Goal: Task Accomplishment & Management: Manage account settings

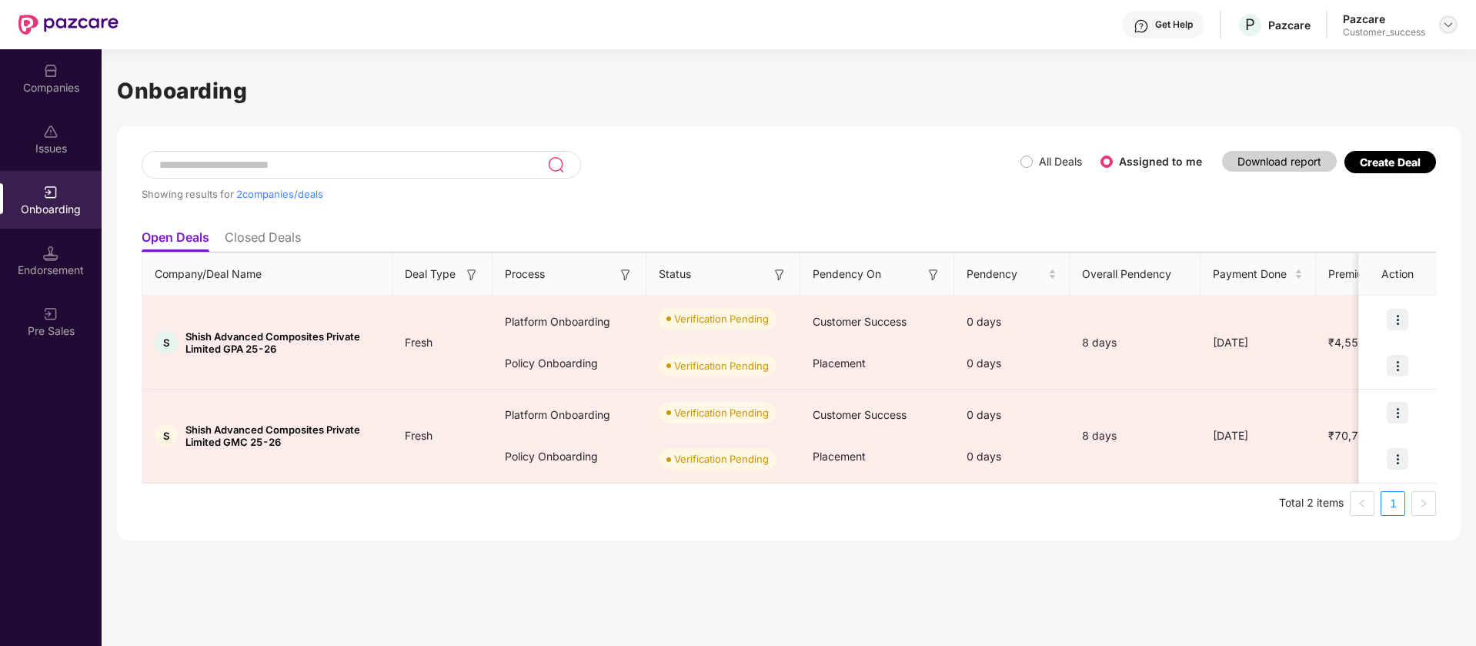
click at [1447, 28] on img at bounding box center [1448, 24] width 12 height 12
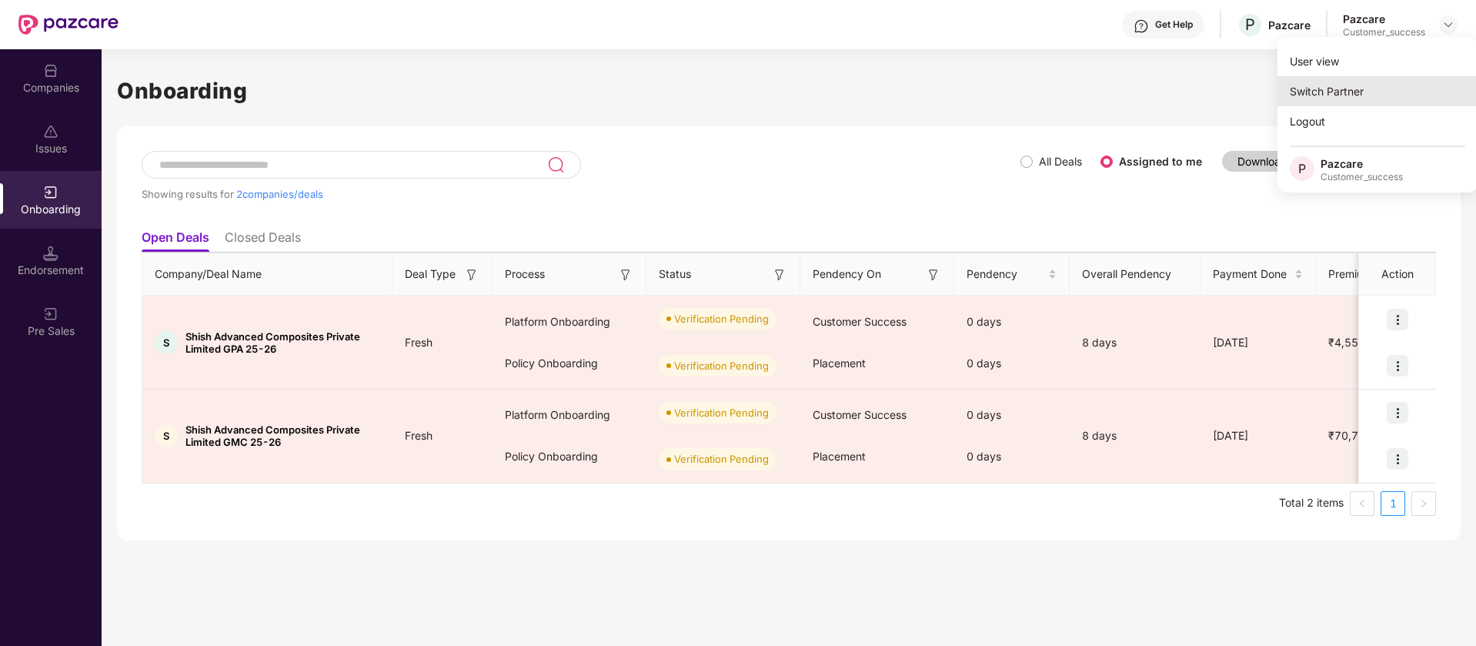
click at [1339, 92] on div "Switch Partner" at bounding box center [1377, 91] width 200 height 30
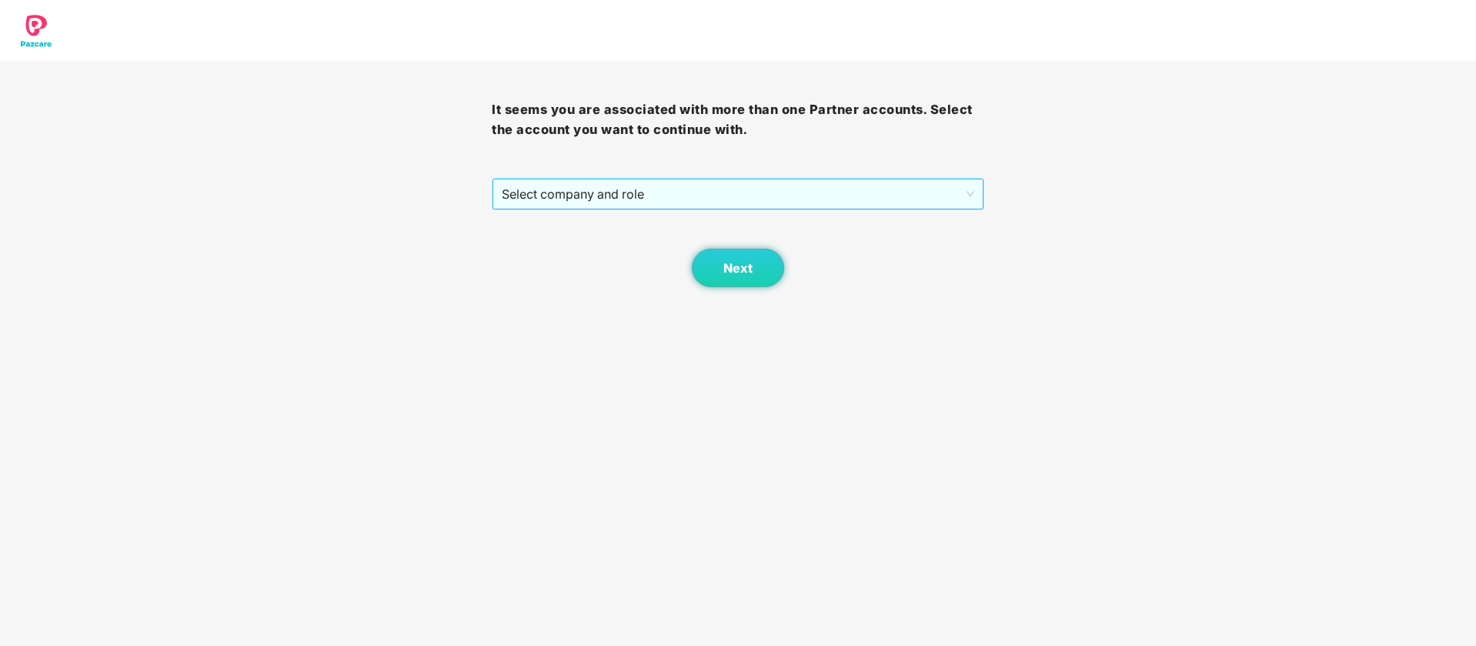
click at [716, 201] on span "Select company and role" at bounding box center [738, 193] width 472 height 29
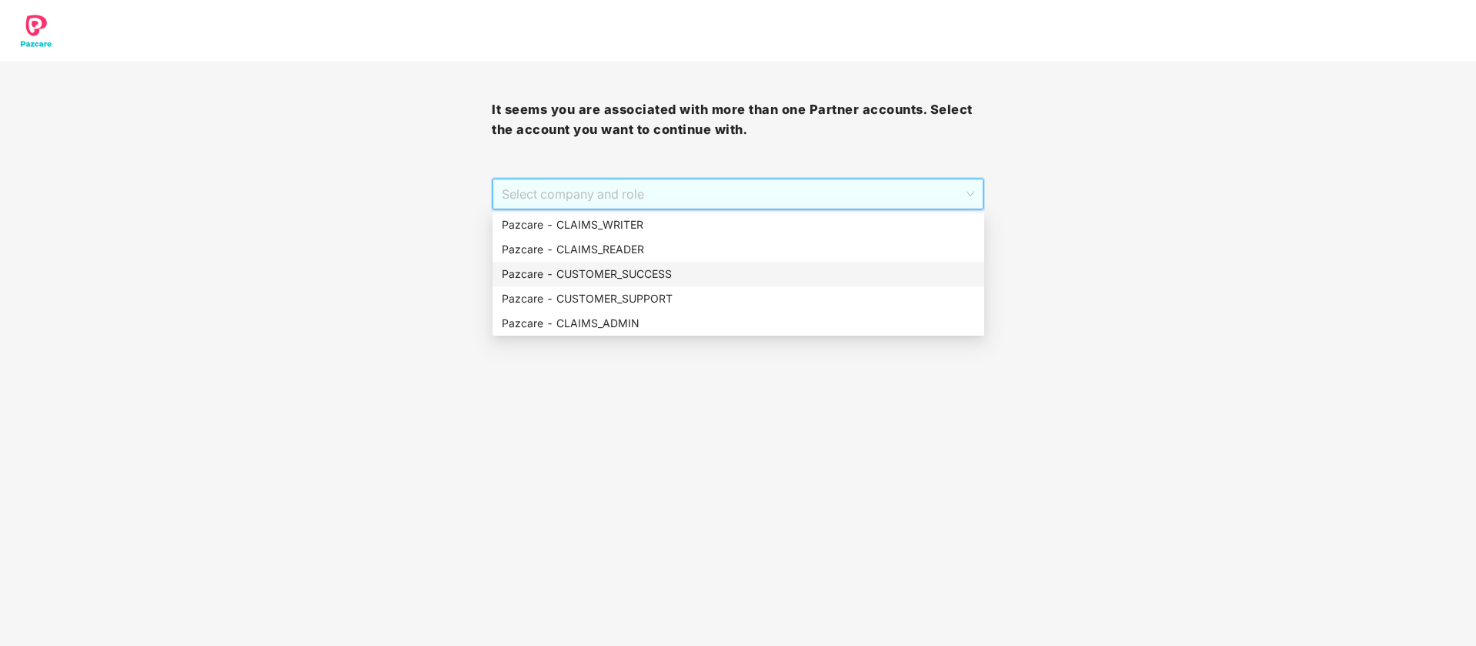
click at [612, 279] on div "Pazcare - CUSTOMER_SUCCESS" at bounding box center [738, 273] width 473 height 17
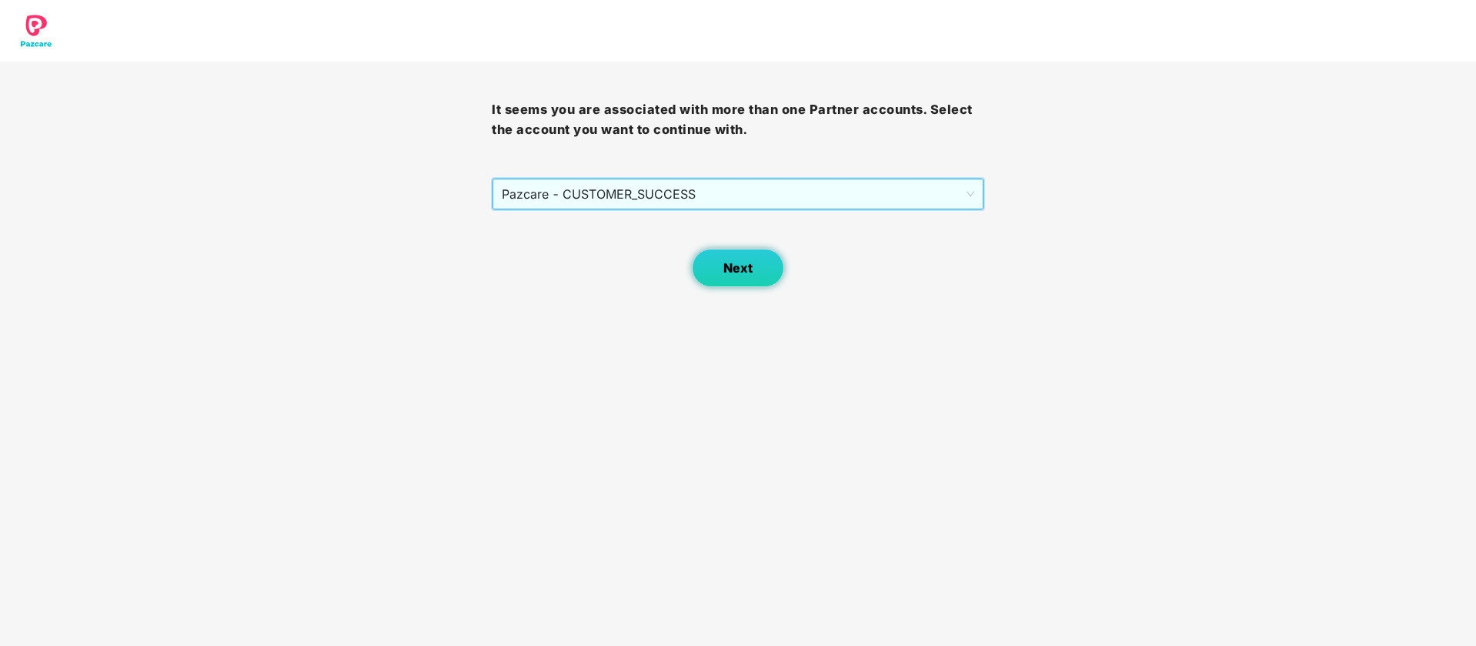
click at [765, 266] on button "Next" at bounding box center [738, 268] width 92 height 38
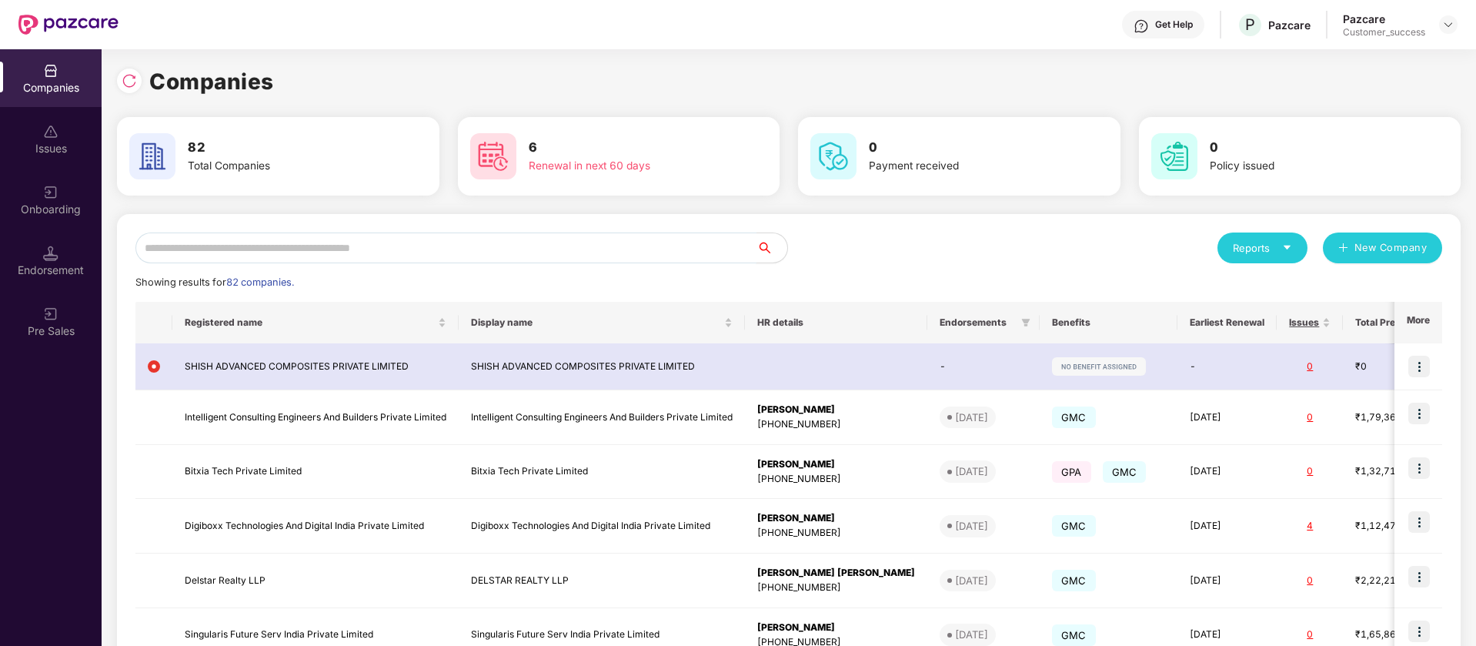
click at [394, 242] on input "text" at bounding box center [445, 247] width 621 height 31
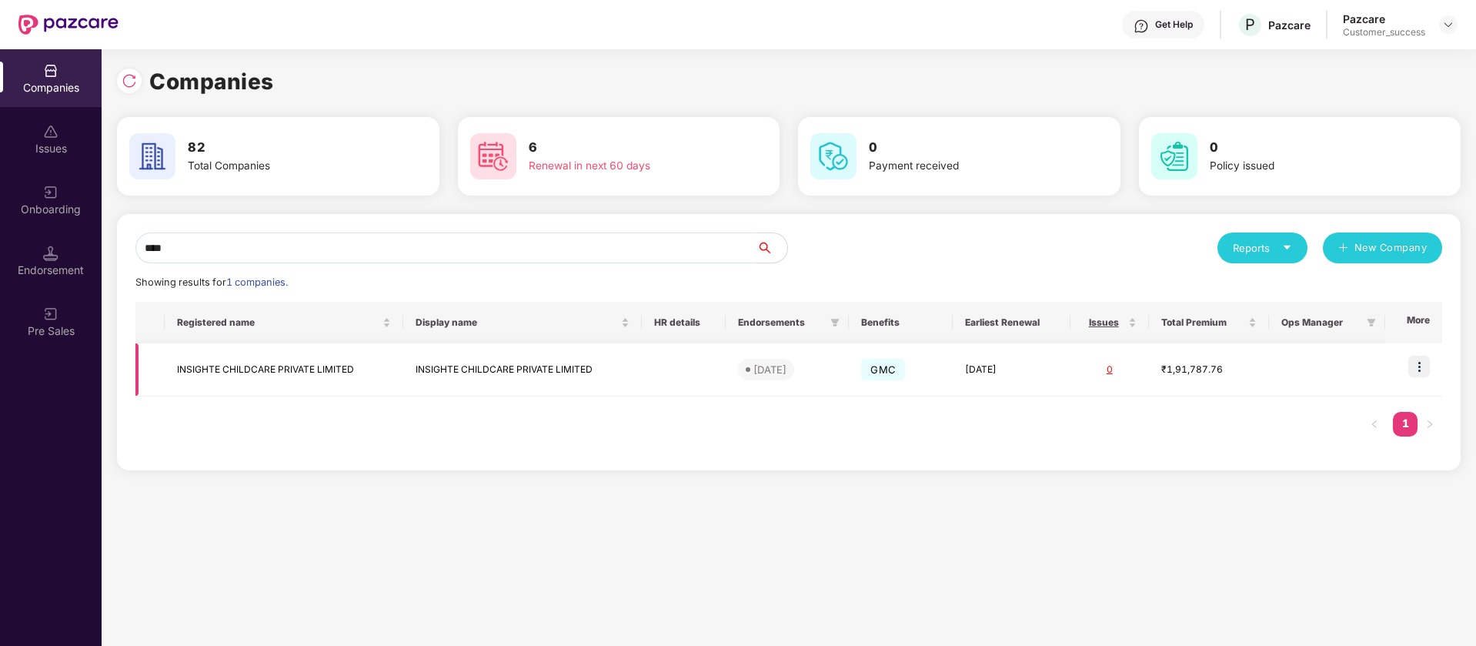
type input "****"
click at [1422, 361] on img at bounding box center [1419, 366] width 22 height 22
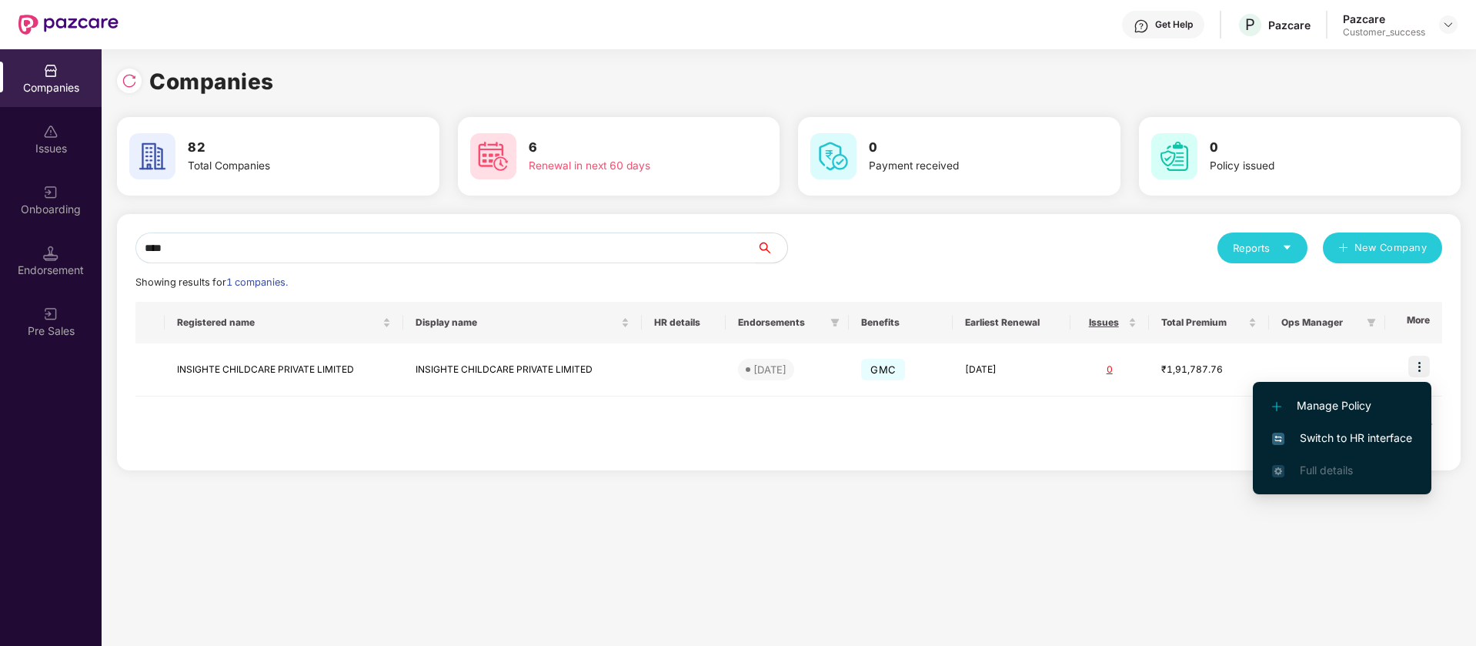
click at [1365, 437] on span "Switch to HR interface" at bounding box center [1342, 437] width 140 height 17
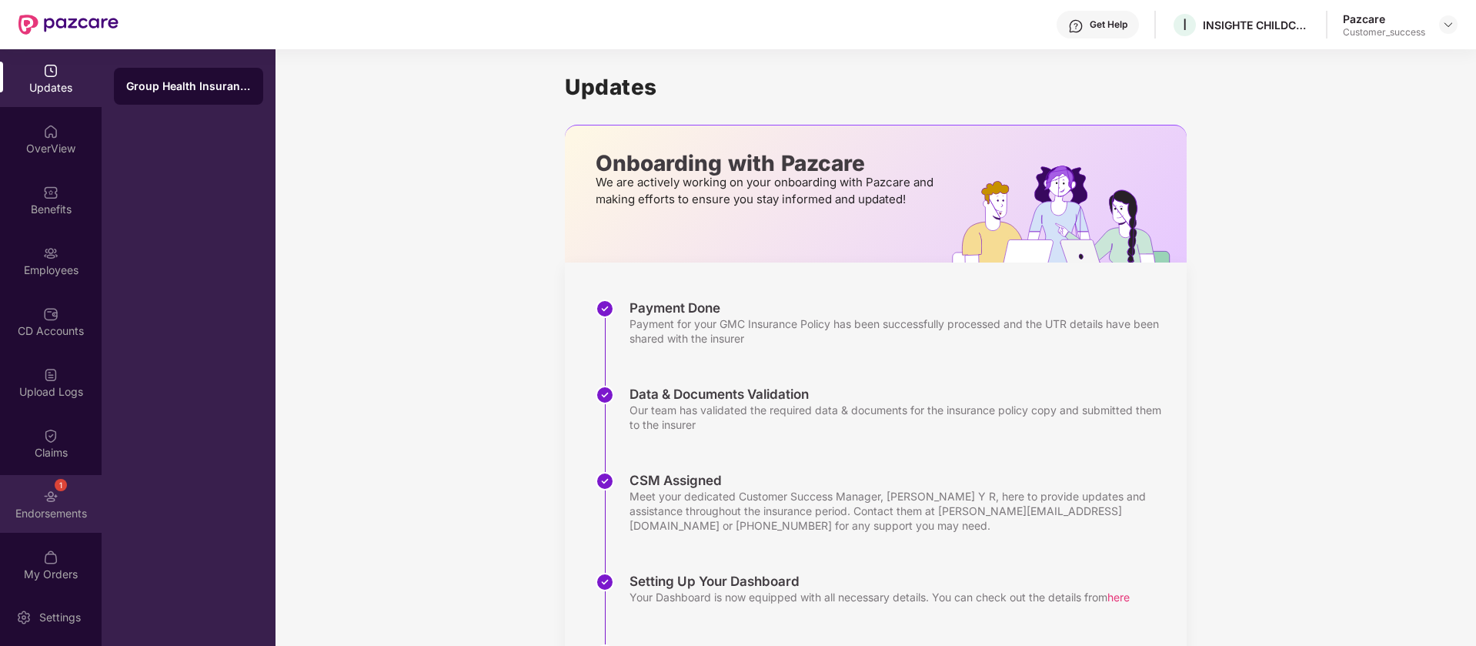
click at [55, 484] on div "1" at bounding box center [61, 485] width 12 height 12
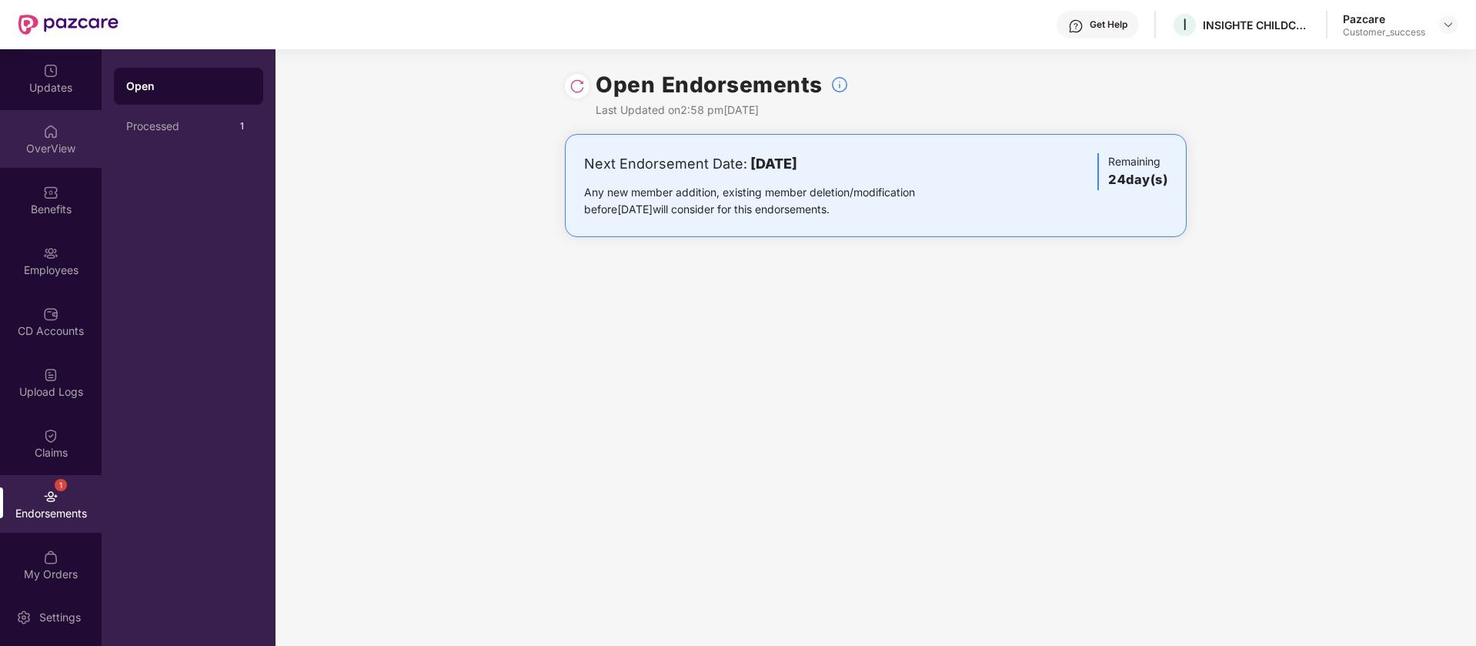
click at [59, 128] on div "OverView" at bounding box center [51, 139] width 102 height 58
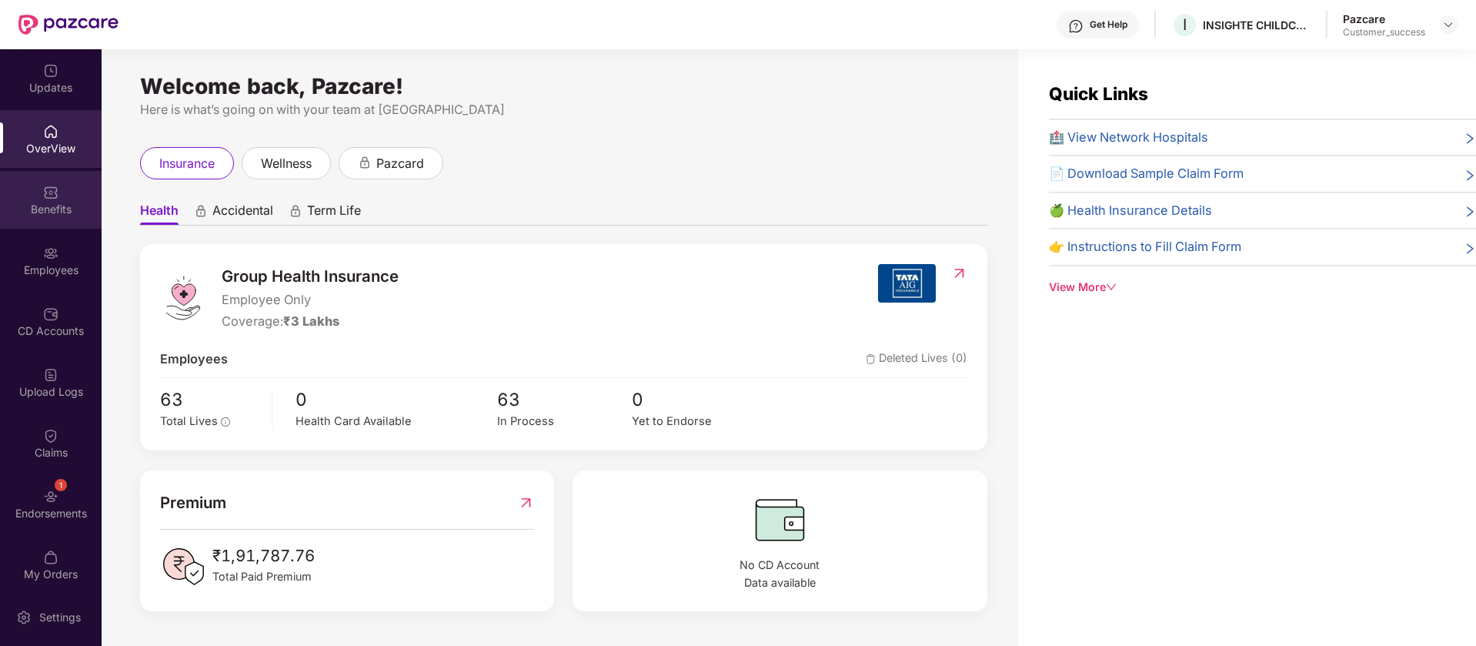
click at [46, 198] on img at bounding box center [50, 192] width 15 height 15
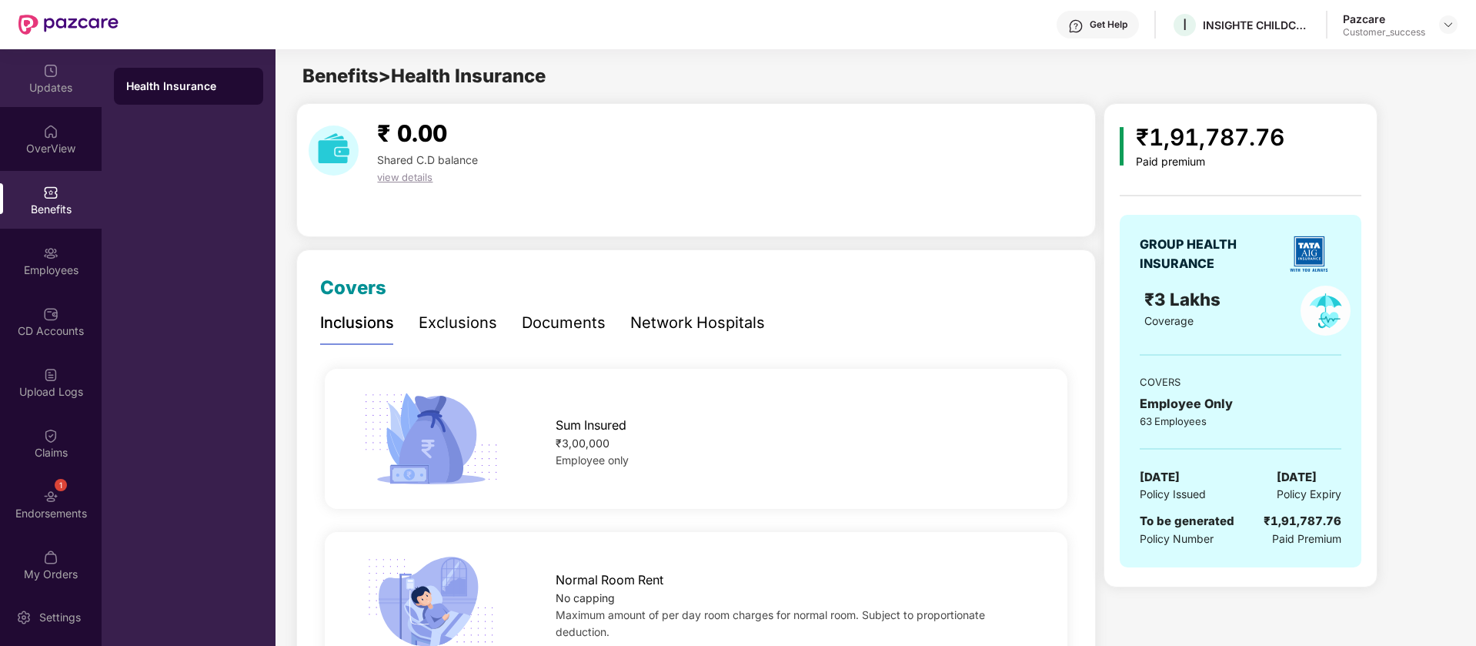
click at [56, 75] on div "Updates" at bounding box center [51, 78] width 102 height 58
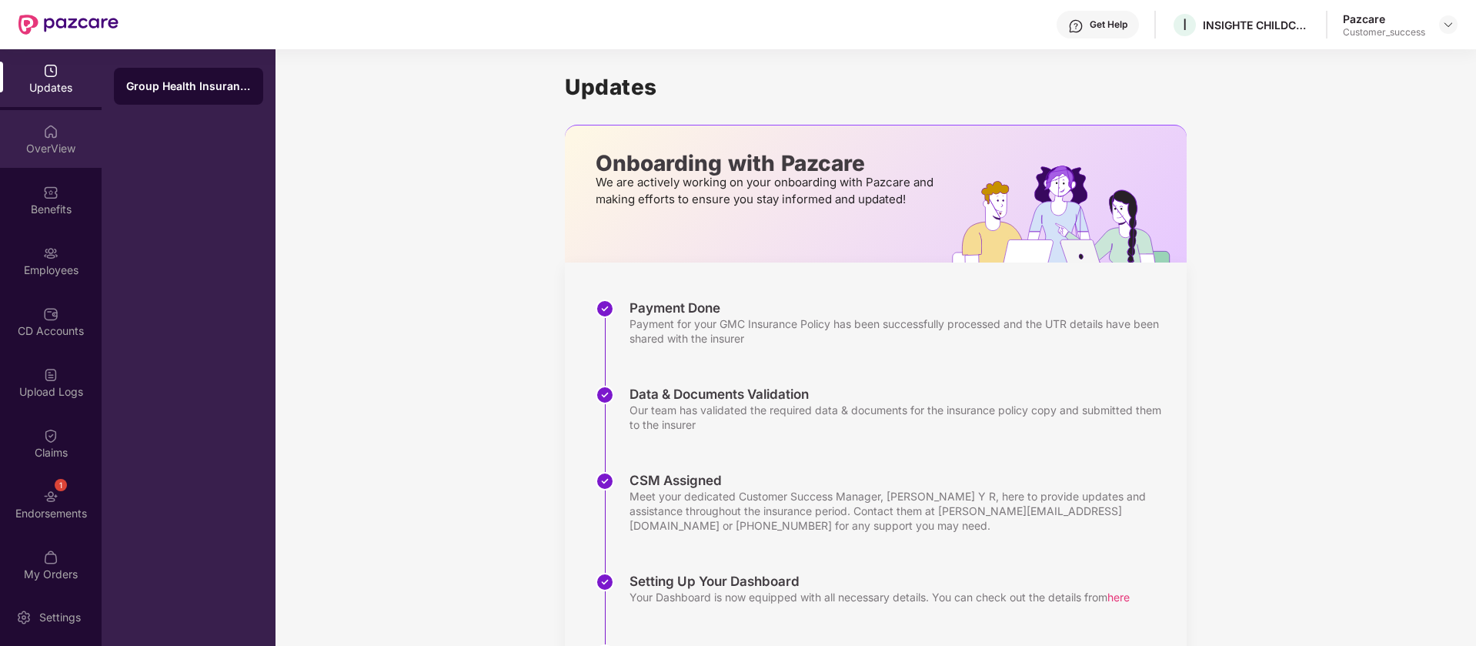
click at [74, 134] on div "OverView" at bounding box center [51, 139] width 102 height 58
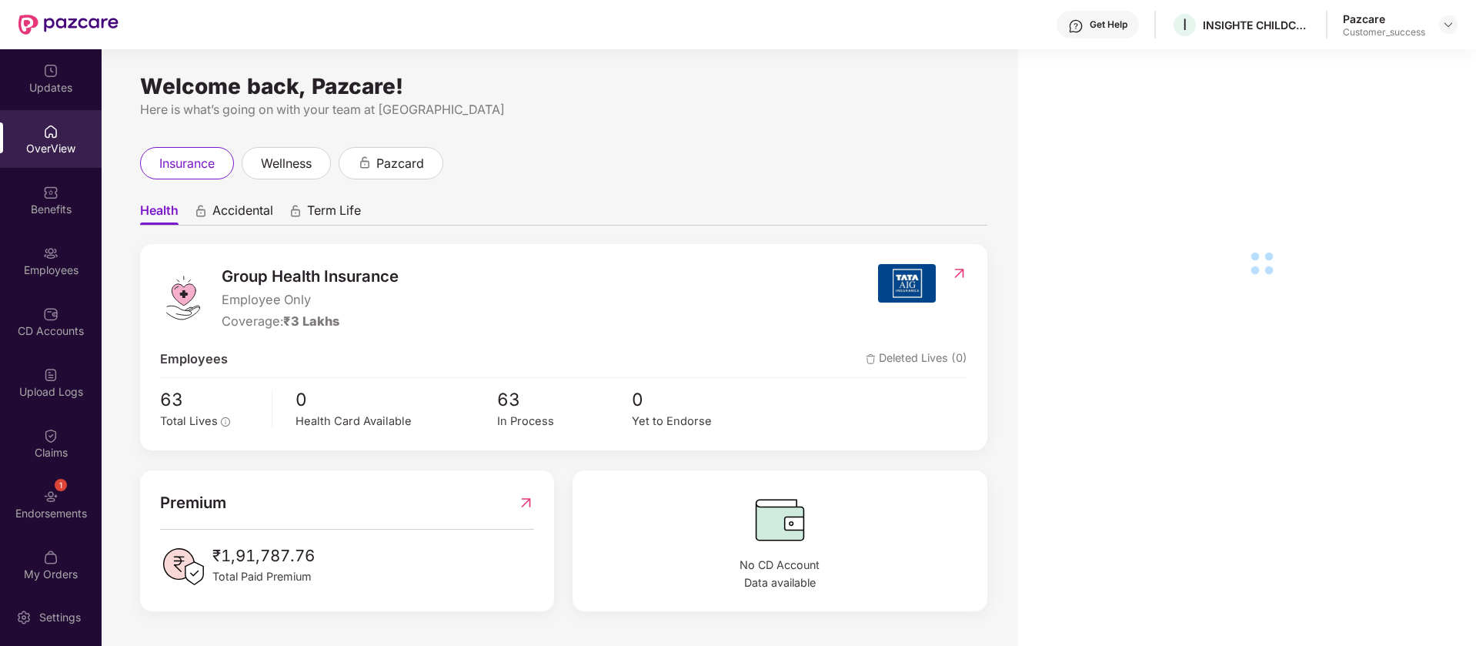
click at [36, 206] on div "Benefits" at bounding box center [51, 209] width 102 height 15
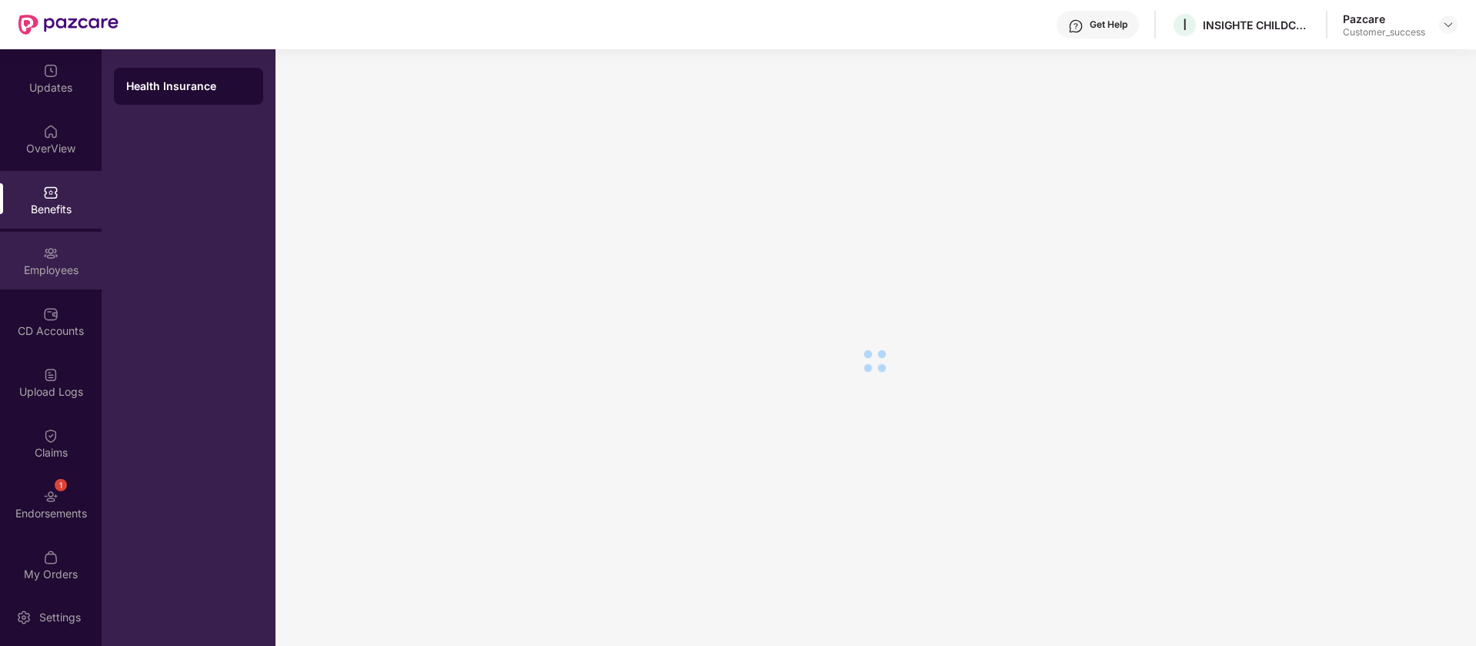
click at [57, 265] on div "Employees" at bounding box center [51, 269] width 102 height 15
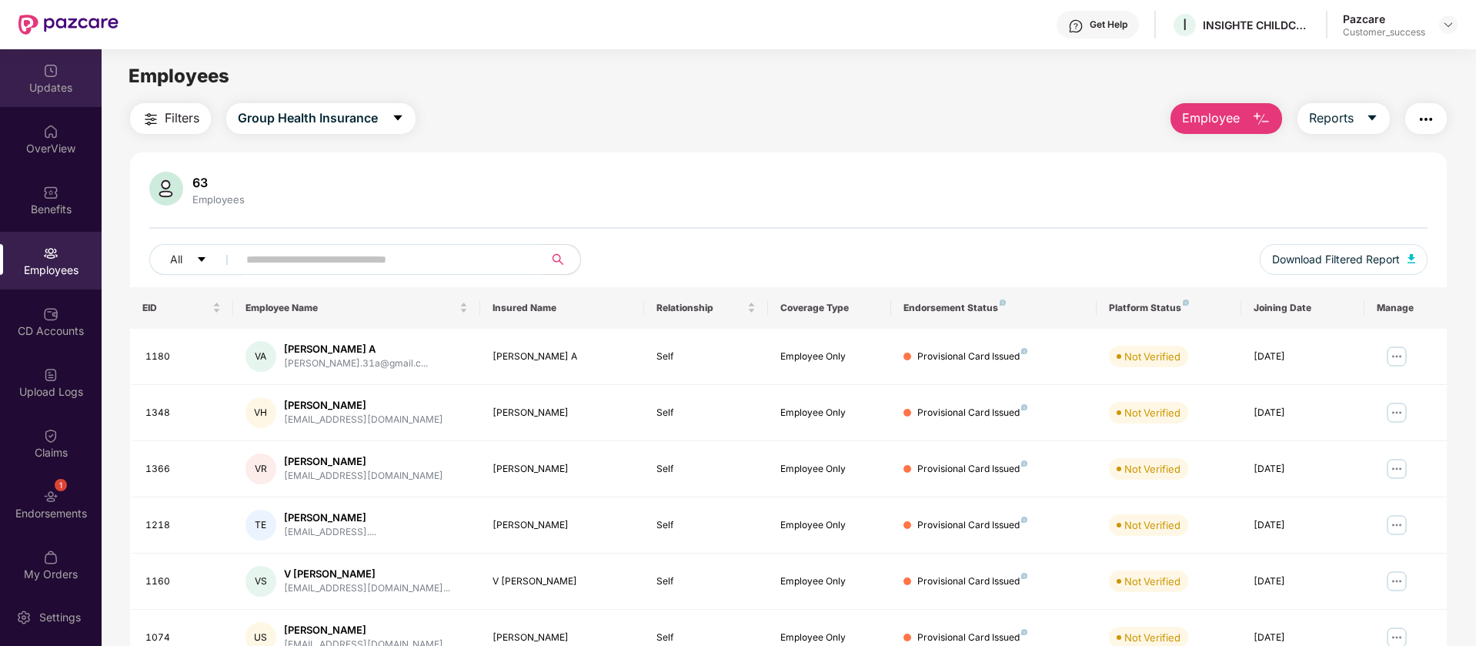
click at [47, 80] on div "Updates" at bounding box center [51, 87] width 102 height 15
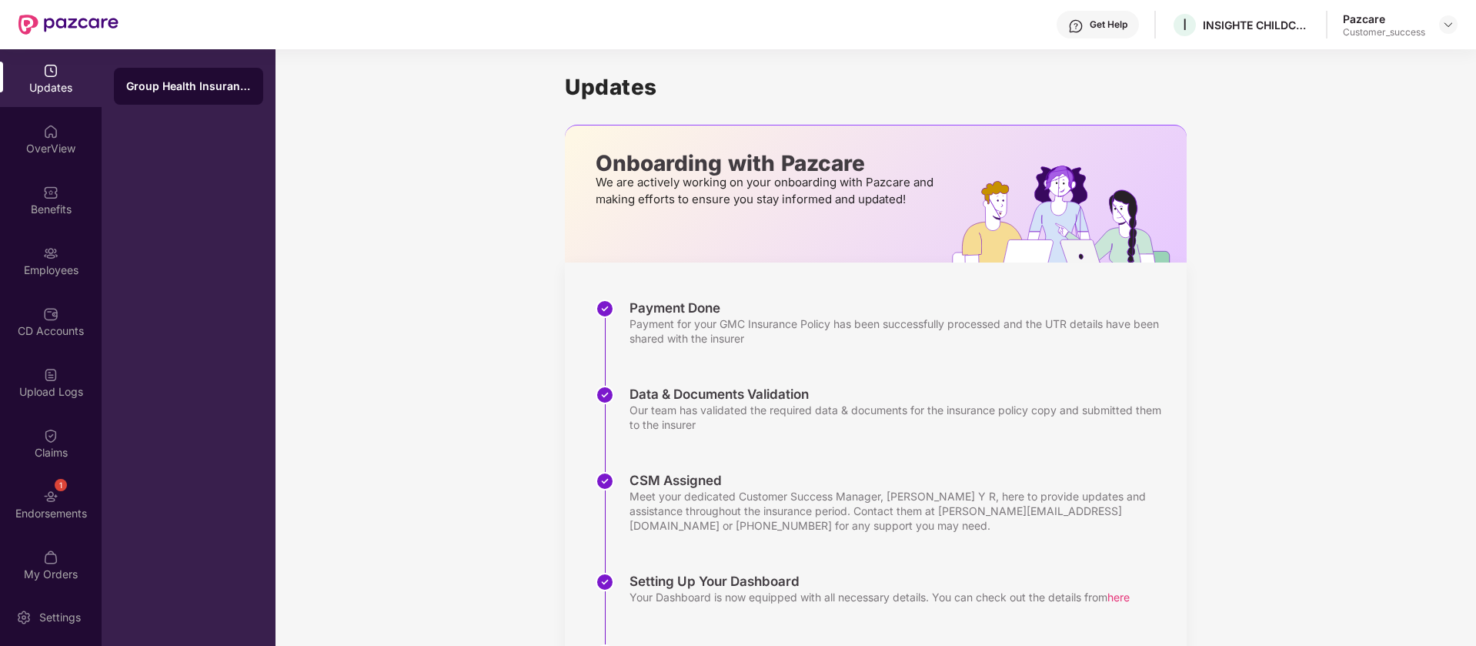
click at [978, 5] on div "Get Help I INSIGHTE CHILDCARE PRIVATE LIMITED Pazcare Customer_success" at bounding box center [787, 24] width 1339 height 49
click at [996, 44] on div "Get Help I INSIGHTE CHILDCARE PRIVATE LIMITED Pazcare Customer_success" at bounding box center [787, 24] width 1339 height 49
click at [1031, 84] on h1 "Updates" at bounding box center [876, 87] width 622 height 26
click at [62, 155] on div "OverView" at bounding box center [51, 148] width 102 height 15
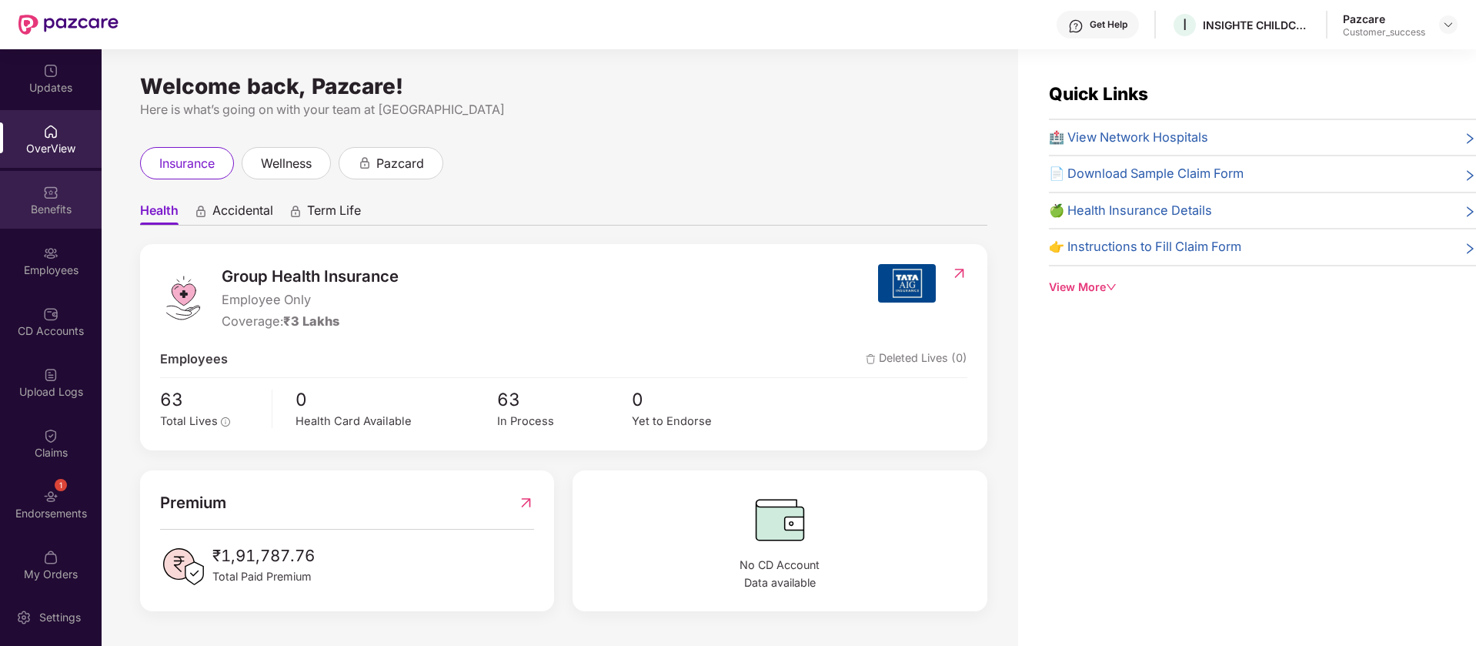
click at [56, 202] on div "Benefits" at bounding box center [51, 209] width 102 height 15
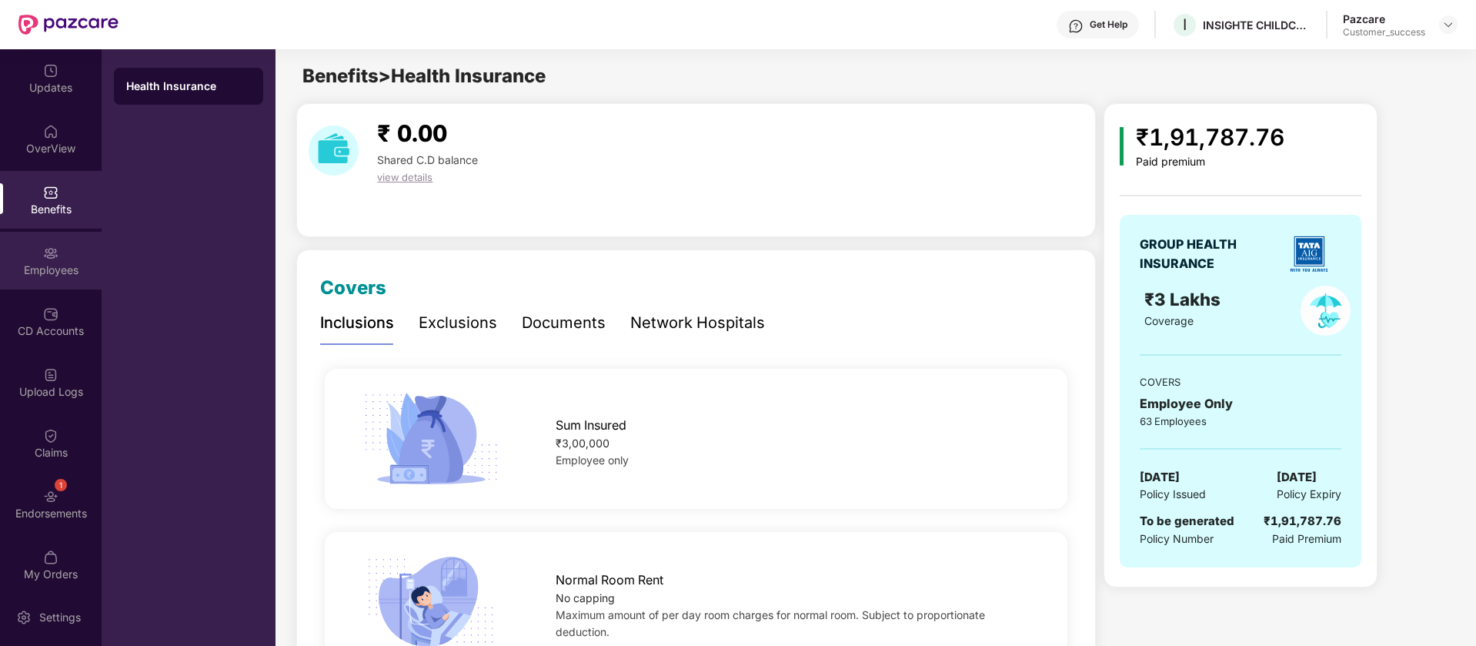
click at [28, 275] on div "Employees" at bounding box center [51, 269] width 102 height 15
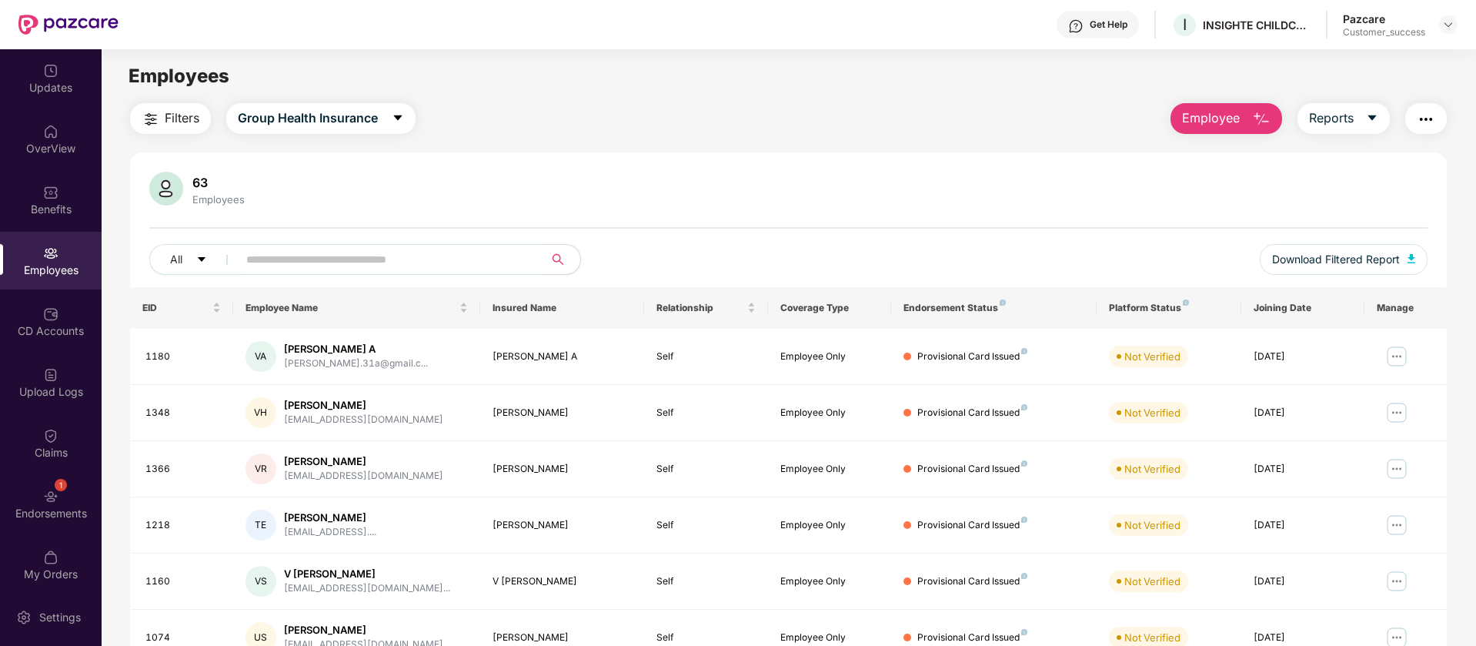
click at [476, 259] on input "text" at bounding box center [384, 259] width 276 height 23
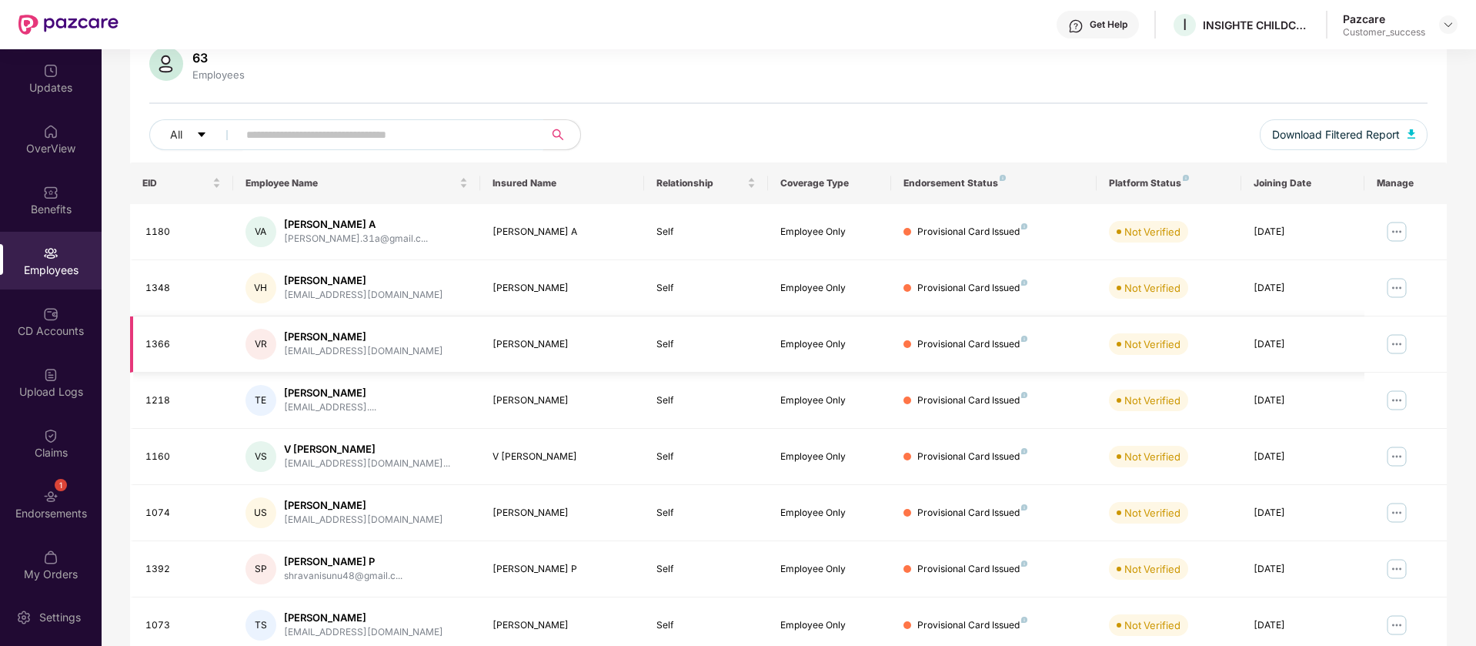
scroll to position [150, 0]
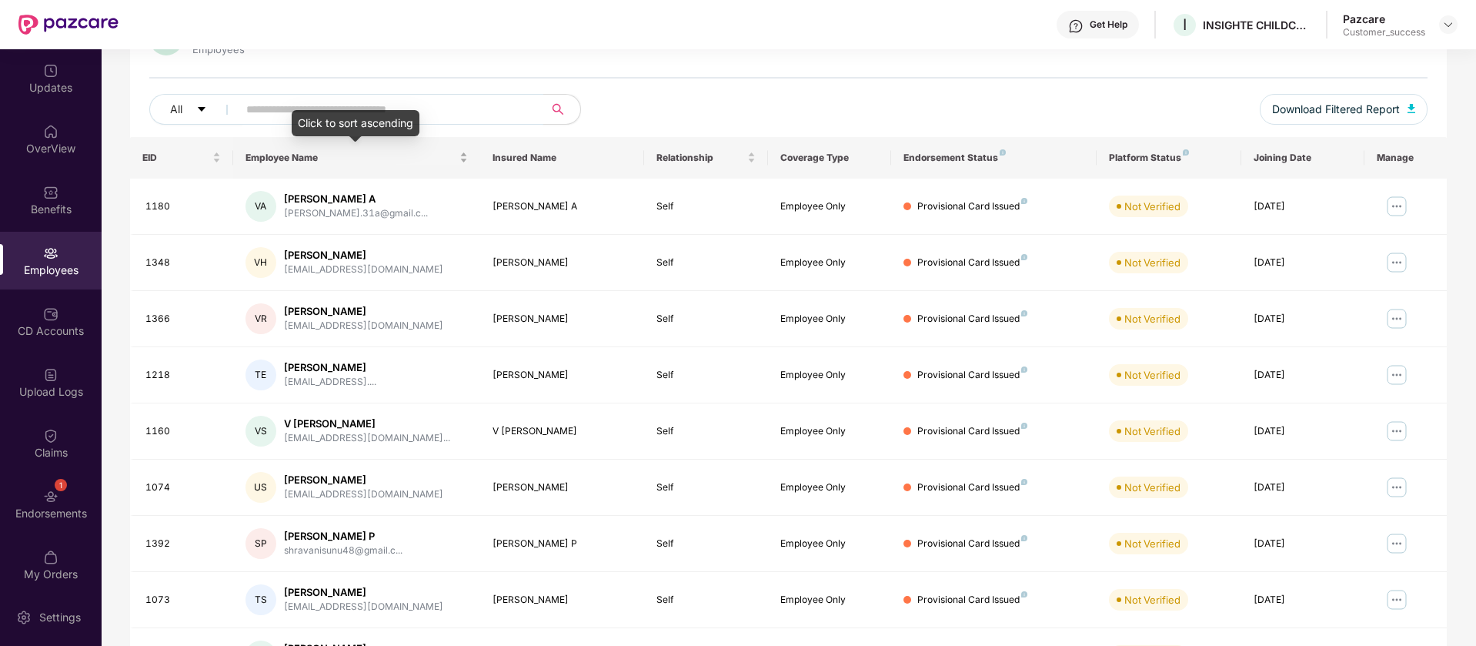
click at [298, 150] on div "Employee Name" at bounding box center [356, 157] width 222 height 15
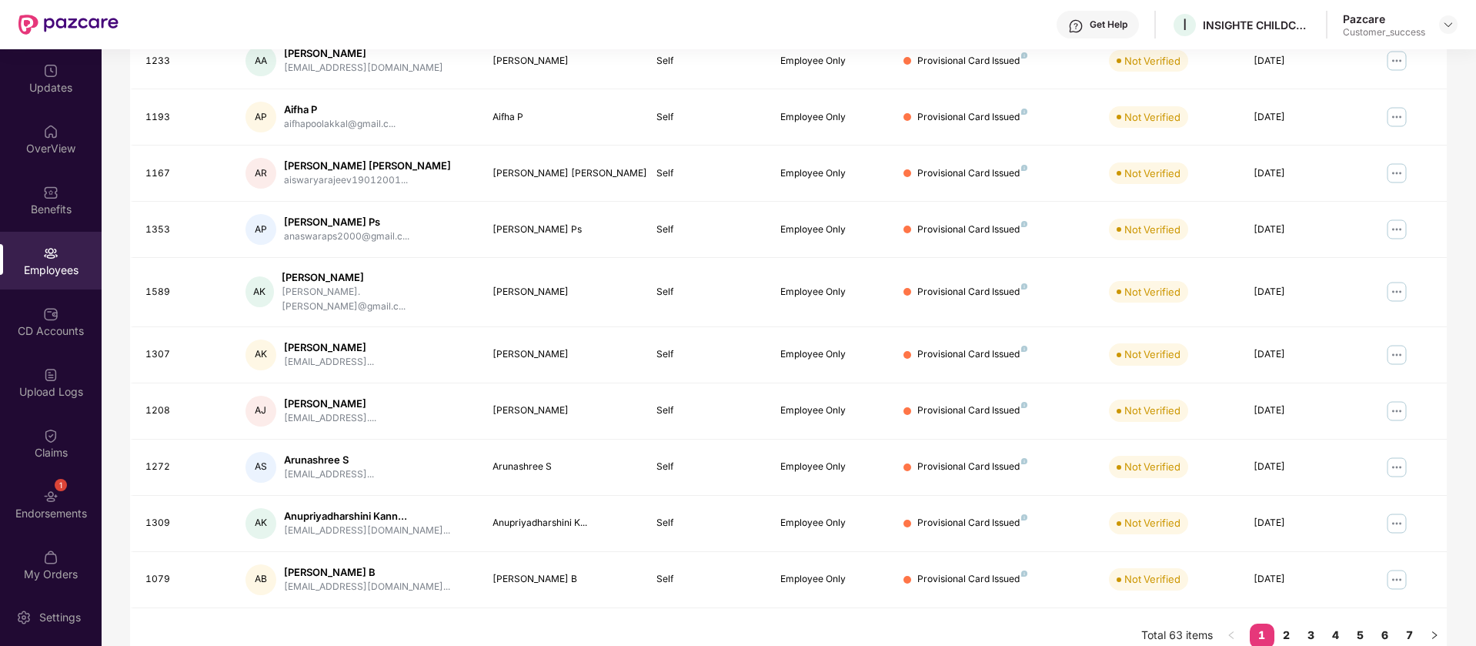
scroll to position [300, 0]
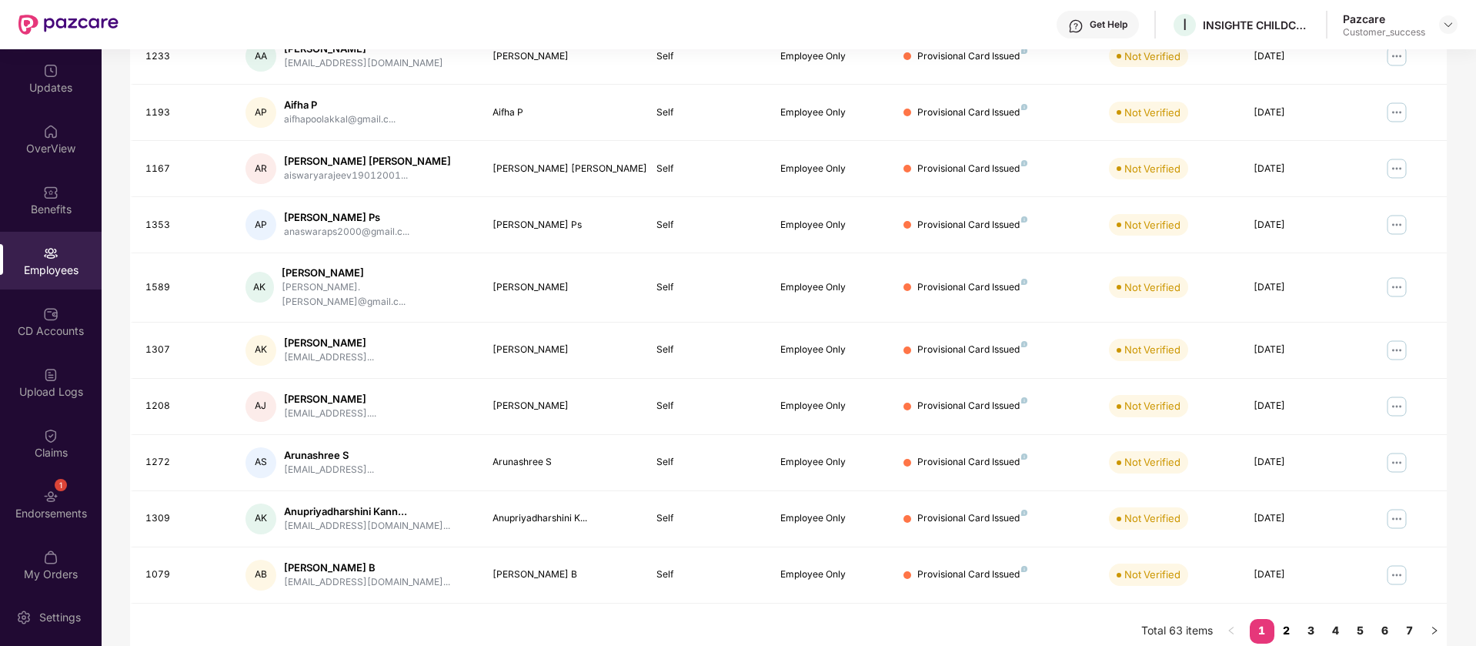
click at [1288, 620] on link "2" at bounding box center [1286, 630] width 25 height 23
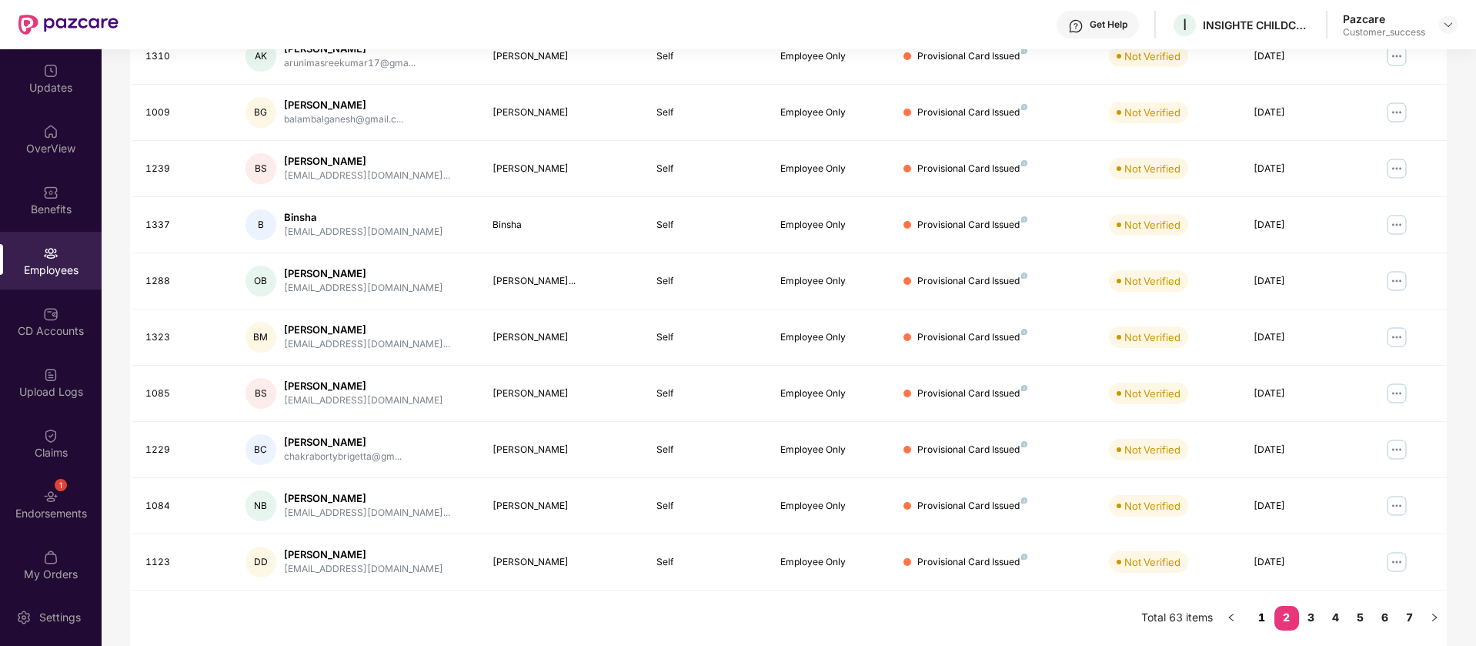
click at [1253, 612] on link "1" at bounding box center [1262, 617] width 25 height 23
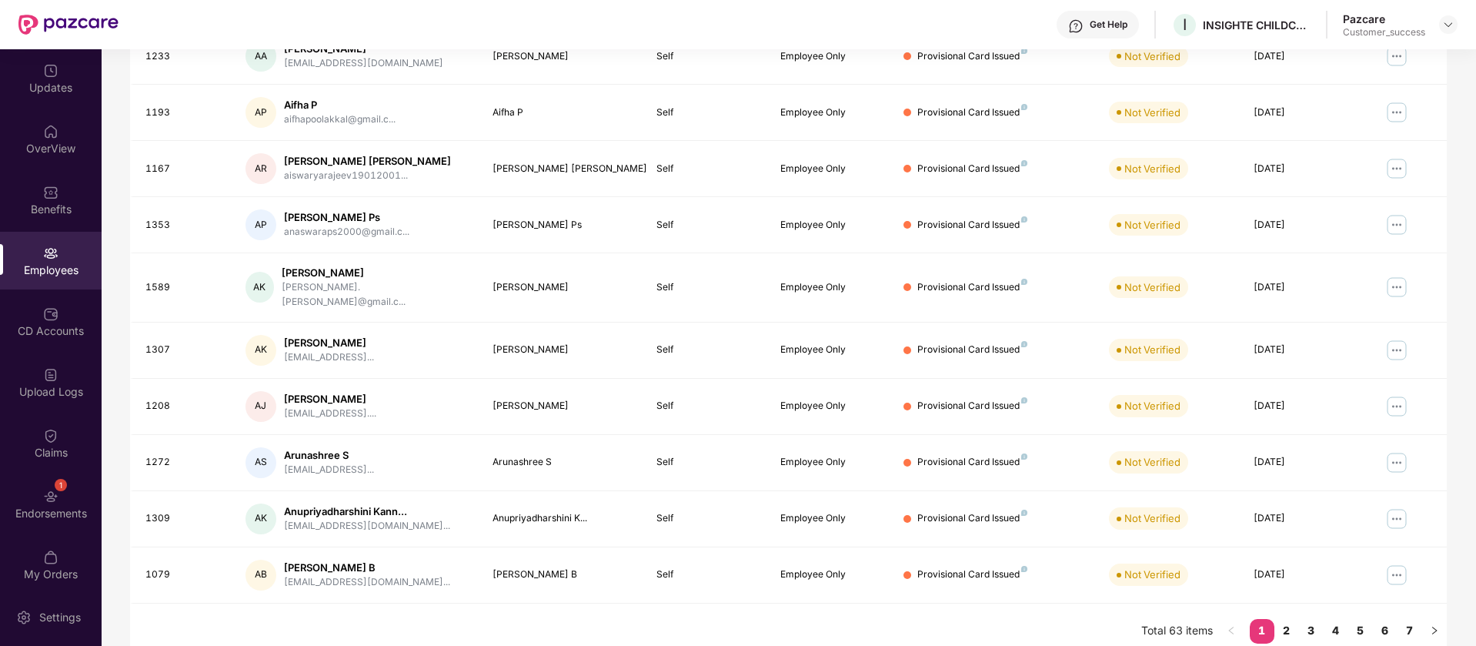
scroll to position [0, 0]
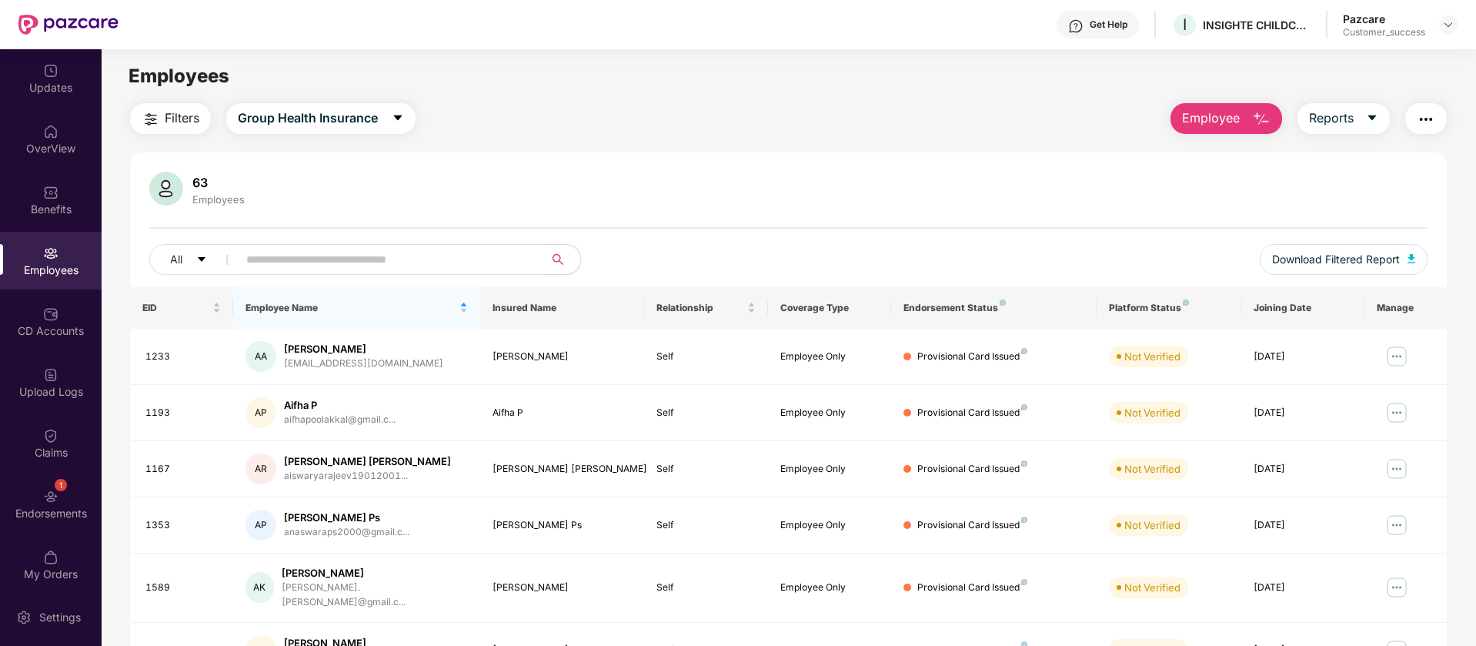
click at [423, 249] on input "text" at bounding box center [384, 259] width 276 height 23
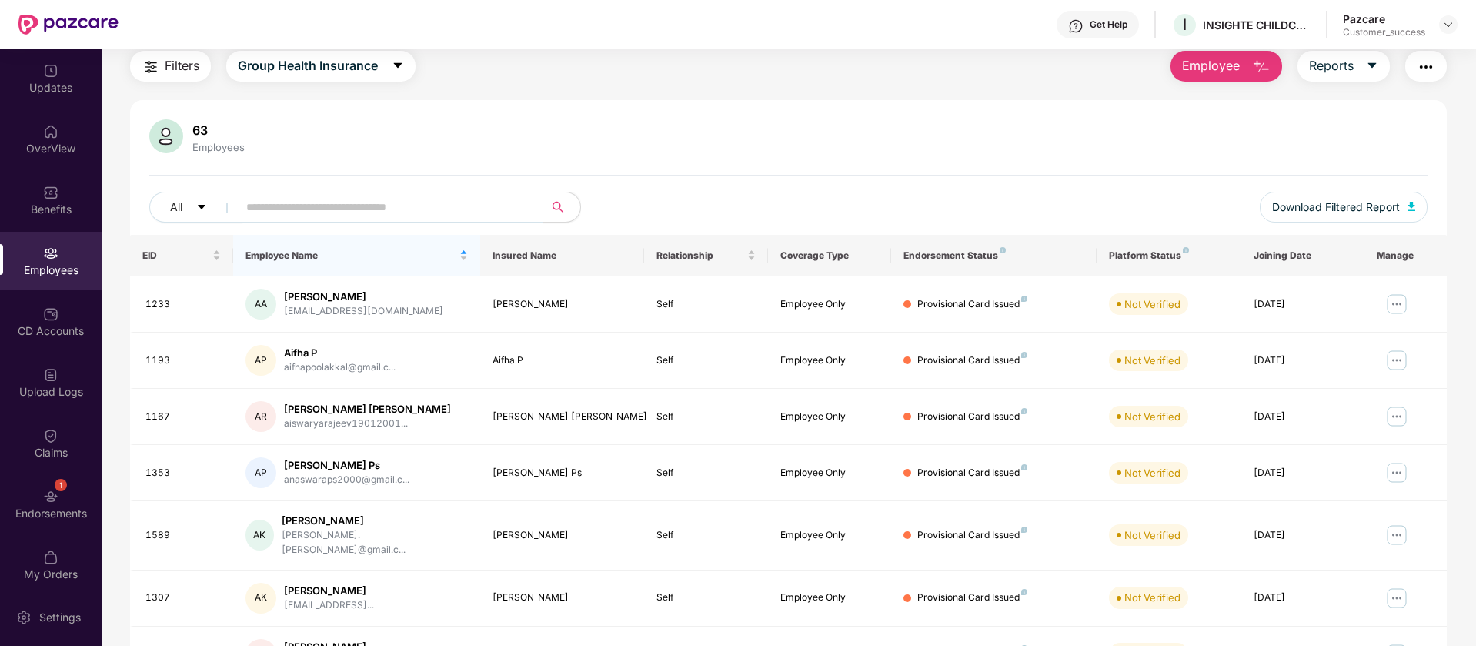
scroll to position [57, 0]
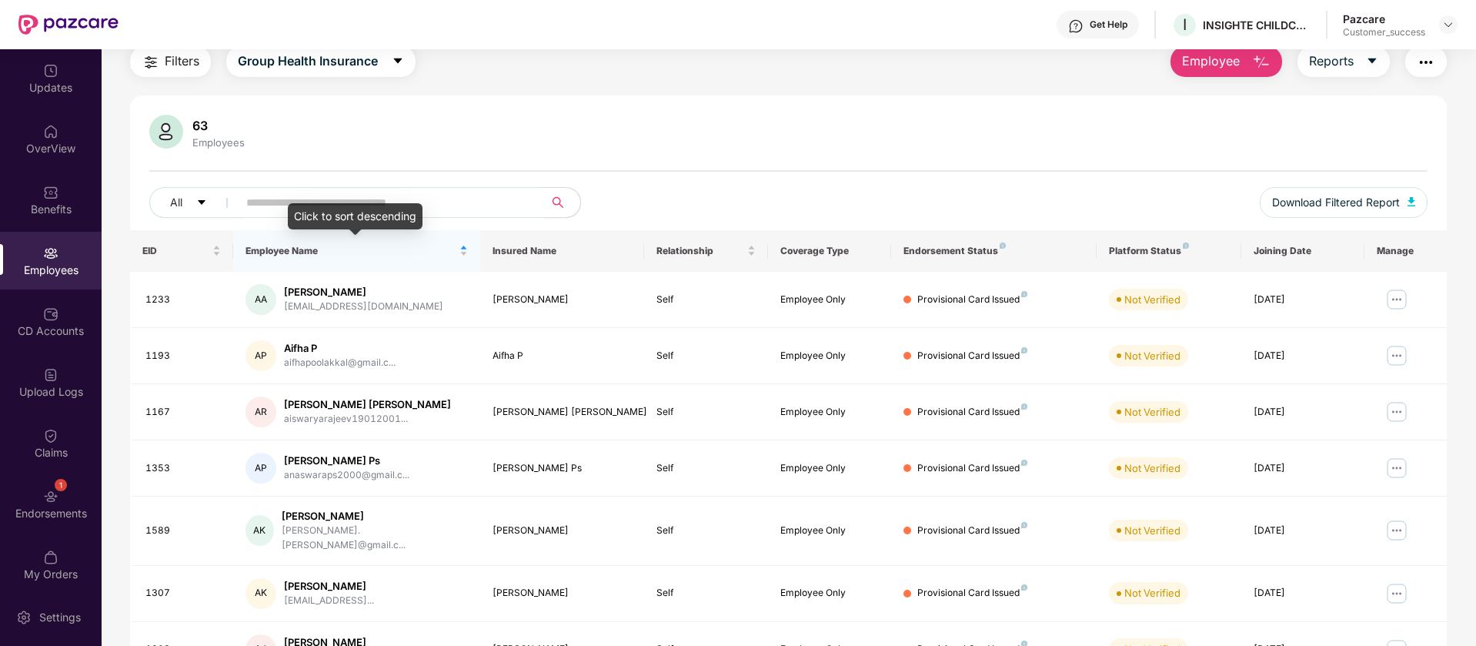
type input "*"
click at [385, 193] on input "text" at bounding box center [384, 202] width 276 height 23
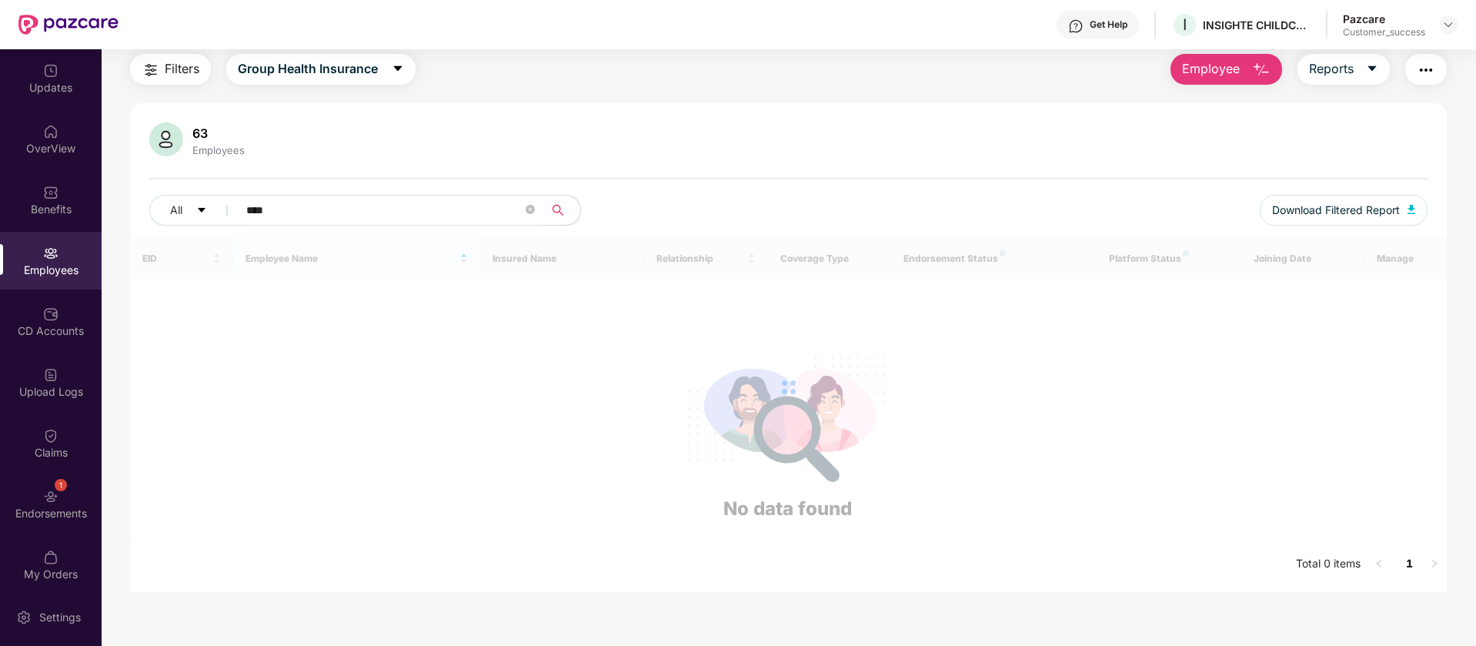
scroll to position [49, 0]
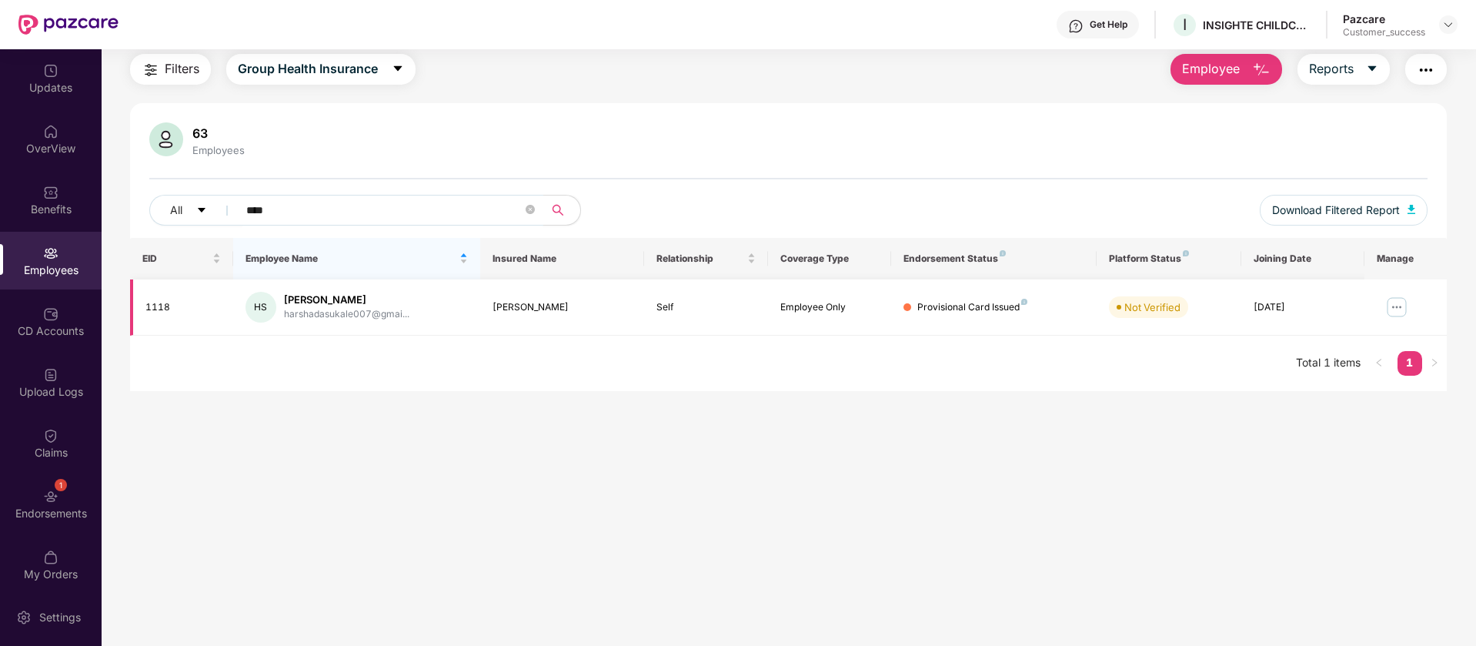
type input "****"
click at [1400, 304] on img at bounding box center [1396, 307] width 25 height 25
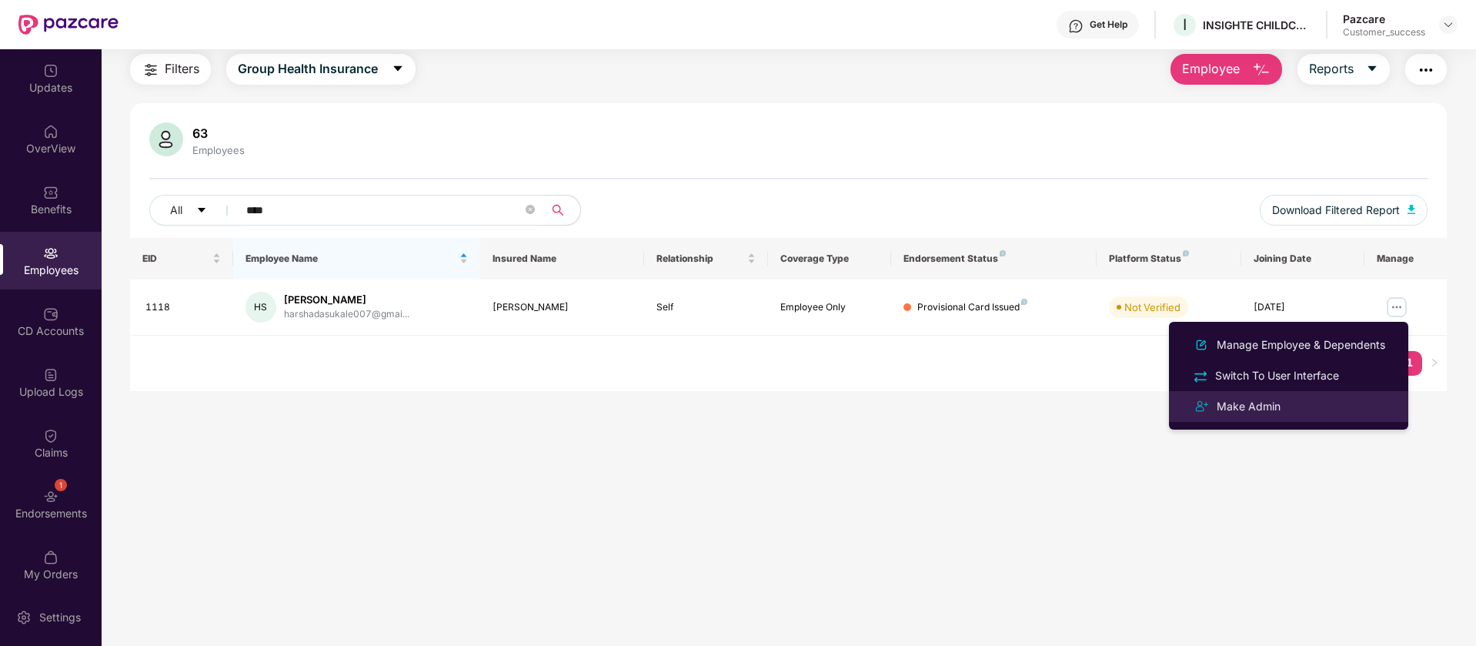
click at [1337, 409] on div "Make Admin" at bounding box center [1288, 406] width 199 height 18
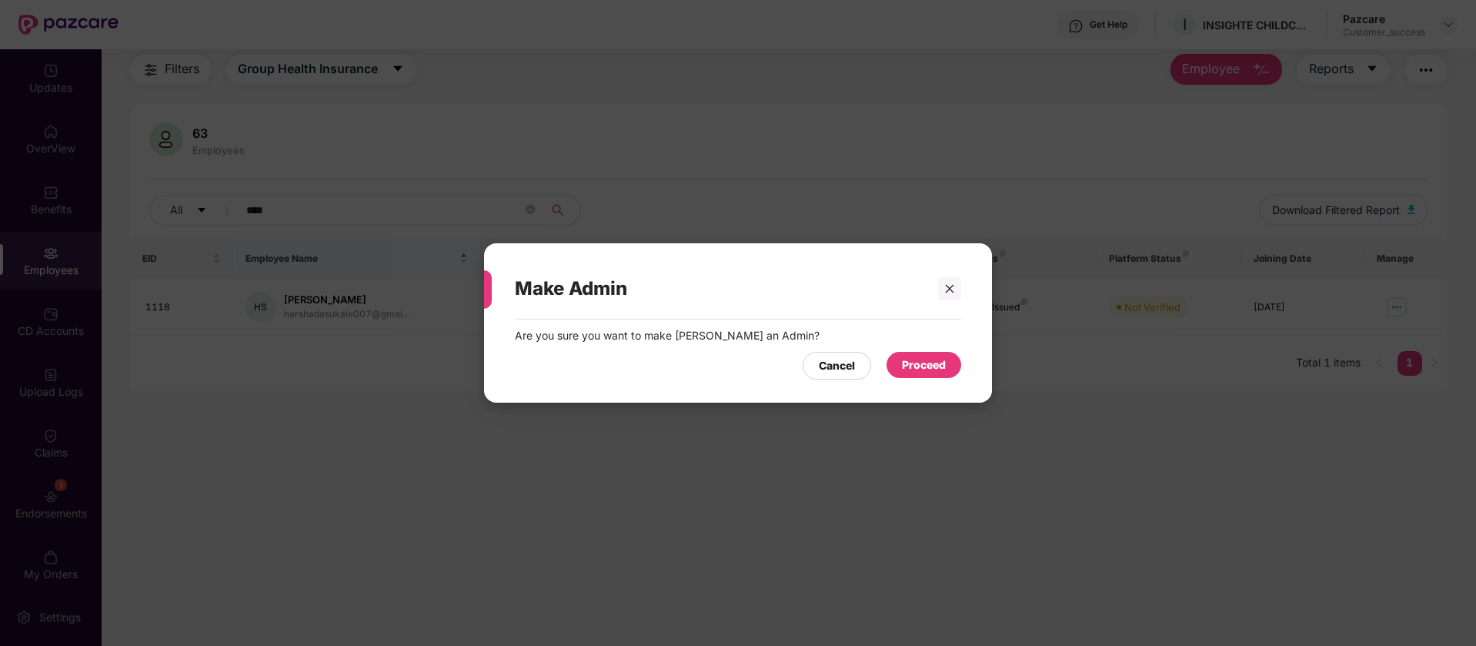
click at [908, 360] on div "Proceed" at bounding box center [924, 364] width 44 height 17
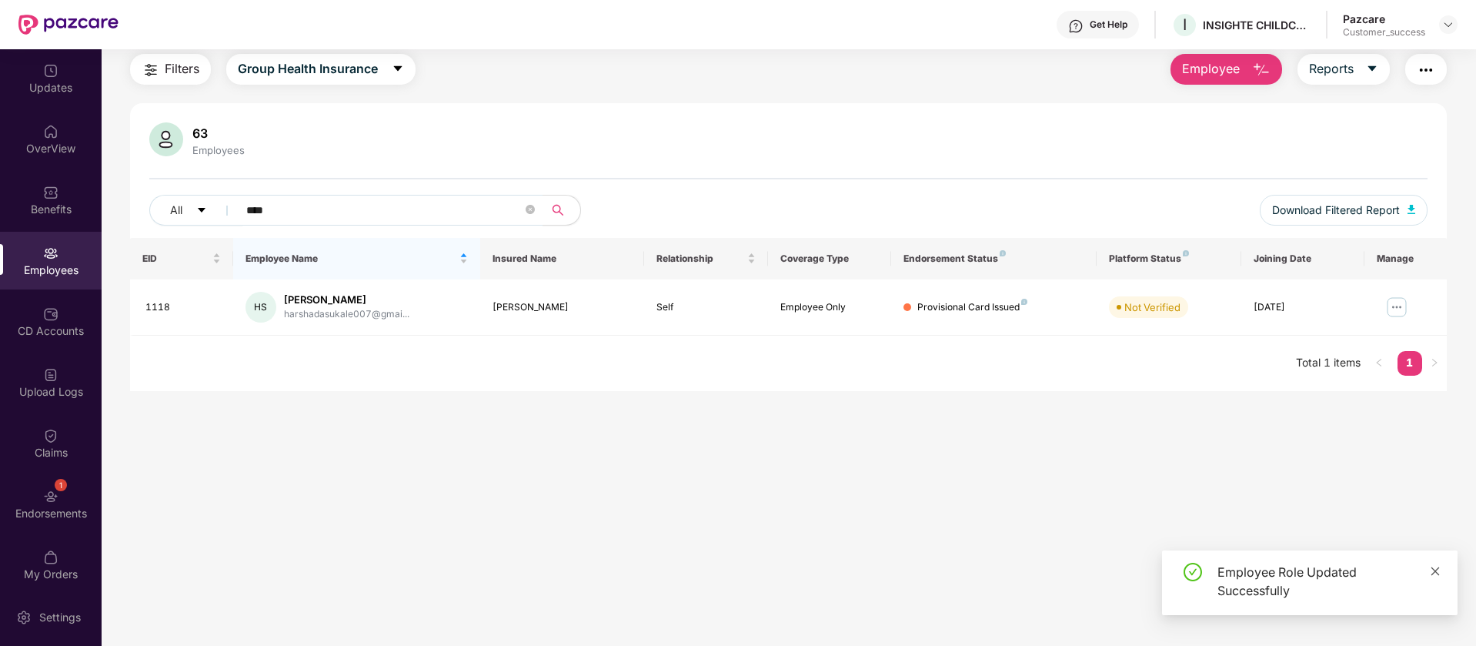
click at [1433, 566] on icon "close" at bounding box center [1435, 571] width 11 height 11
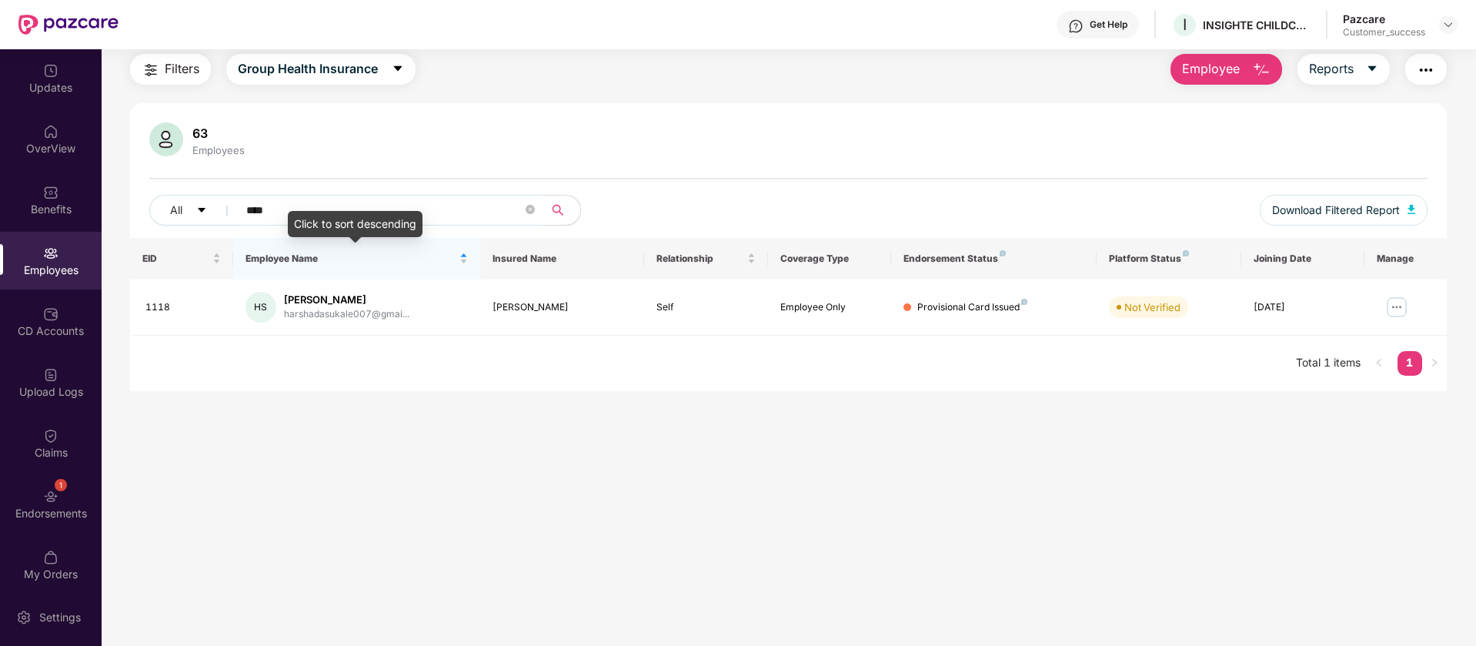
click at [371, 212] on div "Click to sort descending" at bounding box center [355, 224] width 135 height 26
click at [335, 206] on input "****" at bounding box center [384, 210] width 276 height 23
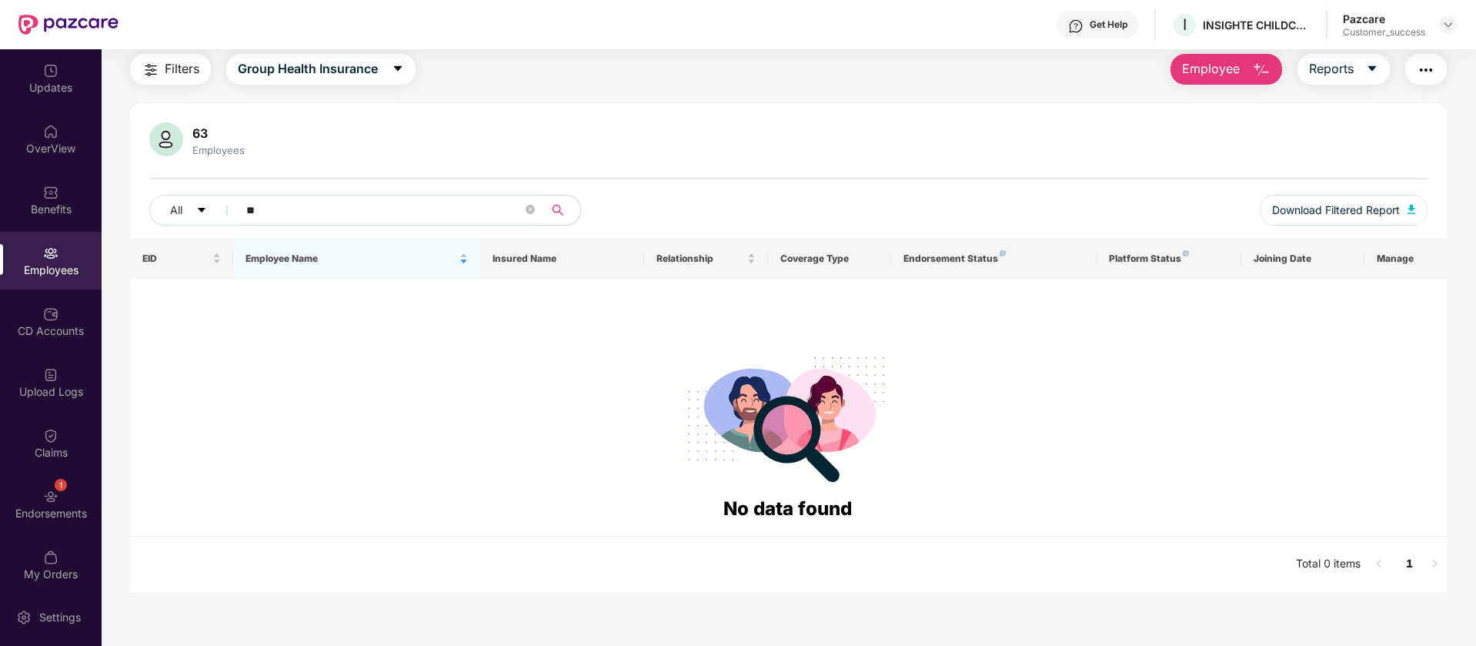
type input "*"
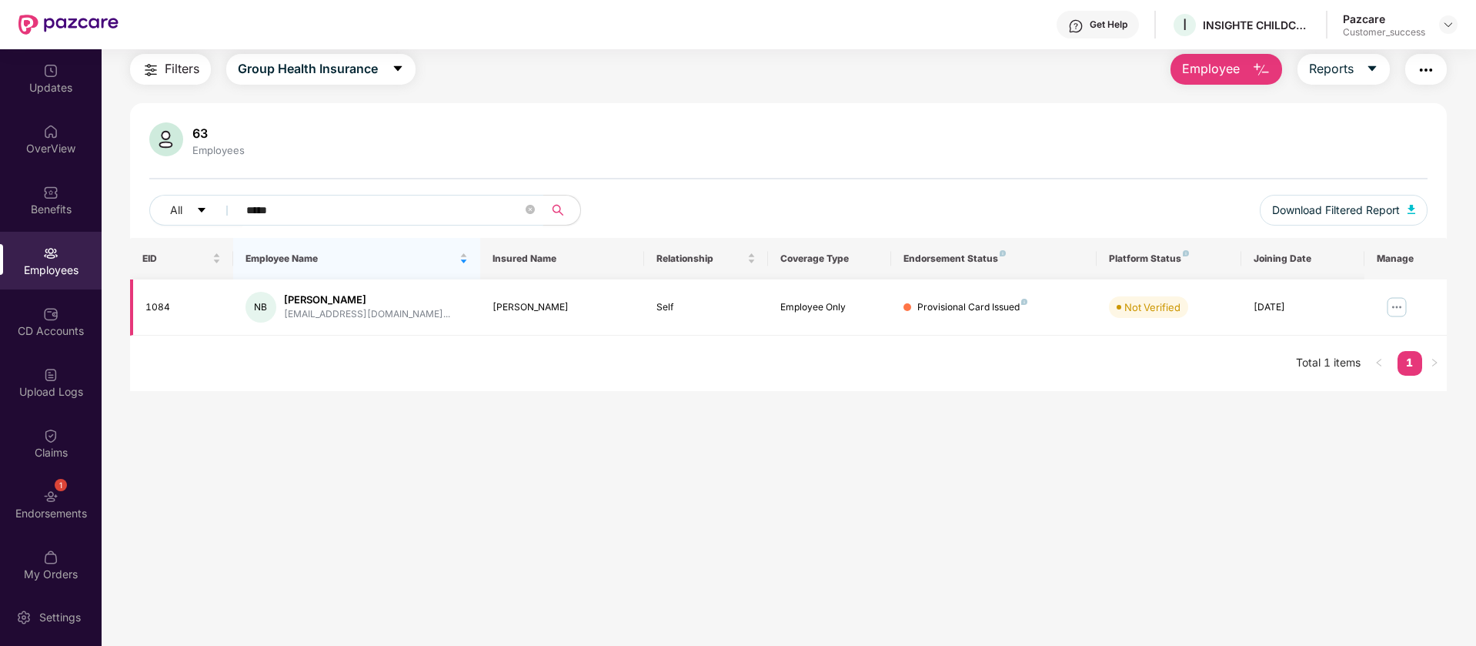
click at [1400, 308] on img at bounding box center [1396, 307] width 25 height 25
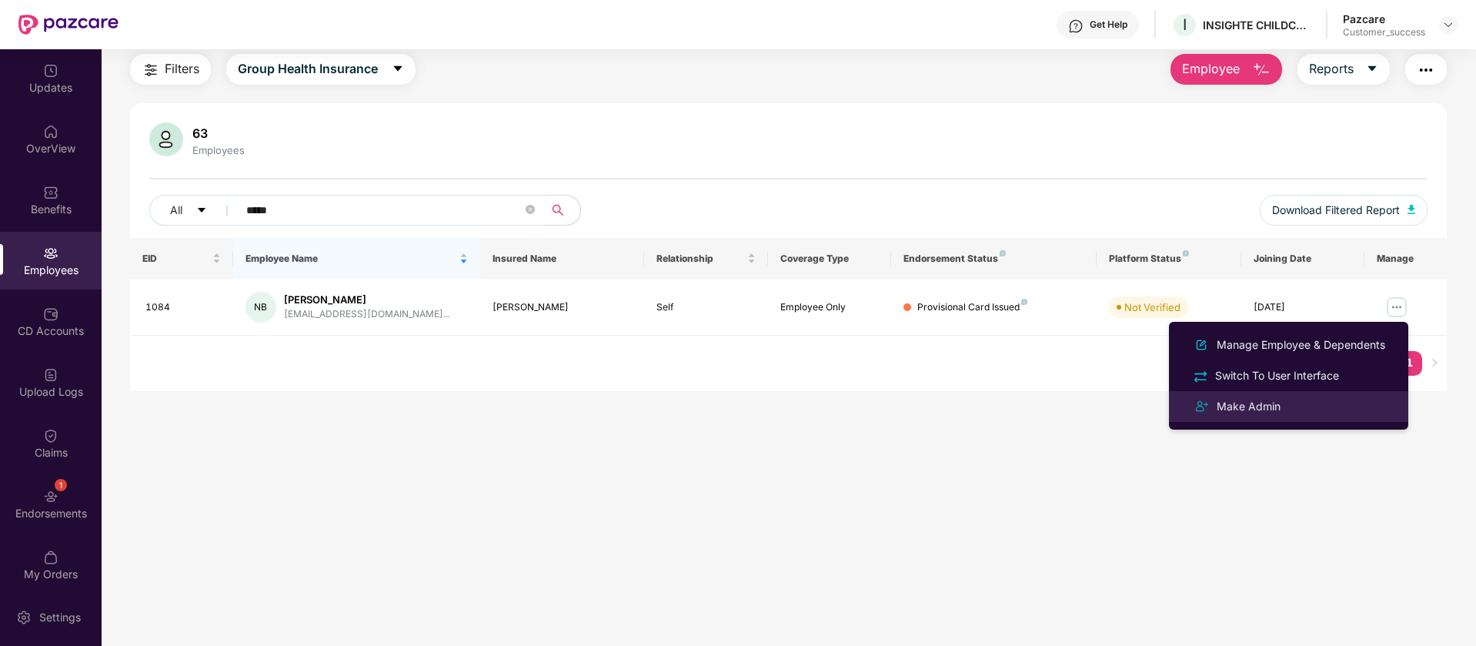
click at [1325, 402] on div "Make Admin" at bounding box center [1288, 406] width 199 height 18
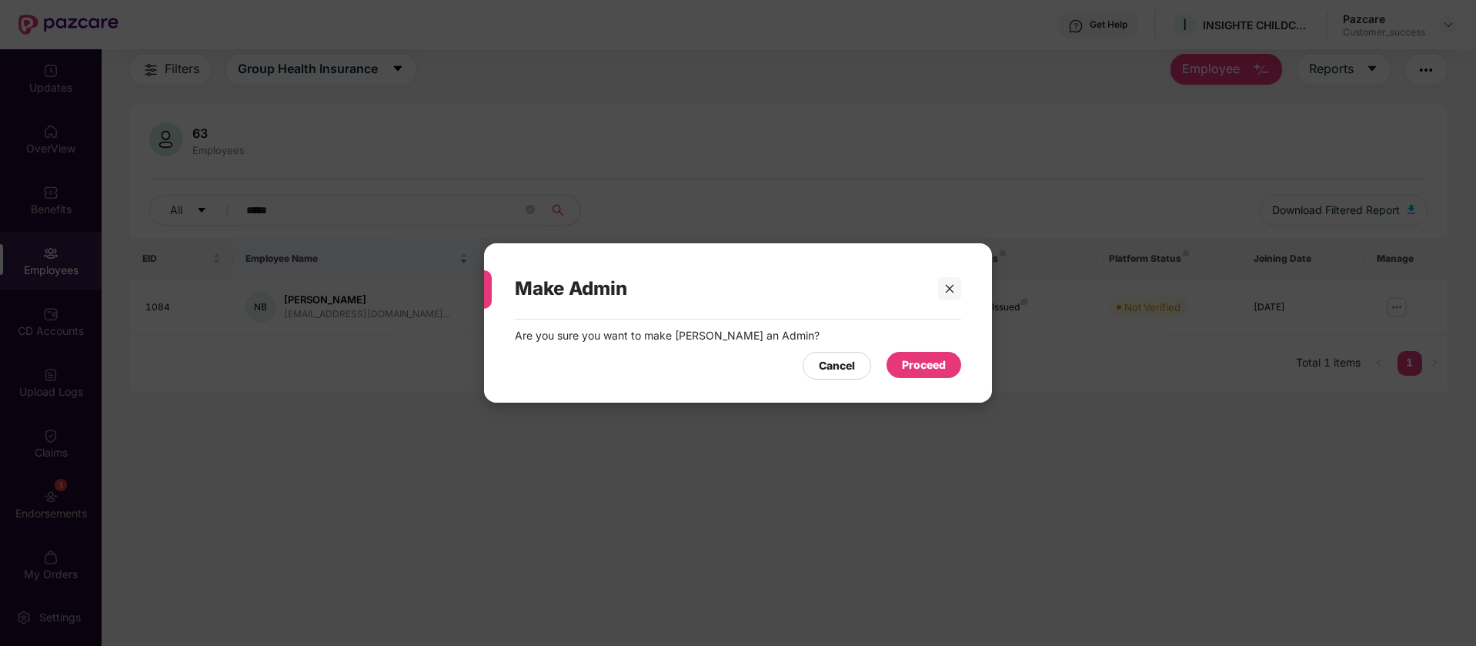
click at [936, 364] on div "Proceed" at bounding box center [924, 364] width 44 height 17
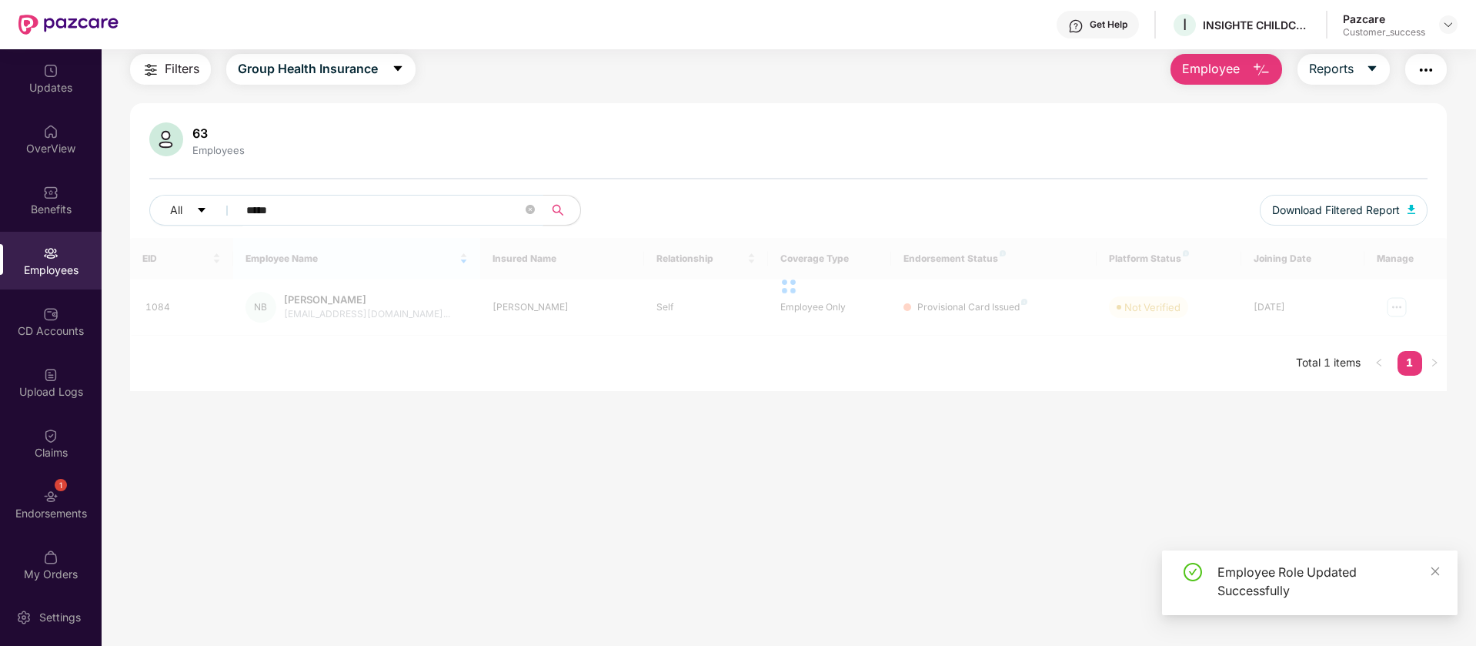
click at [433, 212] on input "*****" at bounding box center [384, 210] width 276 height 23
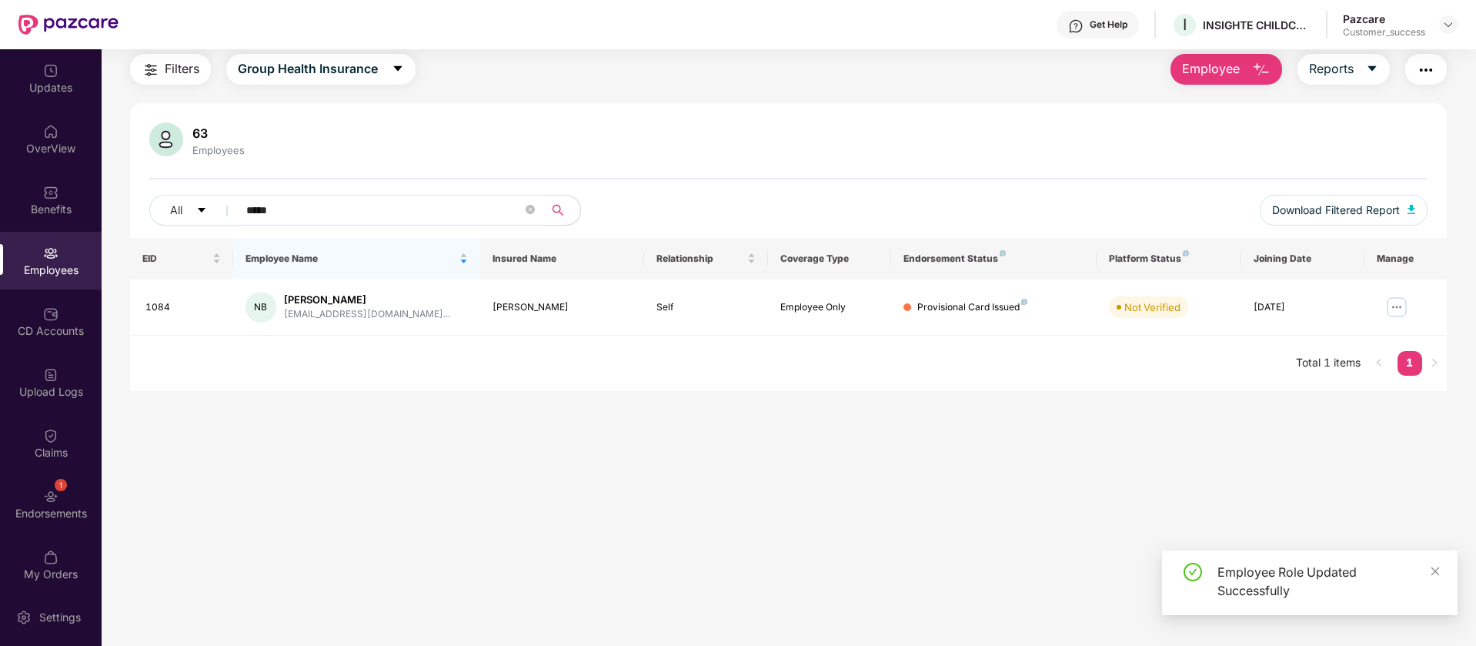
click at [433, 212] on input "*****" at bounding box center [384, 210] width 276 height 23
type input "****"
click at [1394, 306] on img at bounding box center [1396, 307] width 25 height 25
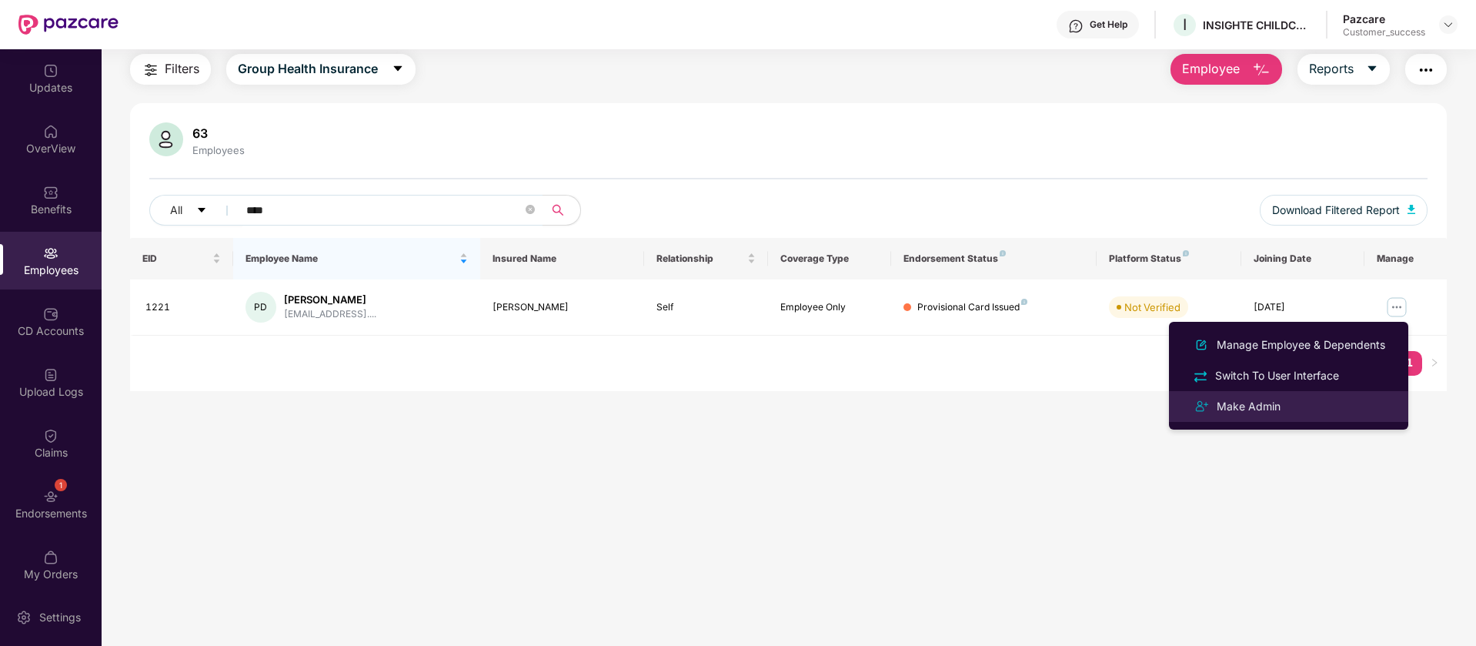
click at [1307, 409] on div "Make Admin" at bounding box center [1288, 406] width 199 height 18
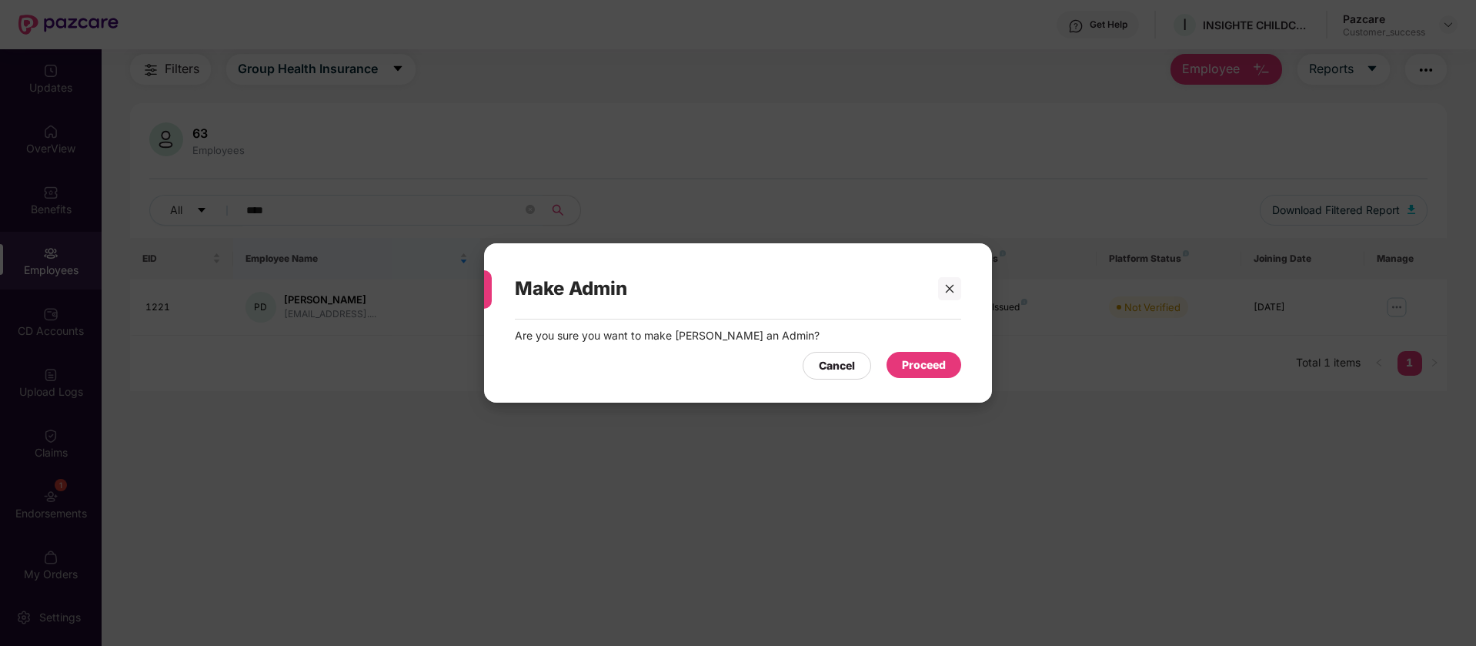
click at [904, 363] on div "Proceed" at bounding box center [924, 364] width 44 height 17
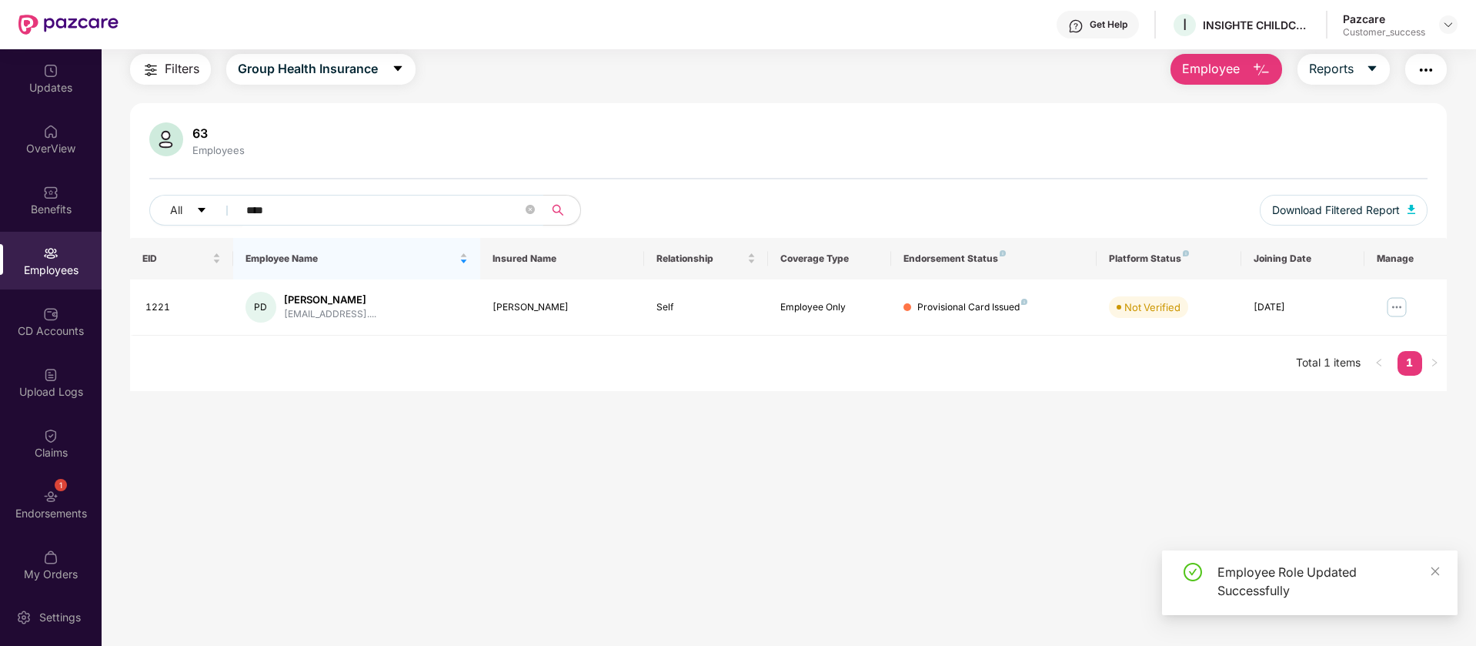
click at [359, 202] on input "****" at bounding box center [384, 210] width 276 height 23
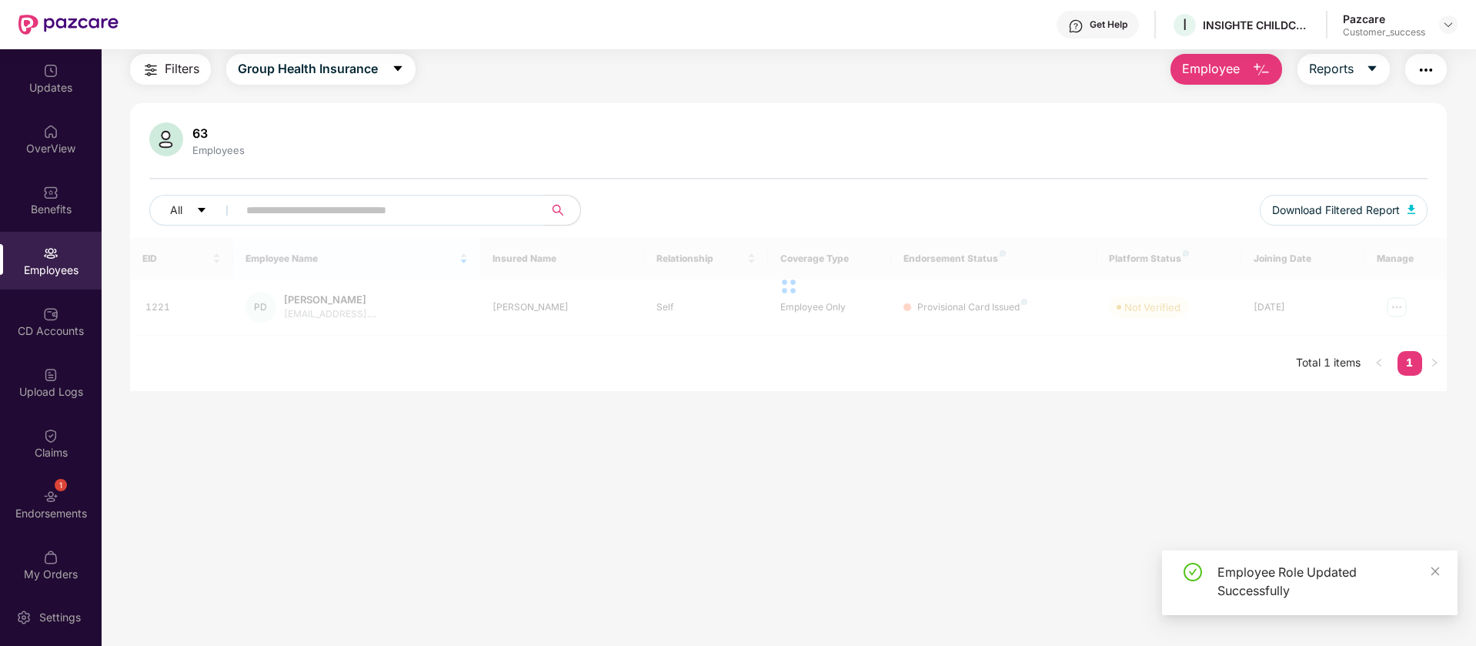
click at [536, 106] on div "63 Employees All Download Filtered Report EID Employee Name Insured Name Relati…" at bounding box center [788, 247] width 1317 height 288
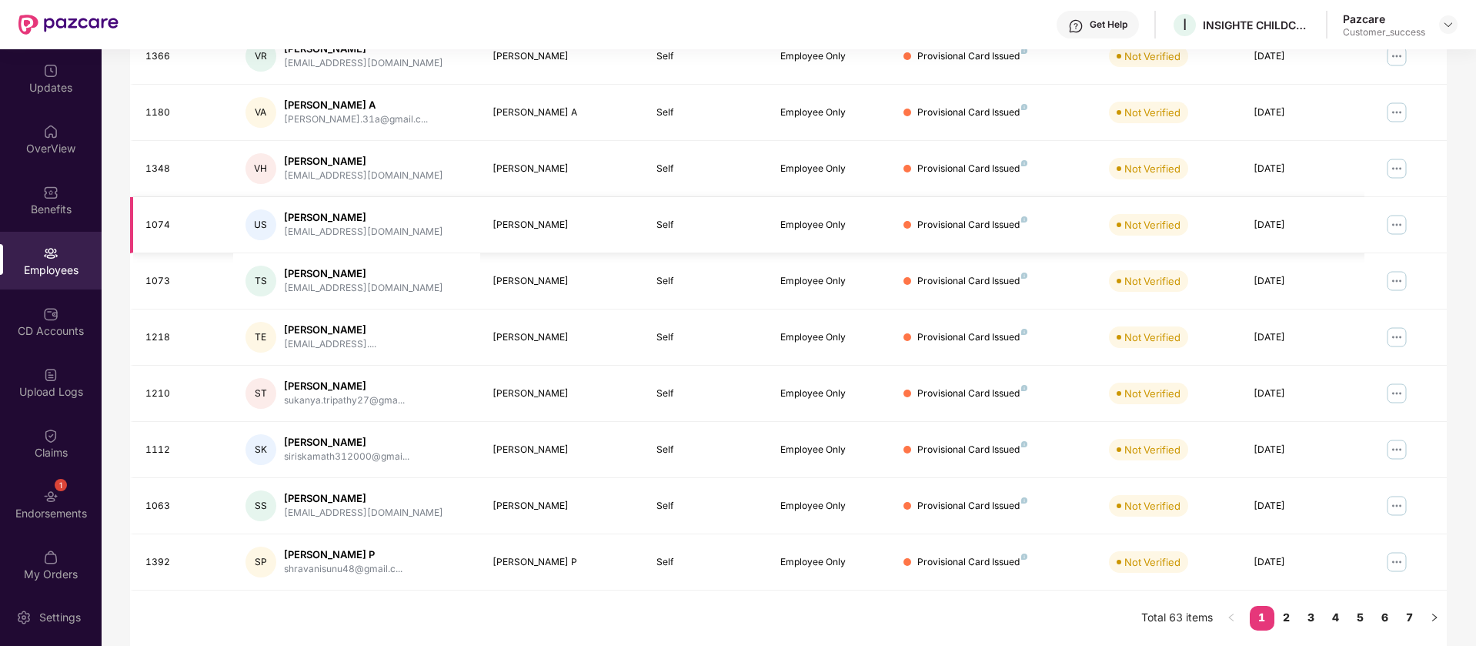
scroll to position [0, 0]
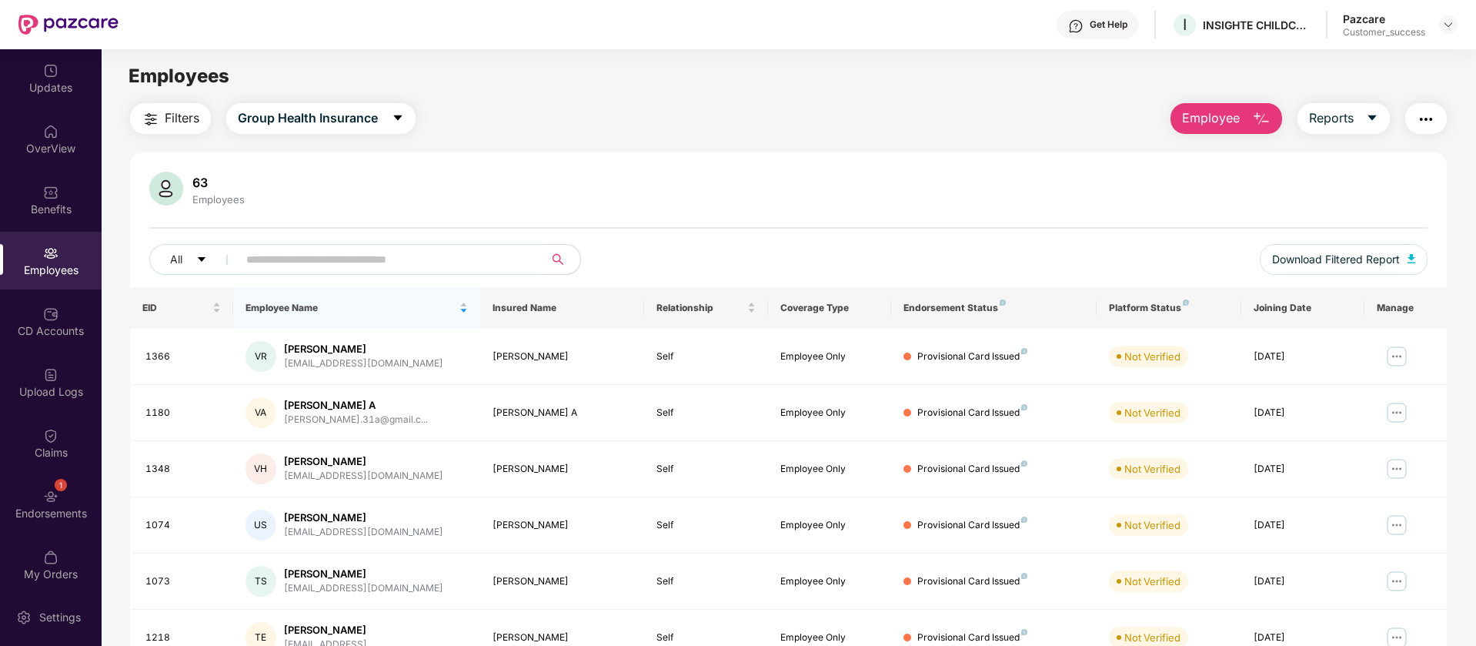
click at [1428, 117] on img "button" at bounding box center [1426, 119] width 18 height 18
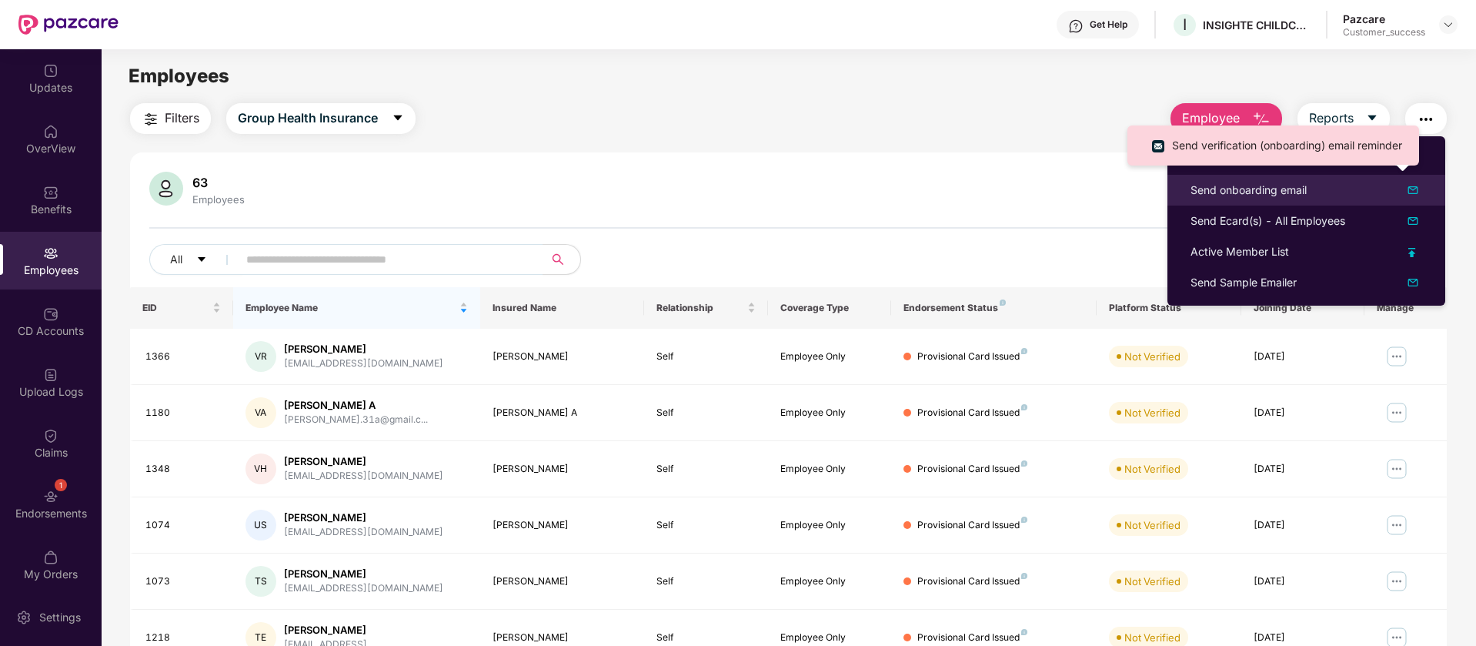
click at [1402, 189] on div at bounding box center [1405, 190] width 34 height 18
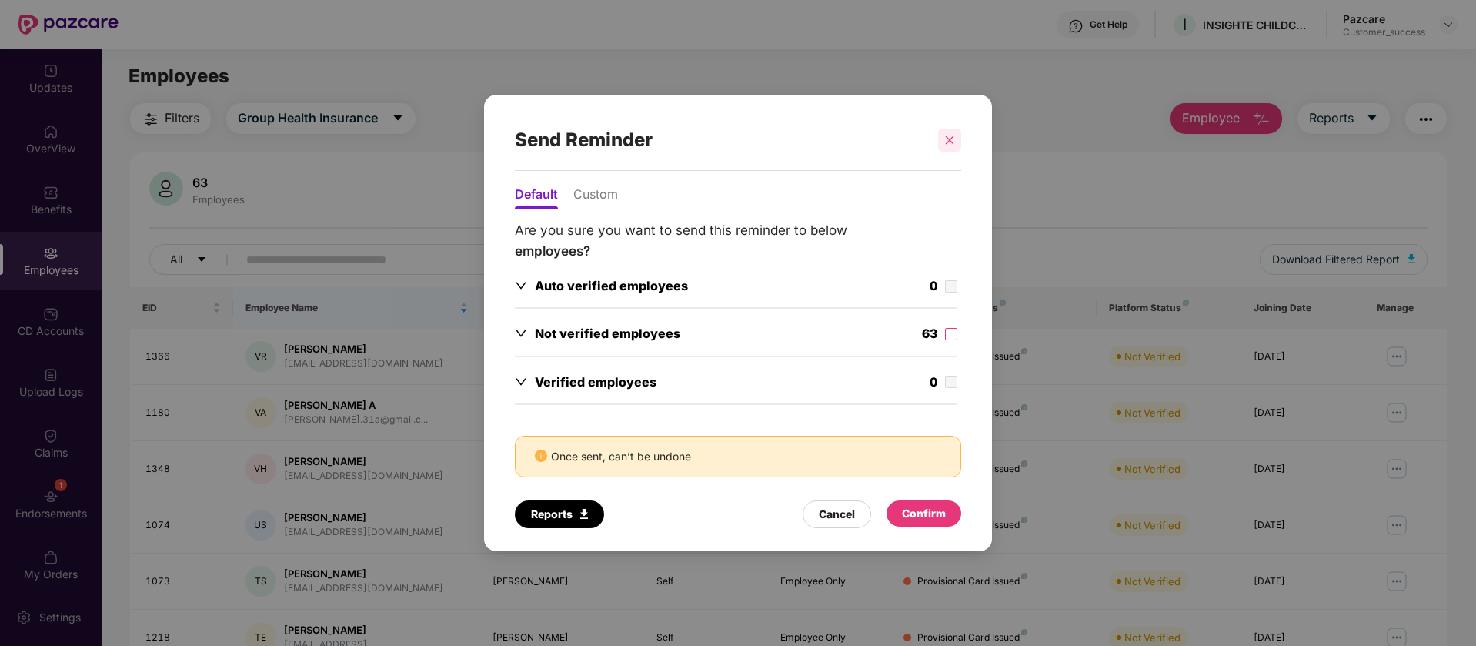
click at [942, 136] on div at bounding box center [949, 139] width 23 height 23
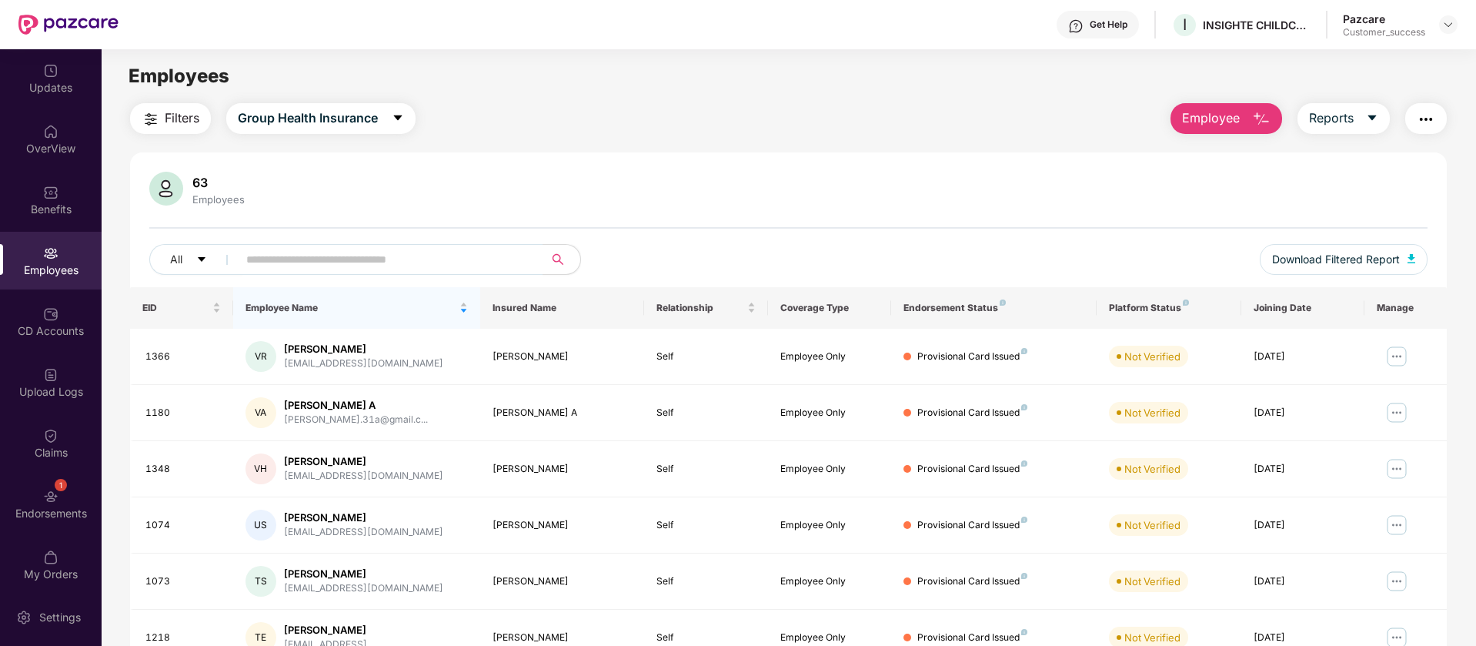
click at [1430, 116] on img "button" at bounding box center [1426, 119] width 18 height 18
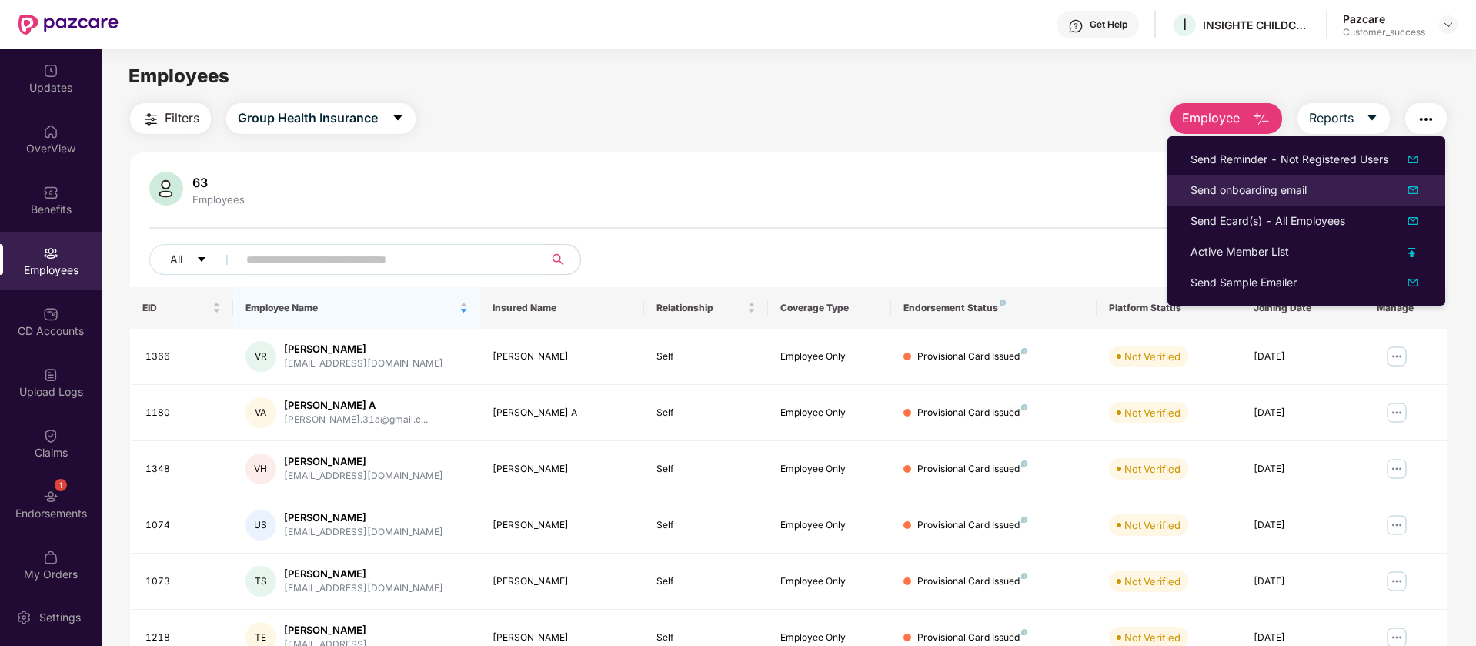
click at [1285, 202] on li "Send onboarding email" at bounding box center [1306, 190] width 278 height 31
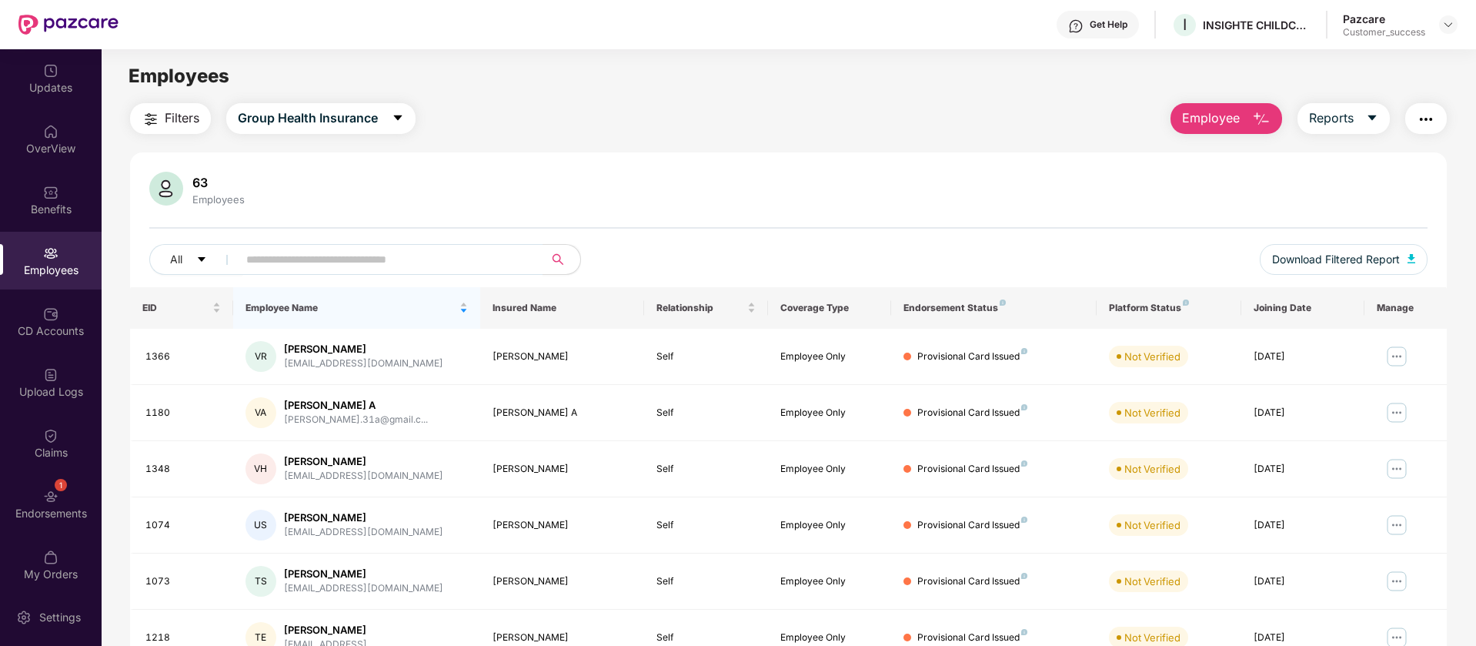
click at [1424, 129] on button "button" at bounding box center [1426, 118] width 42 height 31
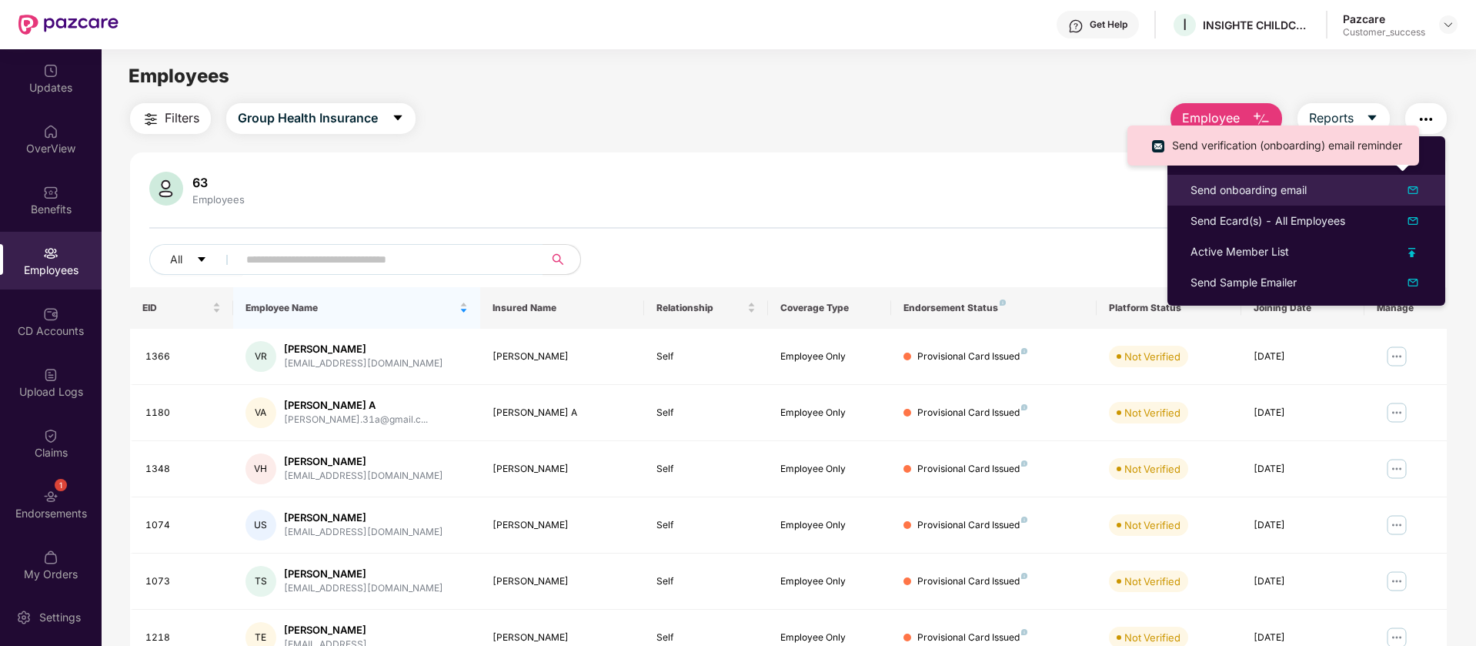
click at [1248, 194] on div "Send onboarding email" at bounding box center [1248, 190] width 116 height 17
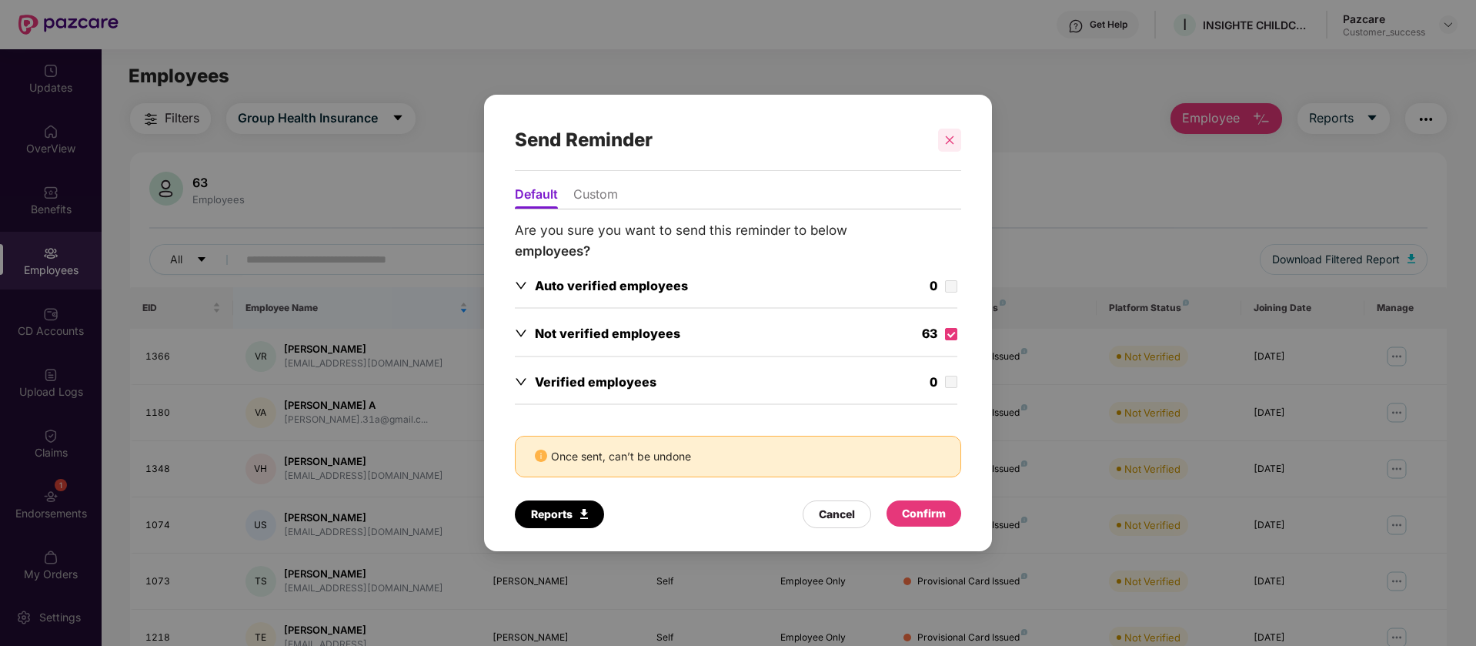
click at [949, 135] on icon "close" at bounding box center [949, 140] width 11 height 11
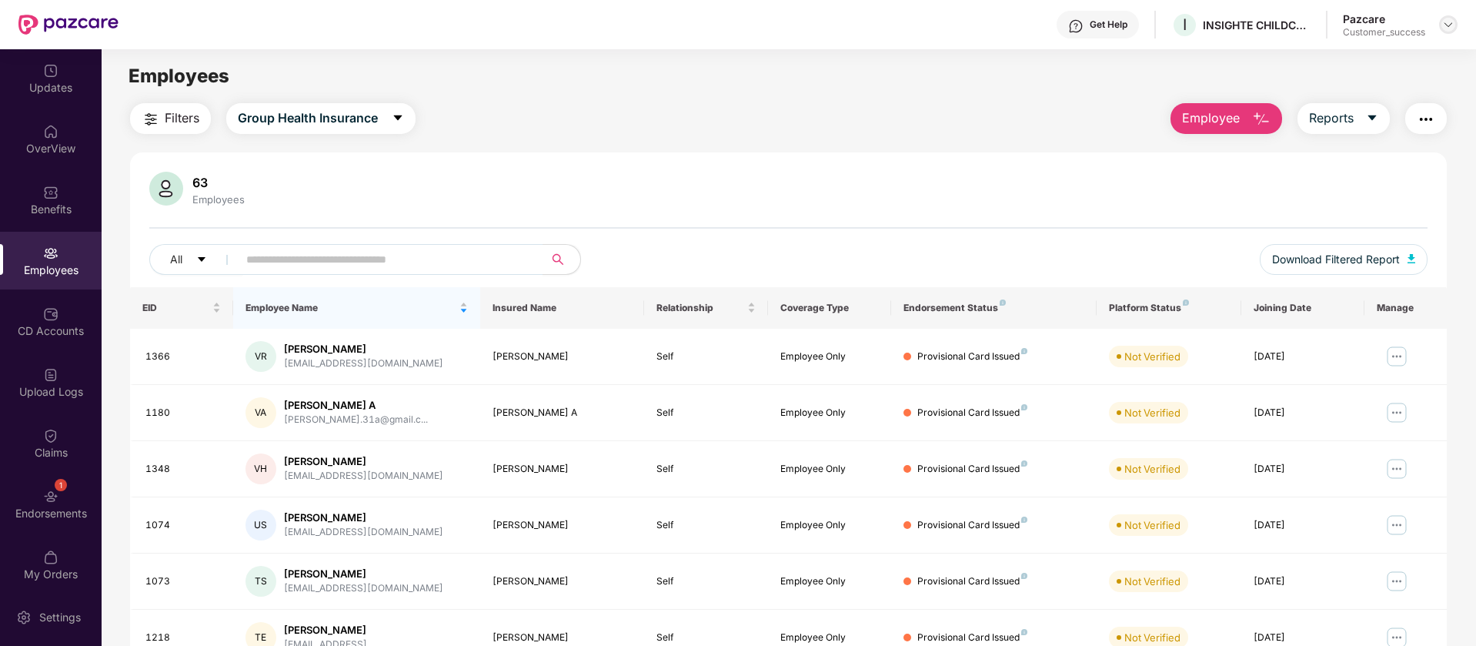
click at [1446, 20] on img at bounding box center [1448, 24] width 12 height 12
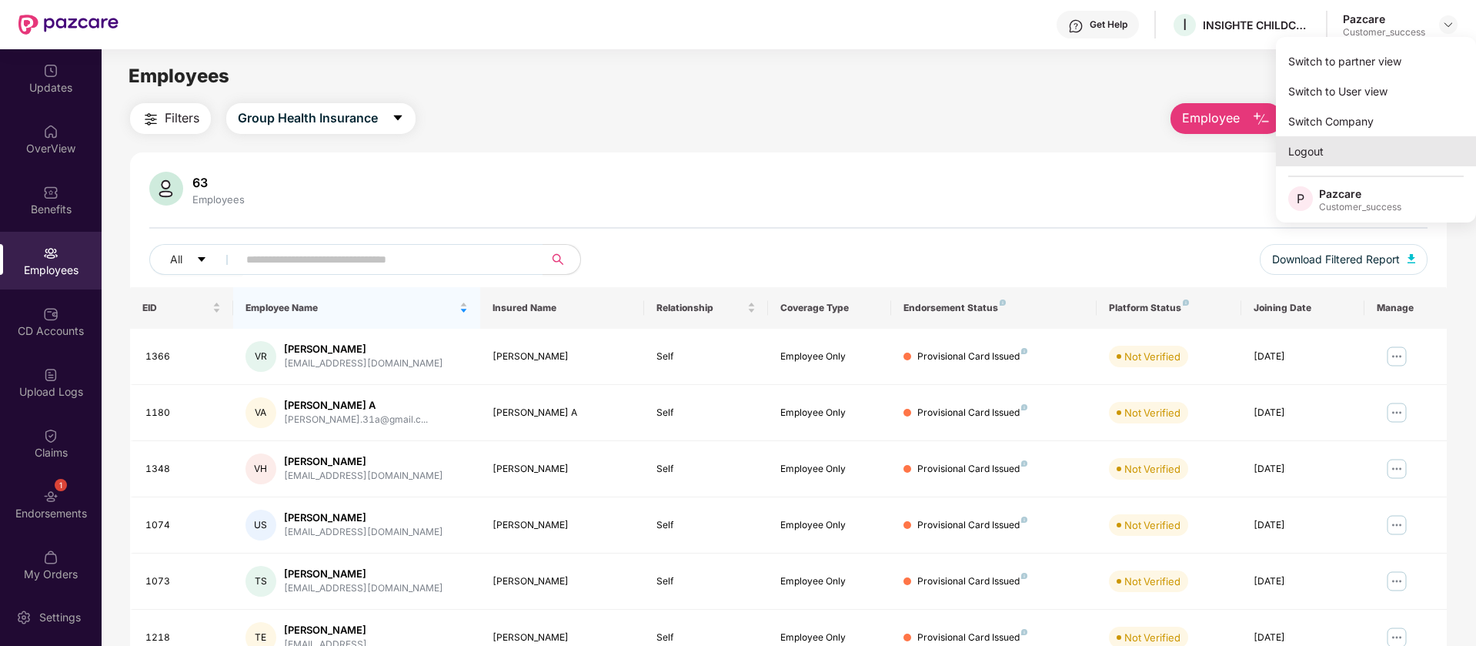
click at [1307, 159] on div "Logout" at bounding box center [1376, 151] width 200 height 30
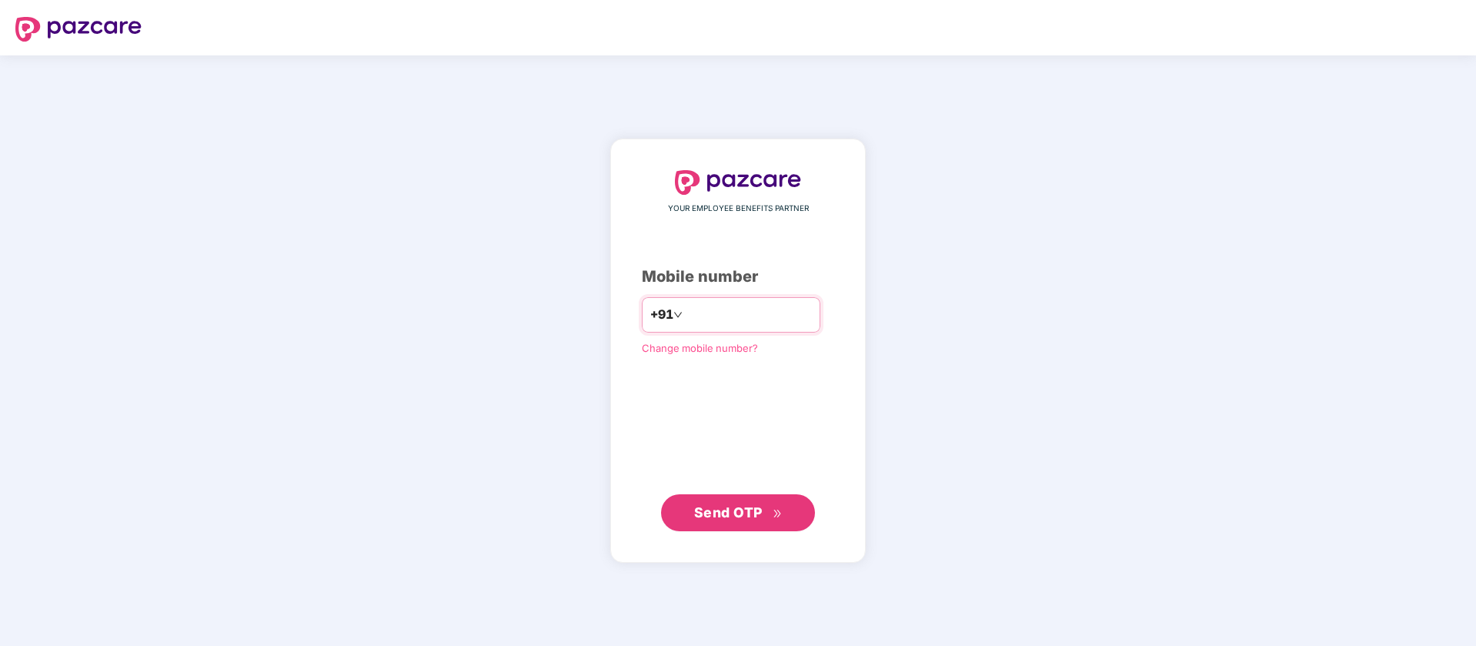
click at [710, 315] on input "number" at bounding box center [749, 314] width 126 height 25
type input "*"
click at [729, 506] on span "Send OTP" at bounding box center [728, 512] width 68 height 16
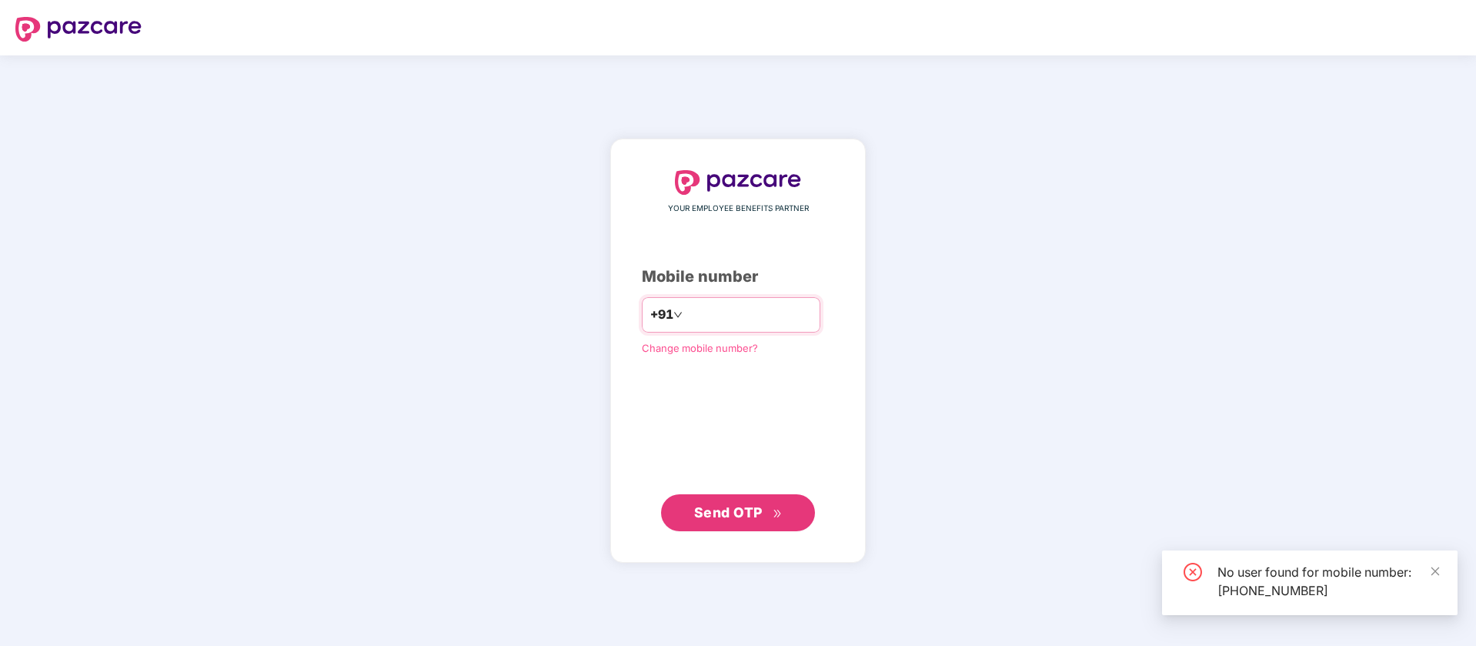
click at [693, 329] on div "**********" at bounding box center [731, 314] width 179 height 35
click at [758, 321] on input "**********" at bounding box center [749, 314] width 126 height 25
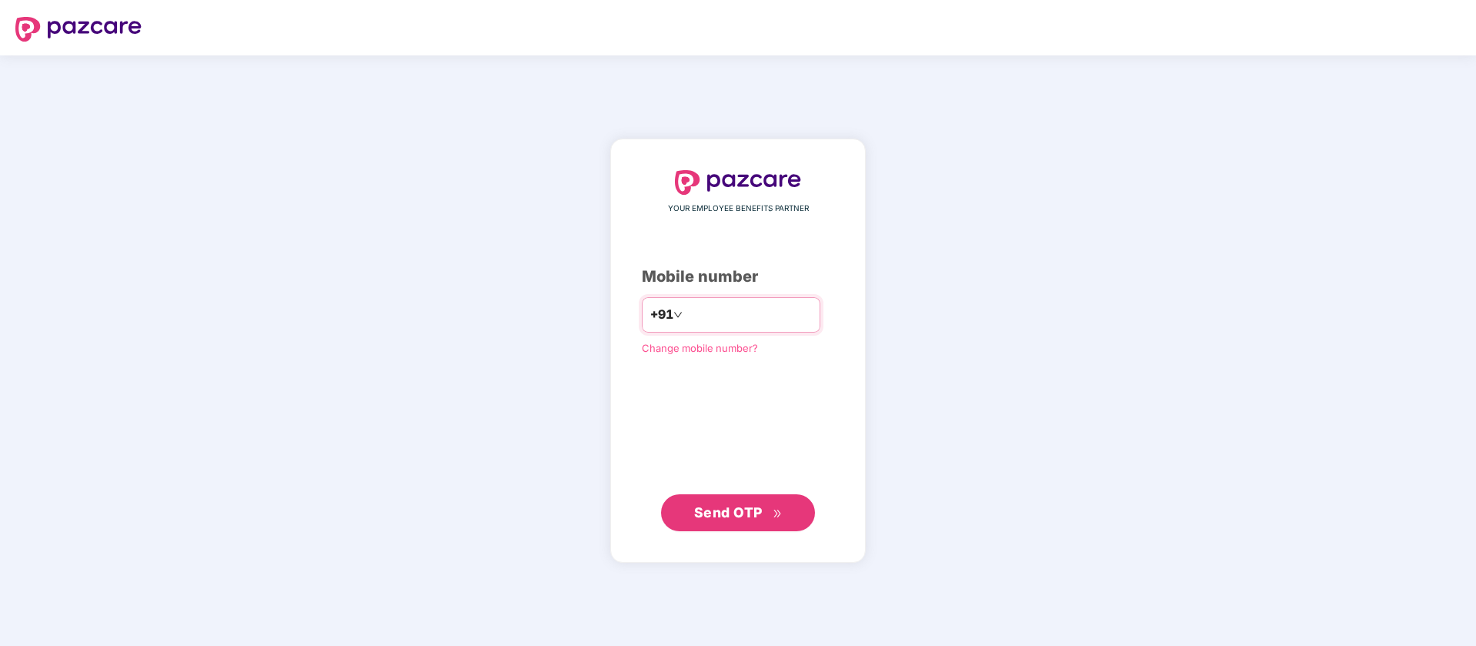
type input "**********"
click at [753, 516] on span "Send OTP" at bounding box center [728, 512] width 68 height 16
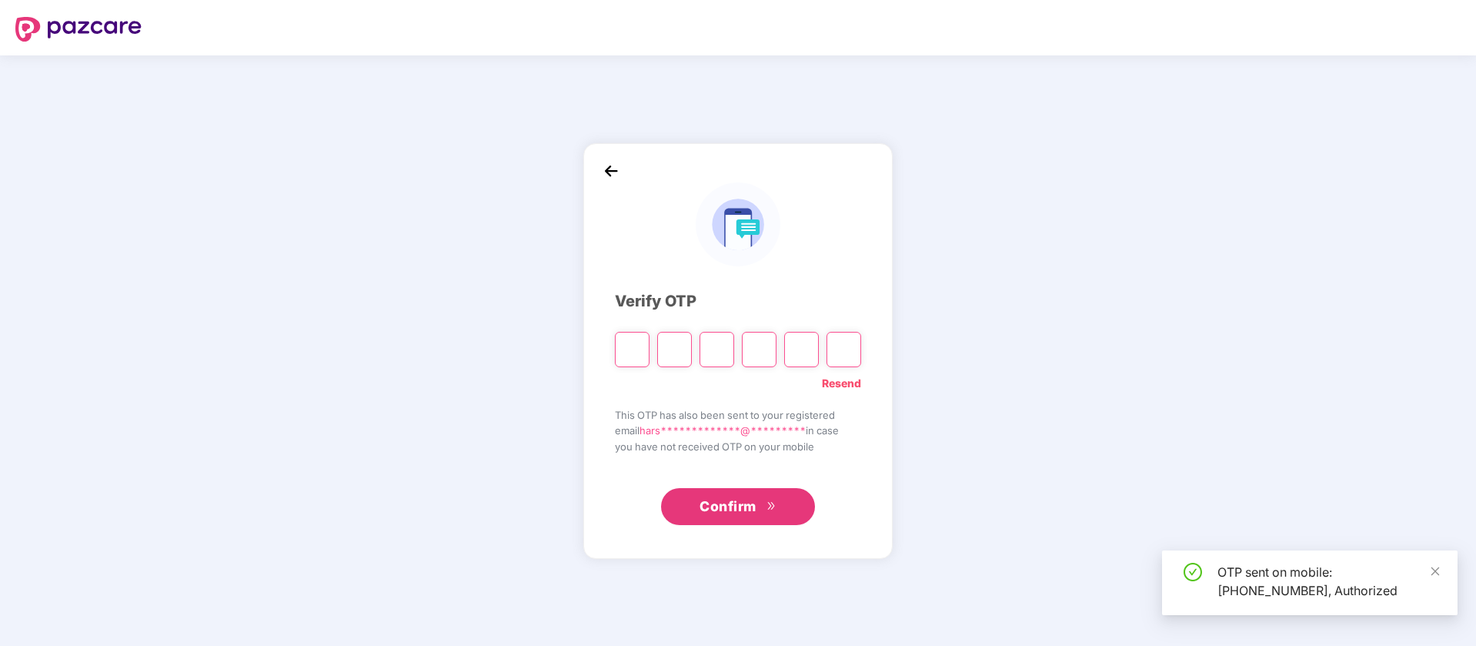
click at [629, 342] on input "Please enter verification code. Digit 1" at bounding box center [632, 349] width 35 height 35
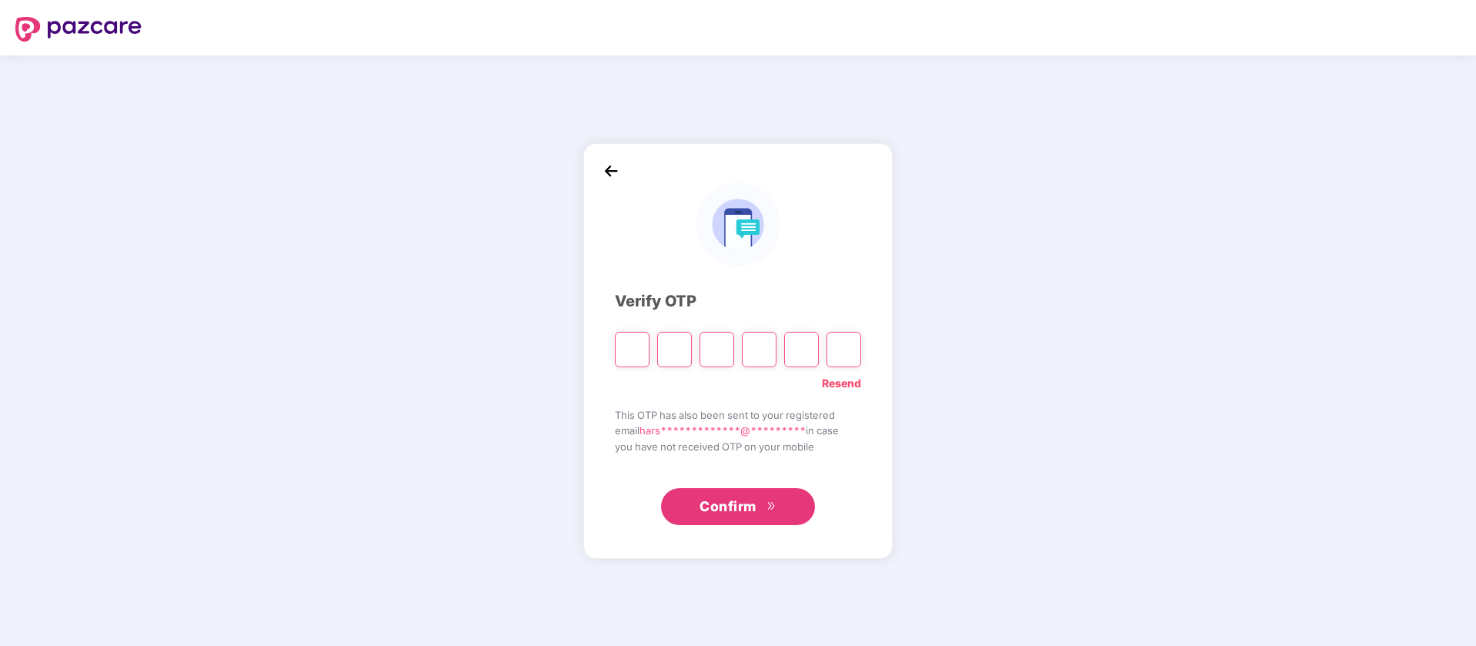
type input "*"
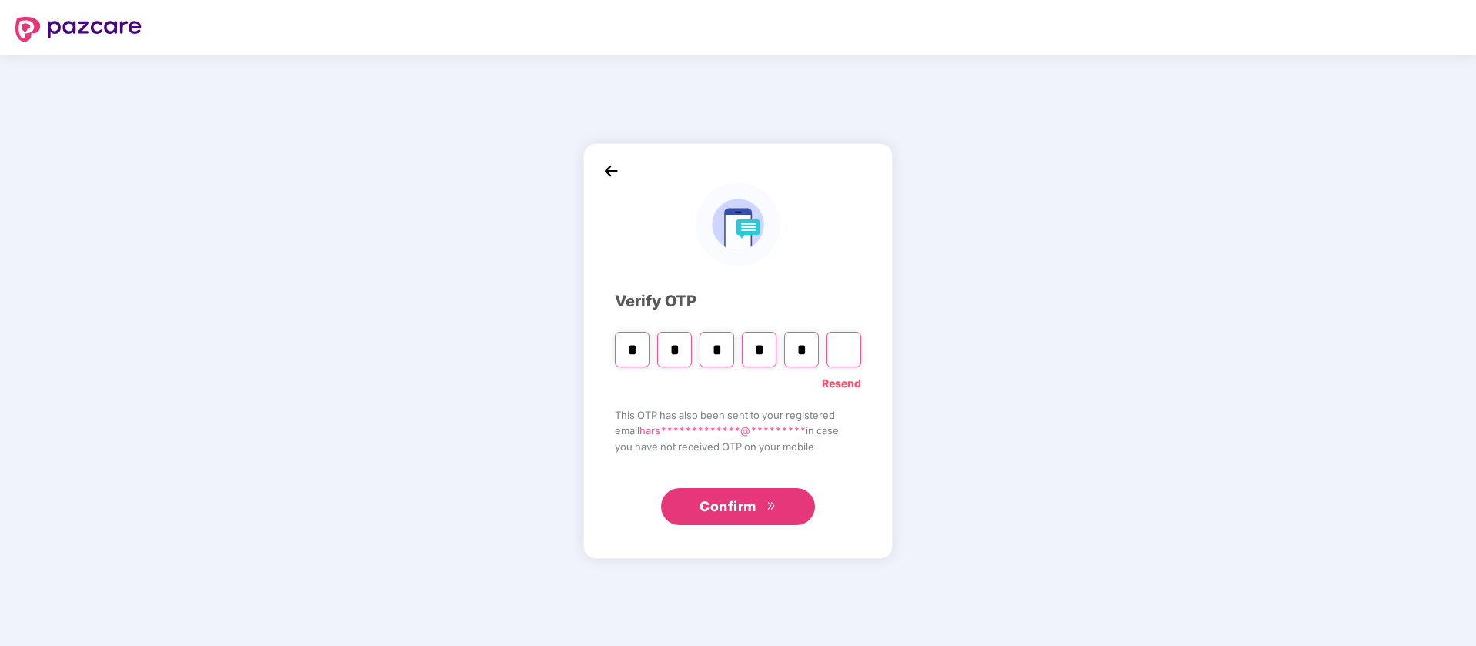
type input "*"
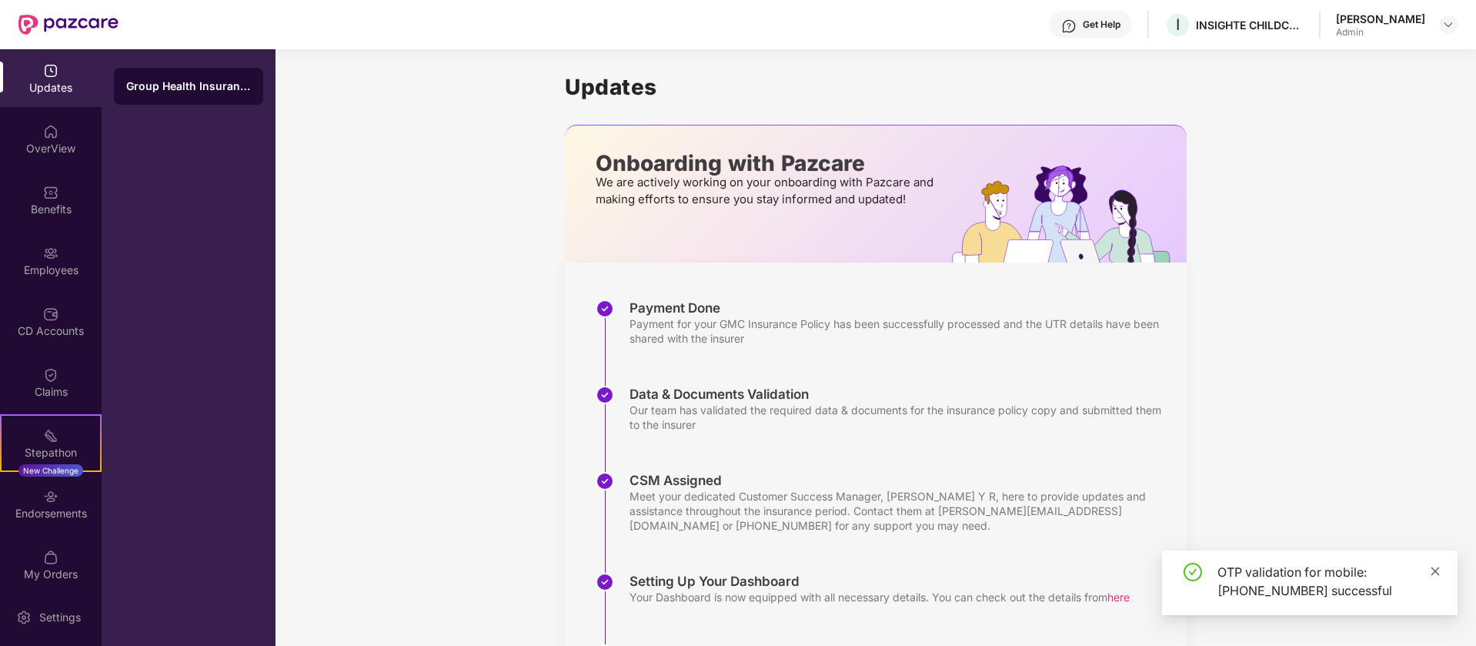
click at [1440, 572] on icon "close" at bounding box center [1435, 571] width 11 height 11
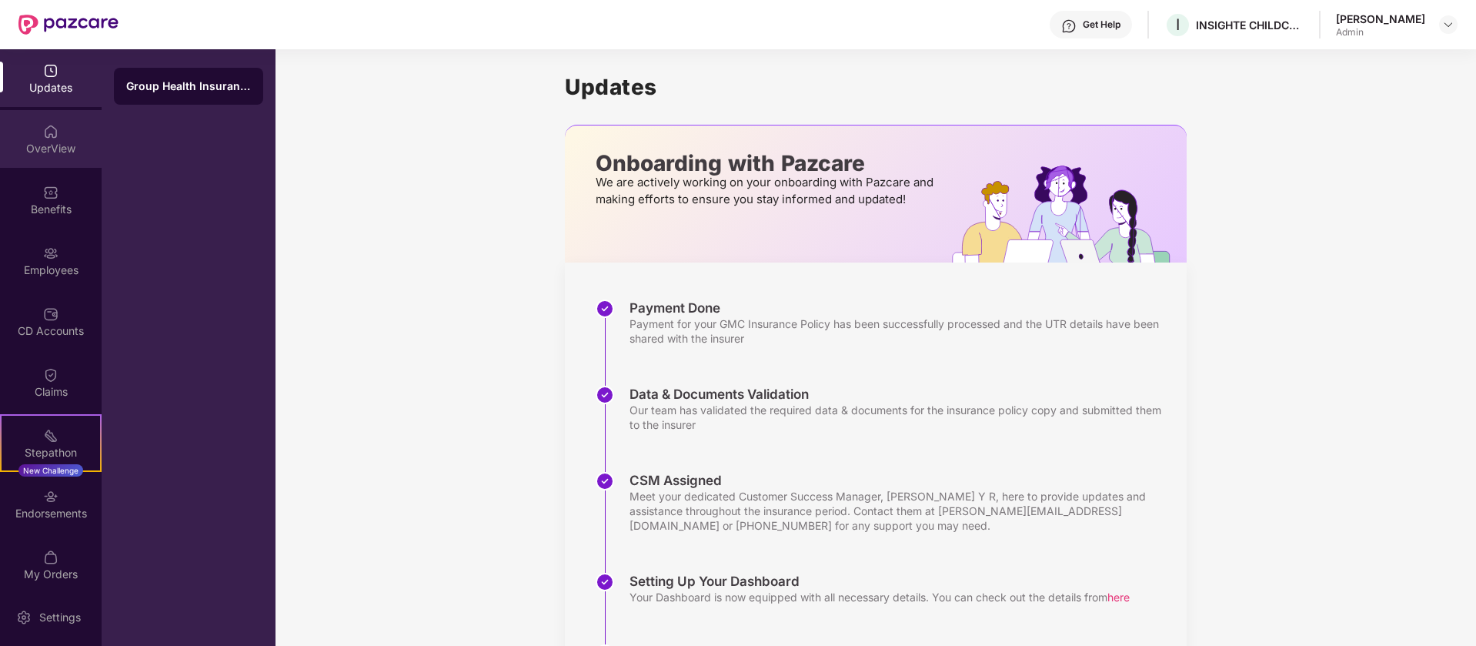
click at [45, 125] on img at bounding box center [50, 131] width 15 height 15
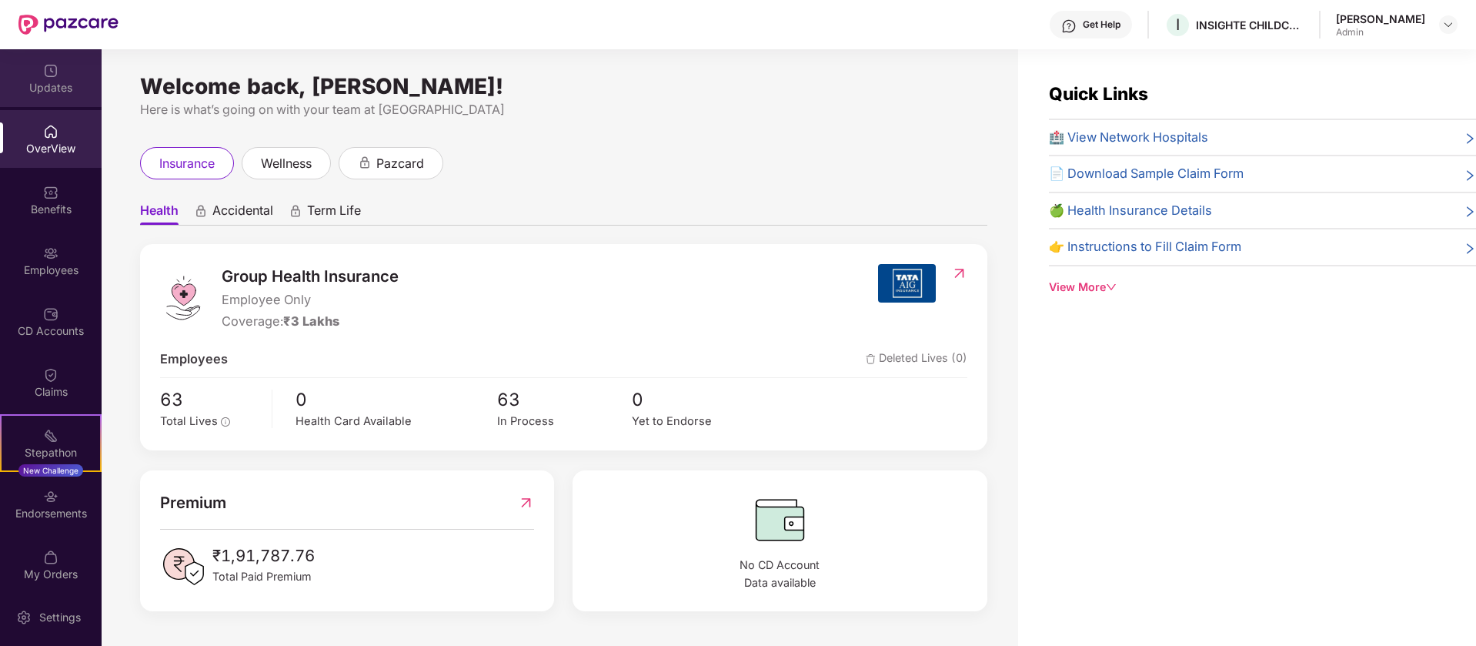
click at [74, 69] on div "Updates" at bounding box center [51, 78] width 102 height 58
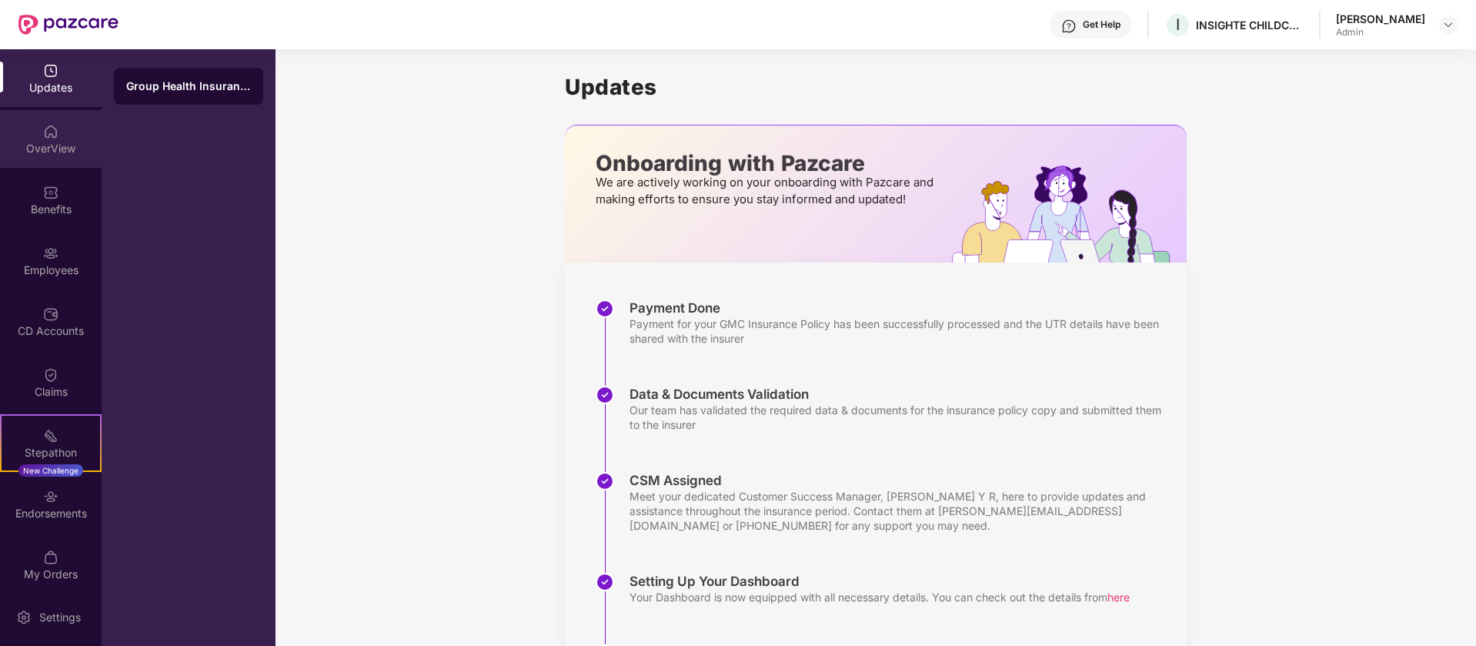
click at [64, 139] on div "OverView" at bounding box center [51, 139] width 102 height 58
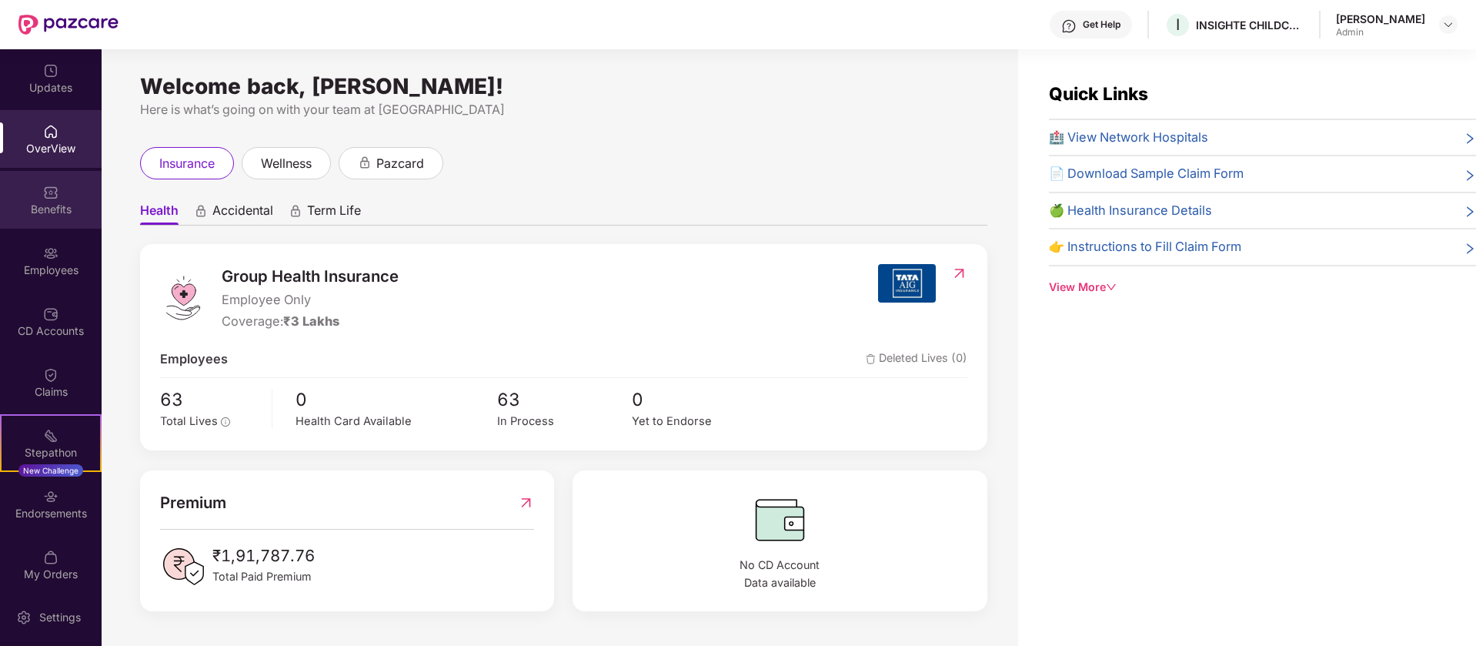
click at [72, 212] on div "Benefits" at bounding box center [51, 209] width 102 height 15
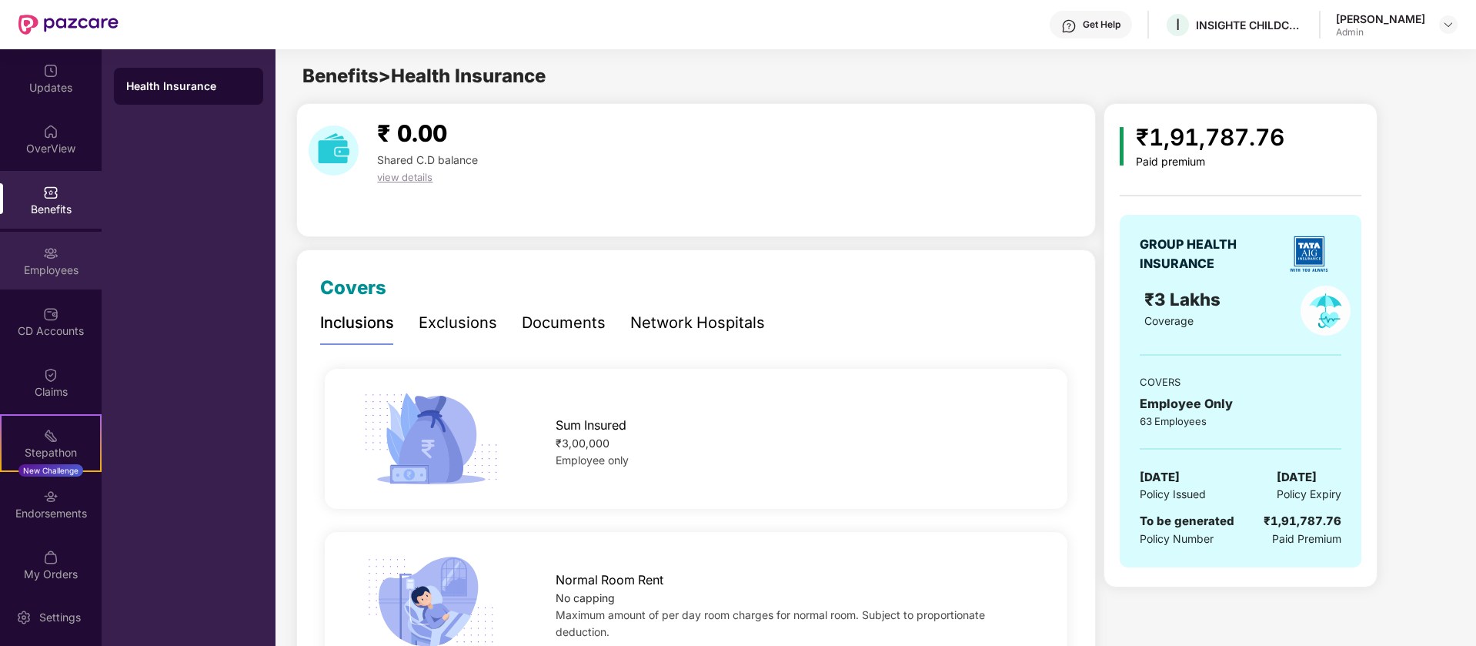
click at [65, 259] on div "Employees" at bounding box center [51, 261] width 102 height 58
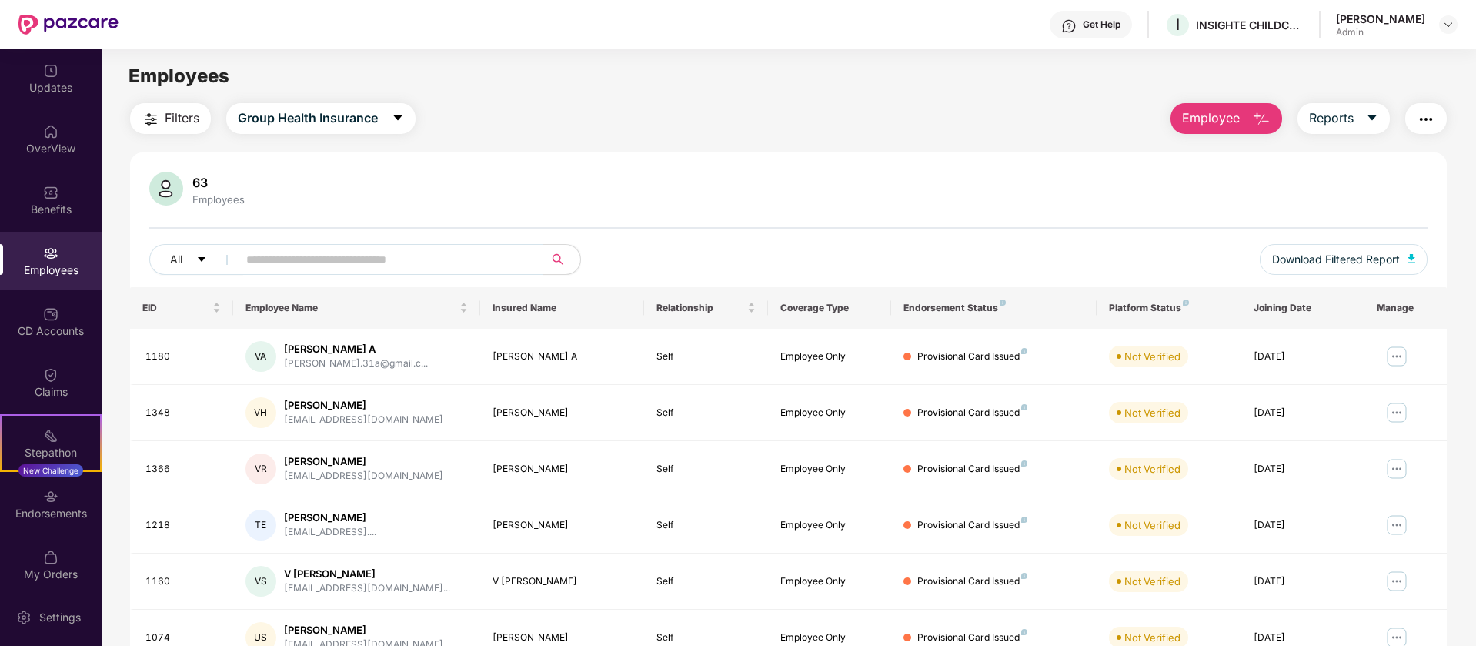
click at [1227, 122] on span "Employee" at bounding box center [1211, 117] width 58 height 19
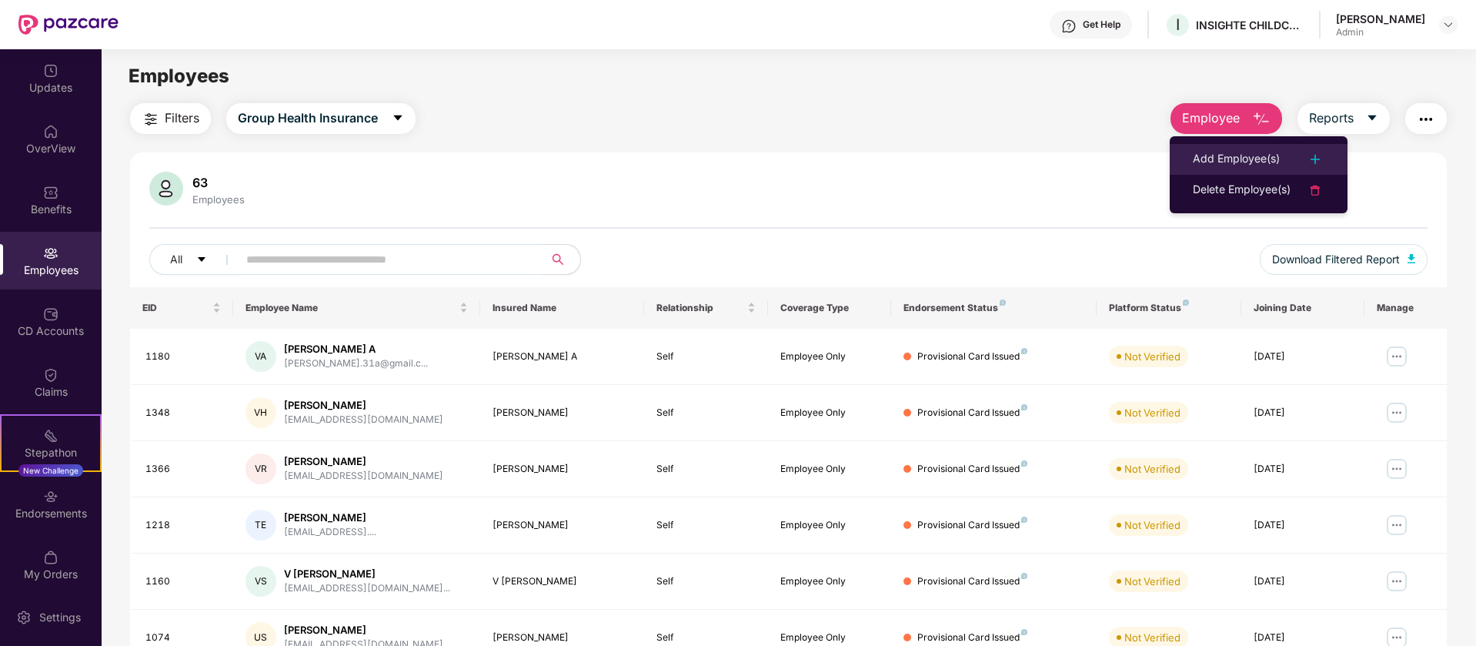
click at [1214, 158] on div "Add Employee(s)" at bounding box center [1236, 159] width 87 height 18
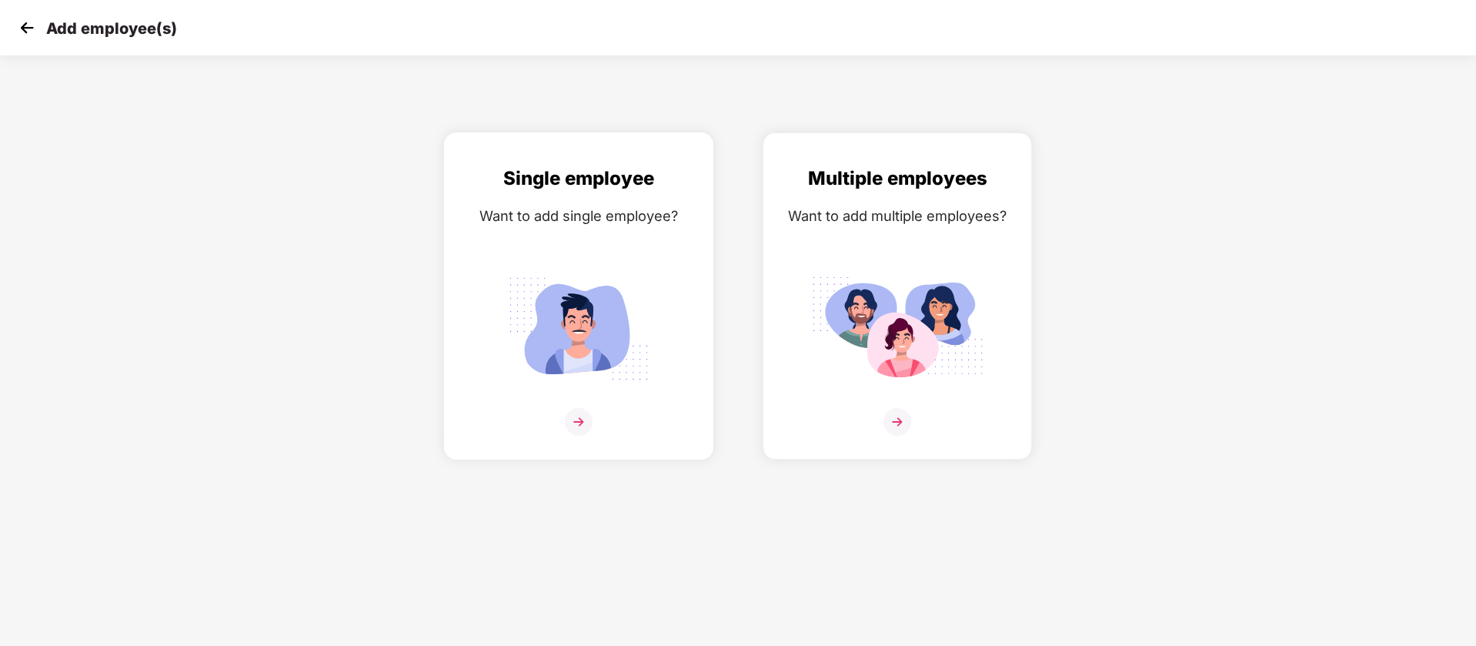
click at [641, 303] on img at bounding box center [578, 329] width 172 height 120
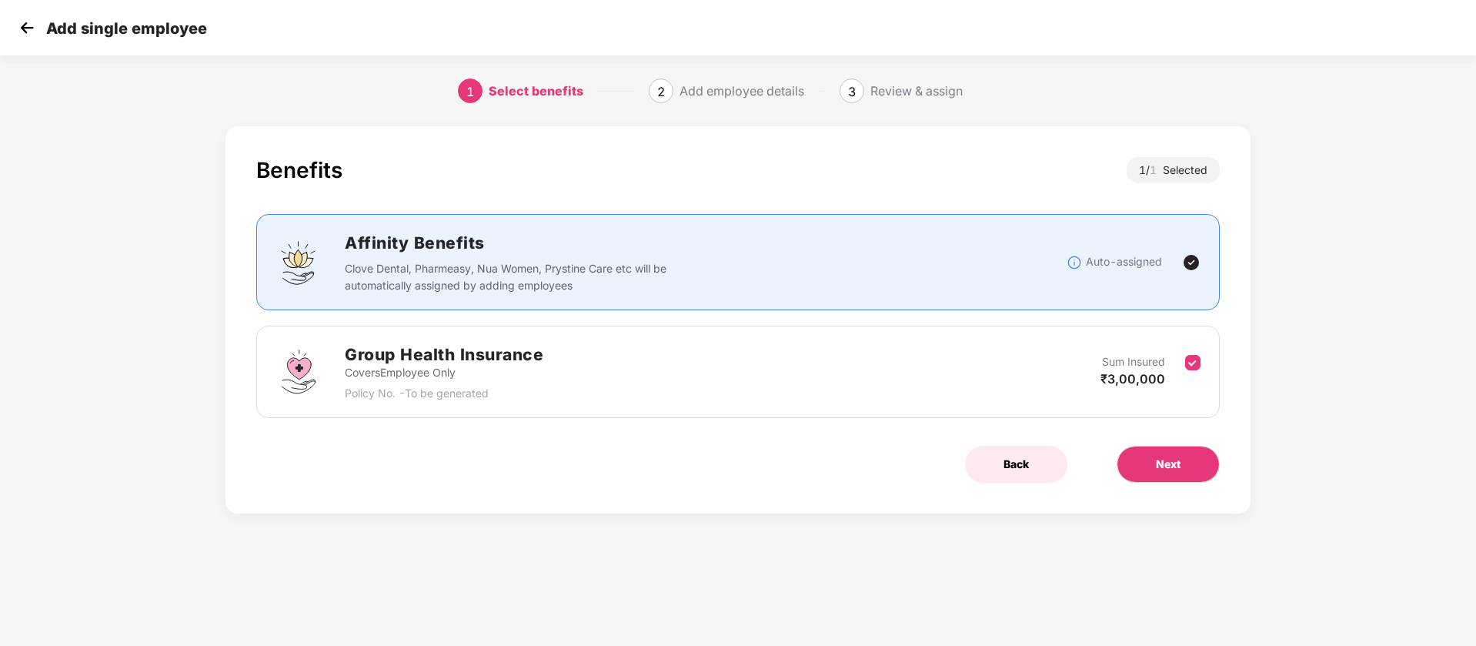
click at [1021, 471] on span "Back" at bounding box center [1015, 464] width 25 height 17
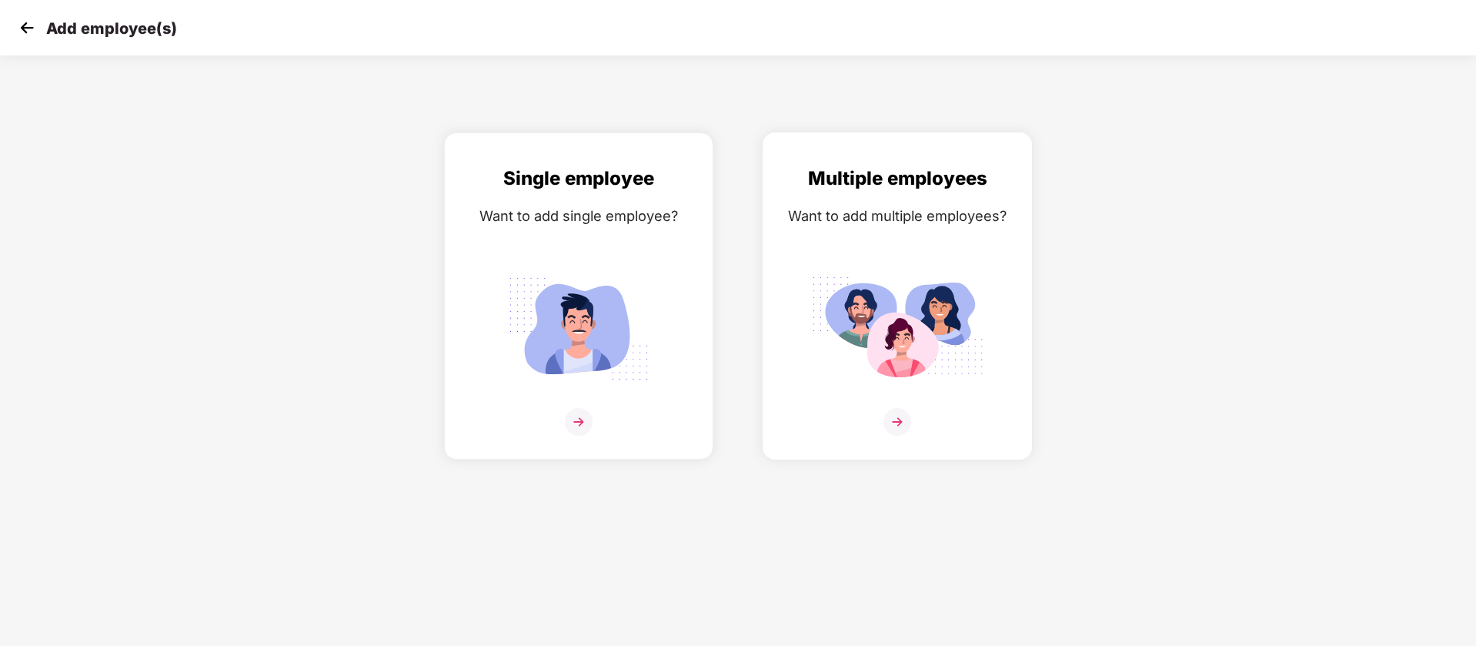
click at [833, 191] on div "Multiple employees" at bounding box center [897, 178] width 237 height 29
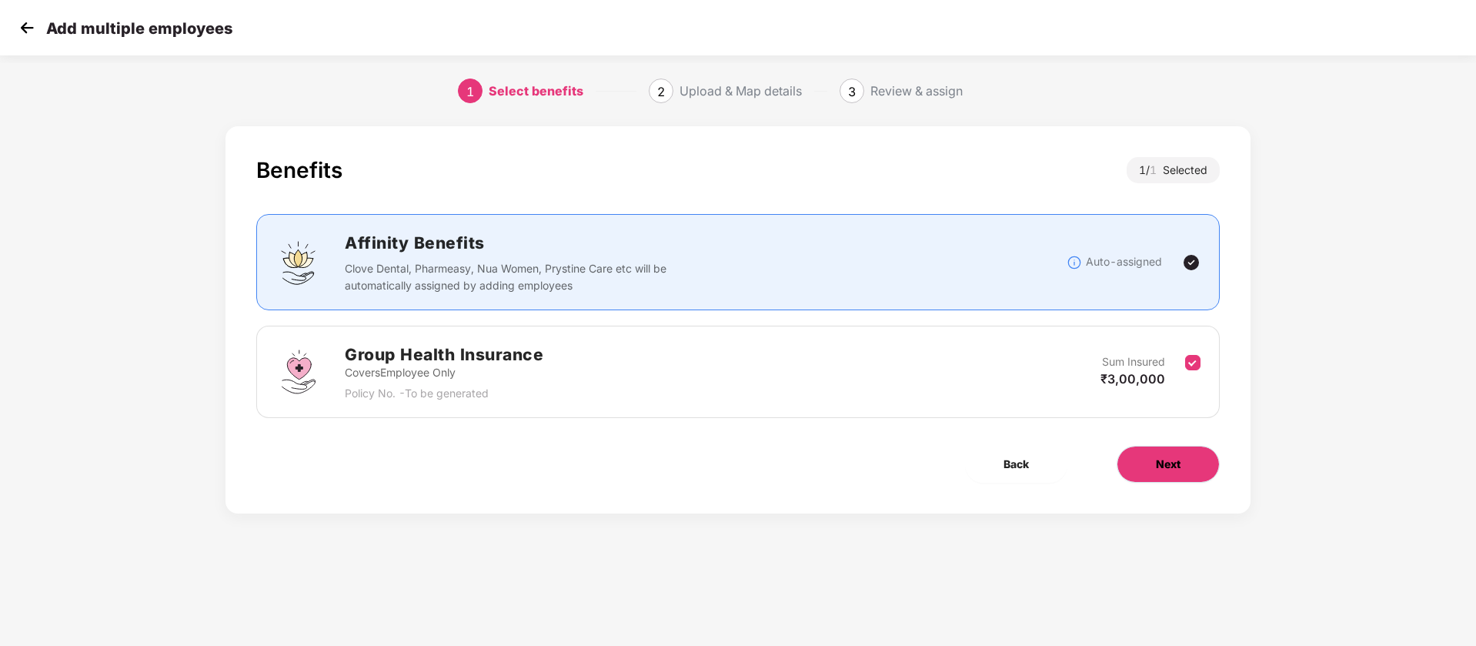
click at [1192, 464] on button "Next" at bounding box center [1167, 464] width 103 height 37
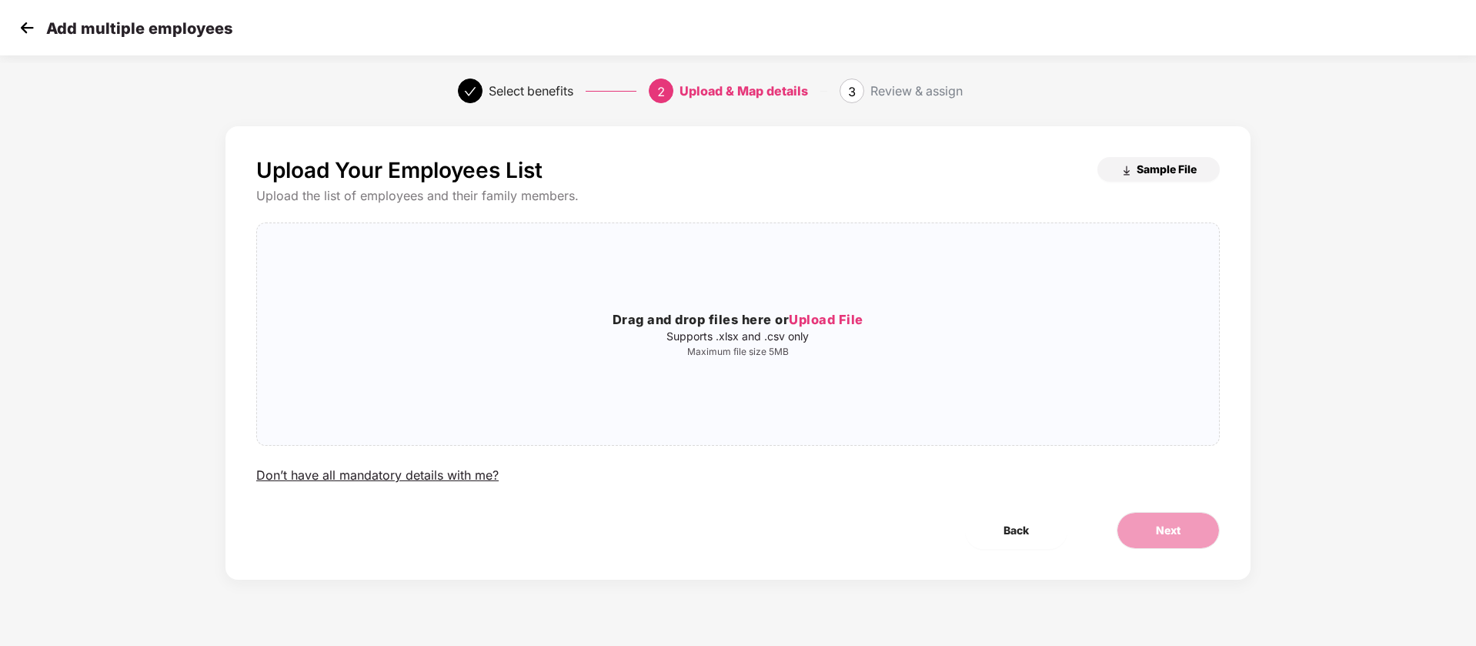
click at [1140, 172] on span "Sample File" at bounding box center [1166, 169] width 60 height 15
click at [993, 528] on button "Back" at bounding box center [1016, 530] width 102 height 37
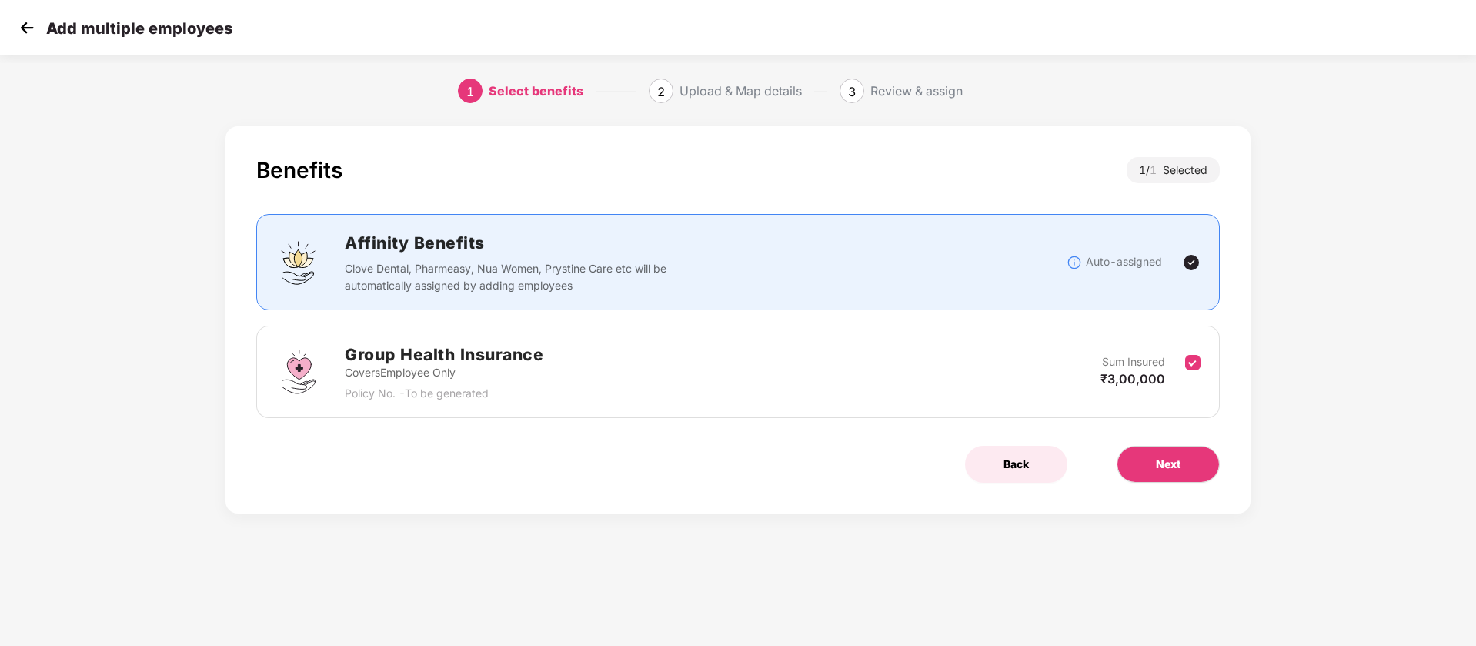
click at [998, 452] on button "Back" at bounding box center [1016, 464] width 102 height 37
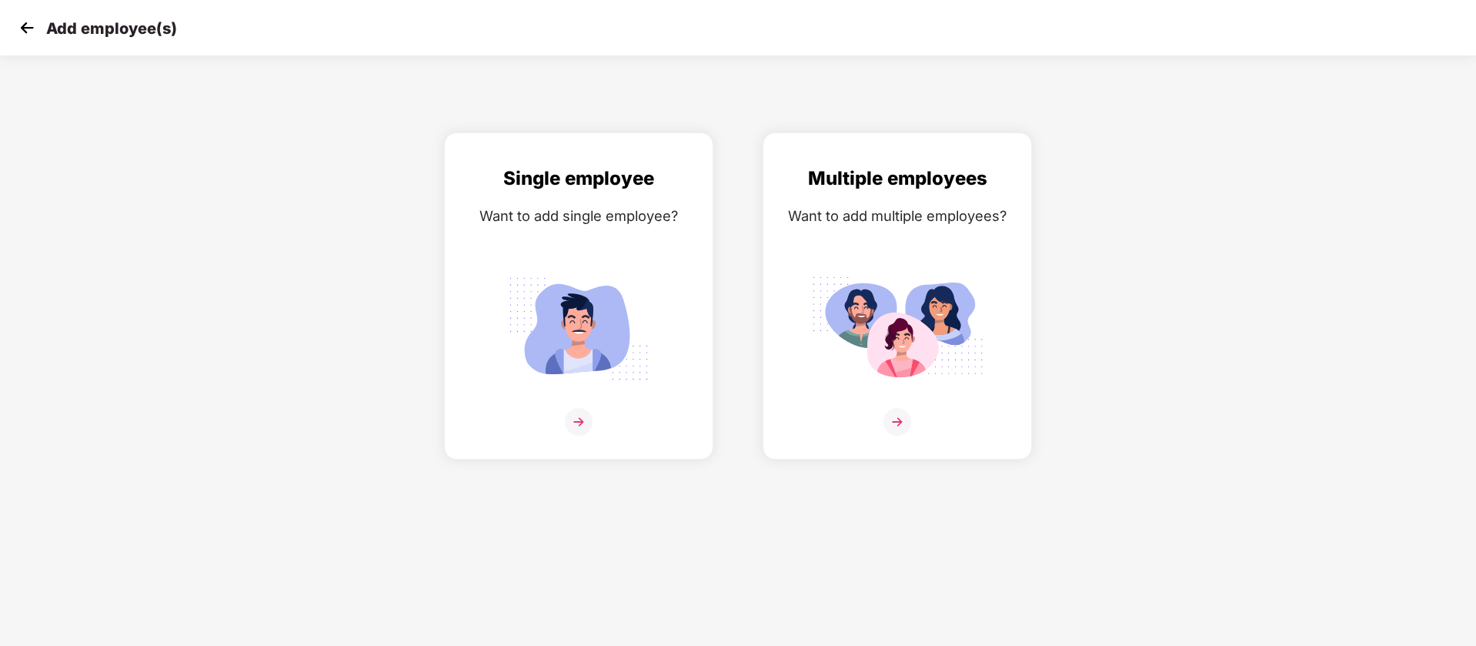
click at [33, 26] on img at bounding box center [26, 27] width 23 height 23
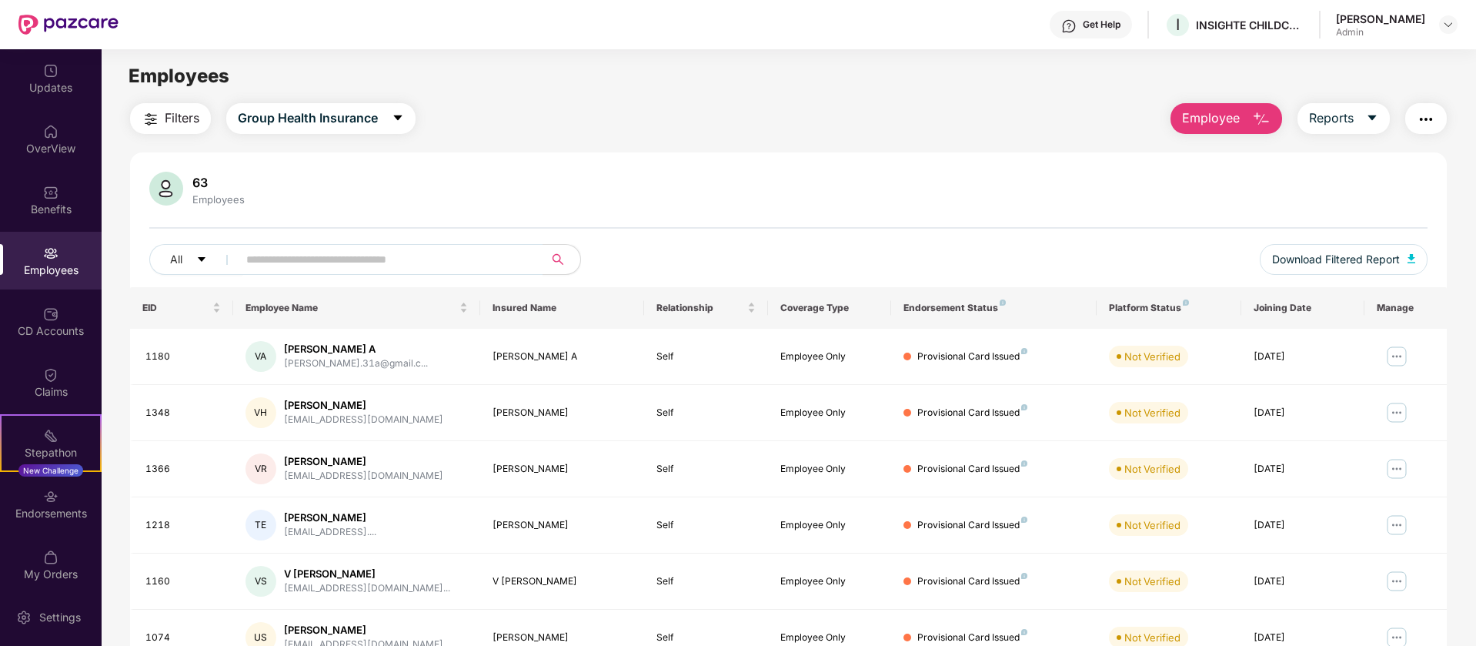
click at [1204, 127] on span "Employee" at bounding box center [1211, 117] width 58 height 19
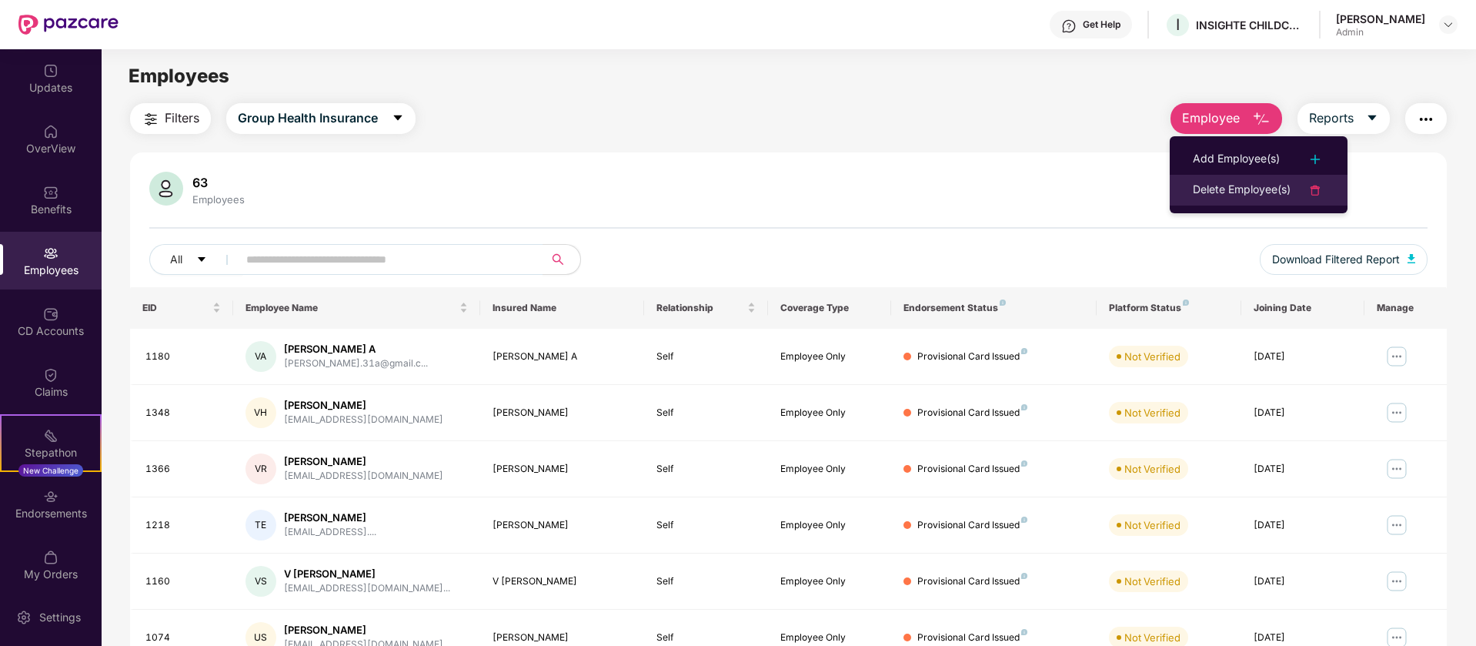
click at [1209, 192] on div "Delete Employee(s)" at bounding box center [1242, 190] width 98 height 18
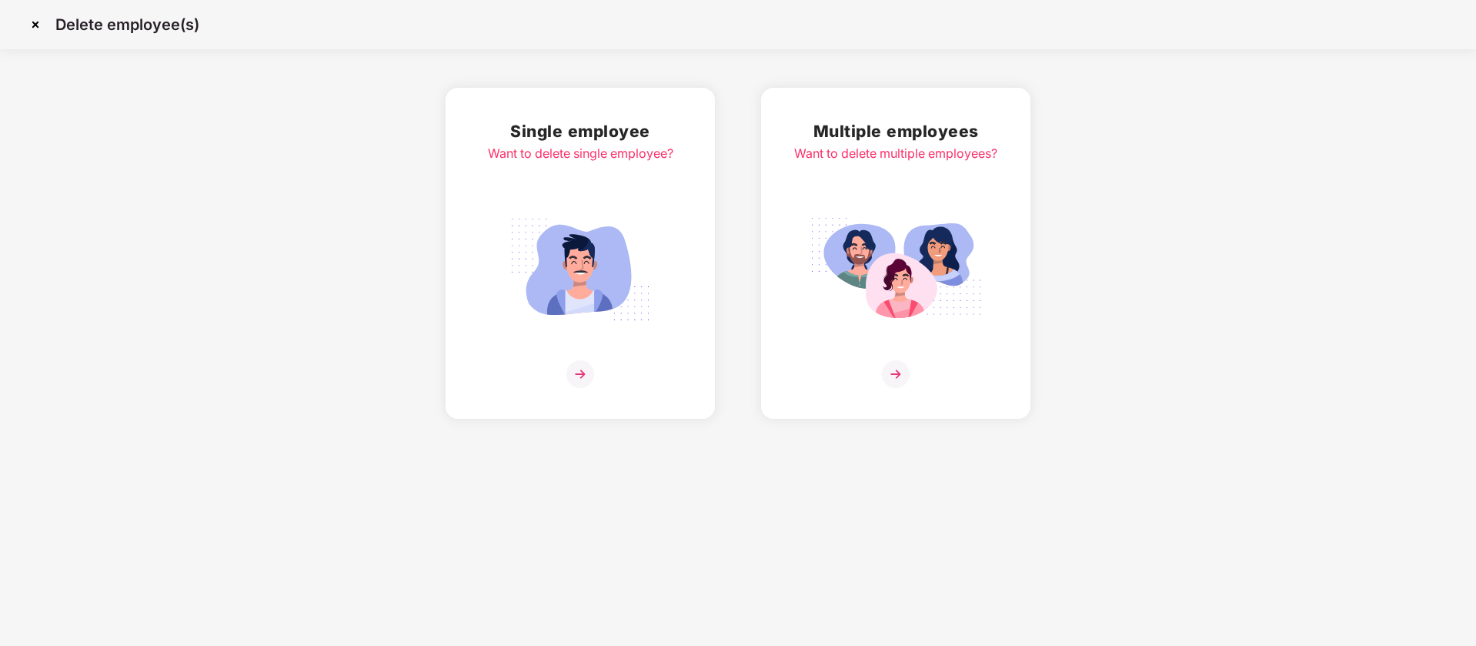
click at [920, 300] on img at bounding box center [895, 269] width 172 height 120
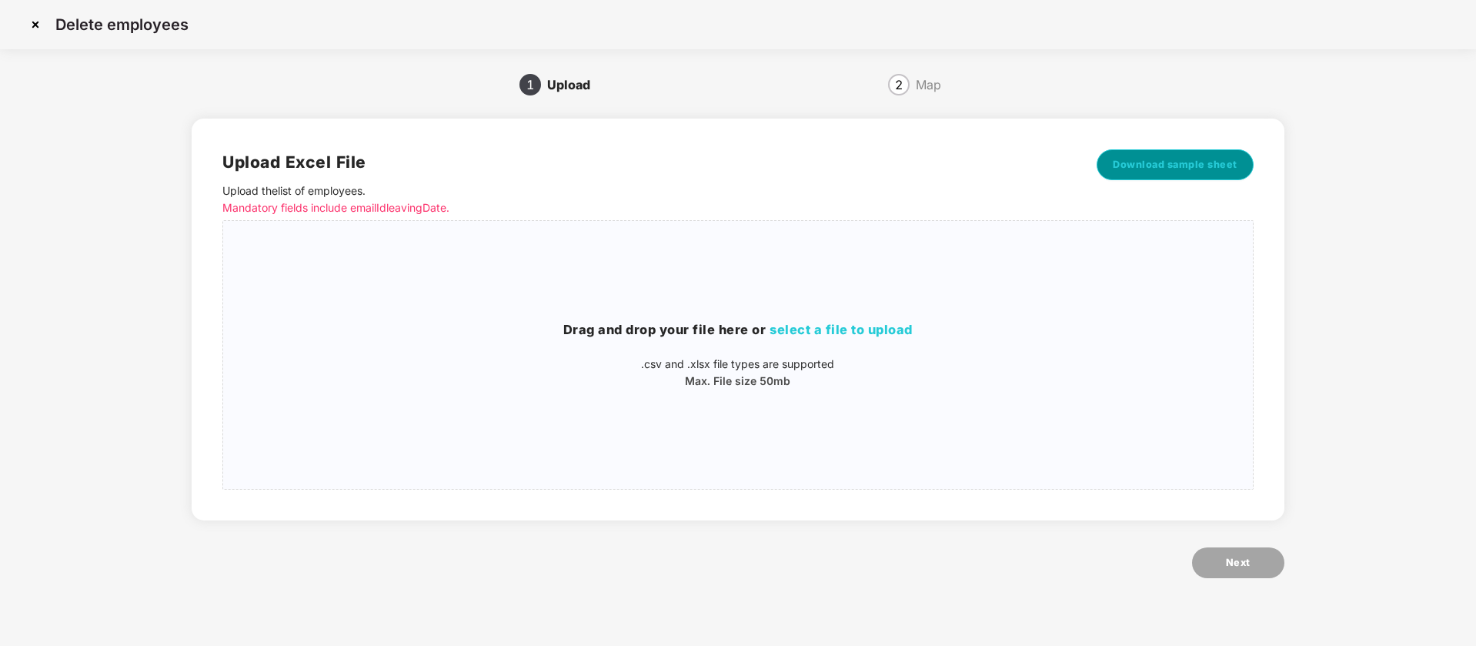
click at [1183, 170] on span "Download sample sheet" at bounding box center [1175, 164] width 125 height 15
click at [39, 25] on img at bounding box center [35, 24] width 25 height 25
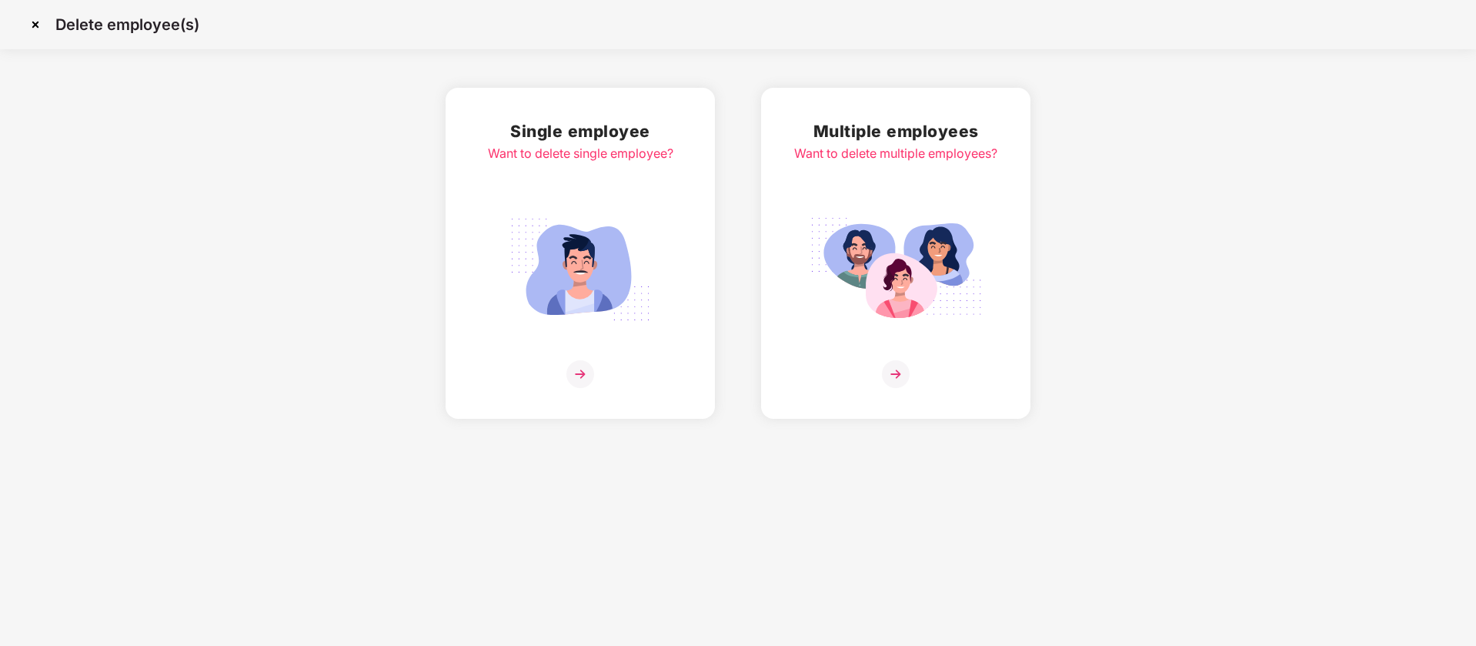
click at [35, 25] on img at bounding box center [35, 24] width 25 height 25
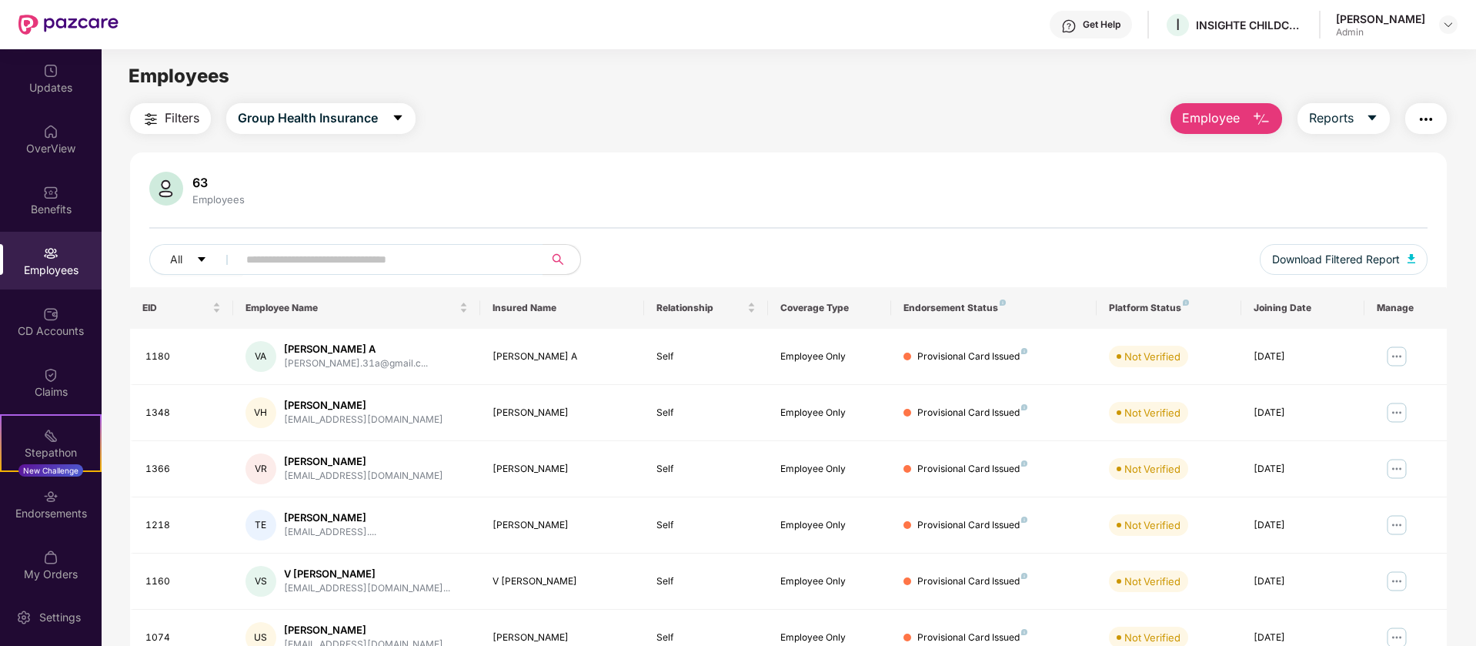
click at [1433, 125] on img "button" at bounding box center [1426, 119] width 18 height 18
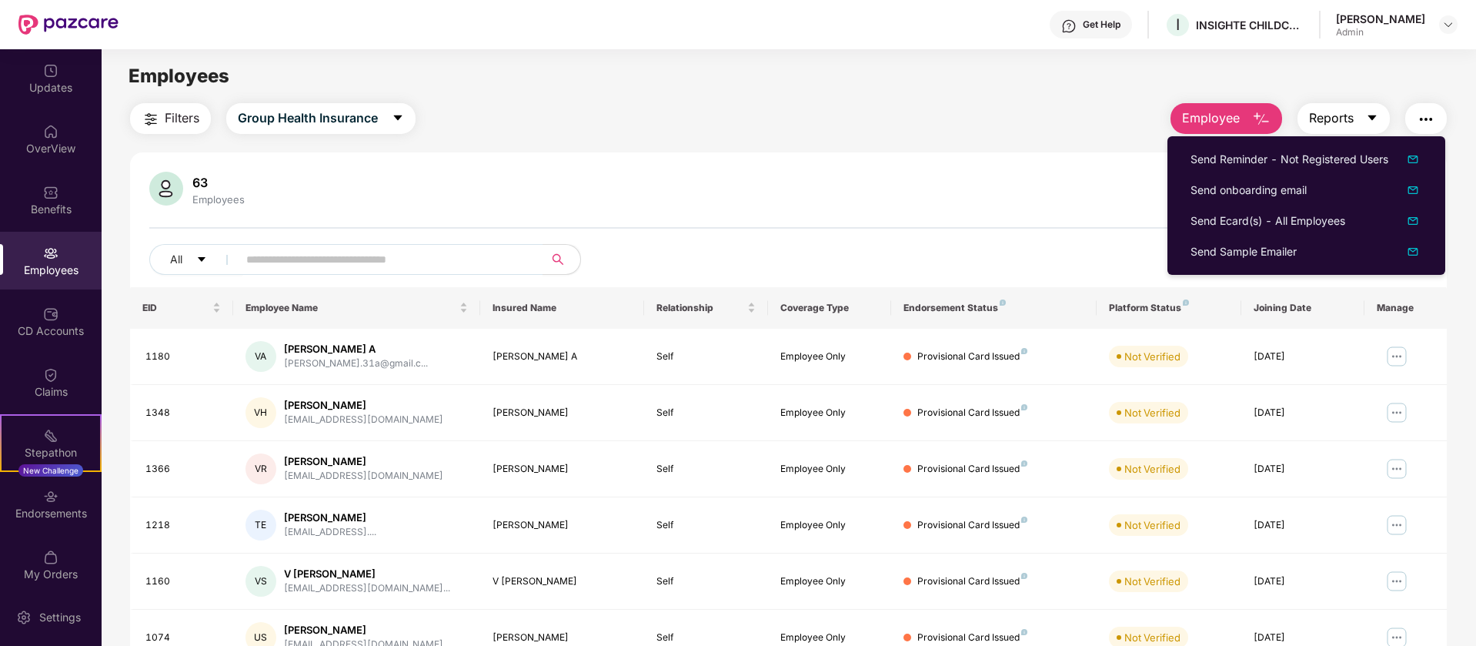
click at [1369, 112] on icon "caret-down" at bounding box center [1372, 118] width 12 height 12
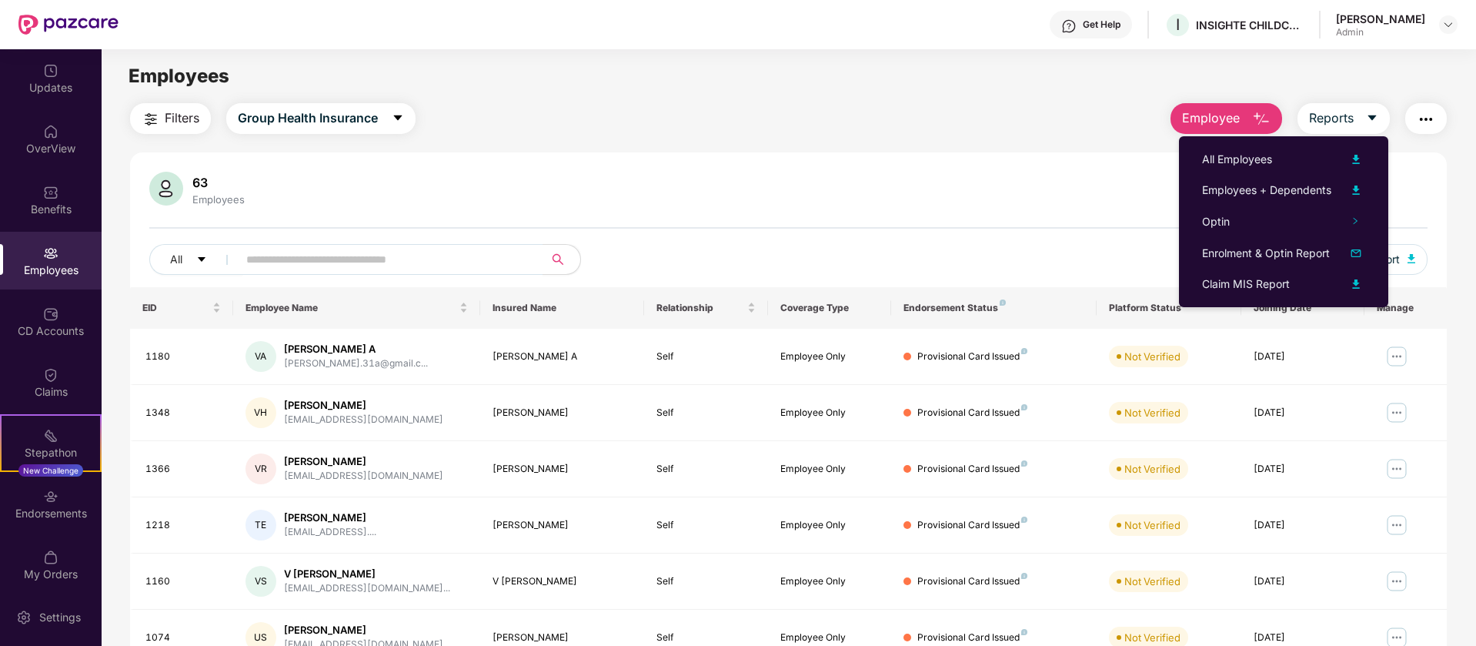
click at [1420, 125] on img "button" at bounding box center [1426, 119] width 18 height 18
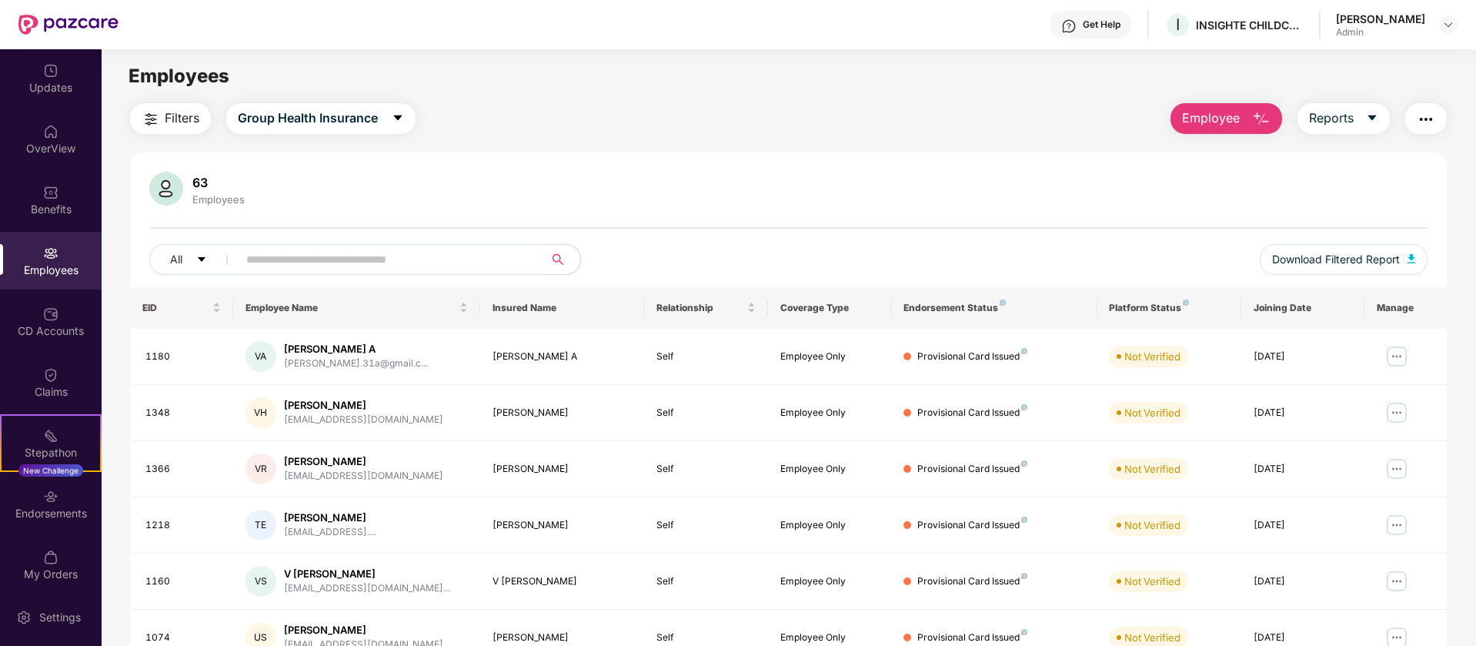
click at [576, 199] on div "63 Employees" at bounding box center [788, 190] width 1278 height 37
click at [77, 323] on div "CD Accounts" at bounding box center [51, 330] width 102 height 15
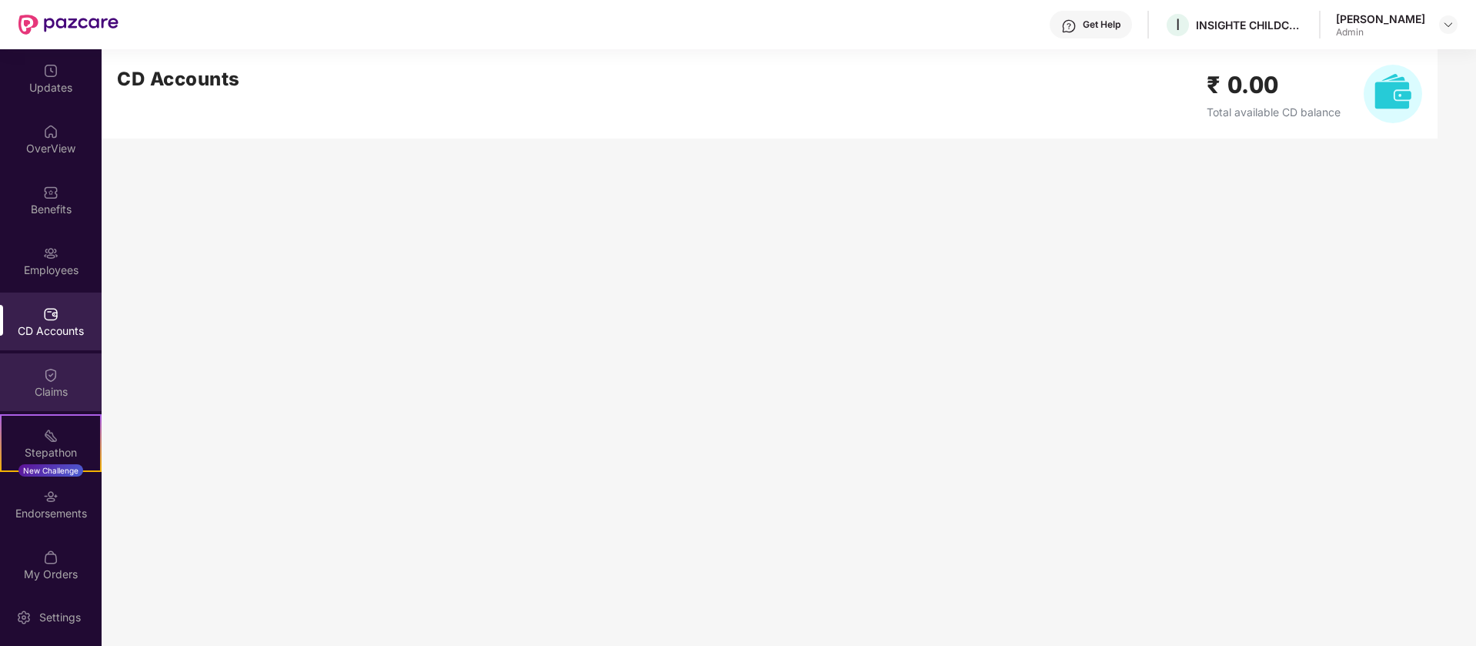
click at [68, 385] on div "Claims" at bounding box center [51, 391] width 102 height 15
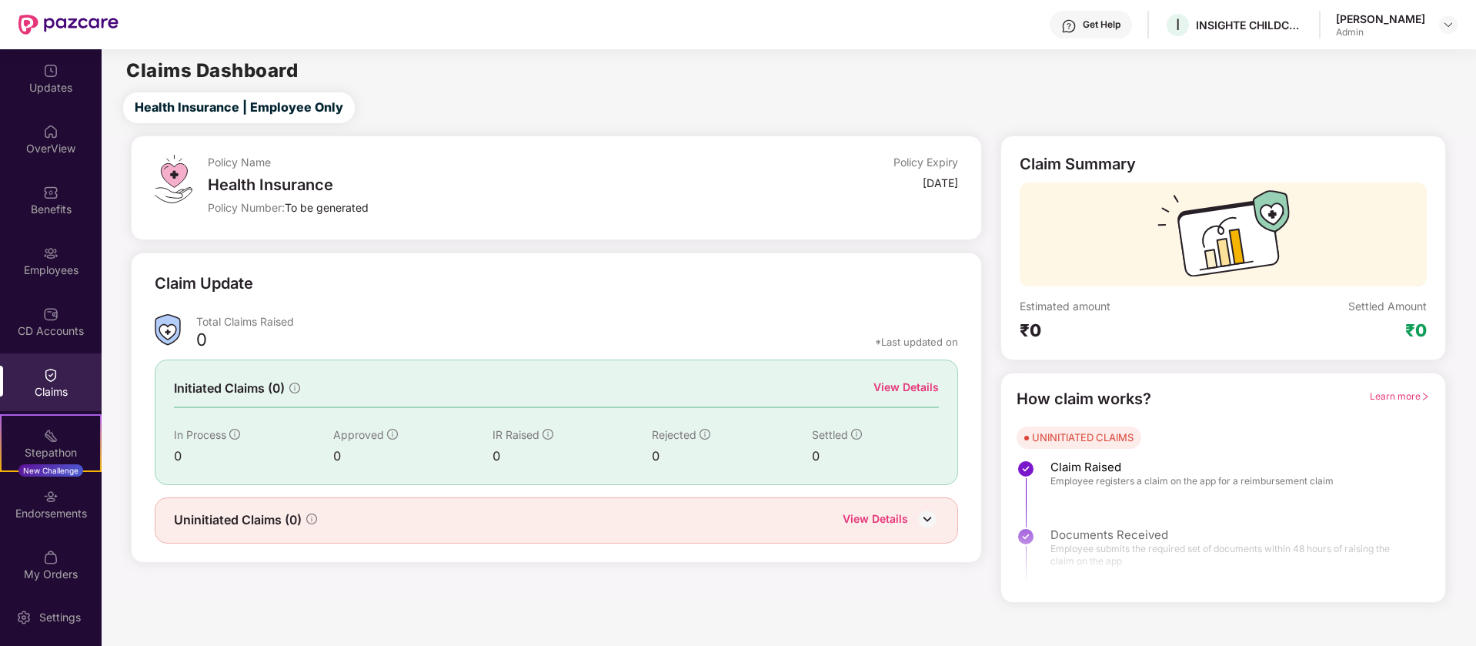
click at [927, 516] on img at bounding box center [927, 518] width 23 height 23
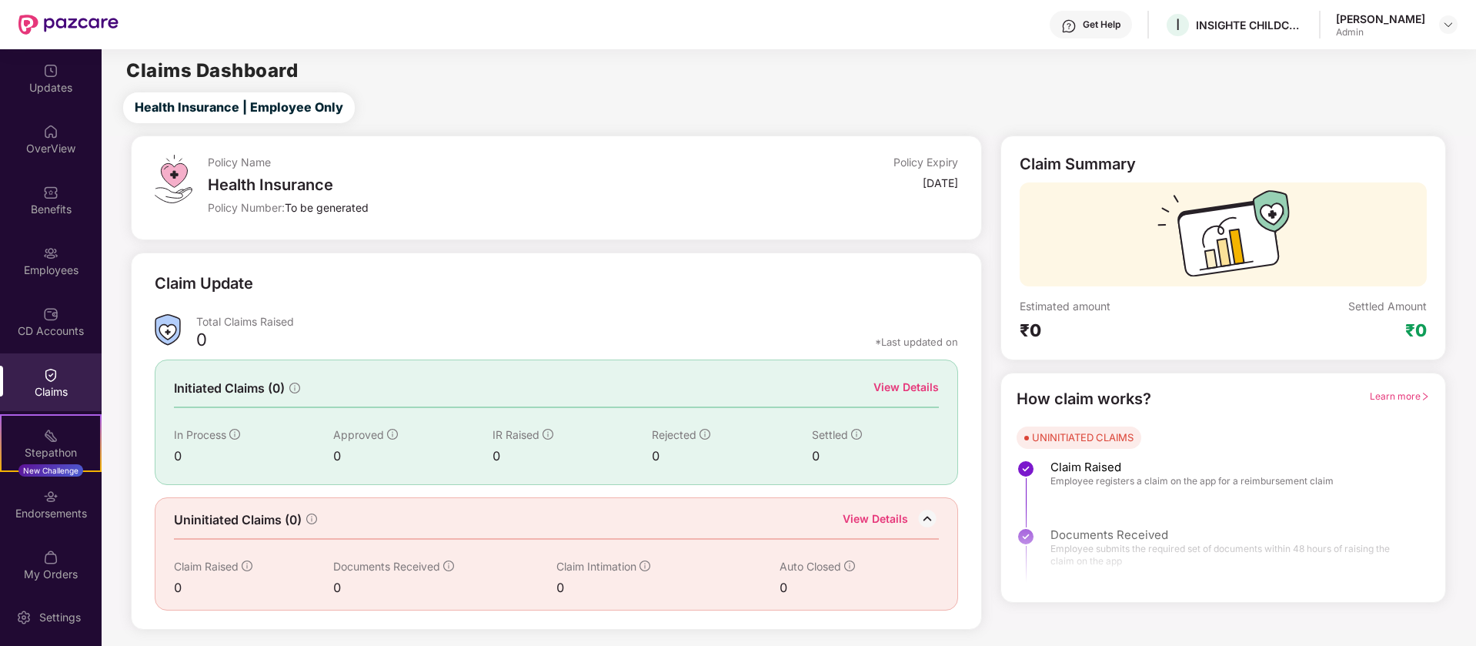
click at [928, 517] on img at bounding box center [927, 518] width 23 height 23
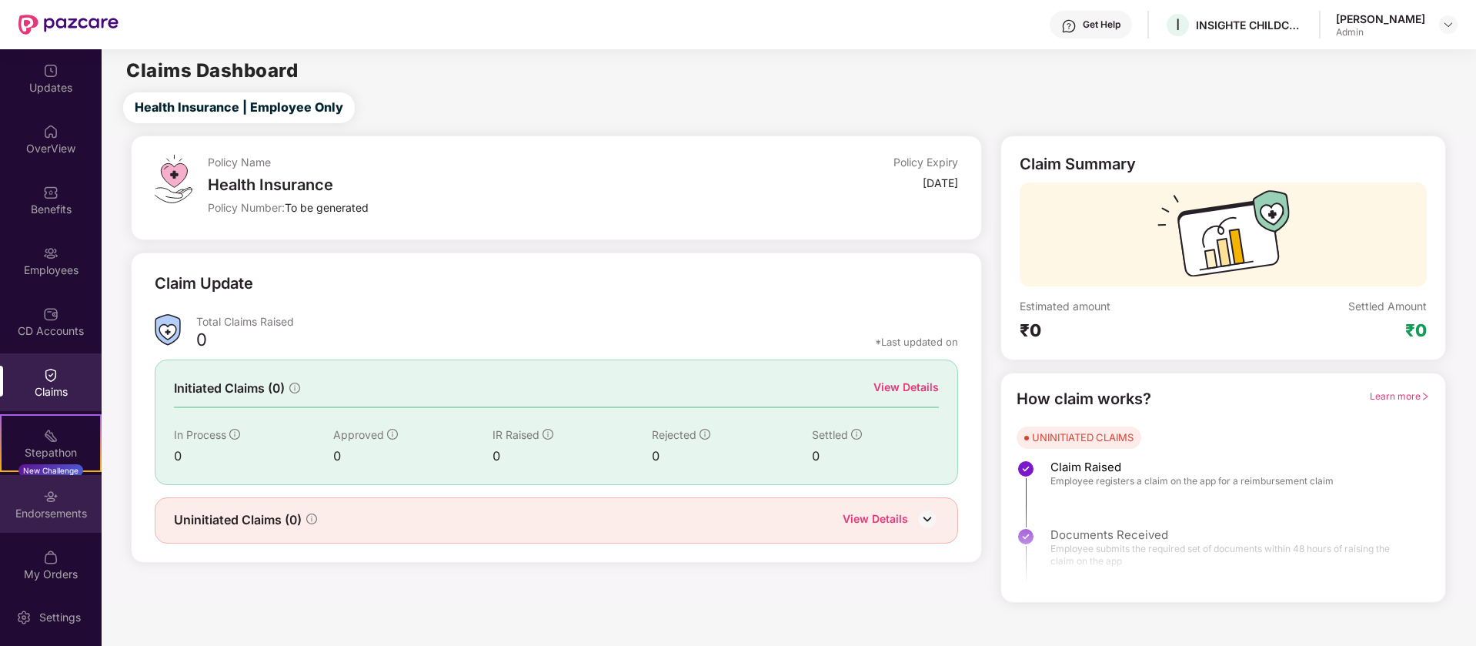
click at [62, 506] on div "Endorsements" at bounding box center [51, 513] width 102 height 15
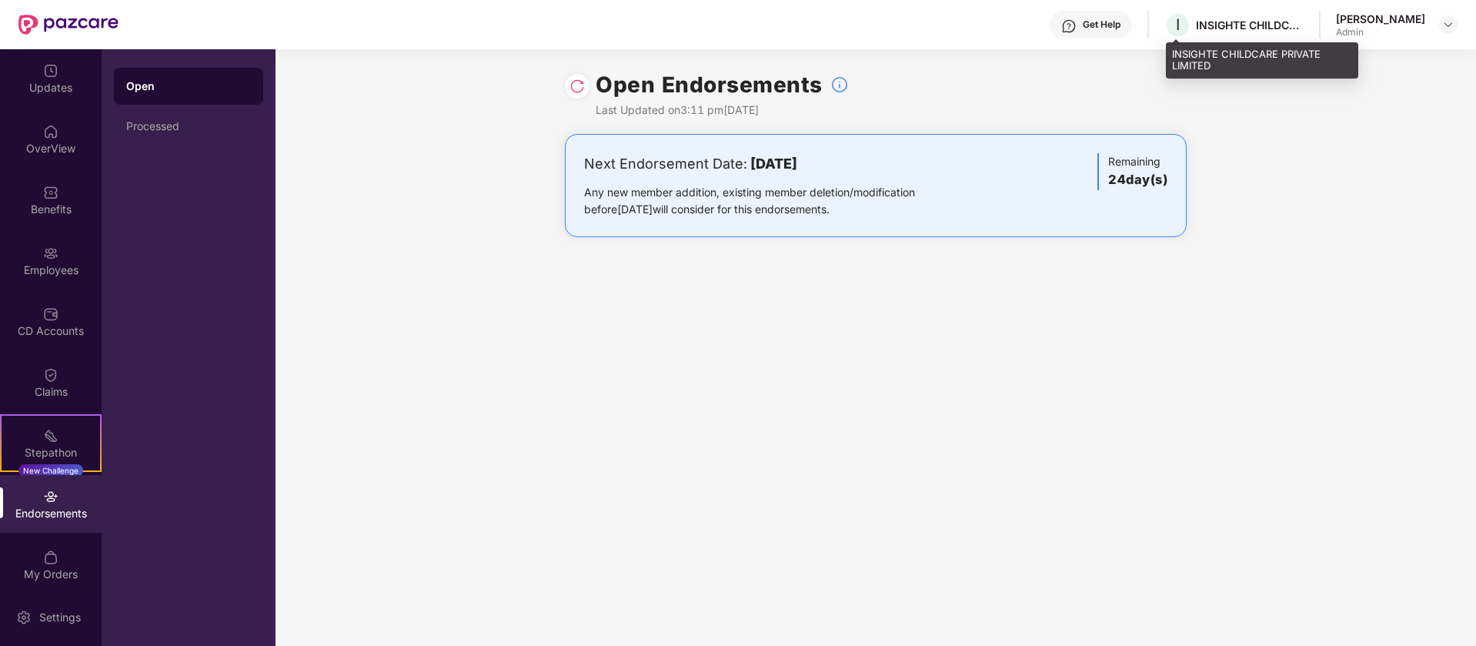
click at [1230, 27] on div "INSIGHTE CHILDCARE PRIVATE LIMITED" at bounding box center [1250, 25] width 108 height 15
click at [1238, 25] on div "INSIGHTE CHILDCARE PRIVATE LIMITED" at bounding box center [1250, 25] width 108 height 15
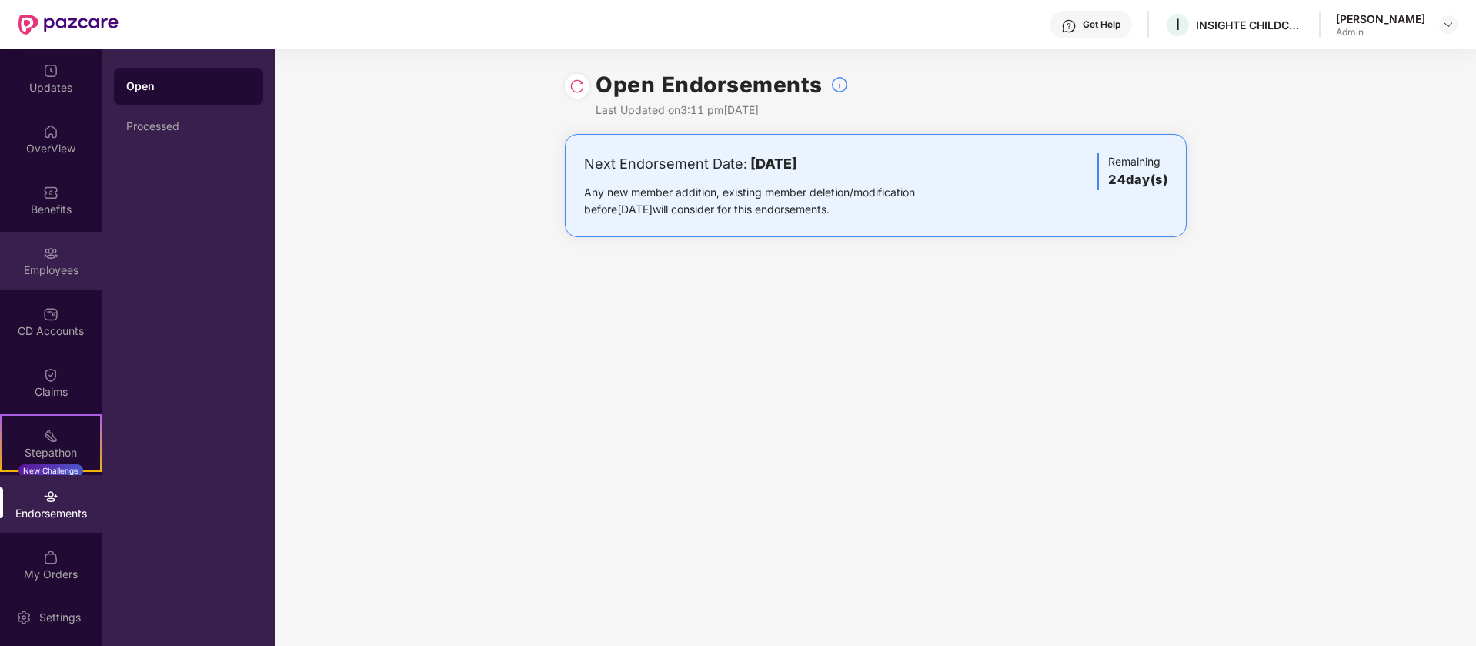
click at [60, 273] on div "Employees" at bounding box center [51, 269] width 102 height 15
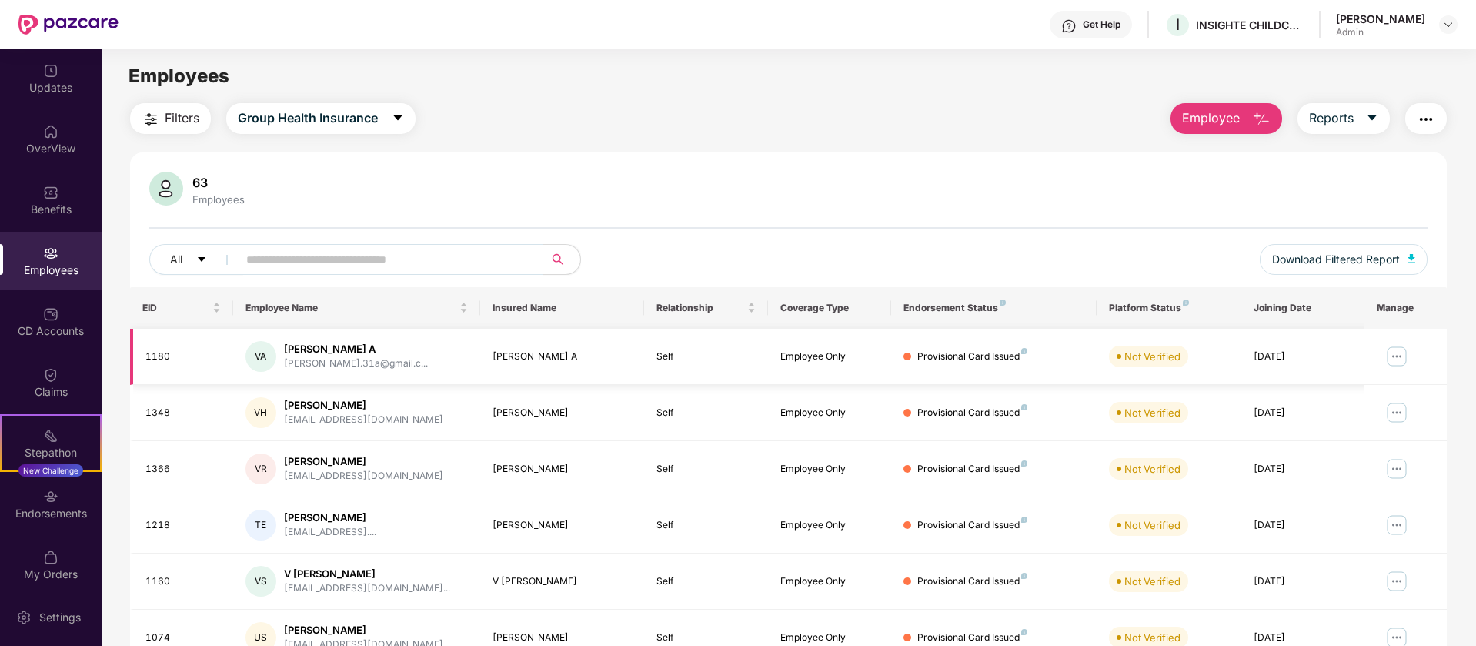
click at [1403, 358] on img at bounding box center [1396, 356] width 25 height 25
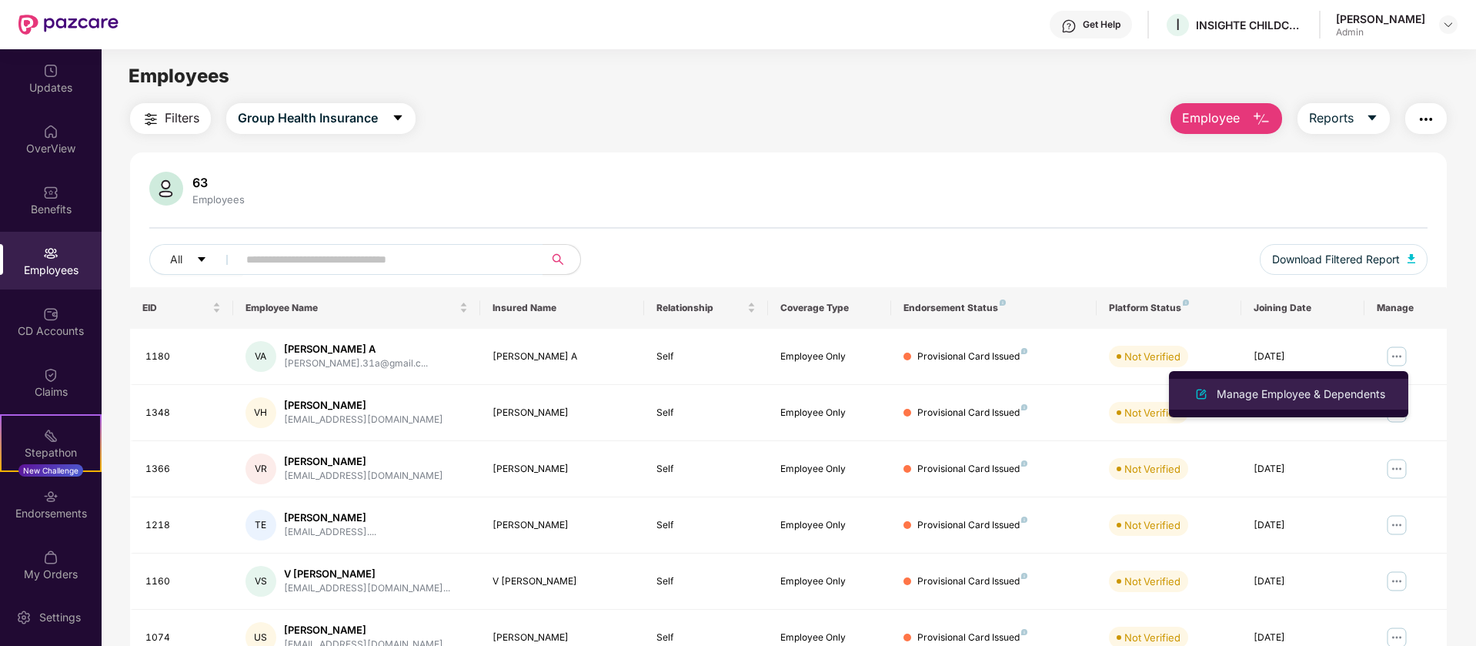
click at [1346, 399] on div "Manage Employee & Dependents" at bounding box center [1300, 393] width 175 height 17
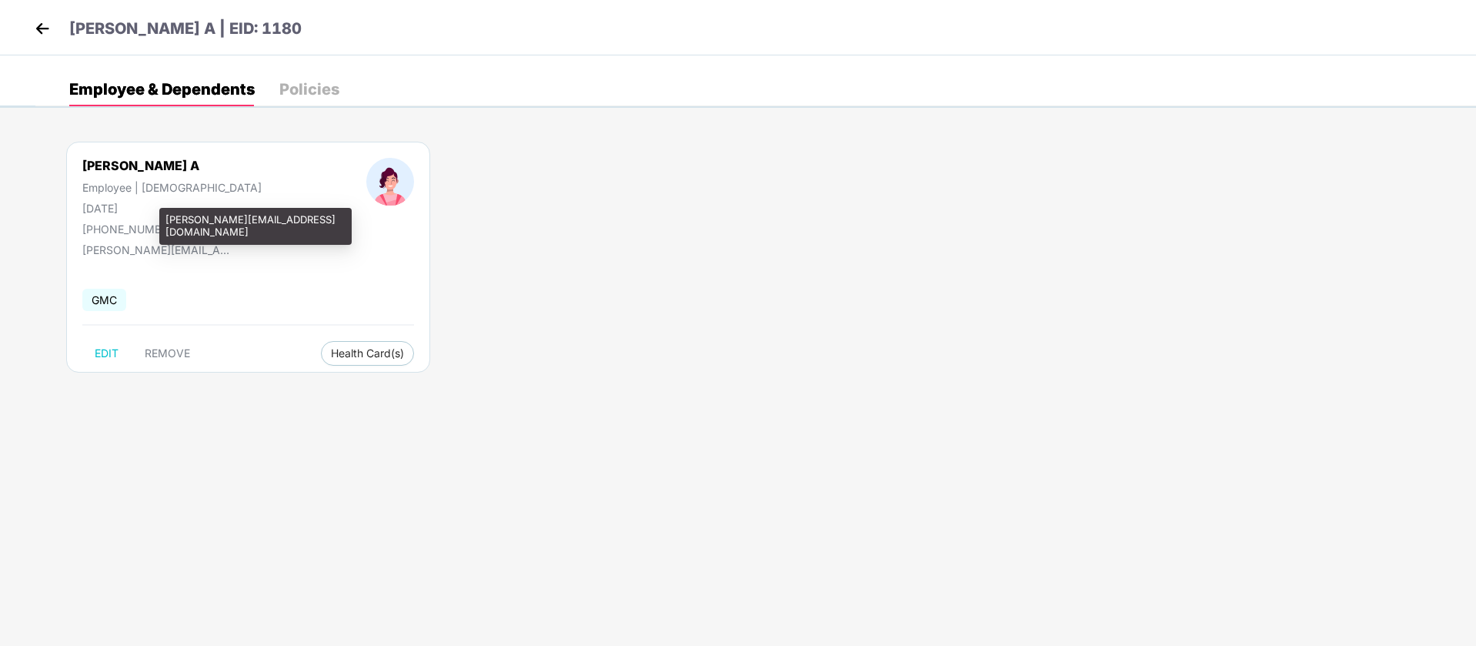
click at [194, 245] on div "[PERSON_NAME][EMAIL_ADDRESS][DOMAIN_NAME]" at bounding box center [159, 249] width 154 height 13
click at [44, 29] on img at bounding box center [42, 28] width 23 height 23
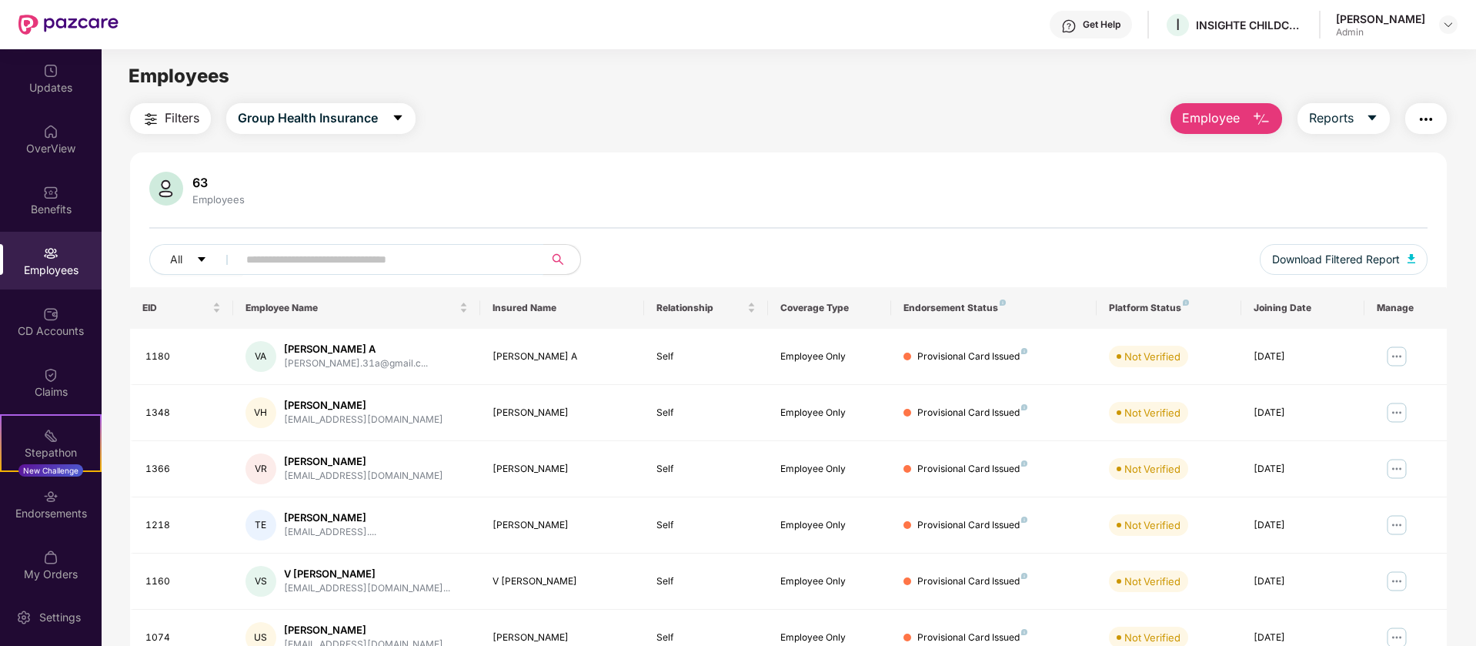
click at [355, 269] on input "text" at bounding box center [384, 259] width 276 height 23
click at [1303, 223] on div "63 Employees All Download Filtered Report" at bounding box center [788, 229] width 1317 height 115
click at [1240, 183] on div "63 Employees" at bounding box center [788, 190] width 1278 height 37
click at [62, 528] on div "Endorsements" at bounding box center [51, 504] width 102 height 58
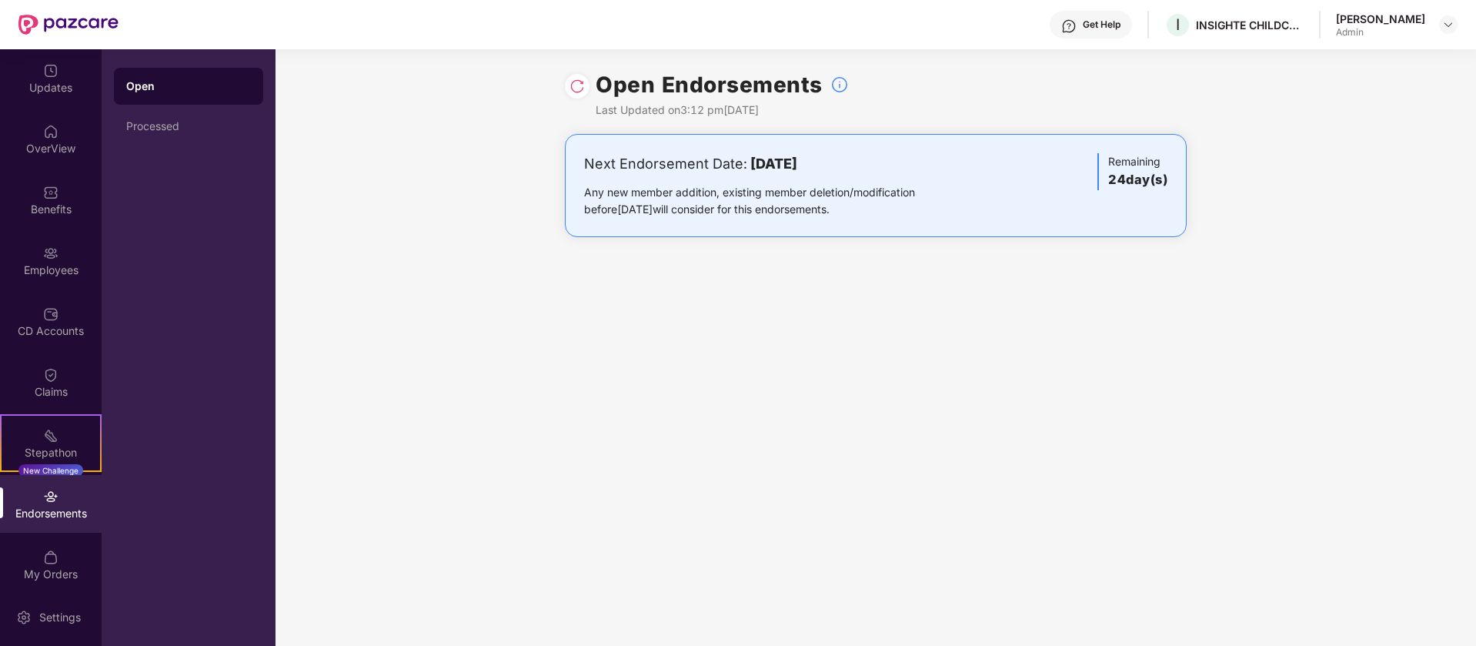
drag, startPoint x: 880, startPoint y: 162, endPoint x: 746, endPoint y: 167, distance: 134.7
click at [746, 167] on div "Next Endorsement Date: [DATE]" at bounding box center [773, 164] width 379 height 22
click at [1027, 270] on div "Open Endorsements Last Updated on 3:12 pm[DATE] Next Endorsement Date: [DATE] A…" at bounding box center [875, 347] width 1200 height 596
click at [1022, 299] on div "Open Endorsements Last Updated on 3:12 pm[DATE] Next Endorsement Date: [DATE] A…" at bounding box center [875, 347] width 1200 height 596
click at [582, 85] on img at bounding box center [576, 85] width 15 height 15
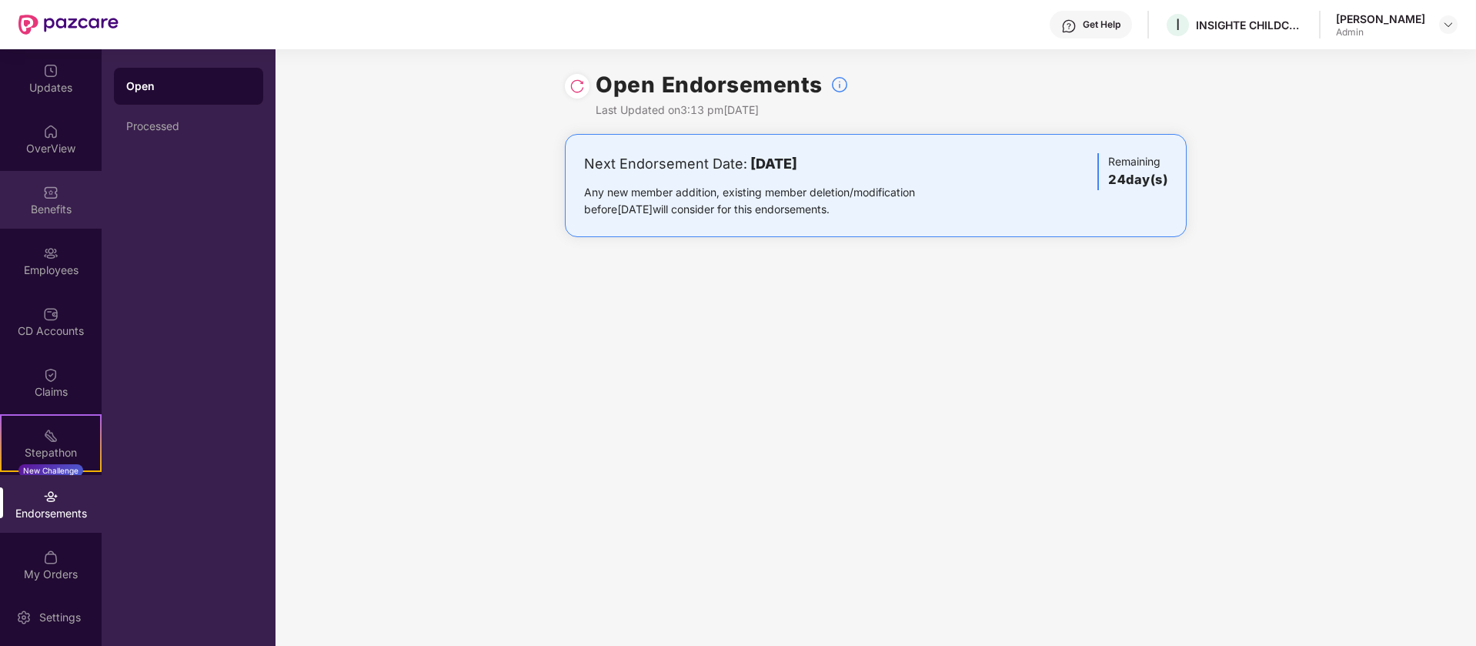
click at [56, 214] on div "Benefits" at bounding box center [51, 209] width 102 height 15
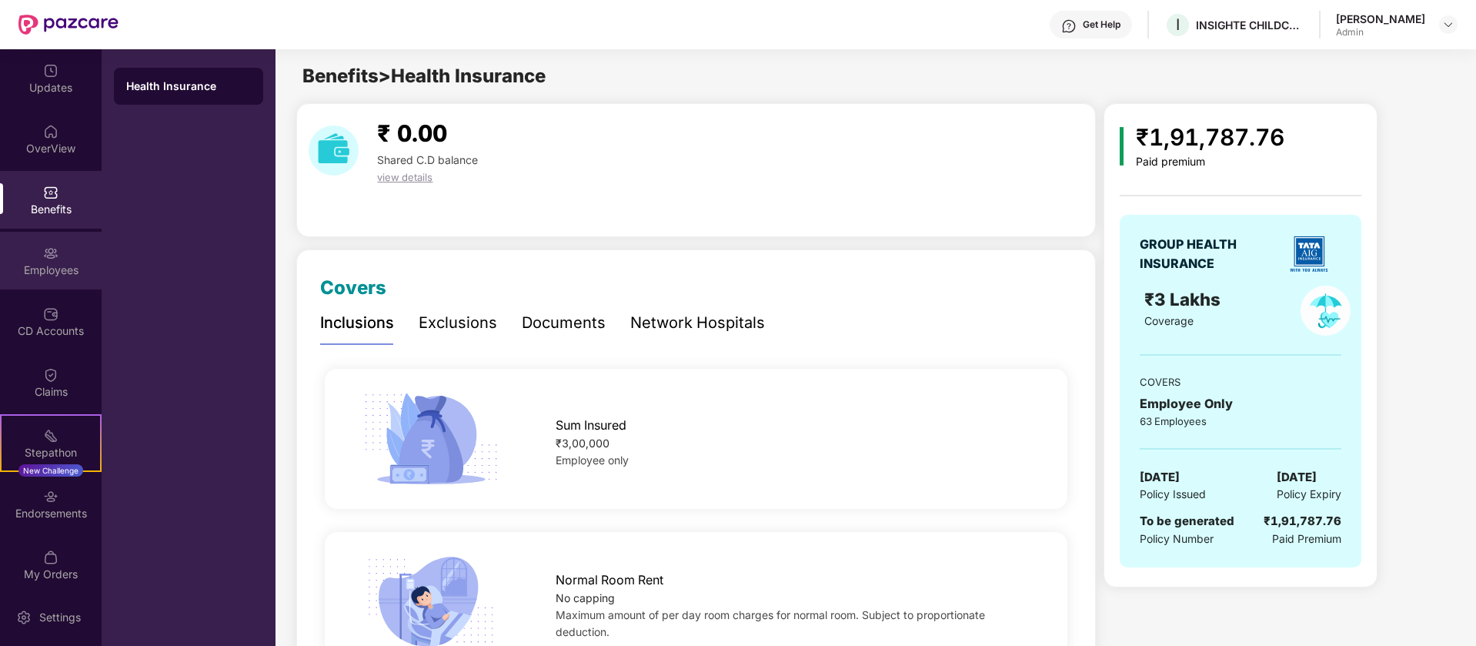
click at [78, 259] on div "Employees" at bounding box center [51, 261] width 102 height 58
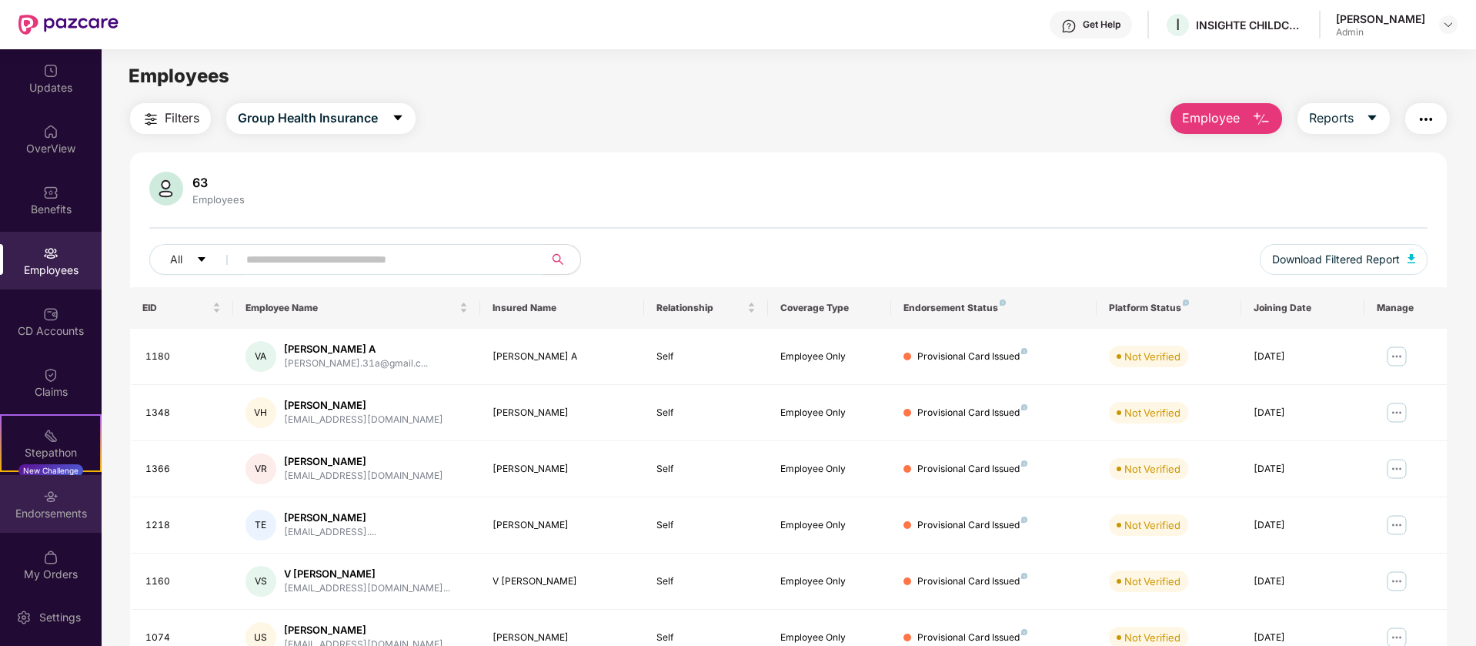
click at [52, 520] on div "Endorsements" at bounding box center [51, 504] width 102 height 58
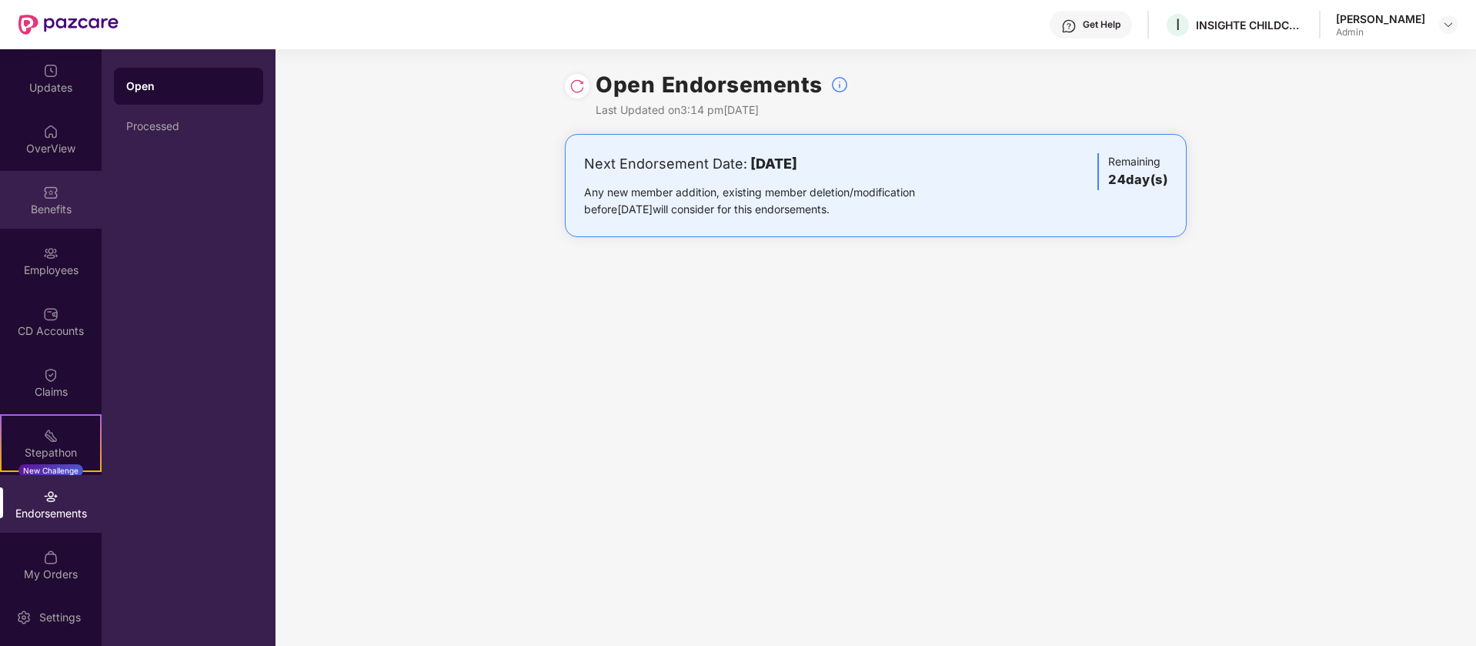
click at [68, 215] on div "Benefits" at bounding box center [51, 209] width 102 height 15
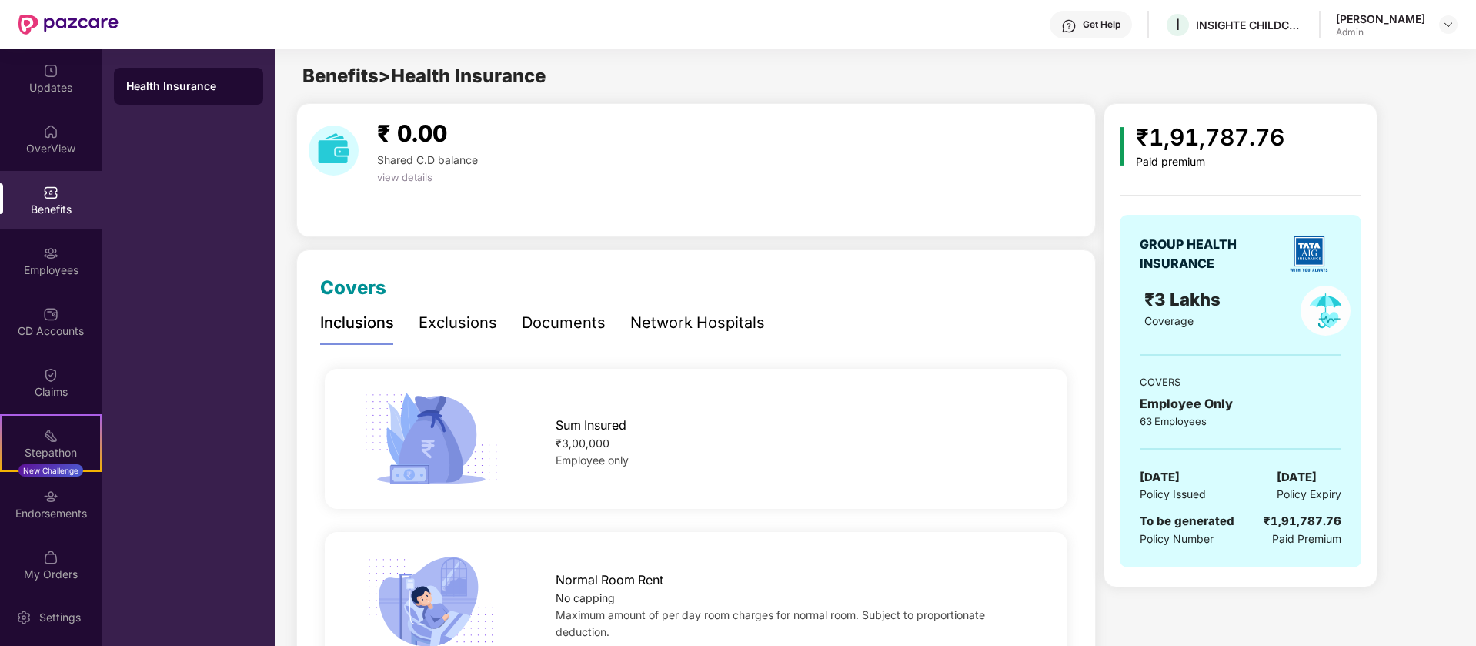
click at [472, 319] on div "Exclusions" at bounding box center [458, 323] width 78 height 24
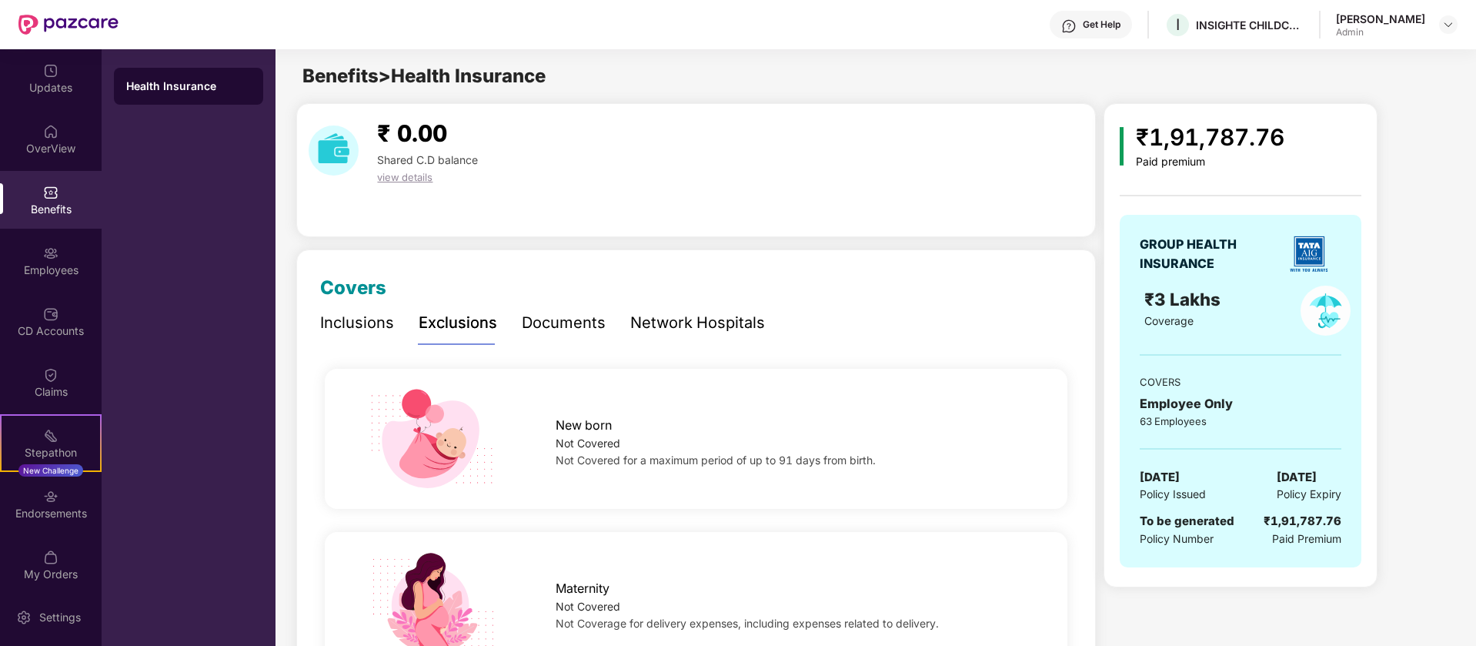
click at [588, 325] on div "Documents" at bounding box center [564, 323] width 84 height 24
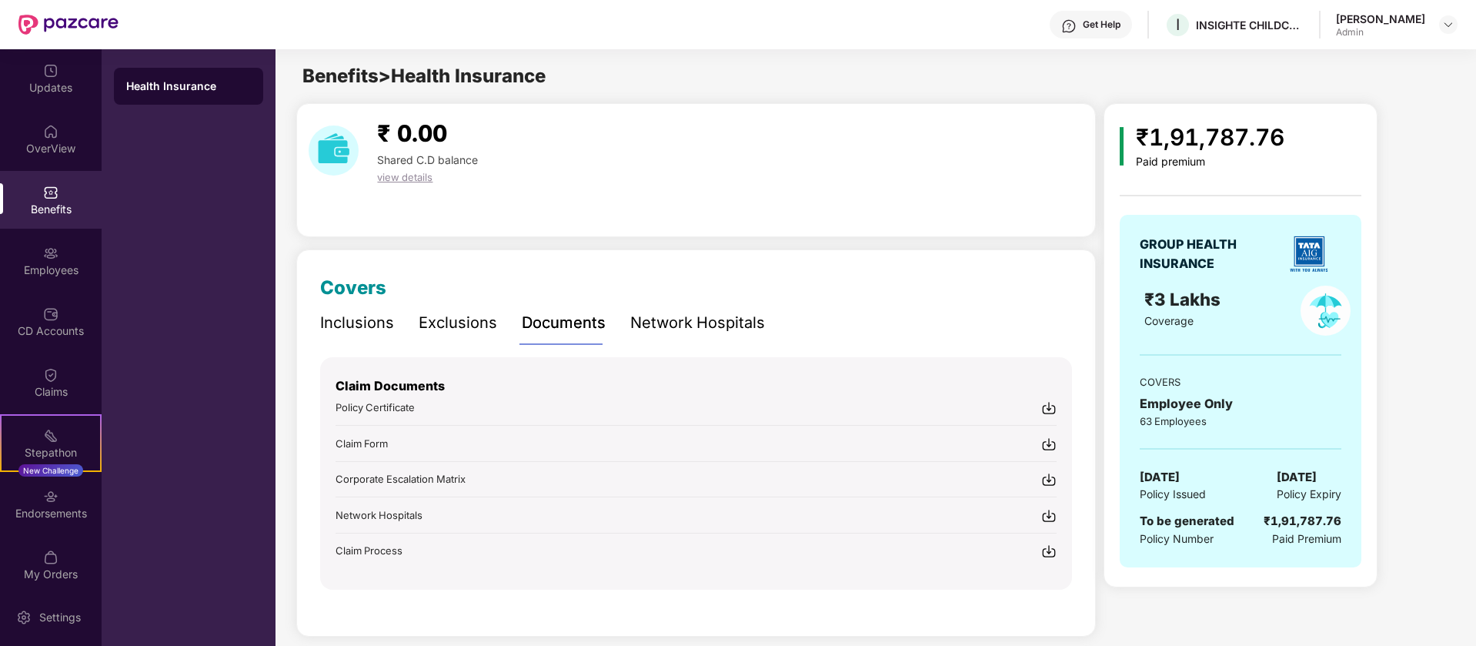
click at [355, 324] on div "Inclusions" at bounding box center [357, 323] width 74 height 24
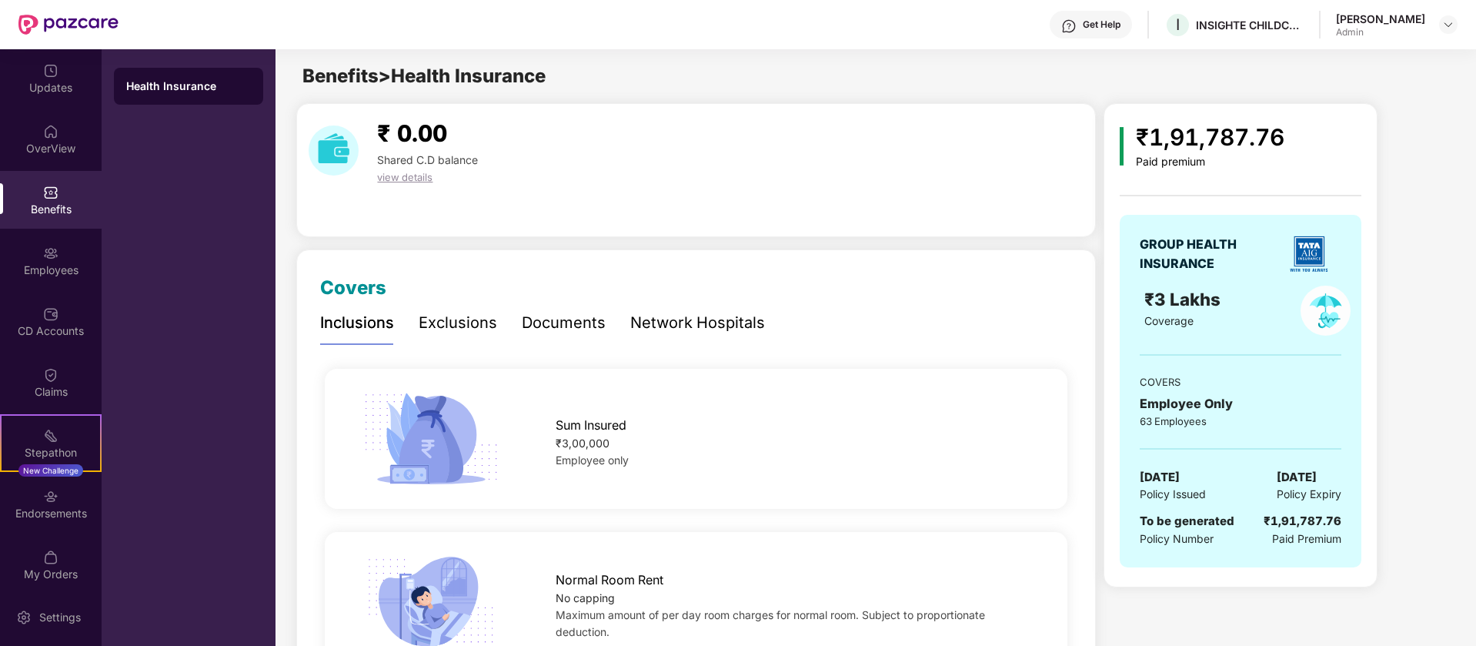
click at [659, 325] on div "Network Hospitals" at bounding box center [697, 323] width 135 height 24
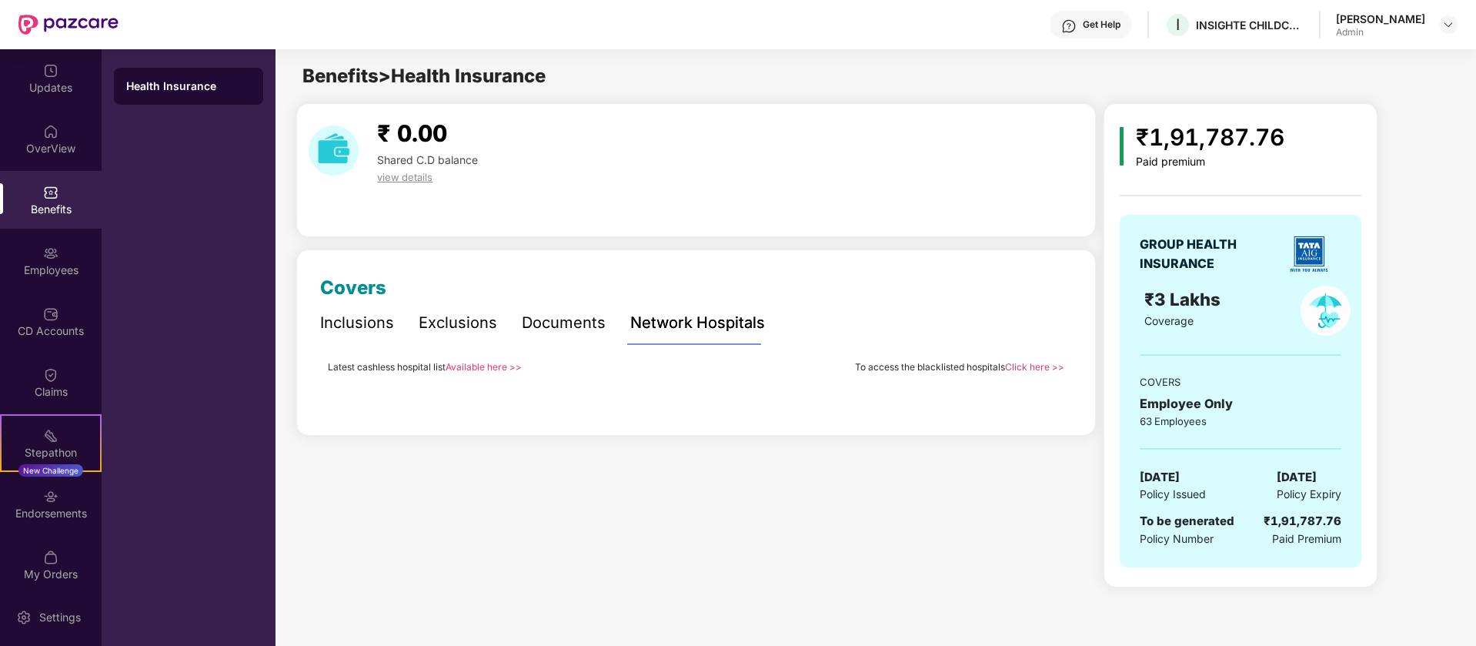
click at [489, 369] on link "Available here >>" at bounding box center [484, 367] width 76 height 12
click at [1030, 367] on link "Click here >>" at bounding box center [1034, 367] width 59 height 12
click at [78, 262] on div "Employees" at bounding box center [51, 269] width 102 height 15
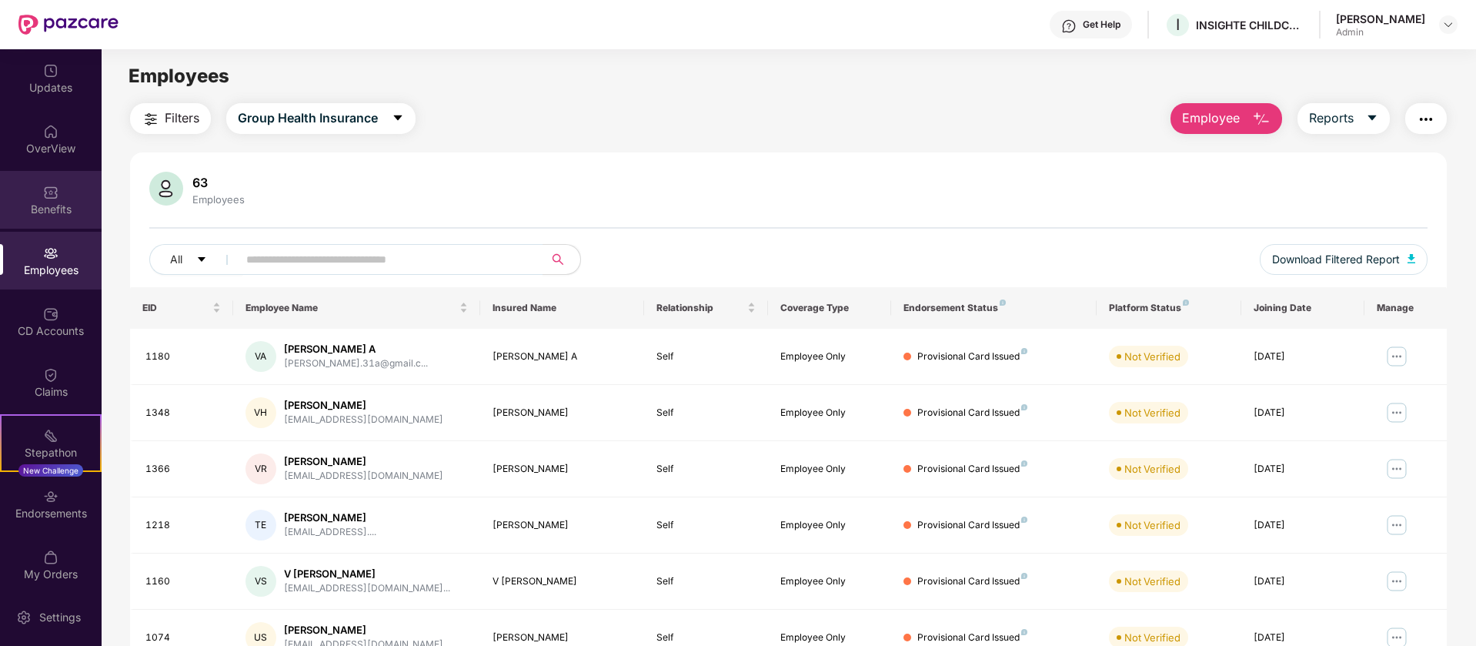
click at [48, 183] on div at bounding box center [50, 190] width 15 height 15
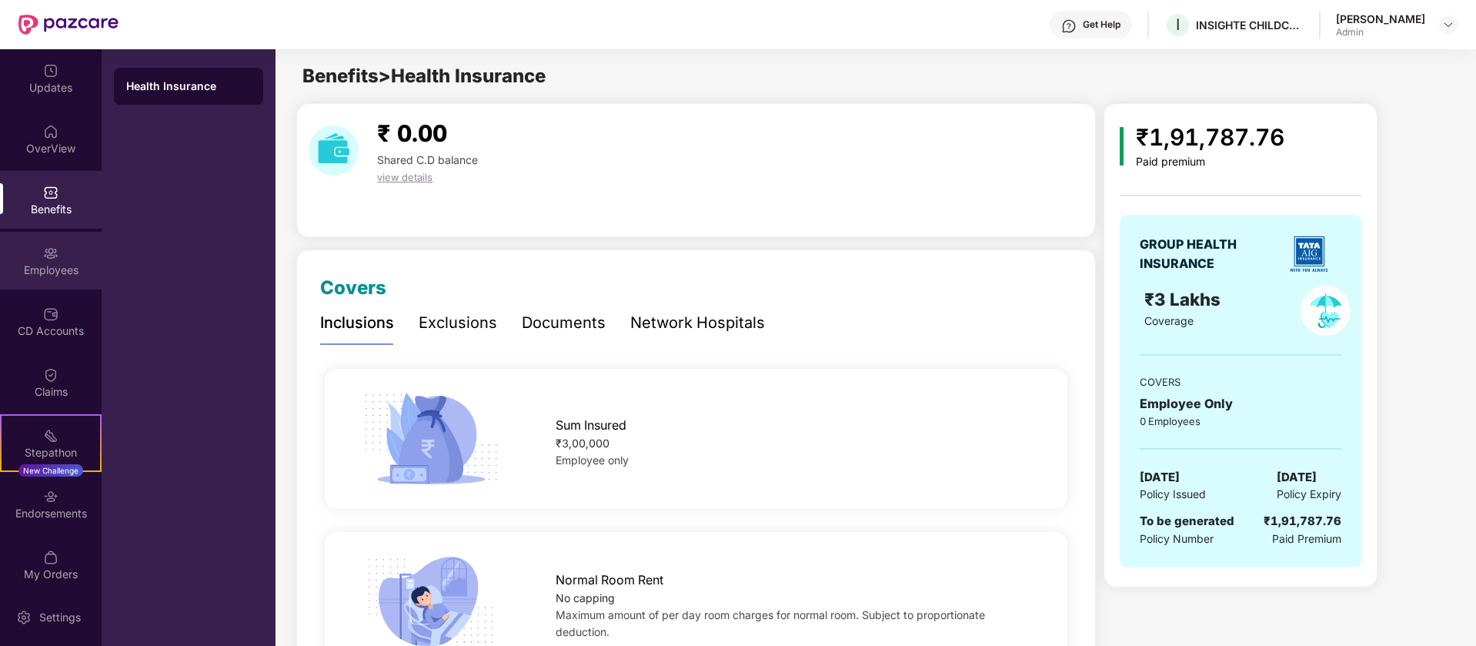
click at [71, 260] on div "Employees" at bounding box center [51, 261] width 102 height 58
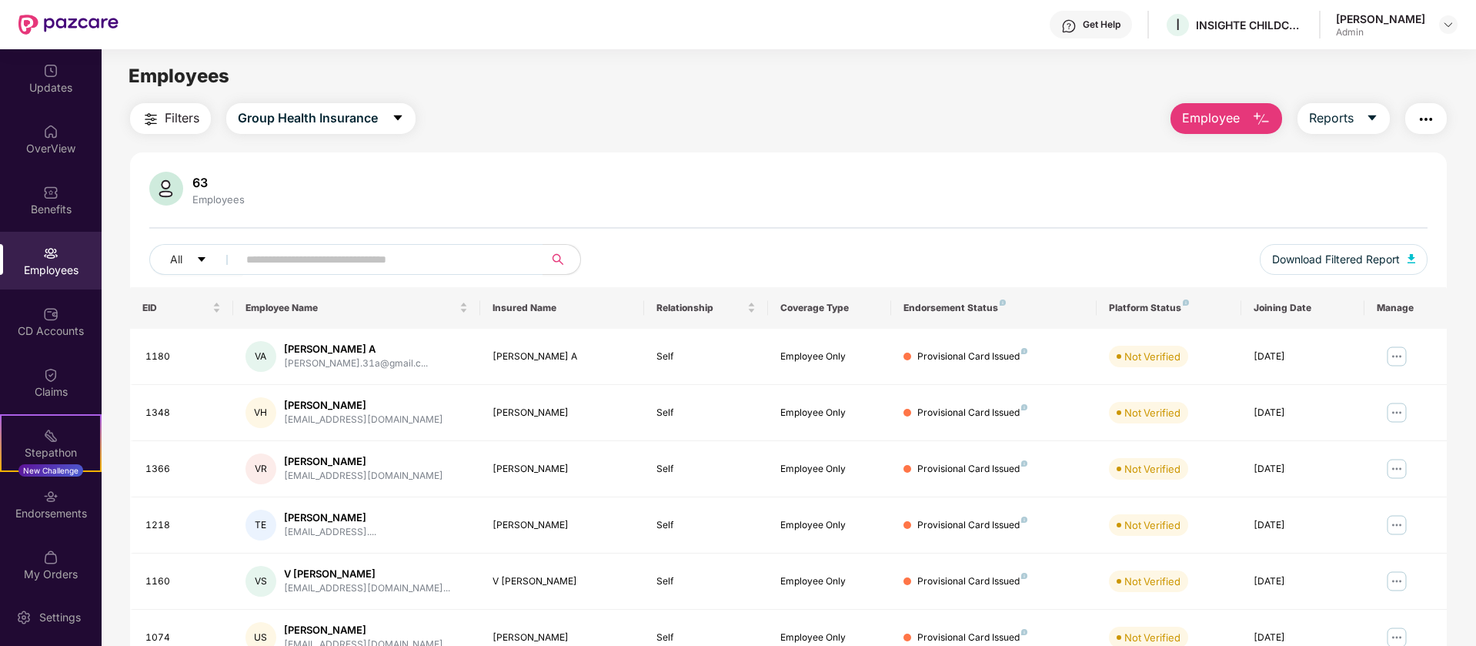
click at [1419, 122] on img "button" at bounding box center [1426, 119] width 18 height 18
click at [558, 190] on div "63 Employees" at bounding box center [788, 190] width 1278 height 37
click at [65, 86] on div "Updates" at bounding box center [51, 87] width 102 height 15
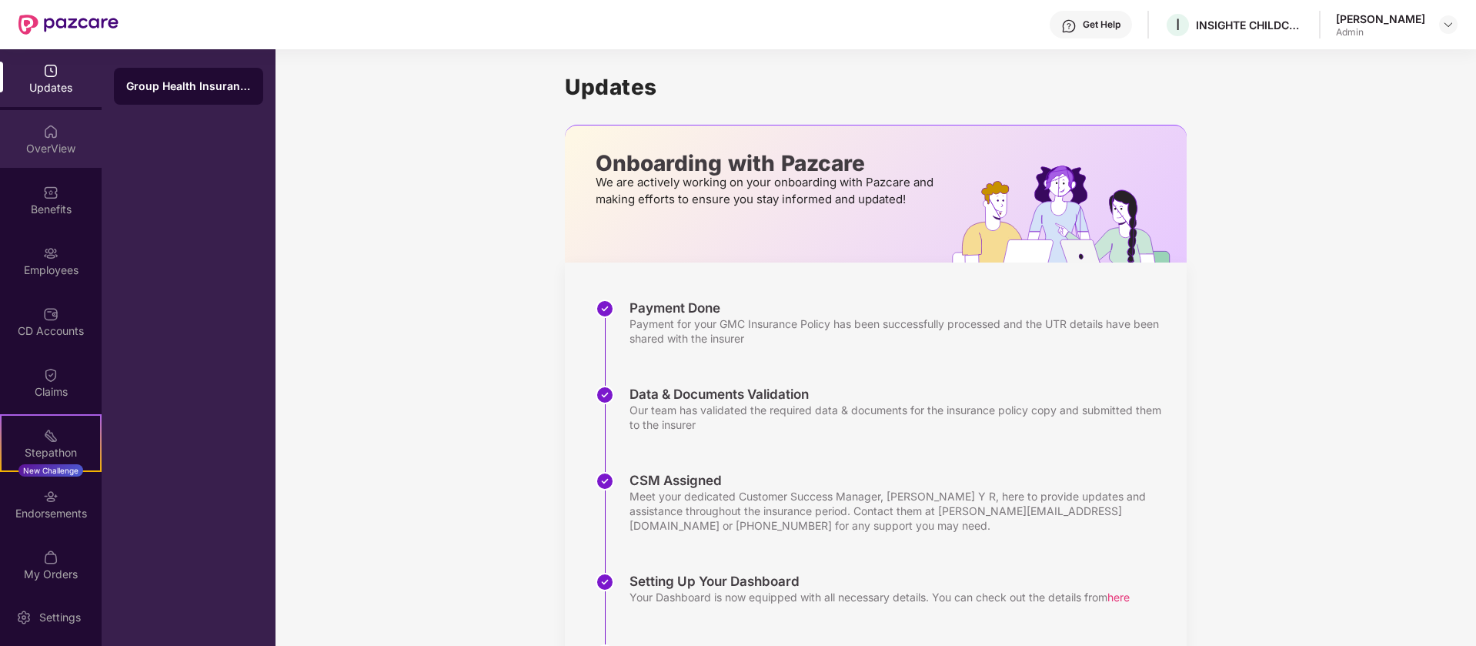
click at [78, 155] on div "OverView" at bounding box center [51, 148] width 102 height 15
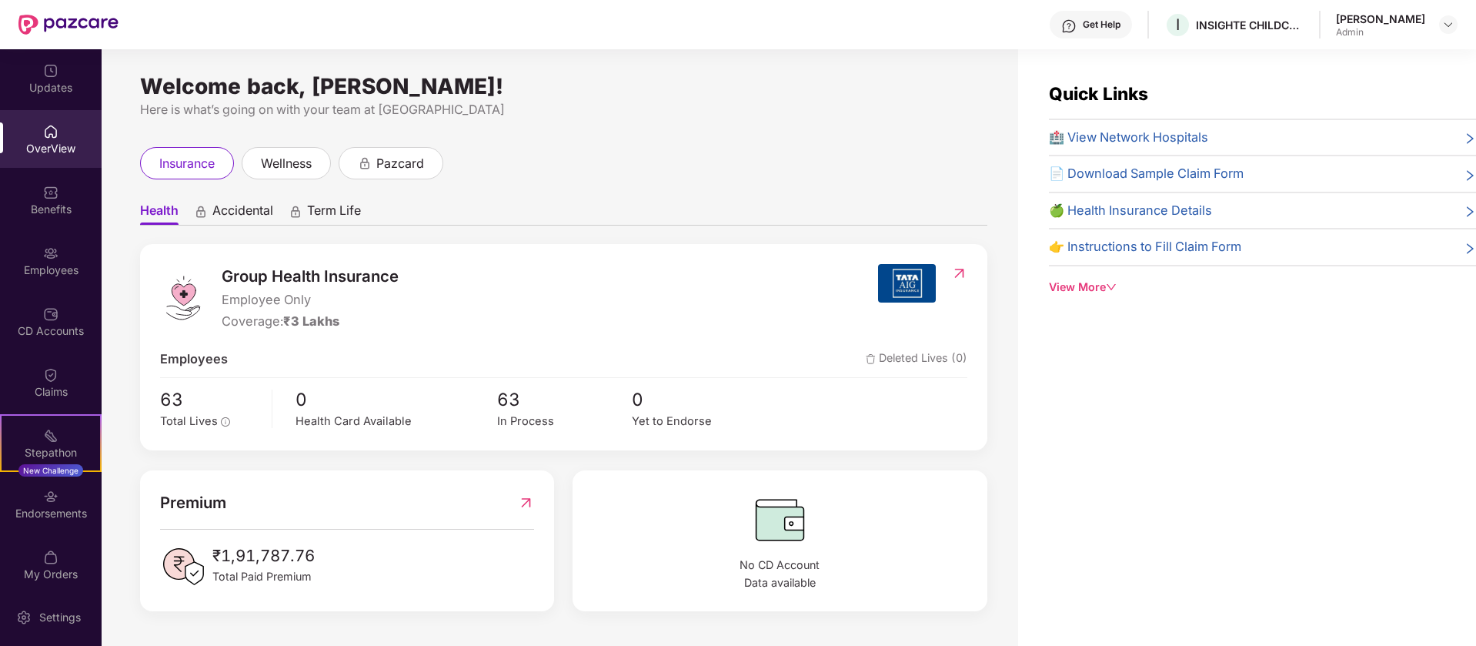
click at [1100, 290] on div "View More" at bounding box center [1262, 287] width 427 height 17
click at [739, 108] on div "Here is what’s going on with your team at [GEOGRAPHIC_DATA]" at bounding box center [563, 109] width 847 height 19
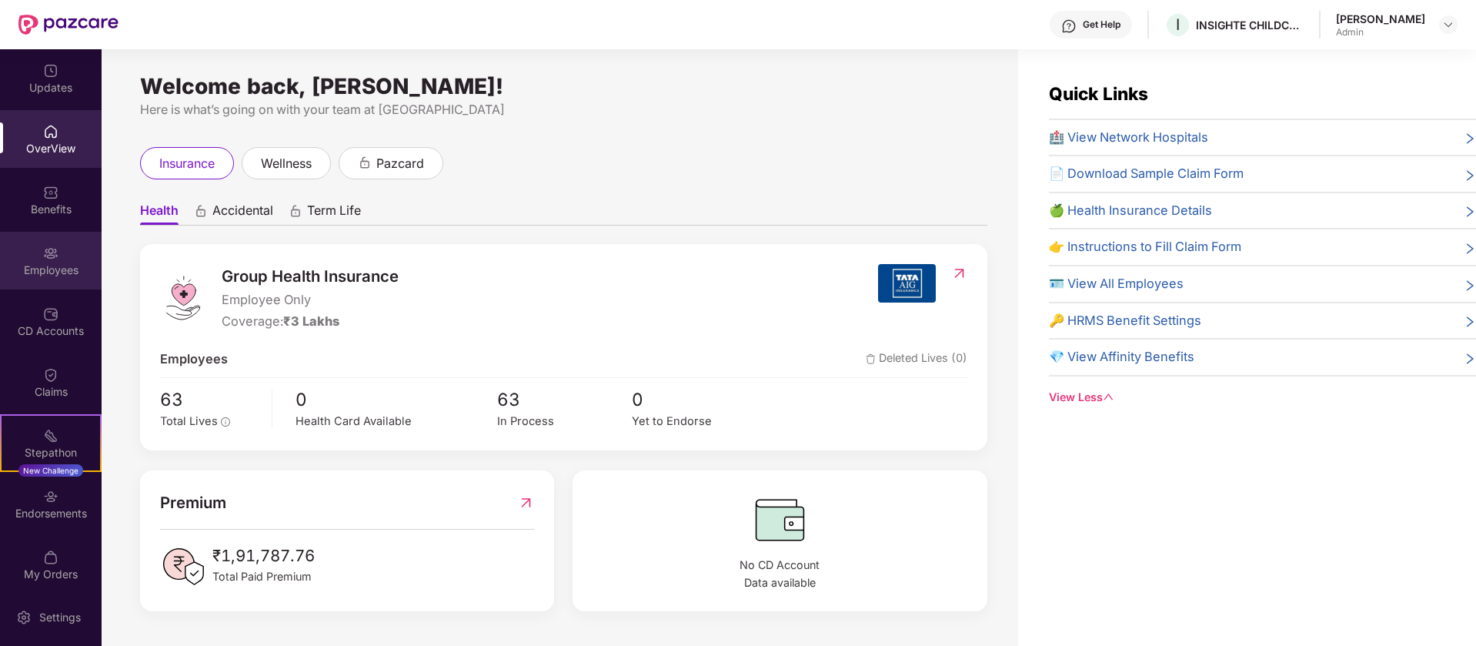
click at [43, 272] on div "Employees" at bounding box center [51, 269] width 102 height 15
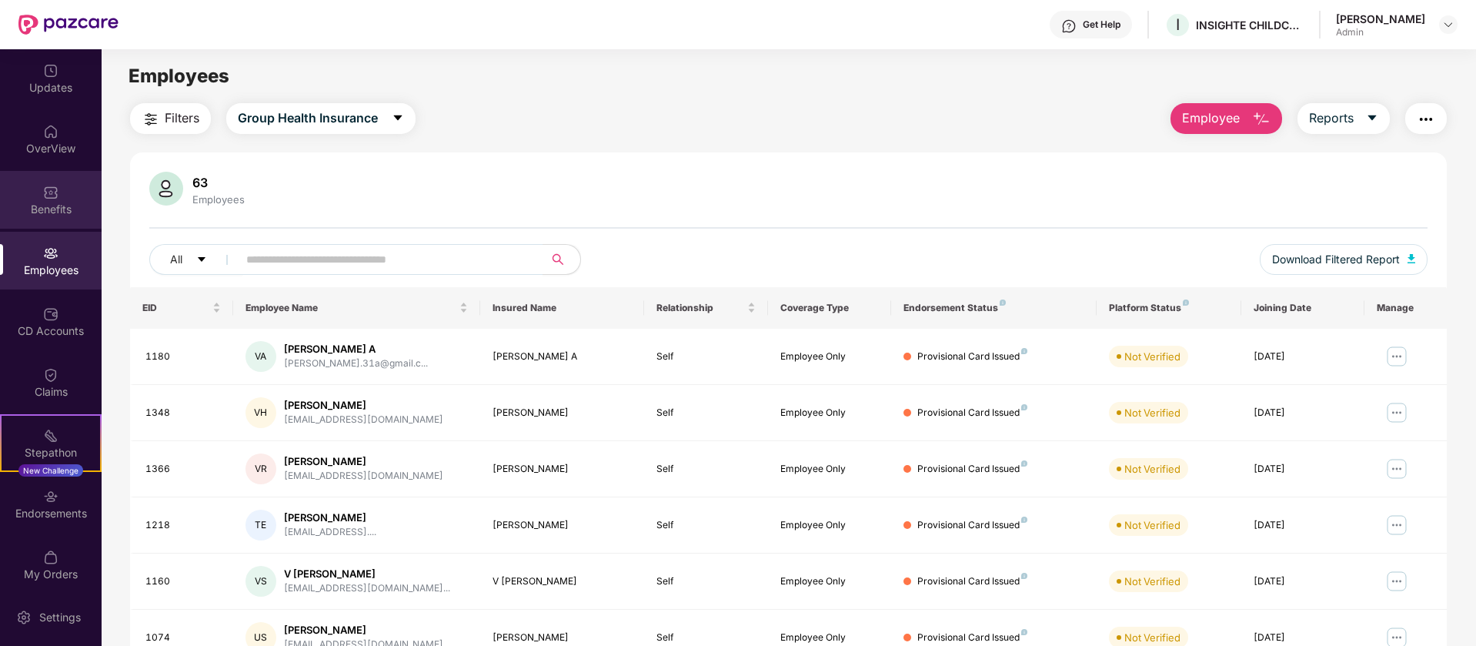
click at [62, 194] on div "Benefits" at bounding box center [51, 200] width 102 height 58
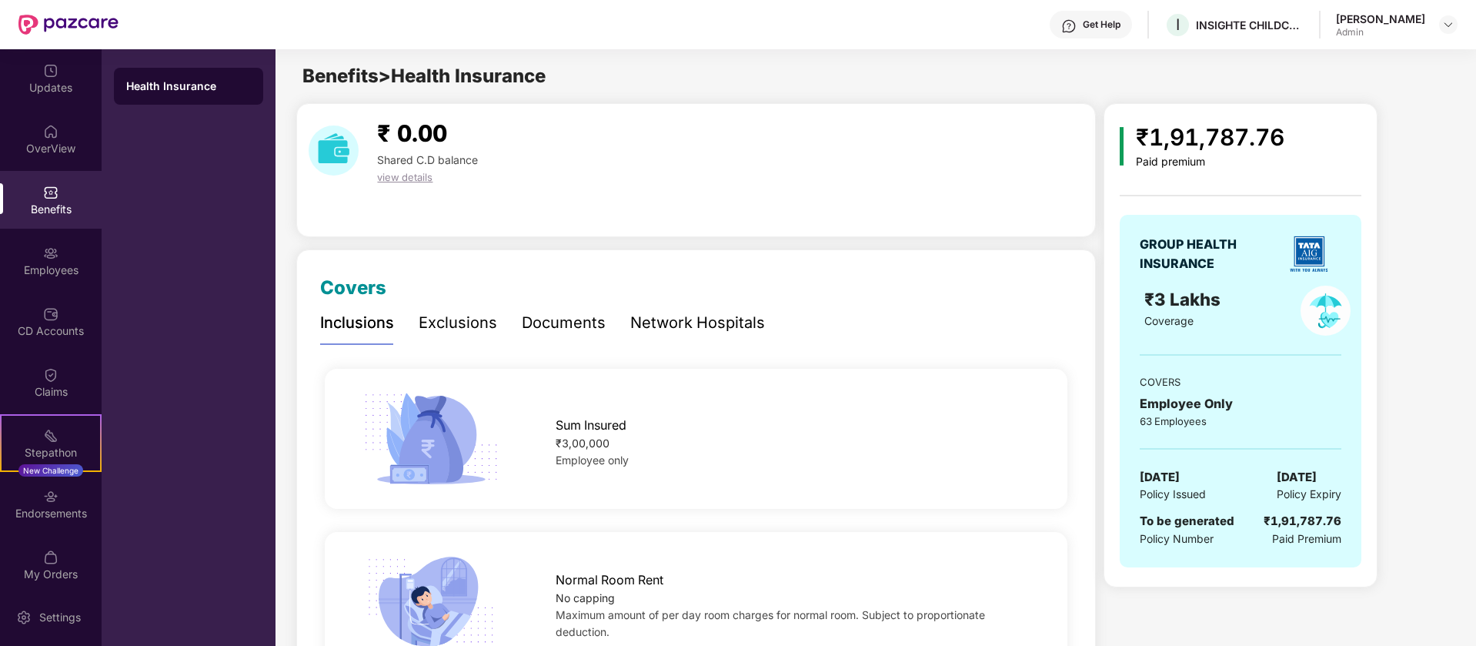
click at [1433, 442] on div "₹1,91,787.76 Paid premium GROUP HEALTH INSURANCE ₹3 Lakhs Coverage COVERS Emplo…" at bounding box center [1277, 345] width 349 height 484
click at [54, 126] on img at bounding box center [50, 131] width 15 height 15
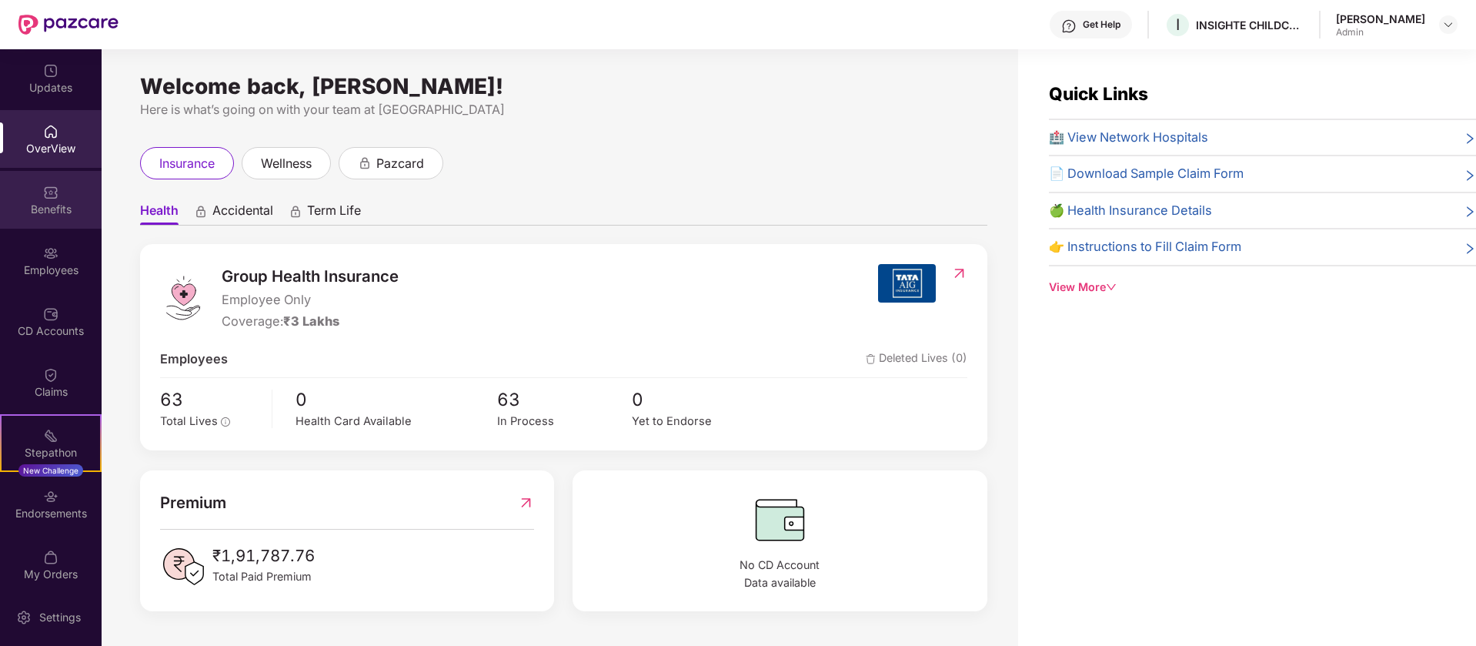
click at [54, 189] on img at bounding box center [50, 192] width 15 height 15
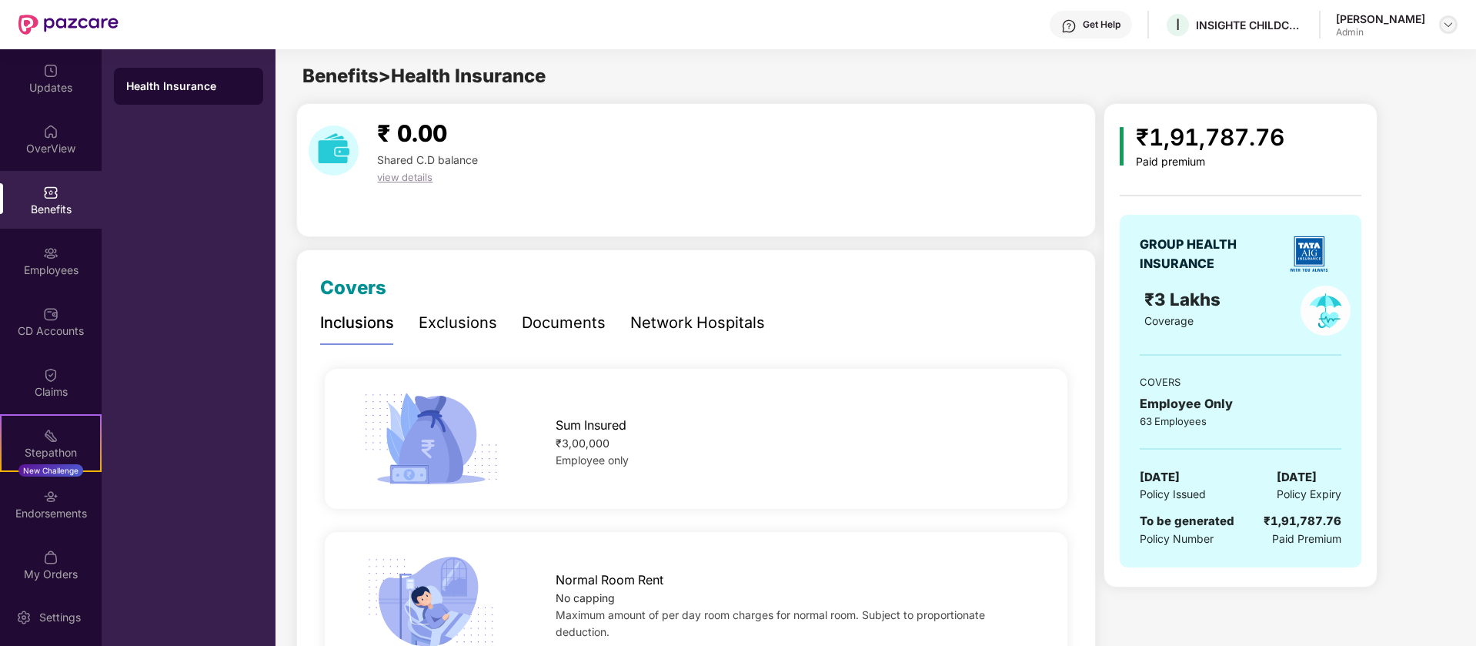
click at [1449, 25] on img at bounding box center [1448, 24] width 12 height 12
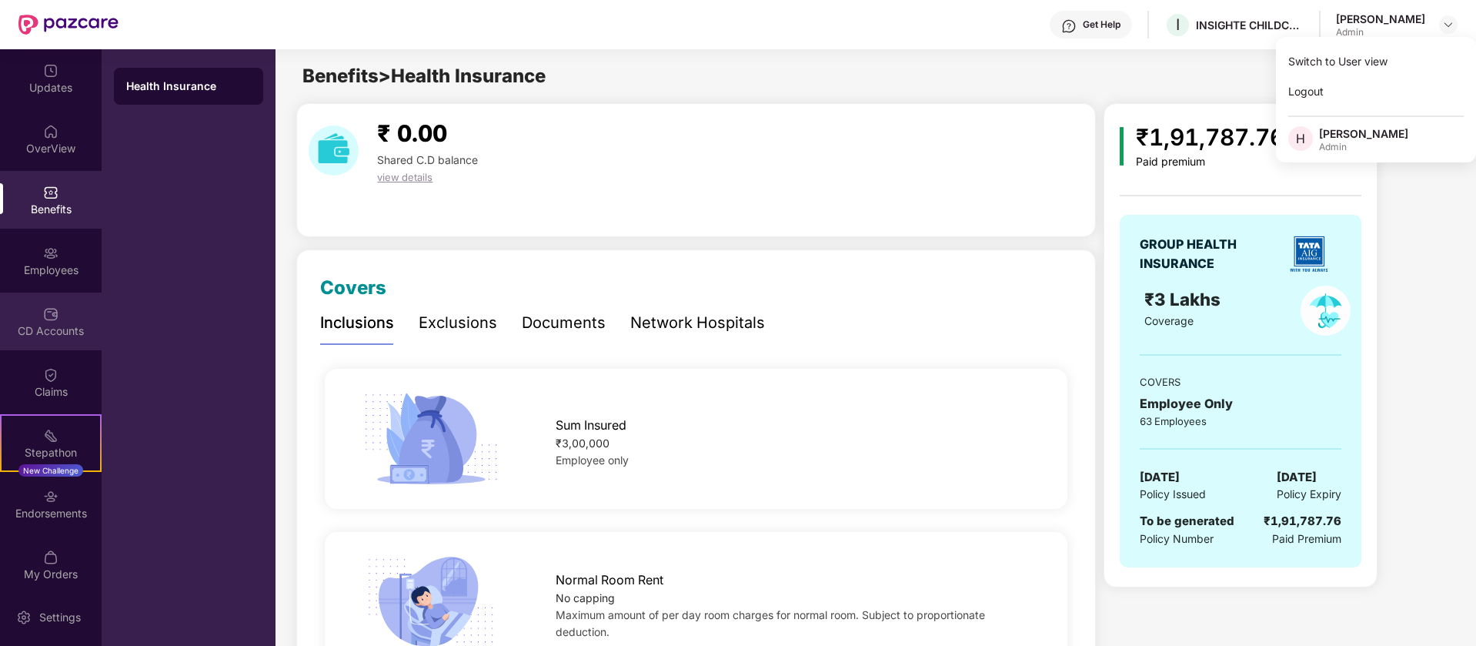
click at [45, 314] on img at bounding box center [50, 313] width 15 height 15
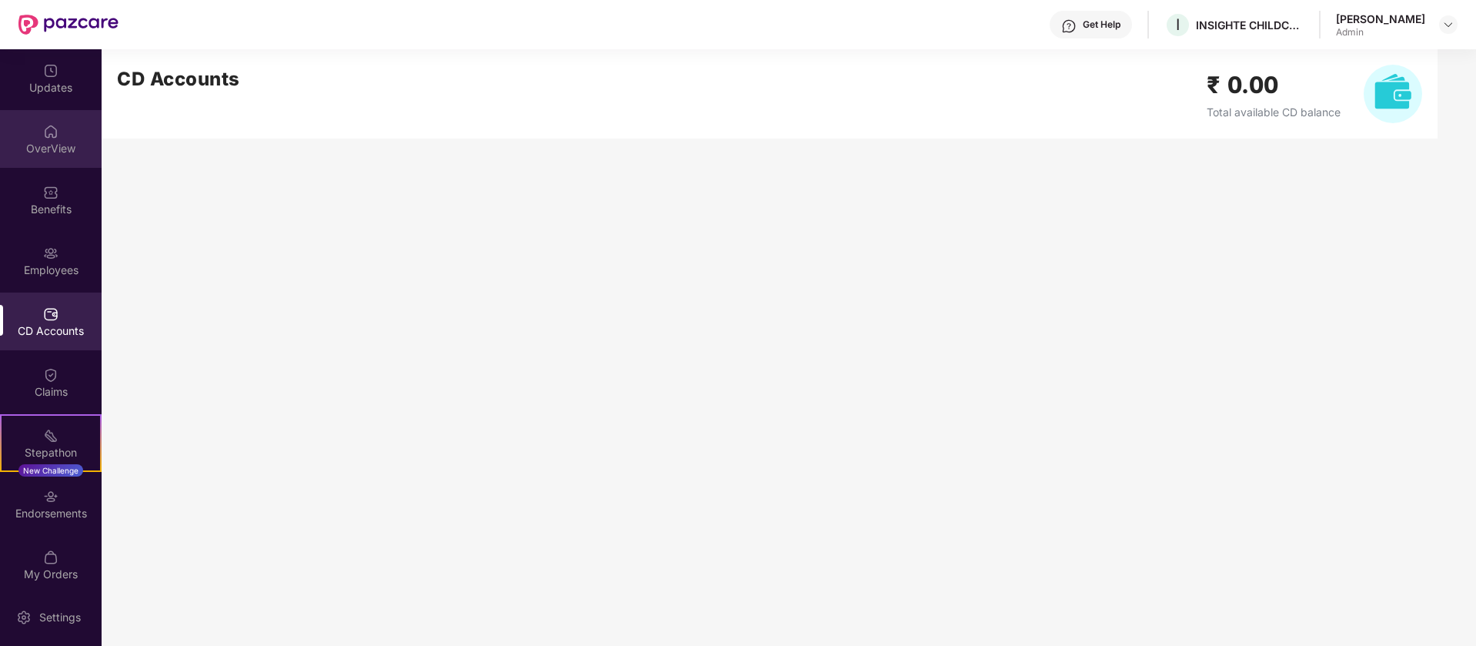
click at [32, 155] on div "OverView" at bounding box center [51, 139] width 102 height 58
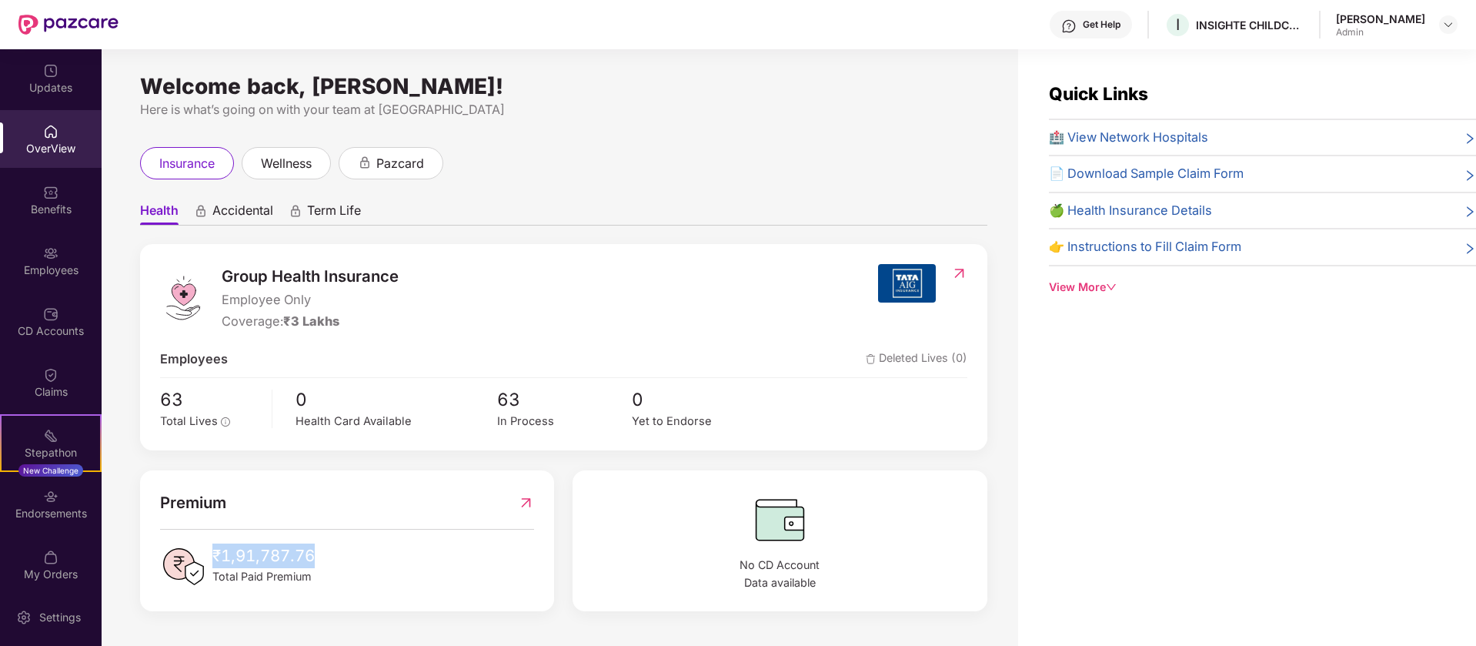
drag, startPoint x: 322, startPoint y: 556, endPoint x: 213, endPoint y: 556, distance: 108.5
click at [213, 556] on div "₹1,91,787.76 Total Paid Premium" at bounding box center [347, 566] width 375 height 46
click at [68, 208] on div "Benefits" at bounding box center [51, 209] width 102 height 15
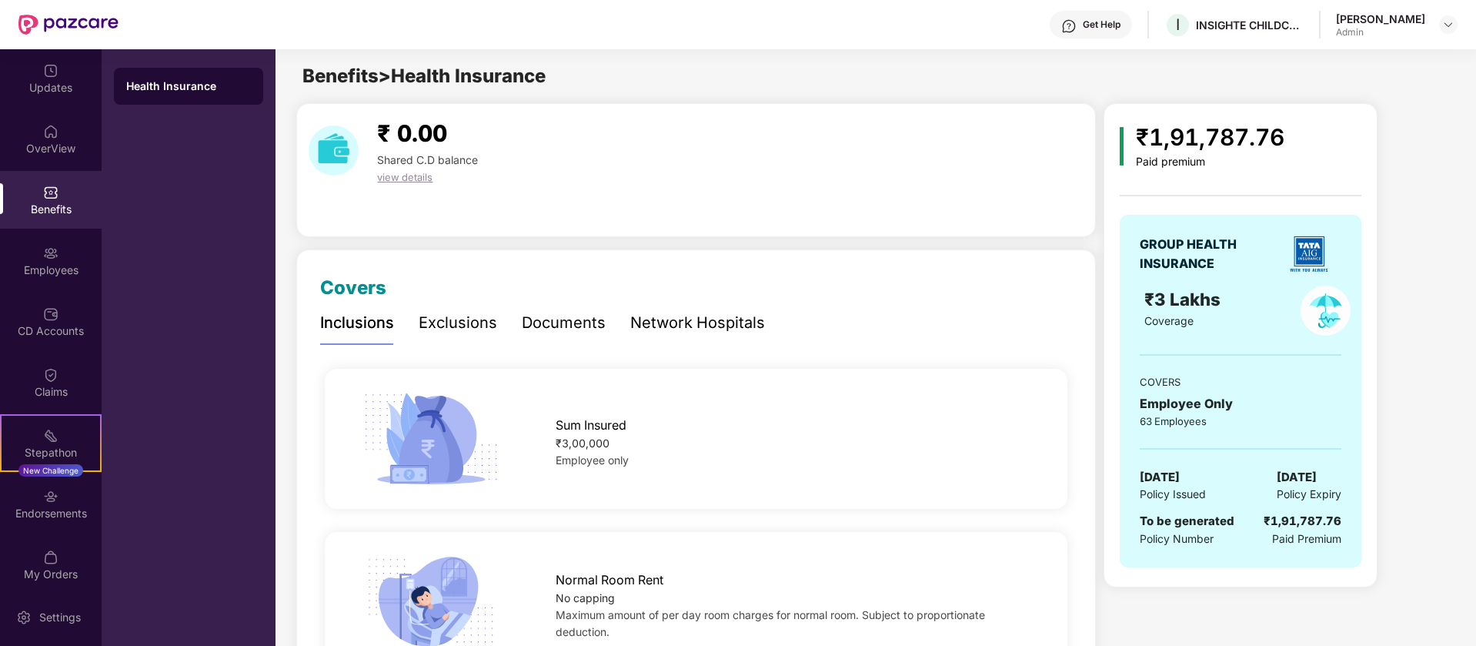
click at [467, 328] on div "Exclusions" at bounding box center [458, 323] width 78 height 24
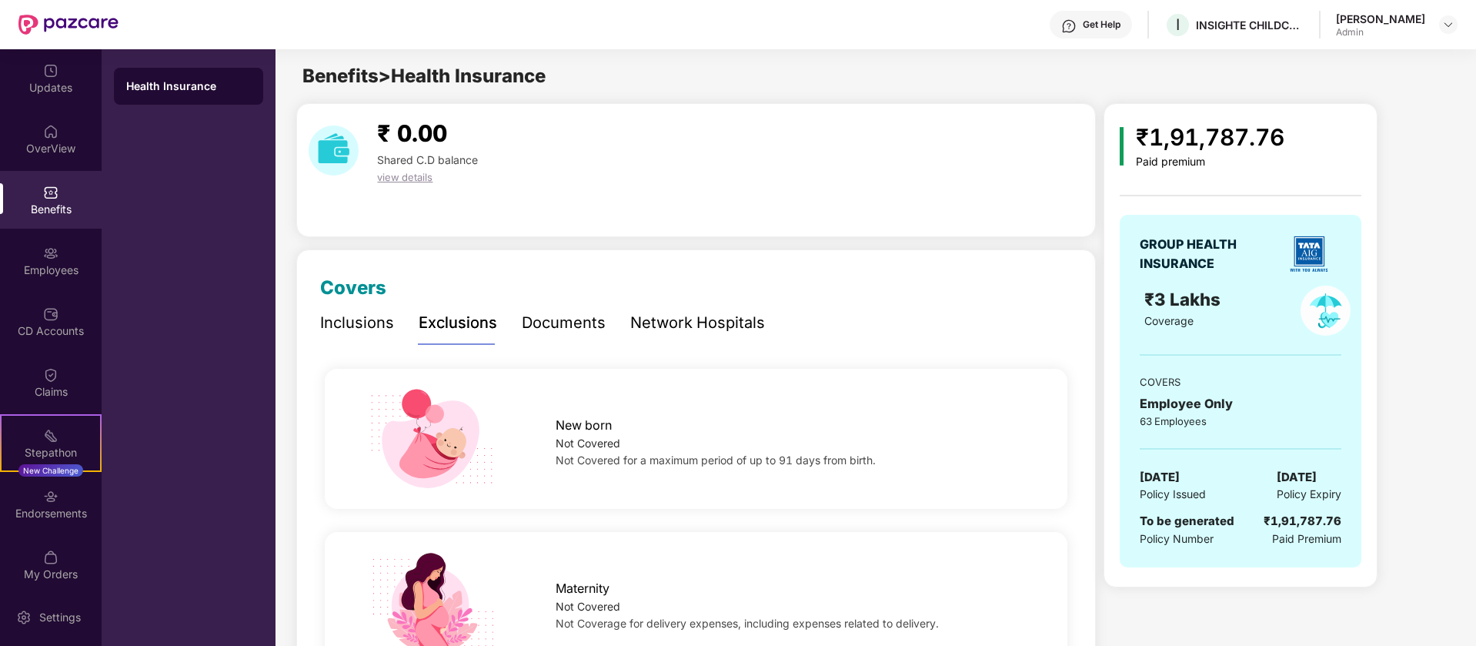
click at [355, 325] on div "Inclusions" at bounding box center [357, 323] width 74 height 24
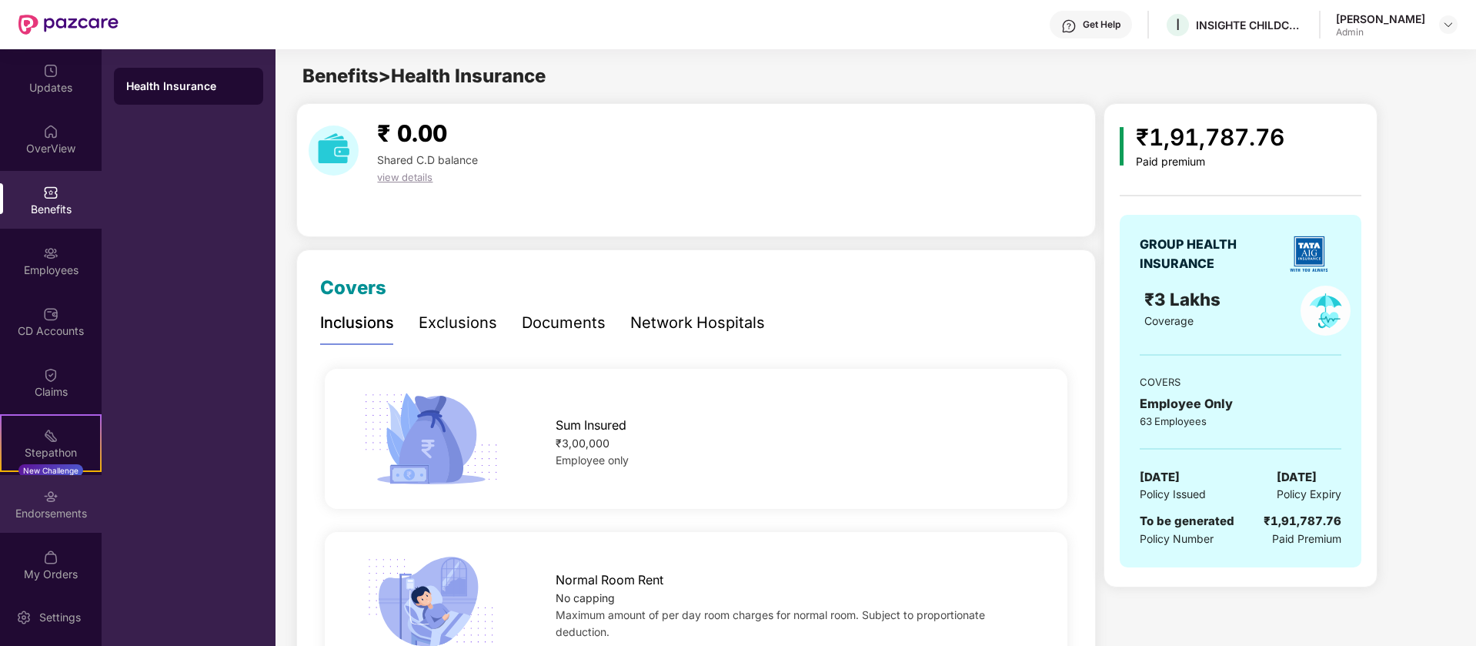
click at [47, 502] on img at bounding box center [50, 496] width 15 height 15
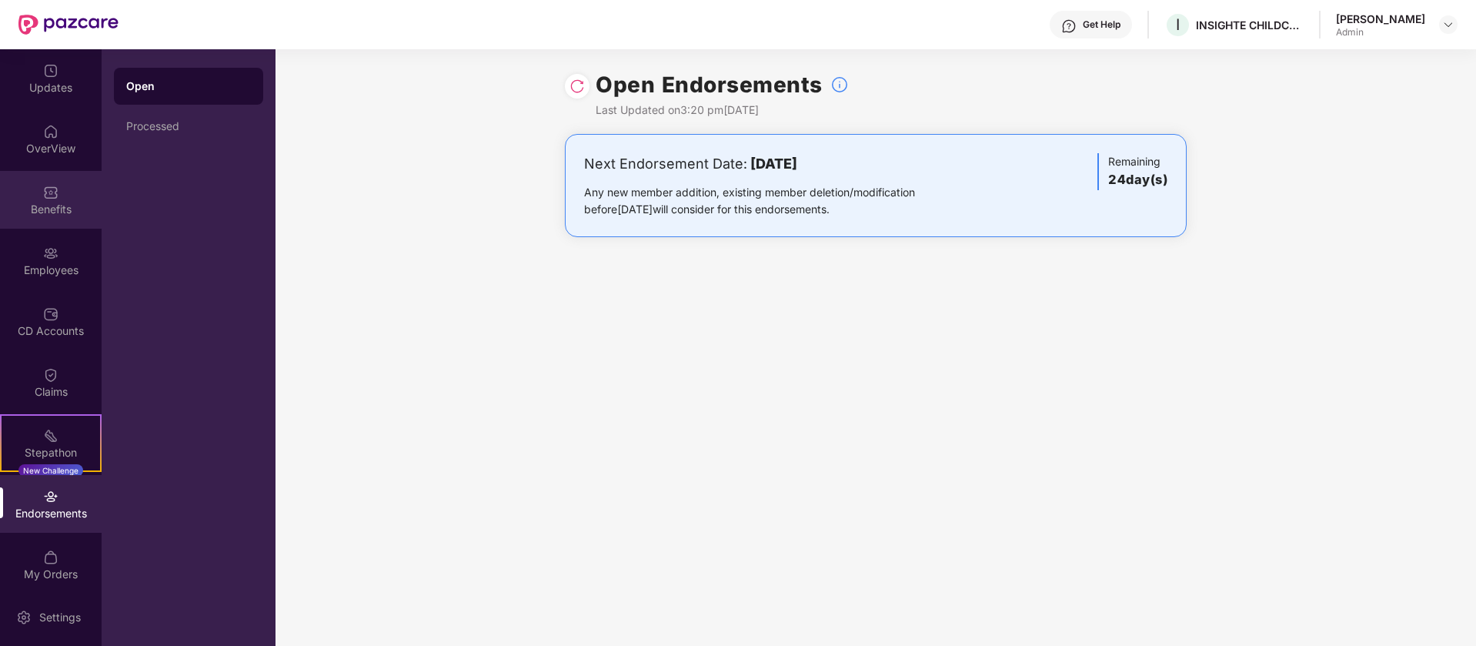
click at [45, 185] on img at bounding box center [50, 192] width 15 height 15
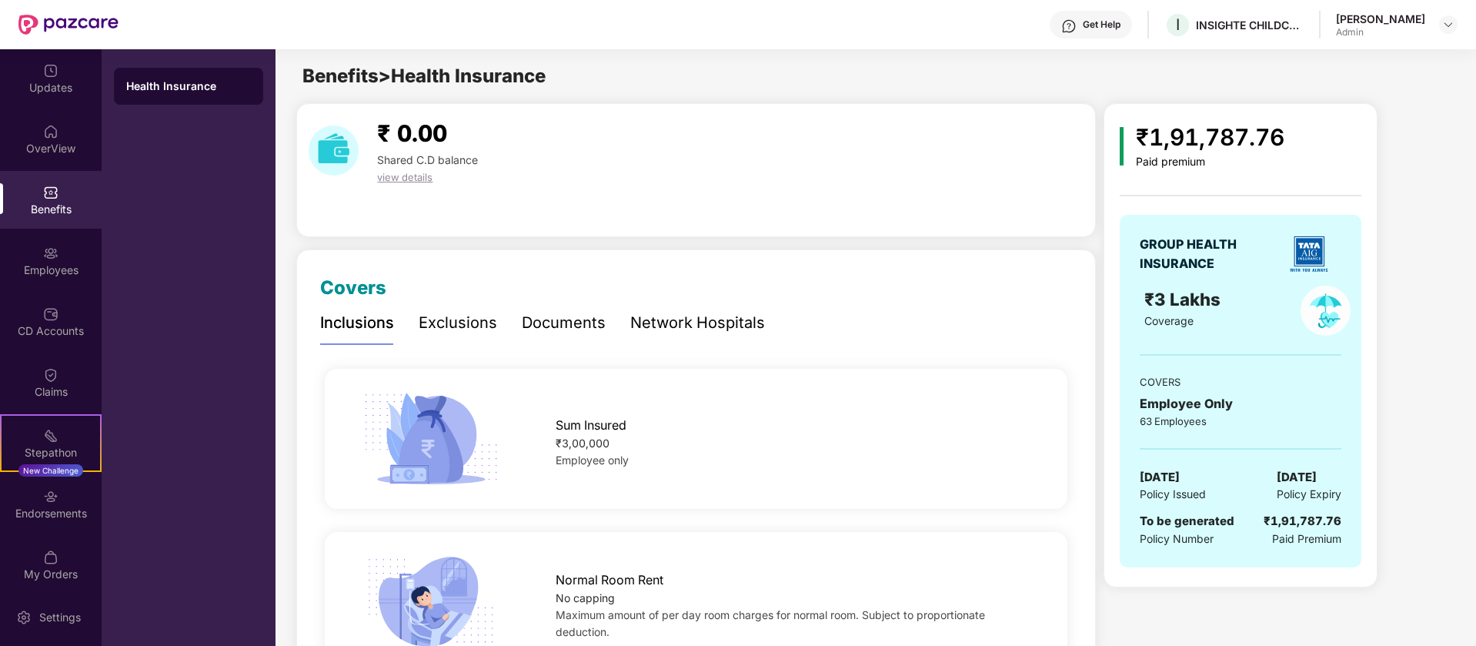
click at [1100, 23] on div "Get Help" at bounding box center [1102, 24] width 38 height 12
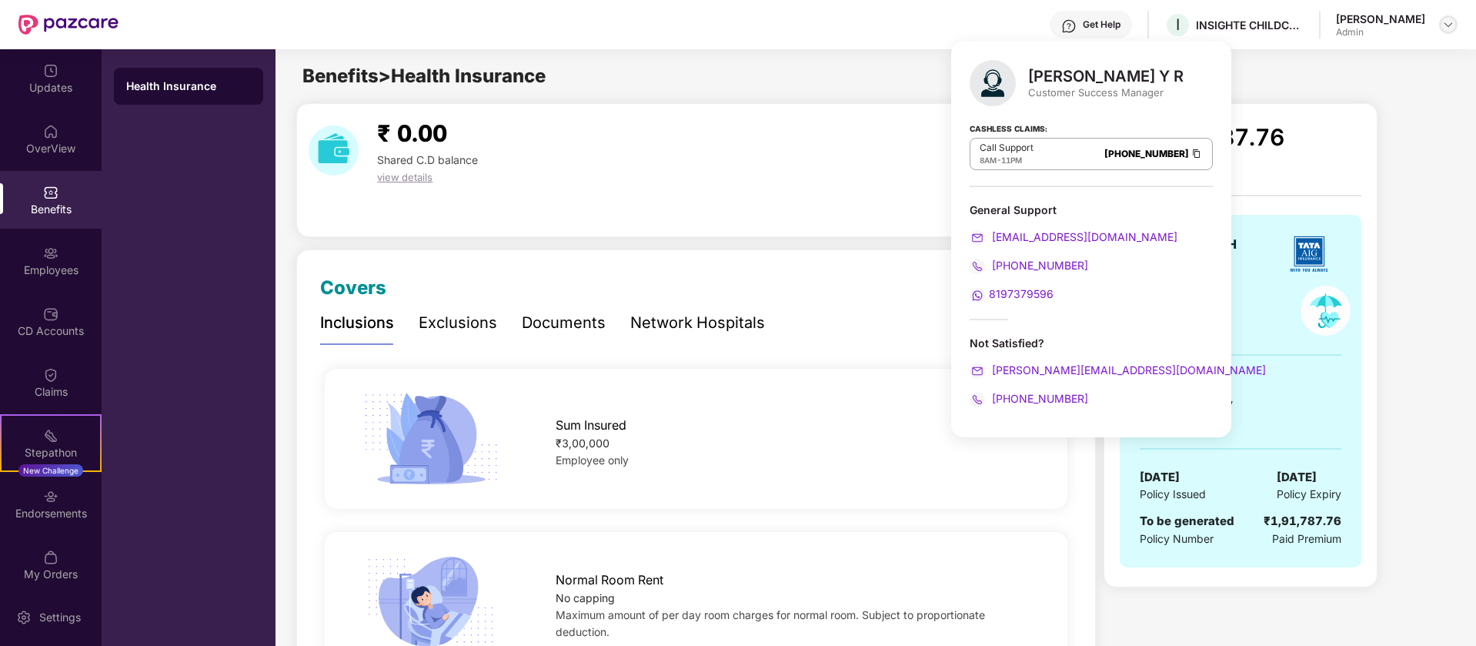
click at [1452, 24] on img at bounding box center [1448, 24] width 12 height 12
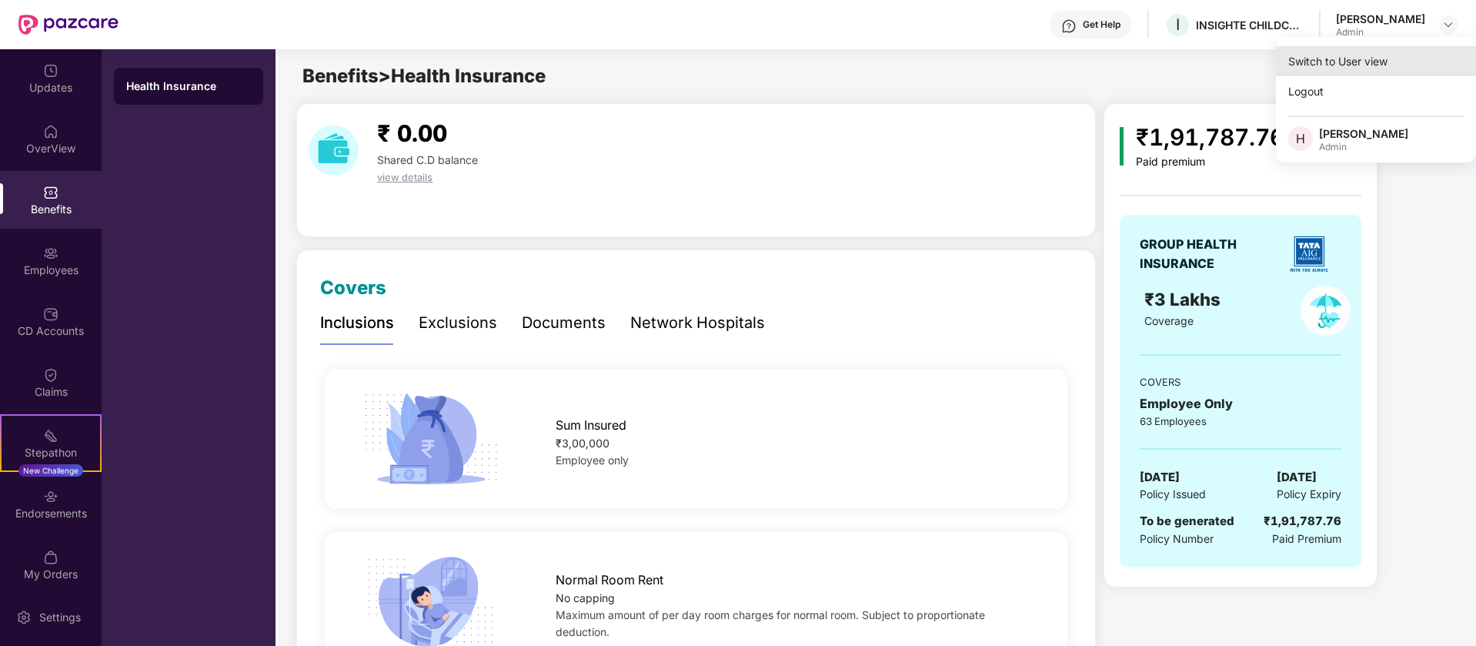
click at [1420, 55] on div "Switch to User view" at bounding box center [1376, 61] width 200 height 30
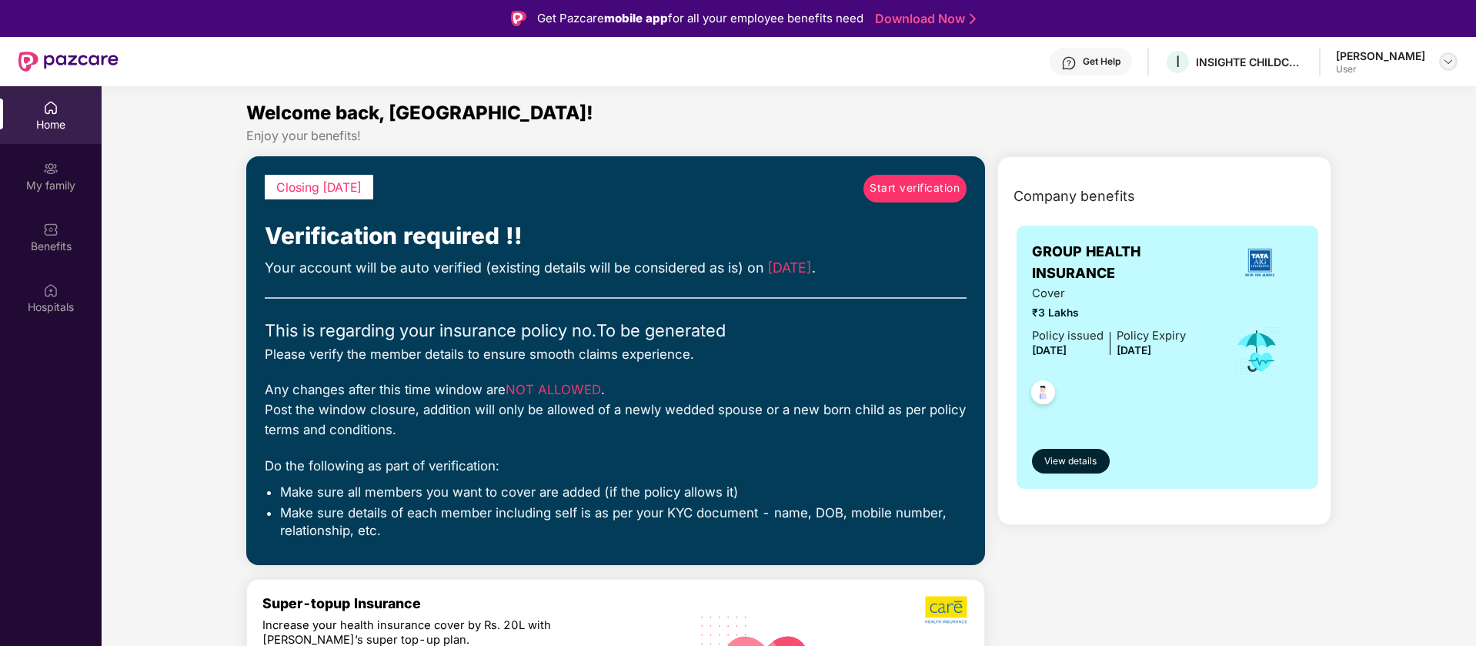
click at [1450, 62] on img at bounding box center [1448, 61] width 12 height 12
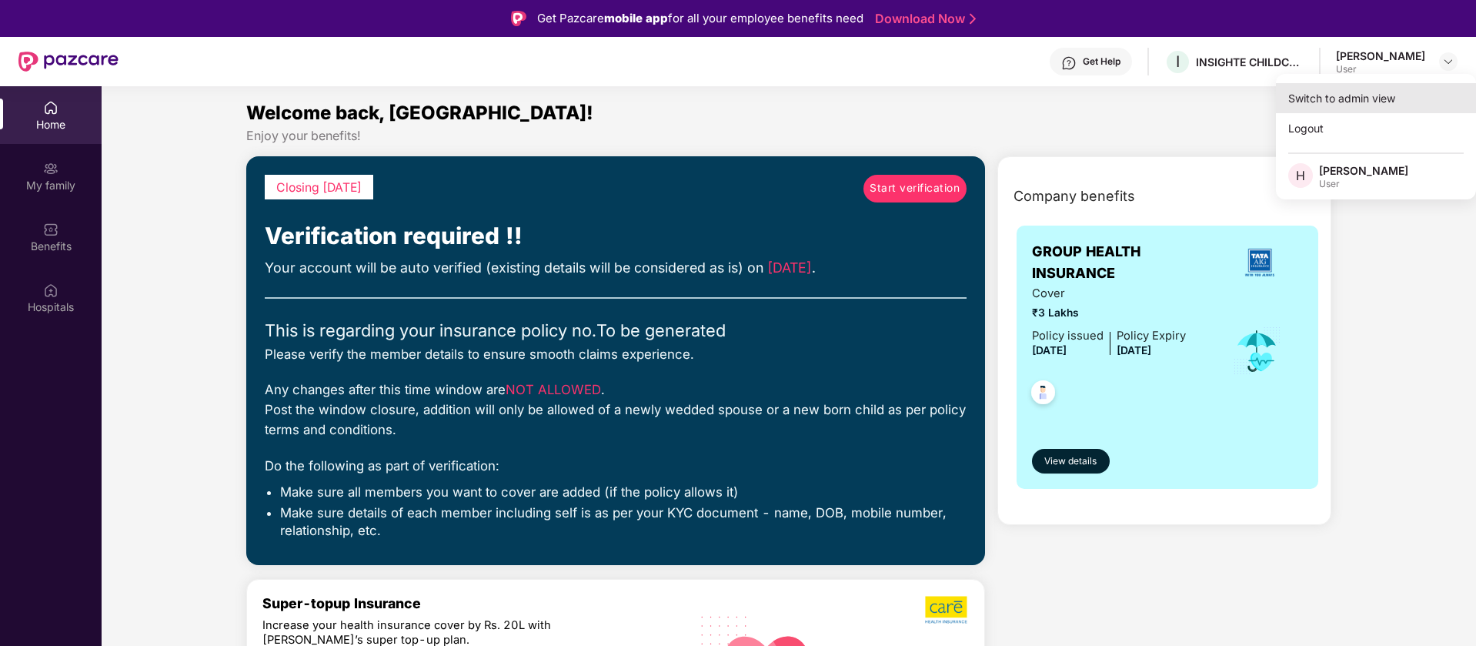
click at [1371, 96] on div "Switch to admin view" at bounding box center [1376, 98] width 200 height 30
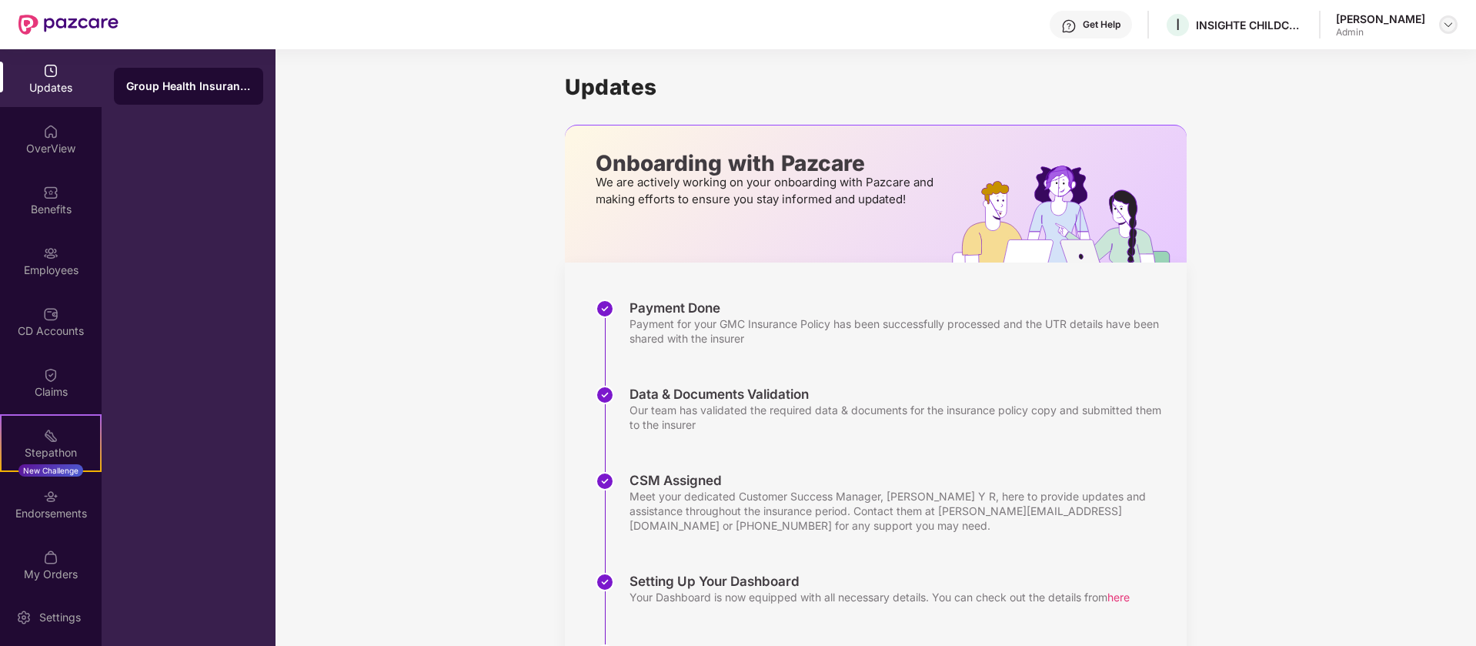
click at [1448, 27] on img at bounding box center [1448, 24] width 12 height 12
click at [1393, 55] on div "Switch to User view" at bounding box center [1376, 61] width 200 height 30
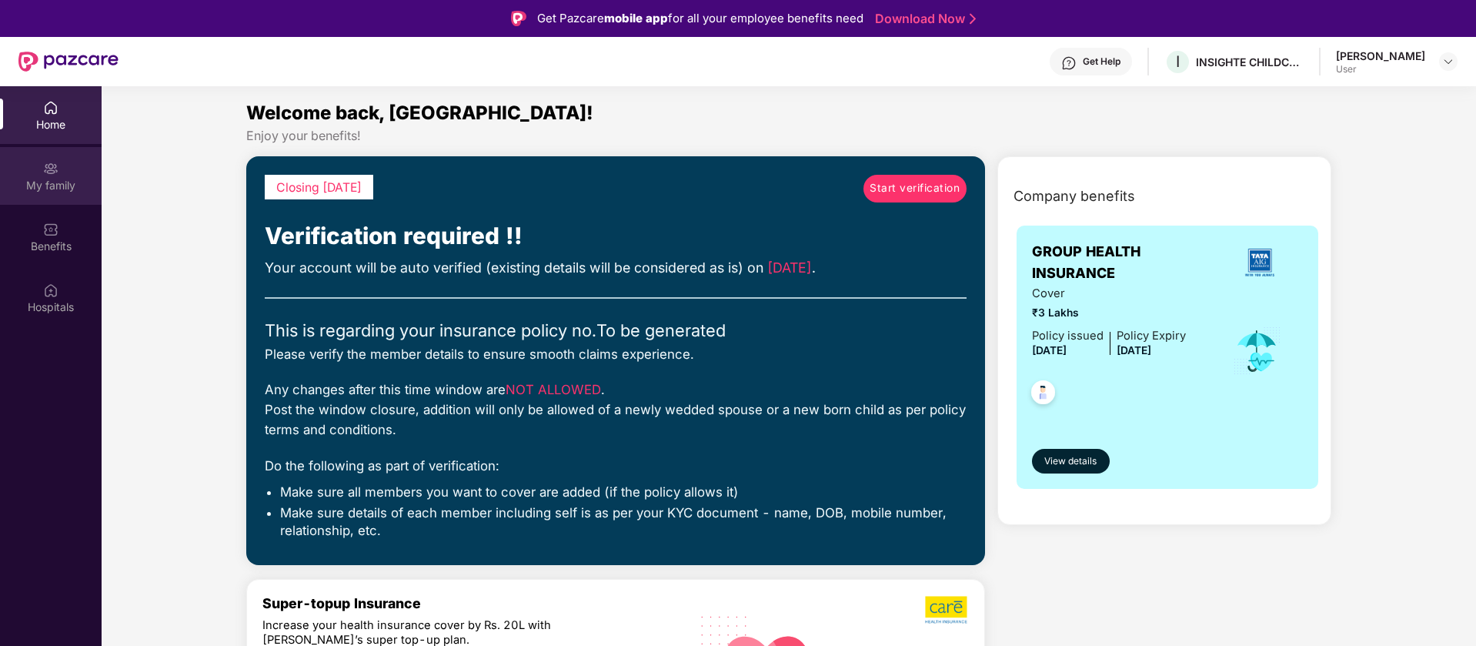
click at [50, 180] on div "My family" at bounding box center [51, 185] width 102 height 15
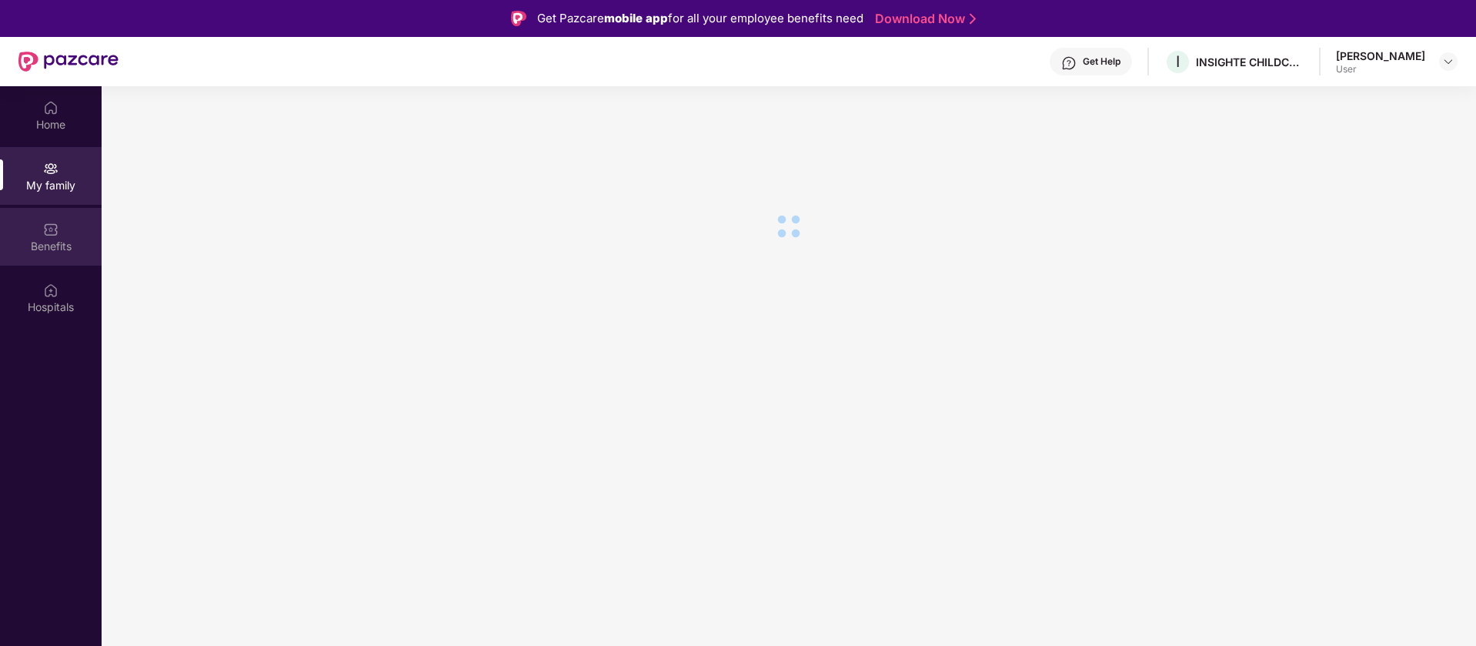
click at [43, 242] on div "Benefits" at bounding box center [51, 246] width 102 height 15
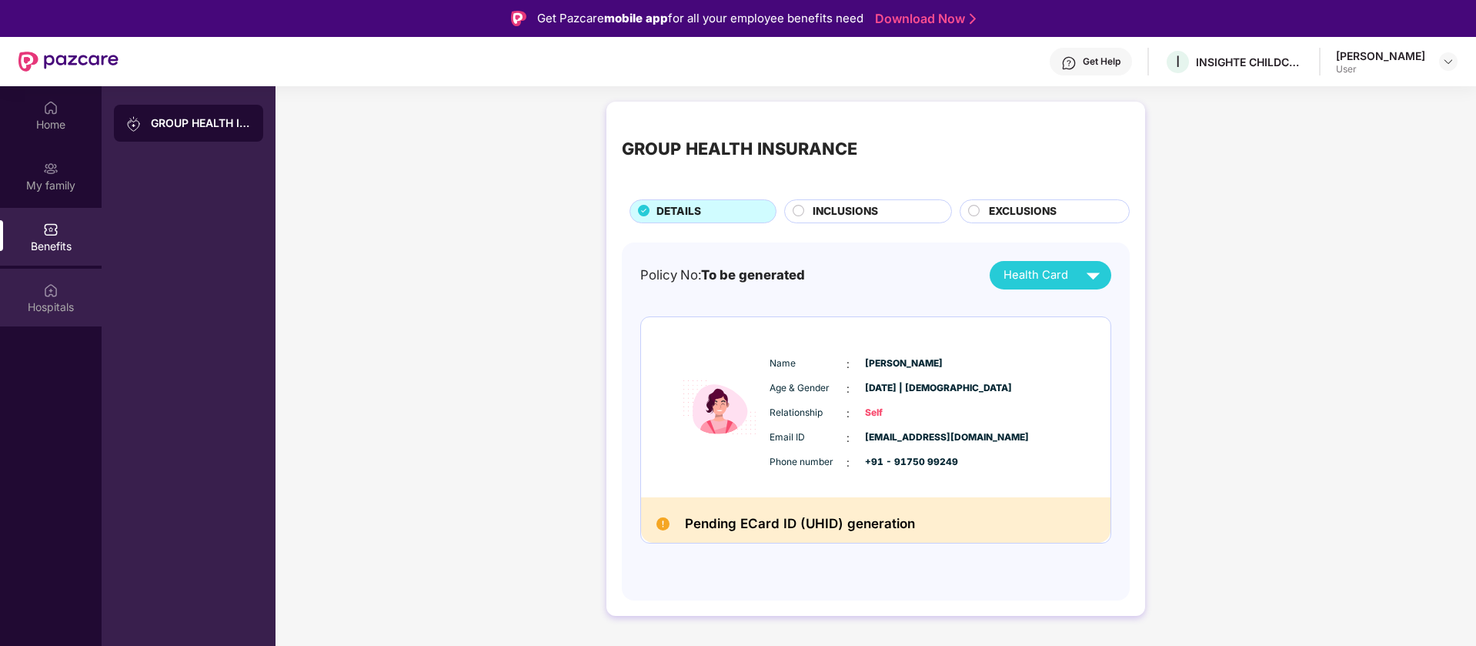
click at [49, 302] on div "Hospitals" at bounding box center [51, 306] width 102 height 15
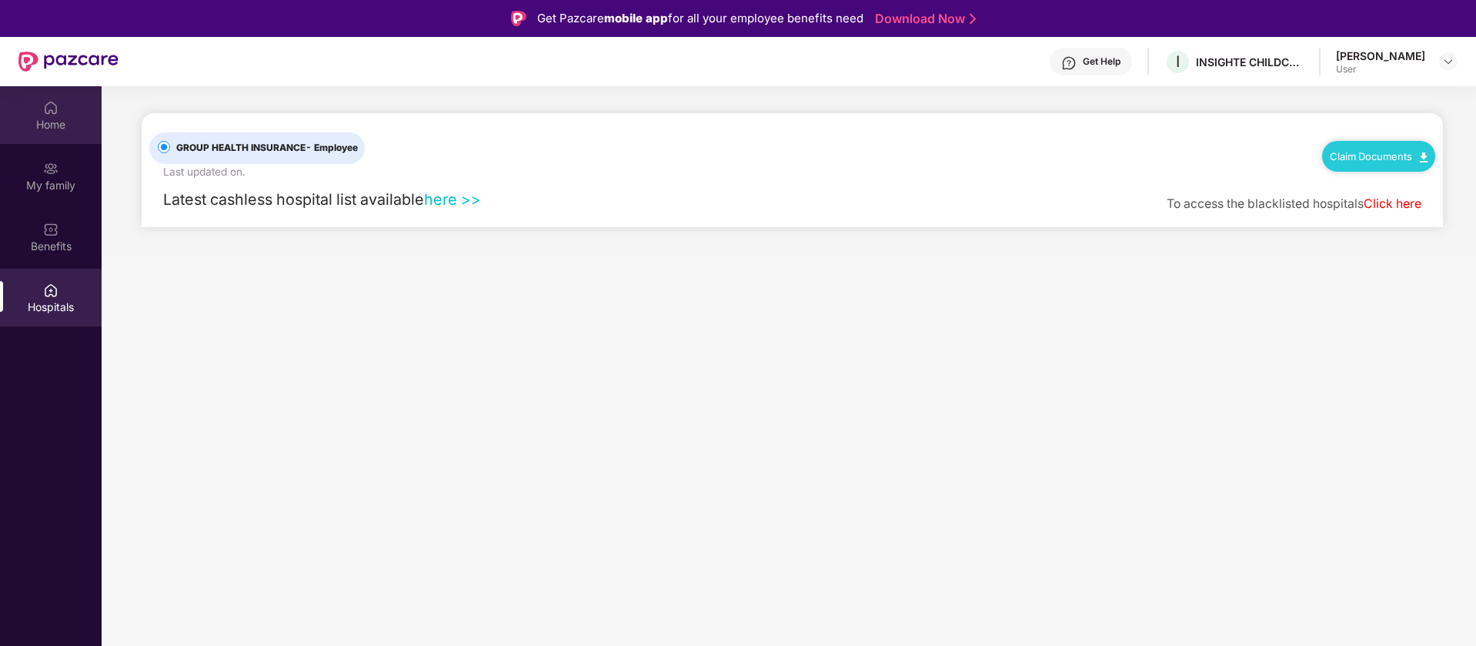
click at [70, 128] on div "Home" at bounding box center [51, 124] width 102 height 15
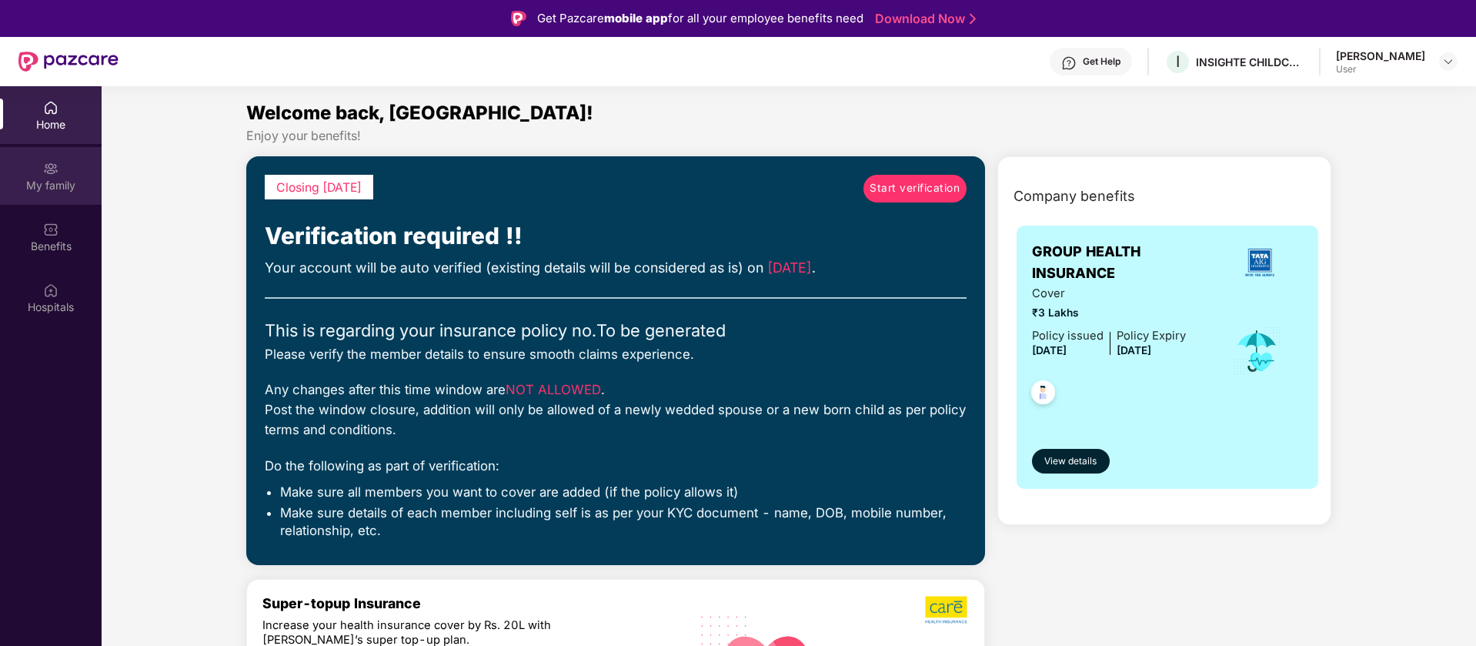
click at [55, 185] on div "My family" at bounding box center [51, 185] width 102 height 15
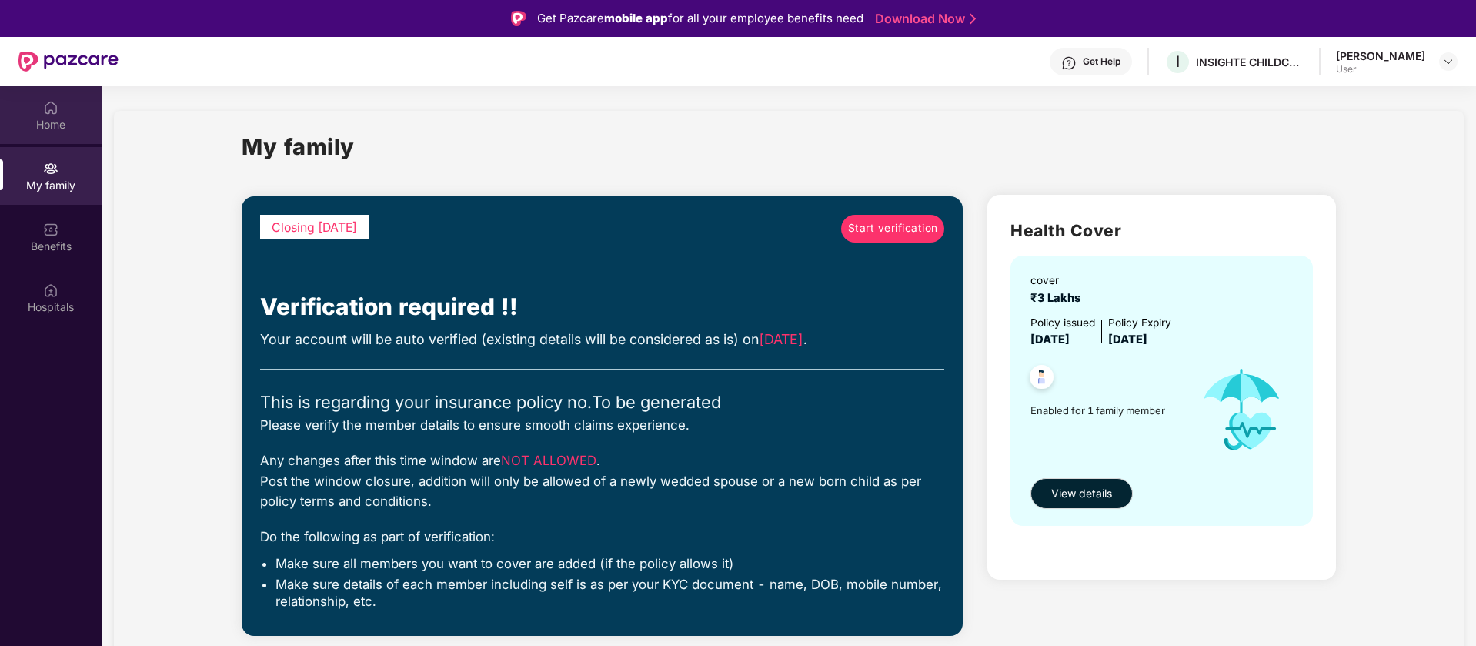
click at [70, 117] on div "Home" at bounding box center [51, 124] width 102 height 15
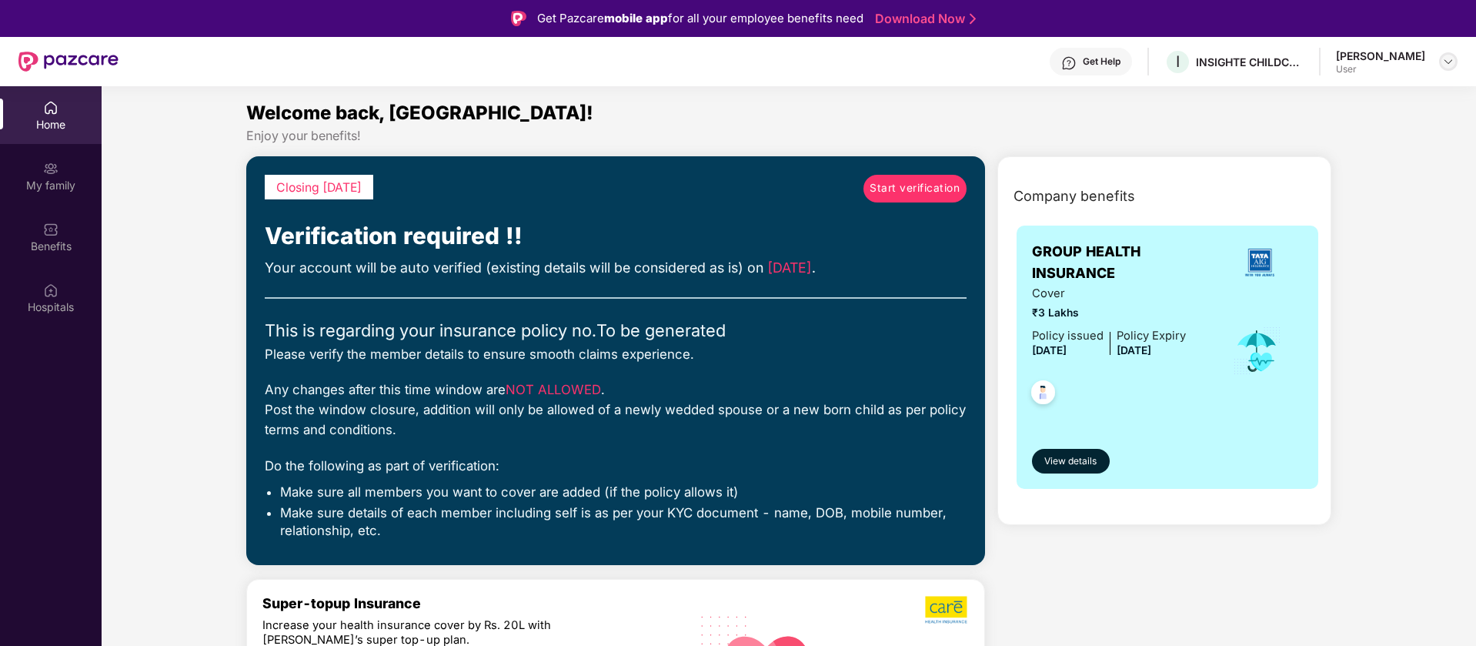
click at [1447, 62] on img at bounding box center [1448, 61] width 12 height 12
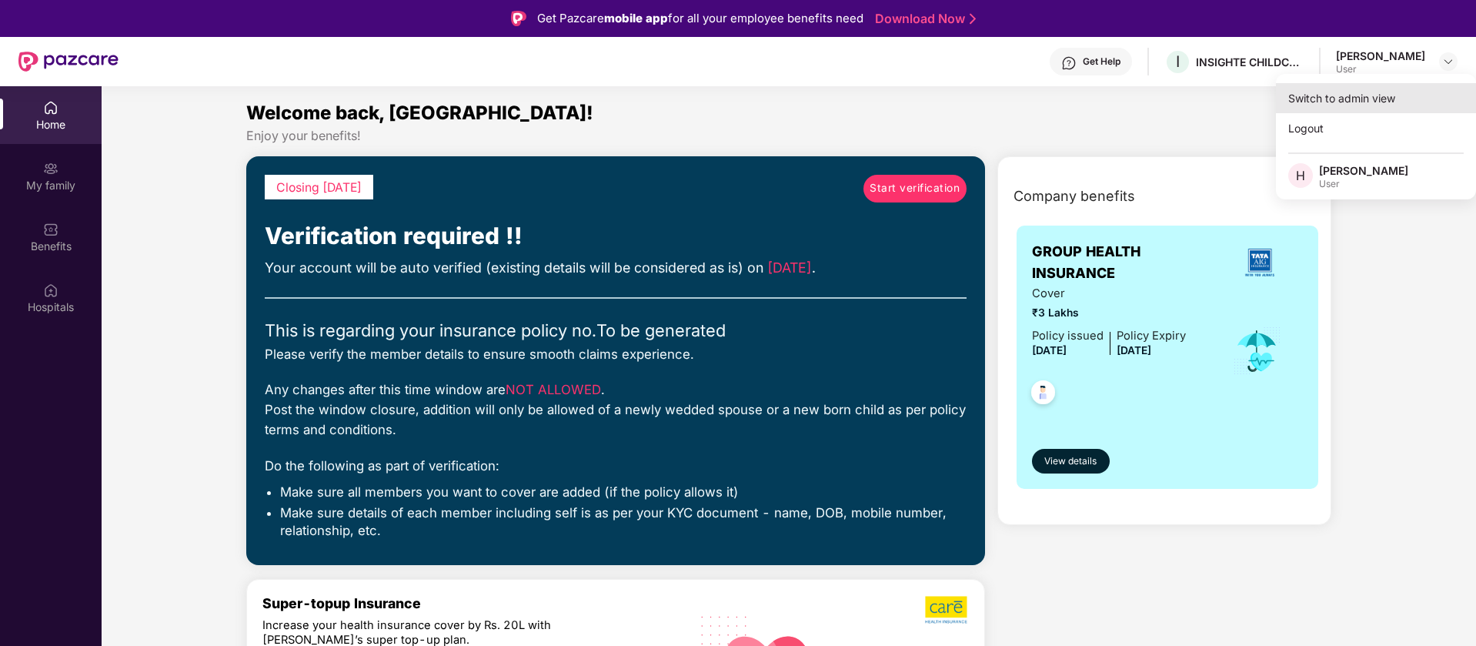
click at [1405, 93] on div "Switch to admin view" at bounding box center [1376, 98] width 200 height 30
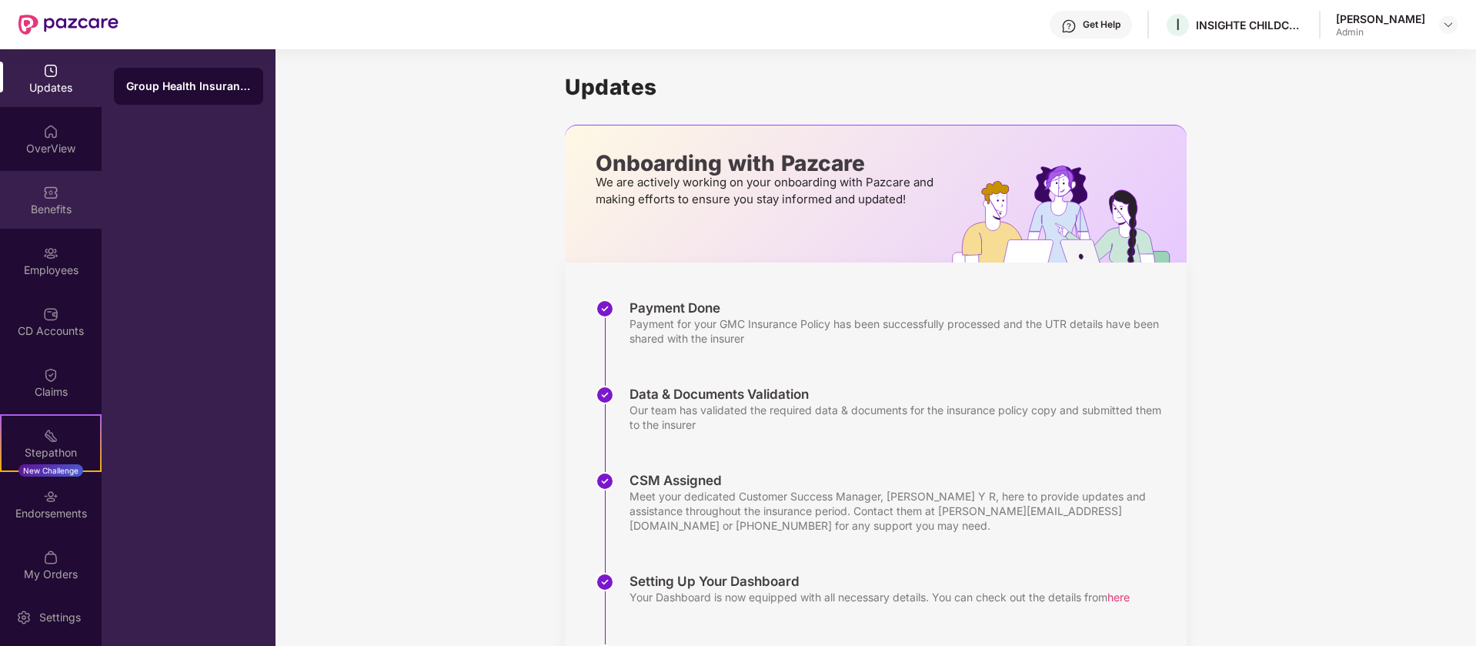
click at [61, 181] on div "Benefits" at bounding box center [51, 200] width 102 height 58
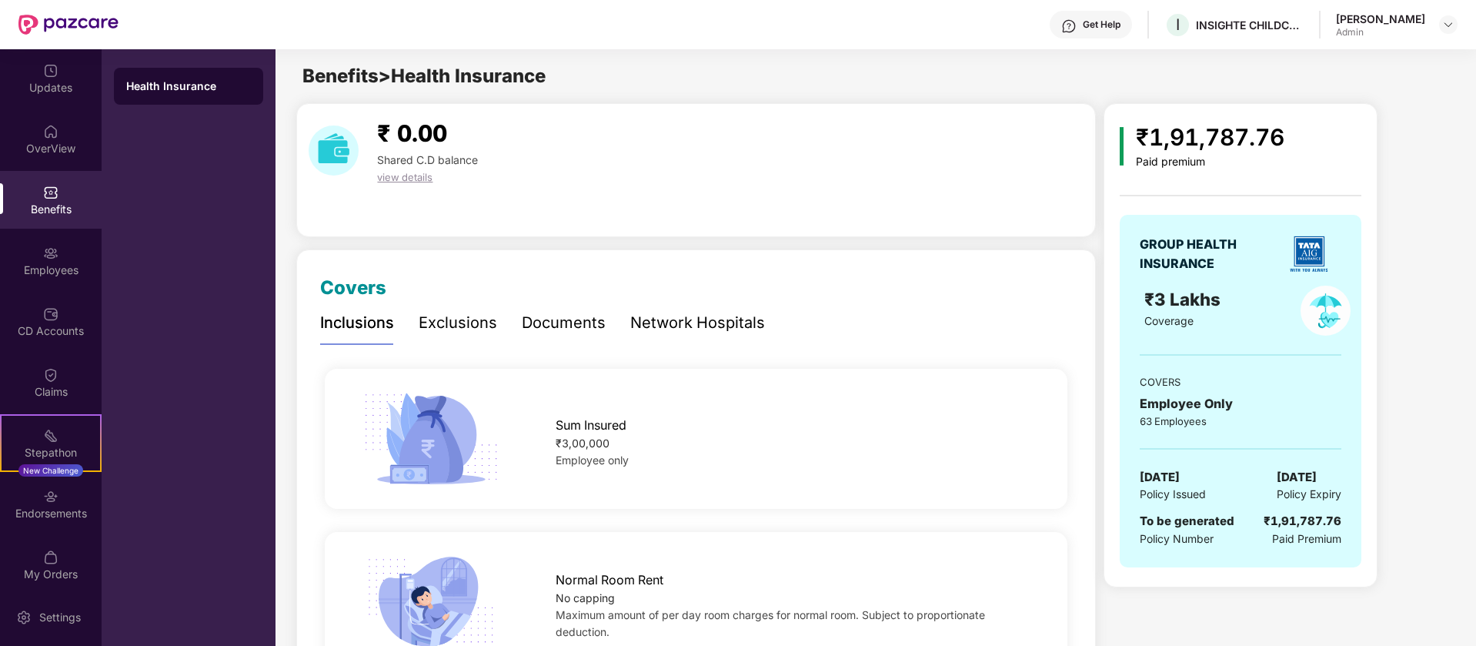
click at [590, 464] on span "Employee only" at bounding box center [592, 459] width 73 height 13
click at [546, 325] on div "Documents" at bounding box center [564, 323] width 84 height 24
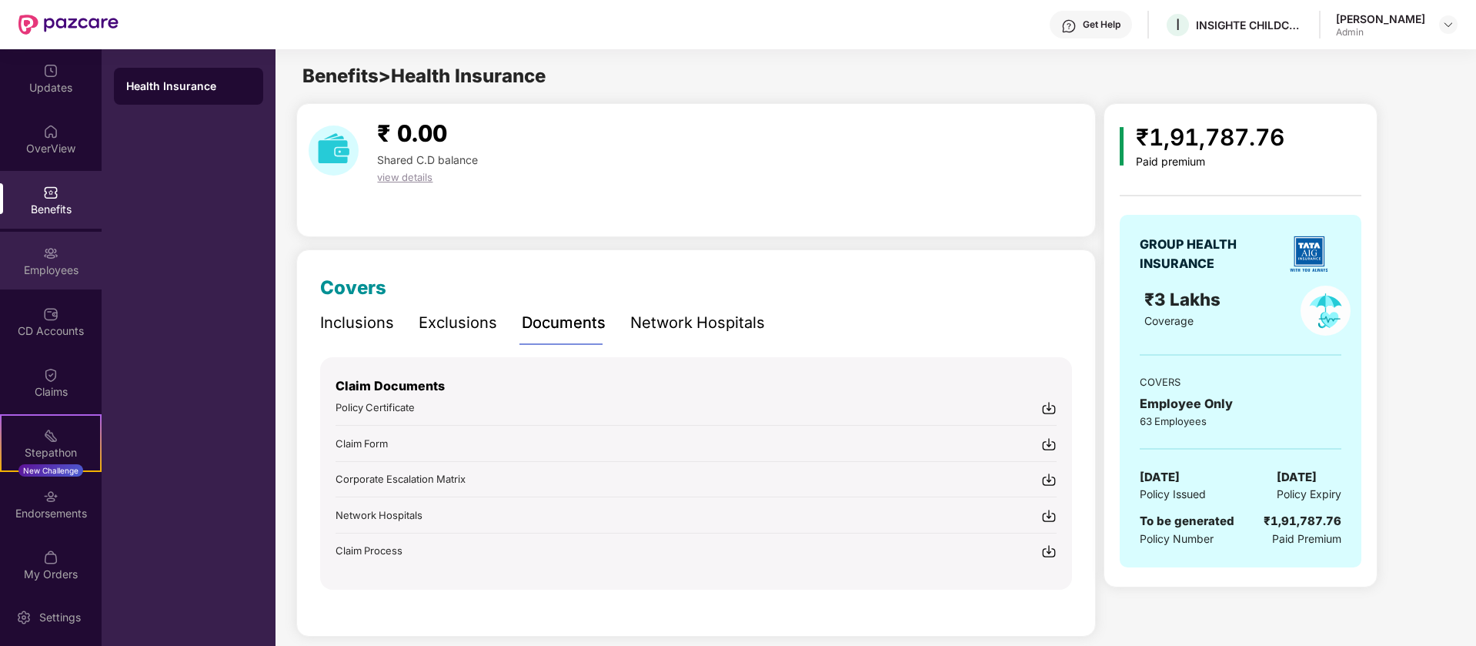
click at [38, 270] on div "Employees" at bounding box center [51, 269] width 102 height 15
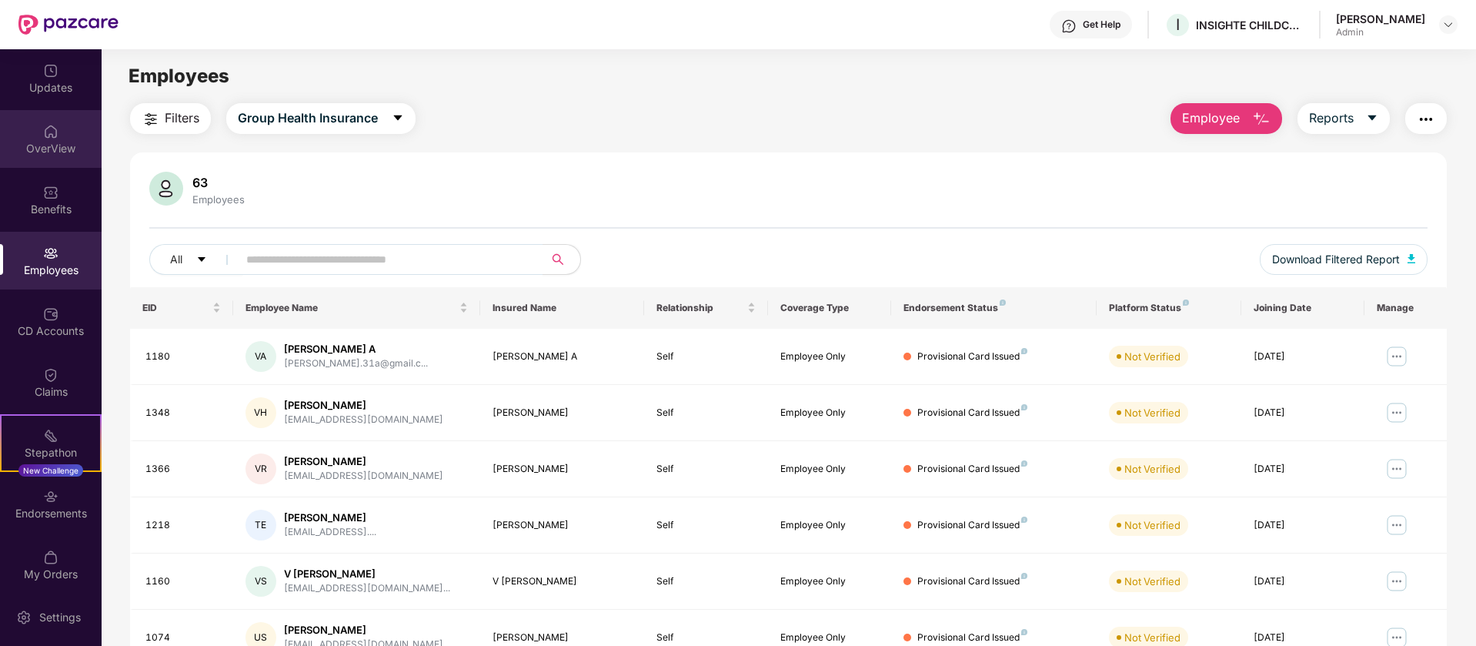
click at [38, 147] on div "OverView" at bounding box center [51, 148] width 102 height 15
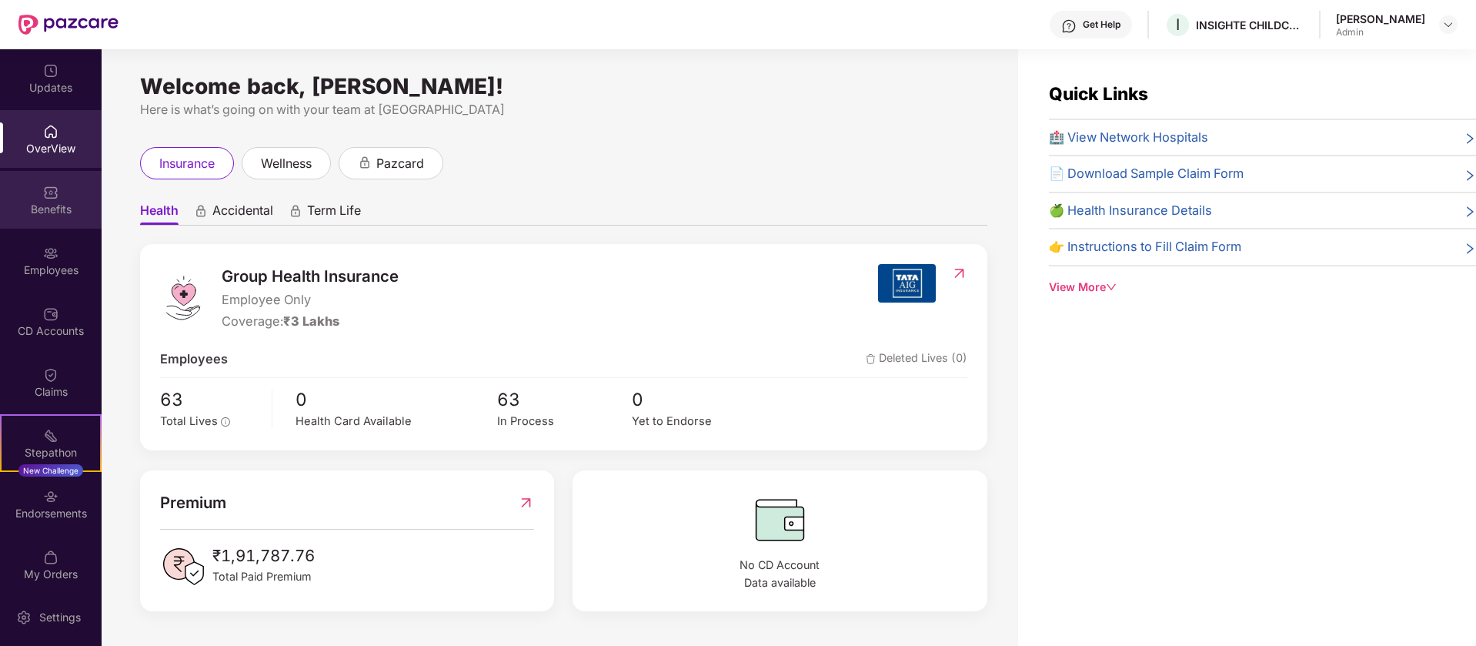
click at [45, 212] on div "Benefits" at bounding box center [51, 209] width 102 height 15
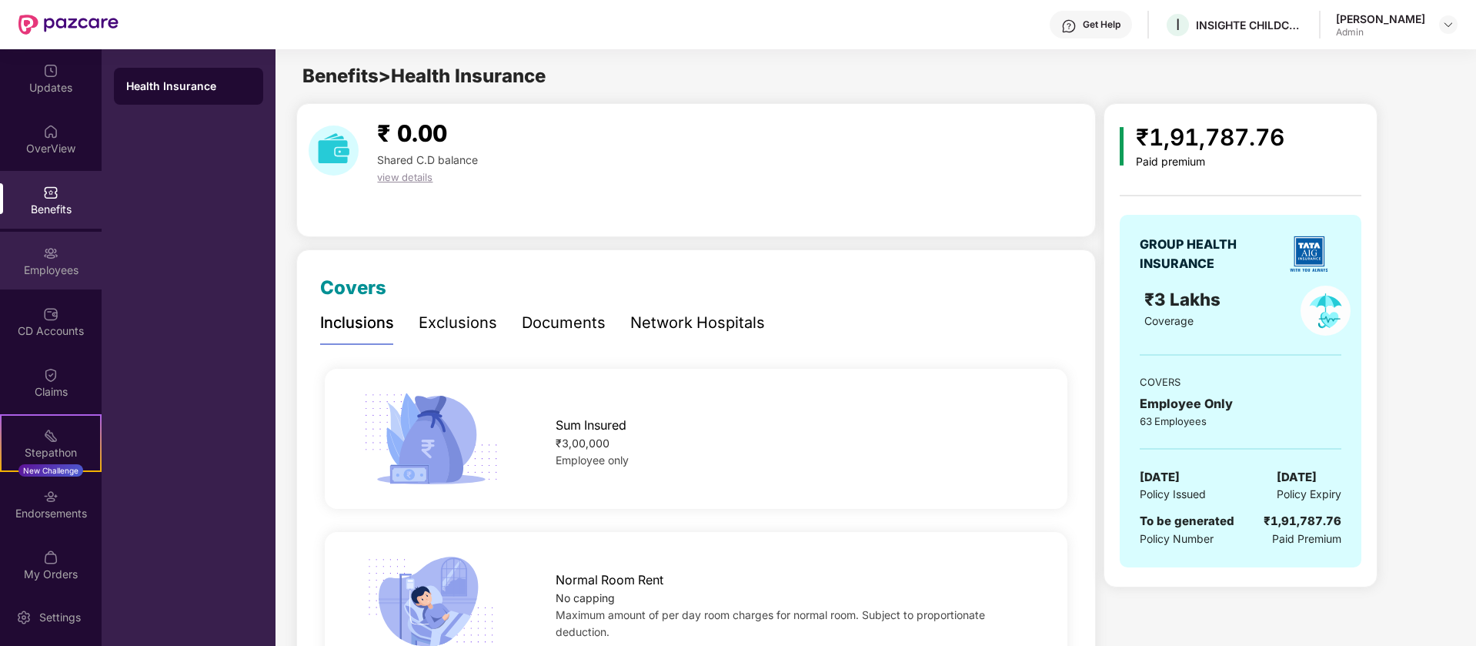
click at [82, 268] on div "Employees" at bounding box center [51, 269] width 102 height 15
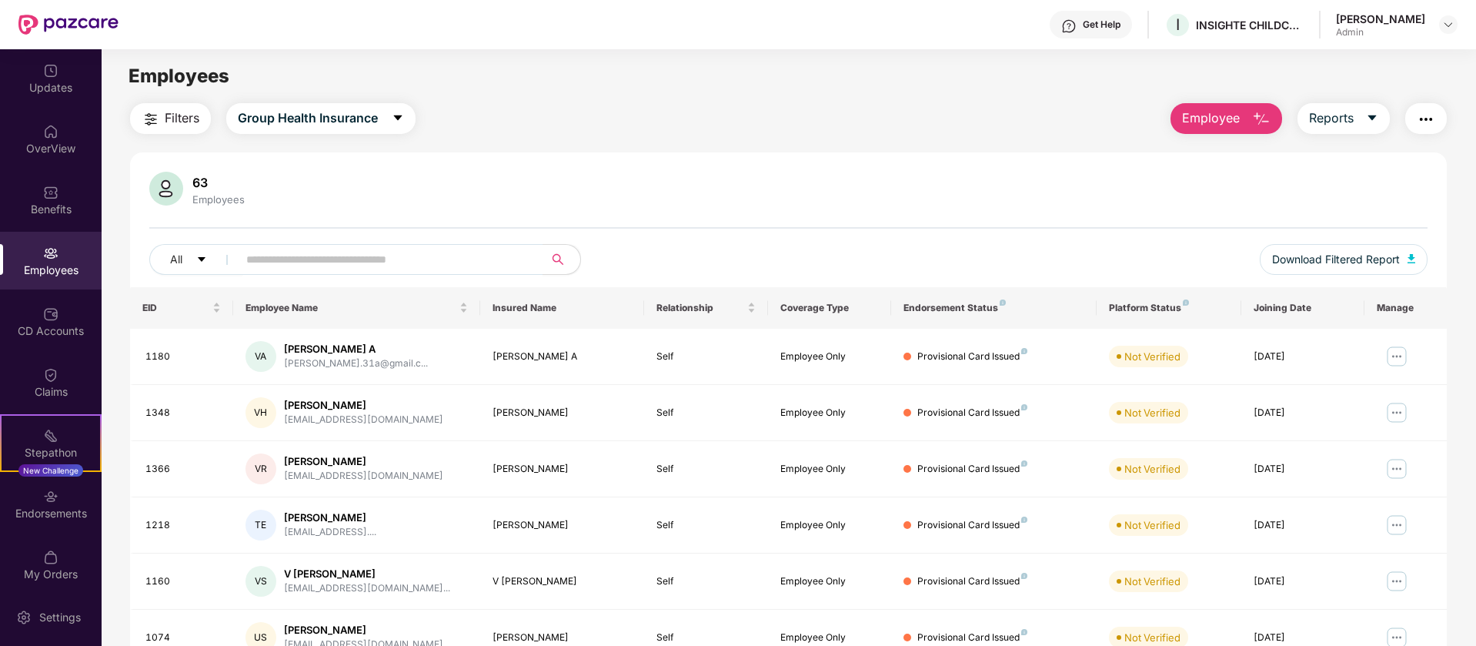
click at [1428, 113] on img "button" at bounding box center [1426, 119] width 18 height 18
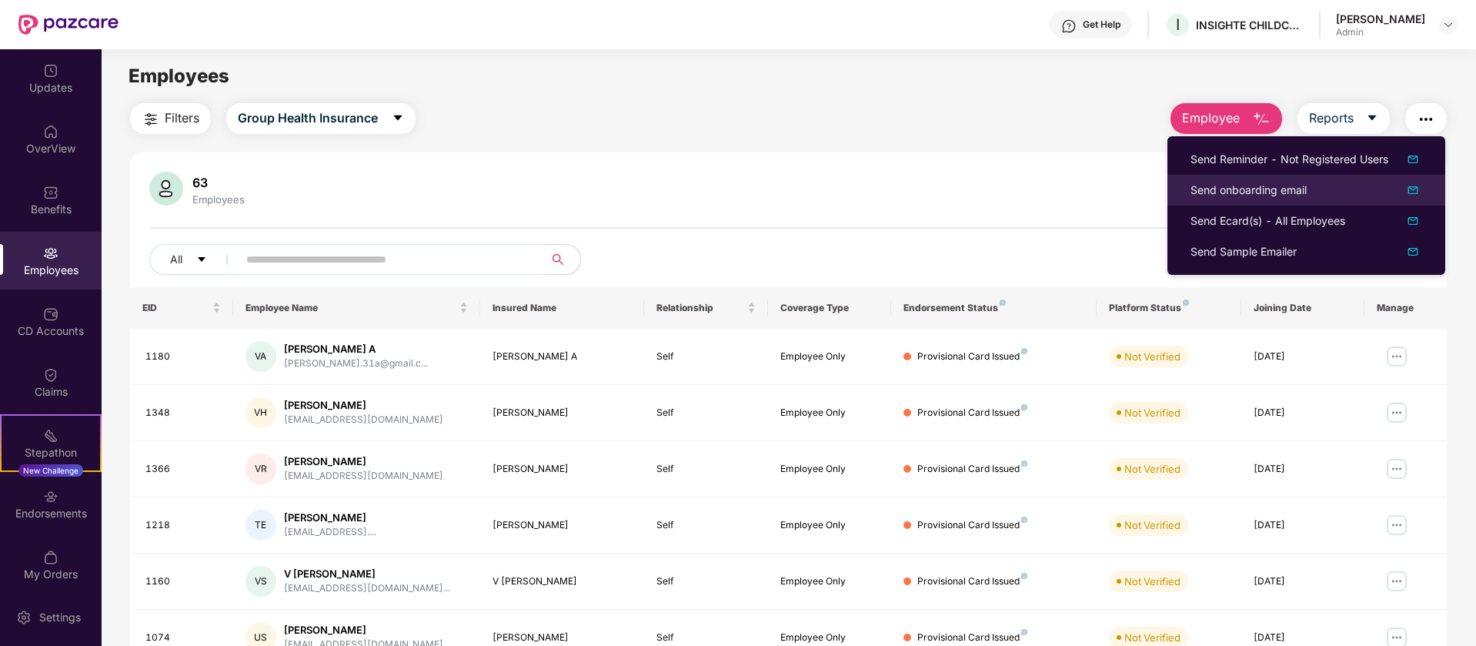
click at [1407, 192] on img at bounding box center [1412, 190] width 18 height 18
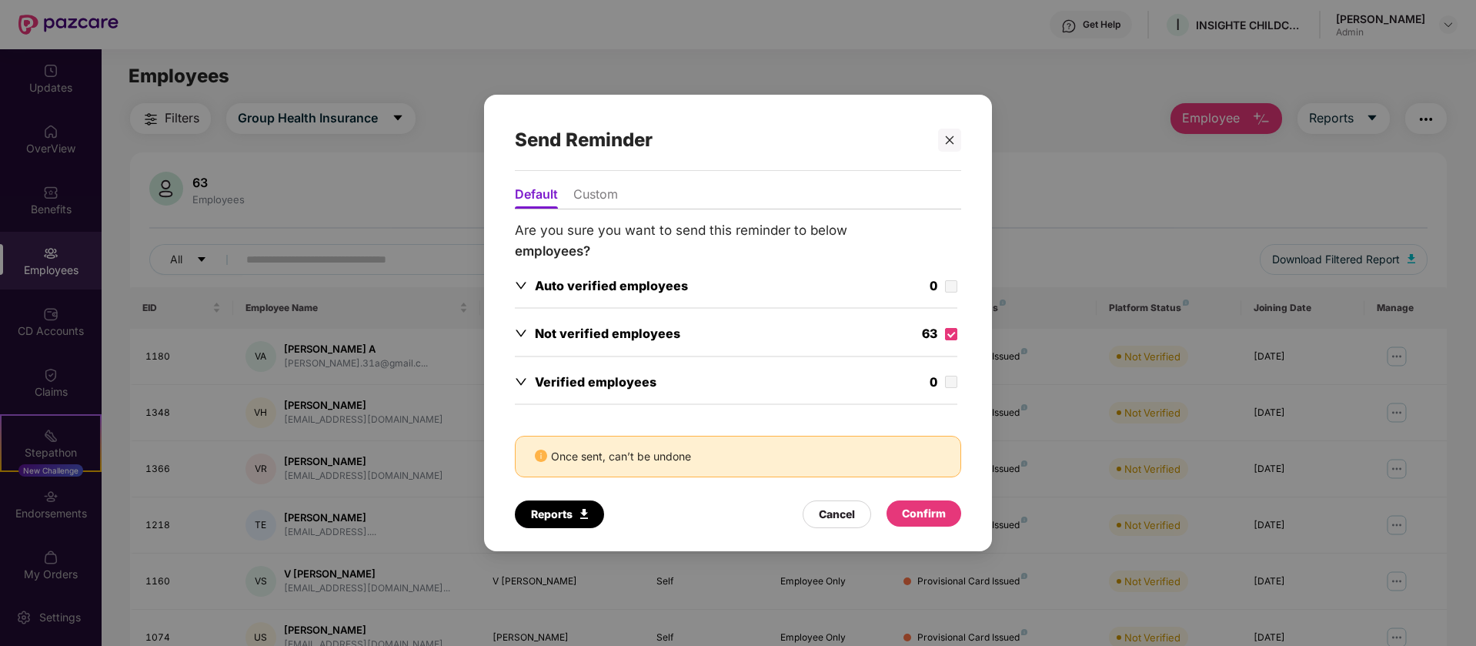
click at [902, 512] on div "Confirm" at bounding box center [924, 513] width 44 height 17
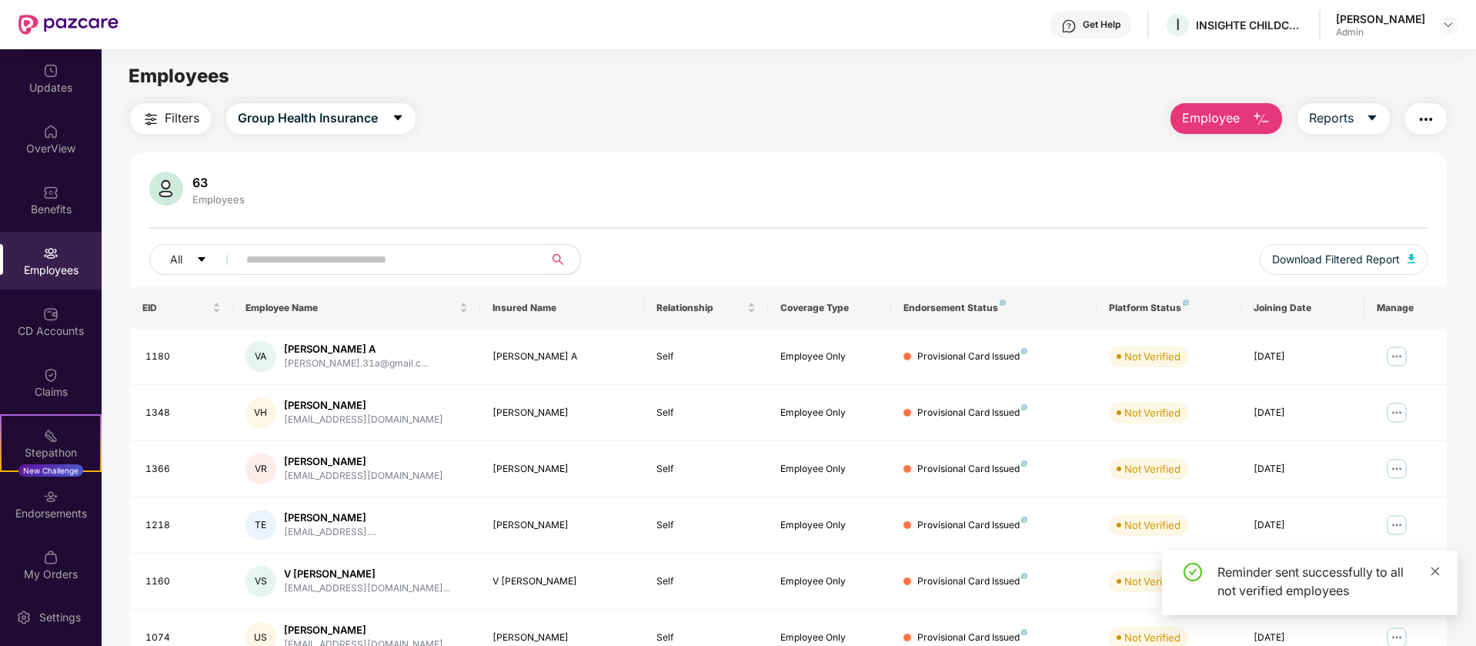
click at [1431, 572] on icon "close" at bounding box center [1435, 571] width 11 height 11
click at [1450, 25] on img at bounding box center [1448, 24] width 12 height 12
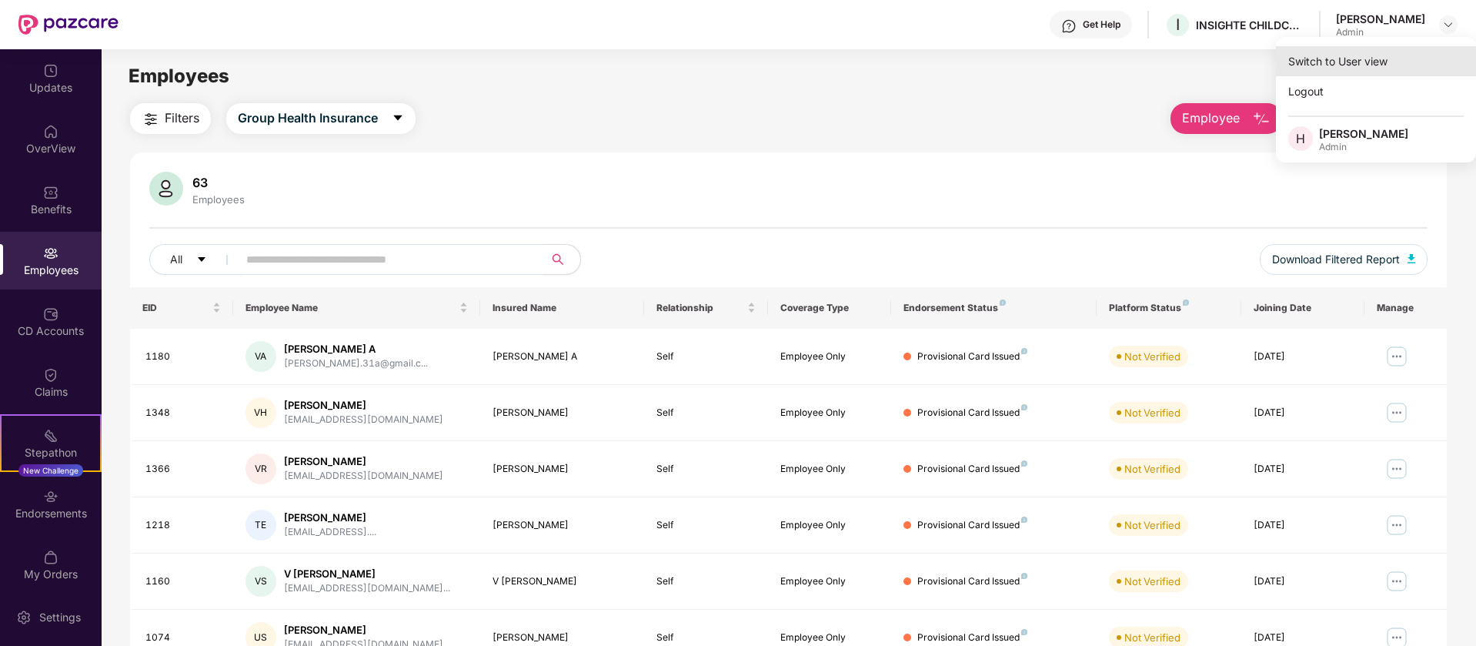
click at [1419, 56] on div "Switch to User view" at bounding box center [1376, 61] width 200 height 30
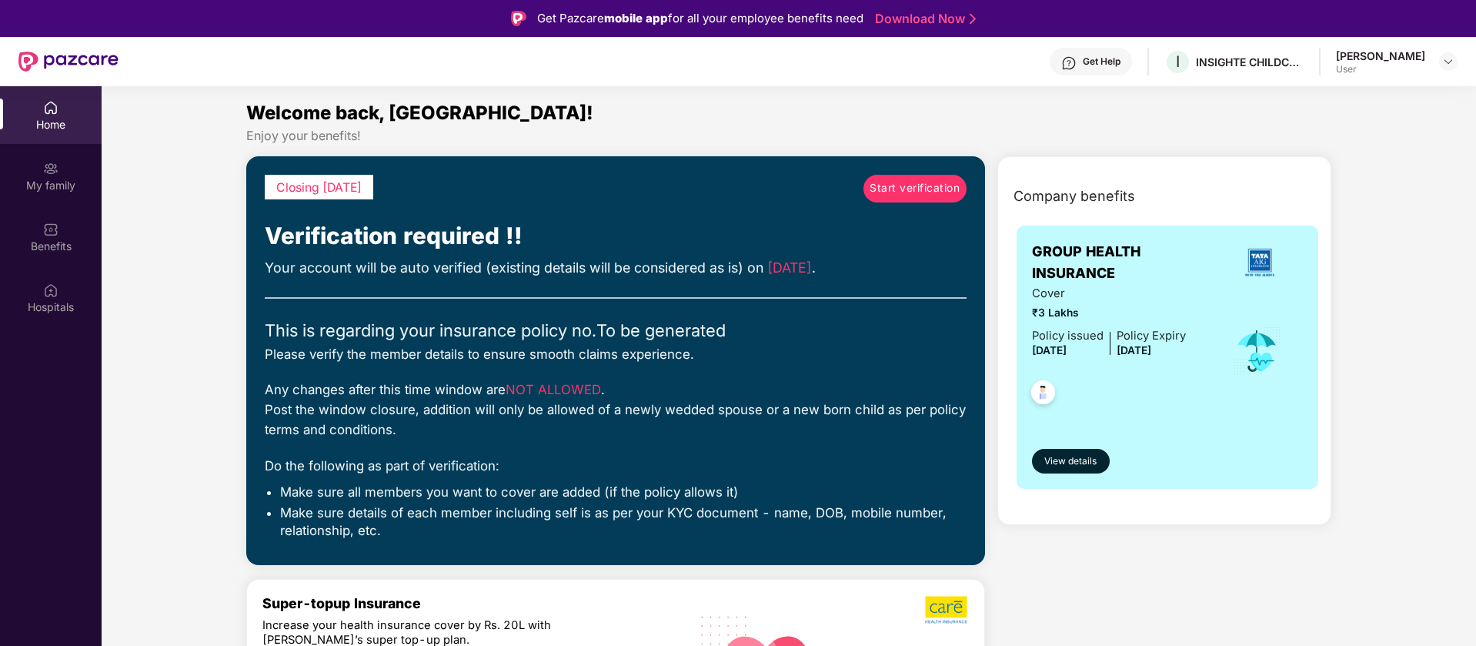
click at [922, 196] on span "Start verification" at bounding box center [914, 188] width 90 height 17
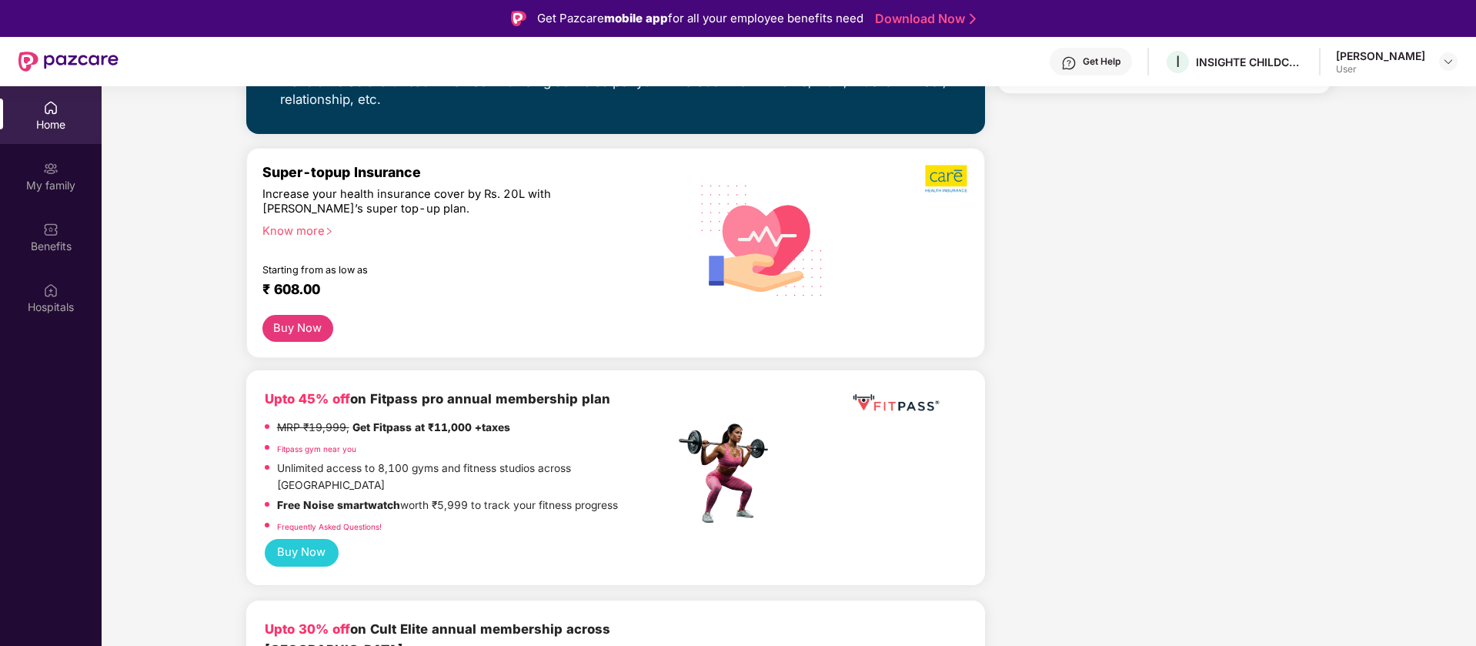
scroll to position [433, 0]
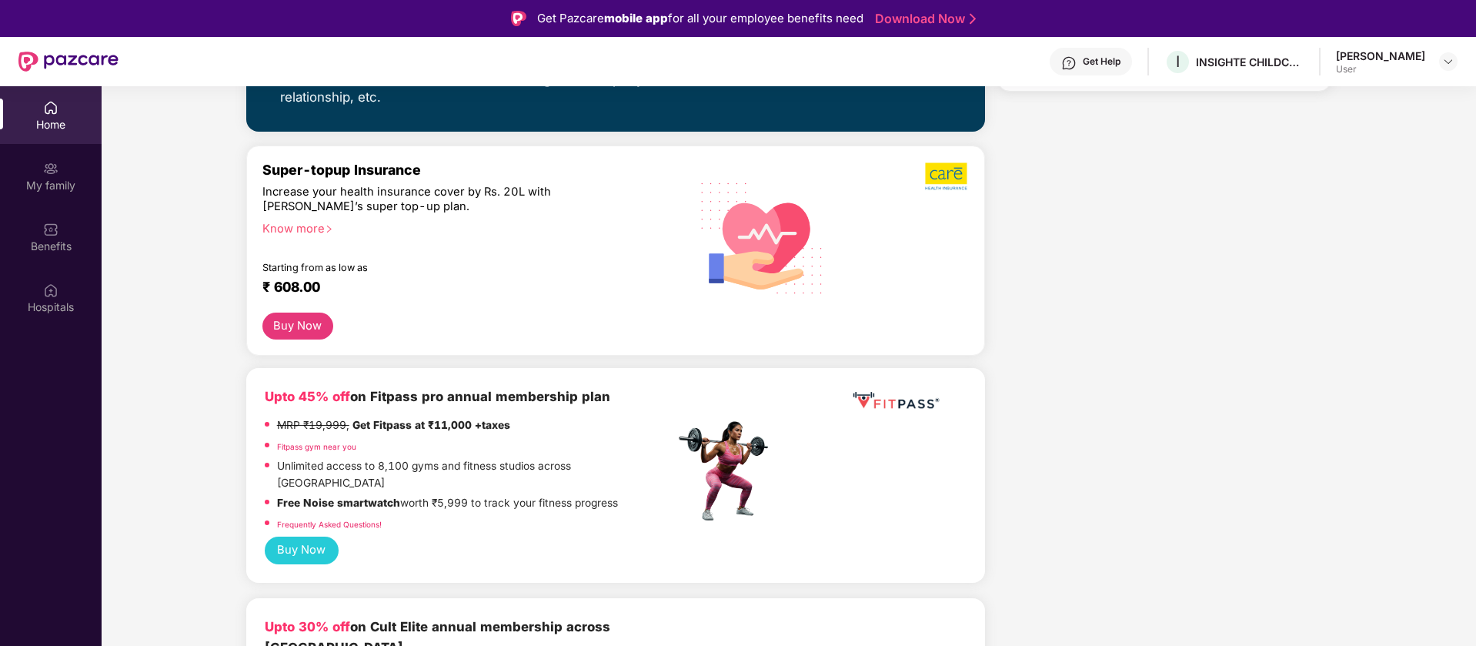
click at [304, 329] on button "Buy Now" at bounding box center [297, 325] width 71 height 27
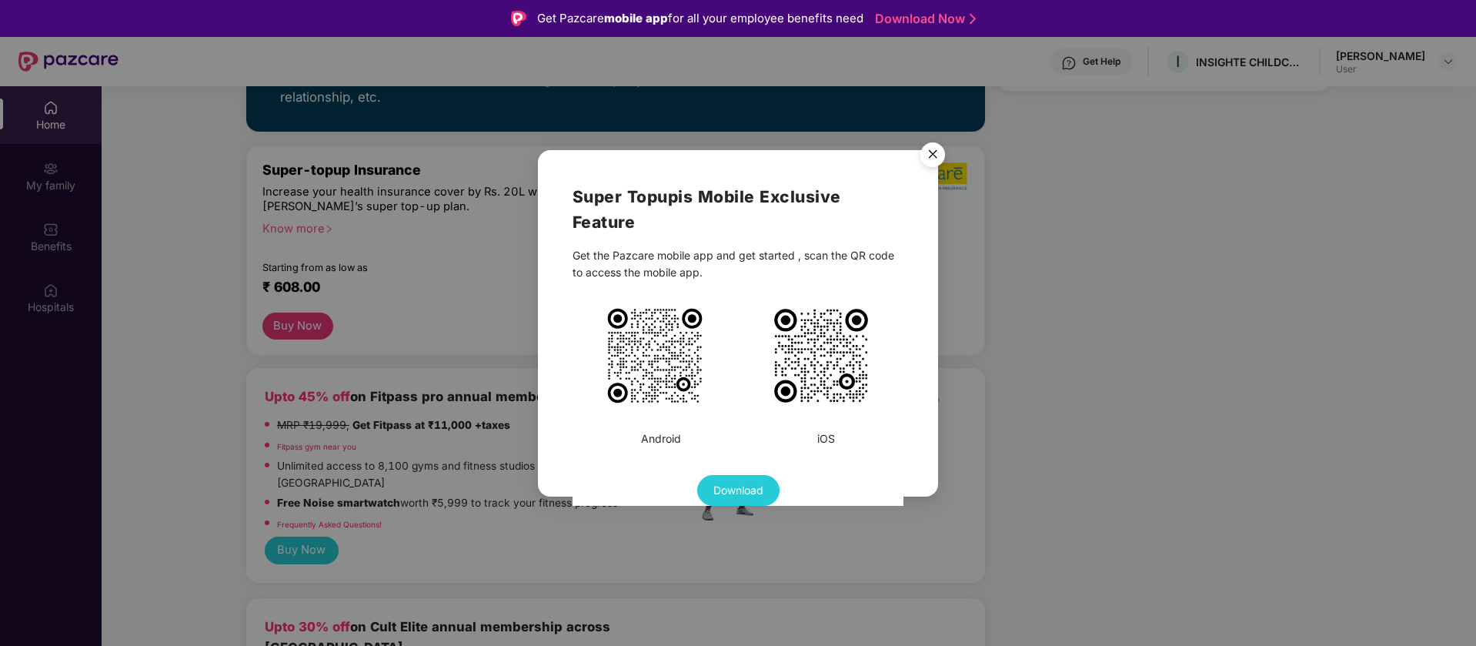
click at [933, 153] on img "Close" at bounding box center [932, 156] width 43 height 43
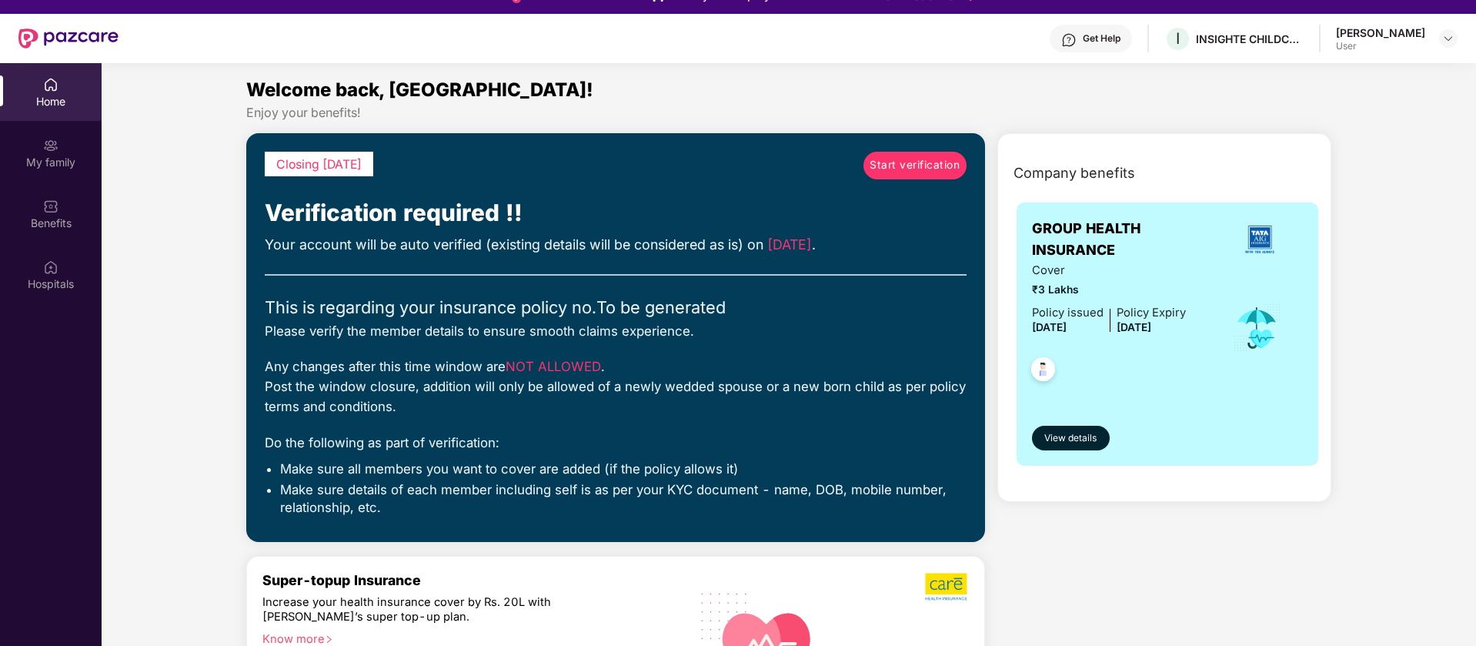
scroll to position [0, 0]
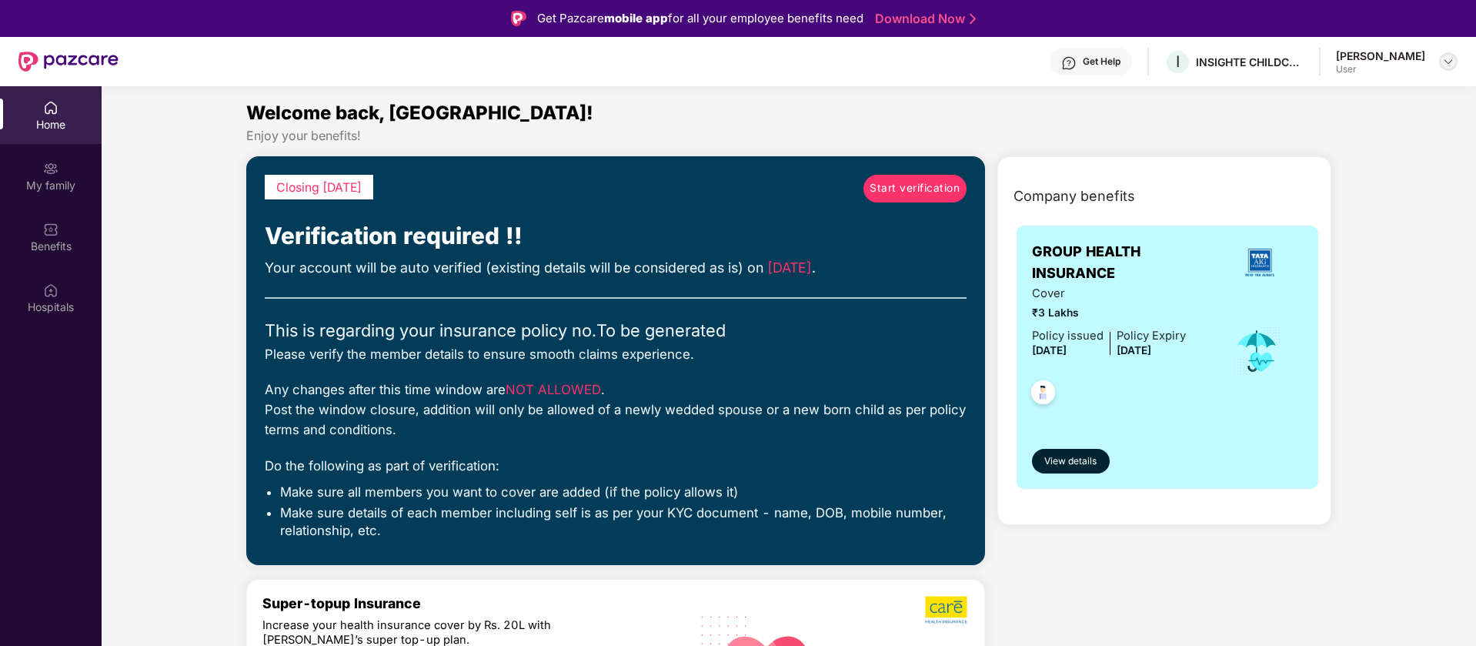
click at [1446, 62] on img at bounding box center [1448, 61] width 12 height 12
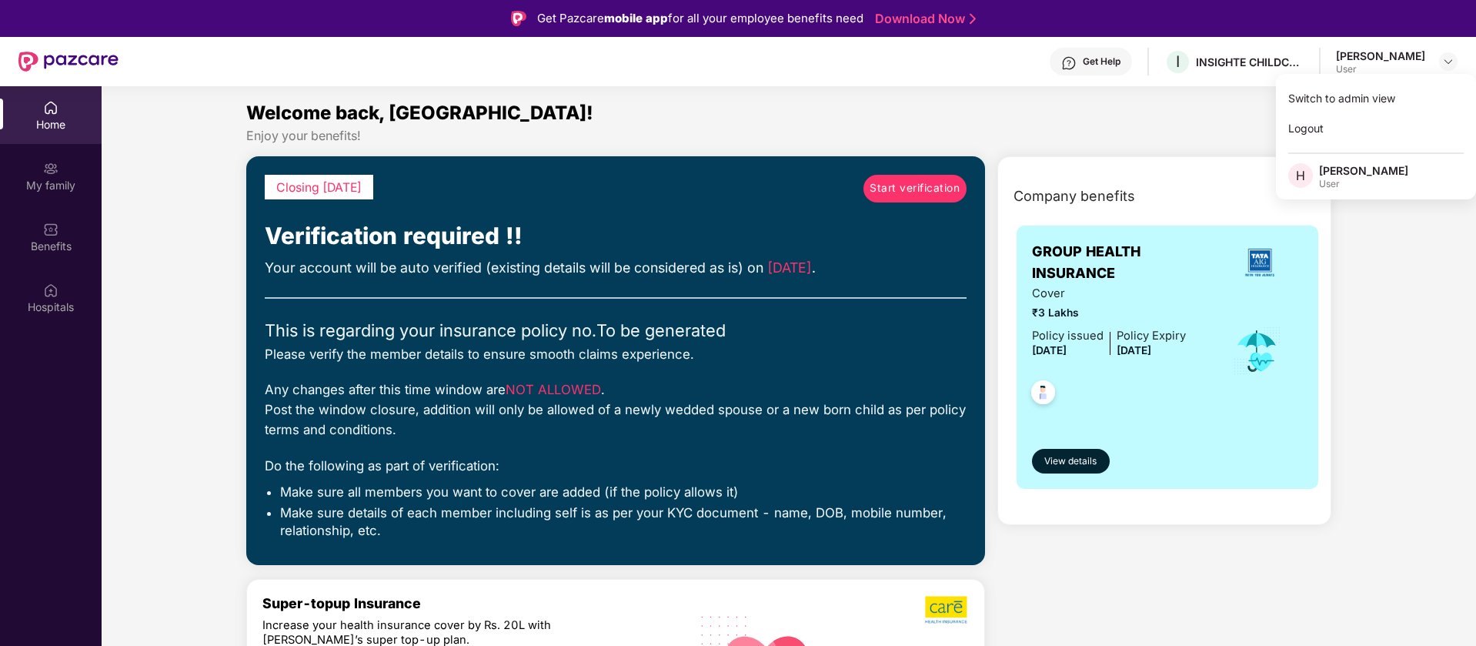
click at [789, 122] on div "Welcome back, [GEOGRAPHIC_DATA]!" at bounding box center [789, 112] width 1086 height 29
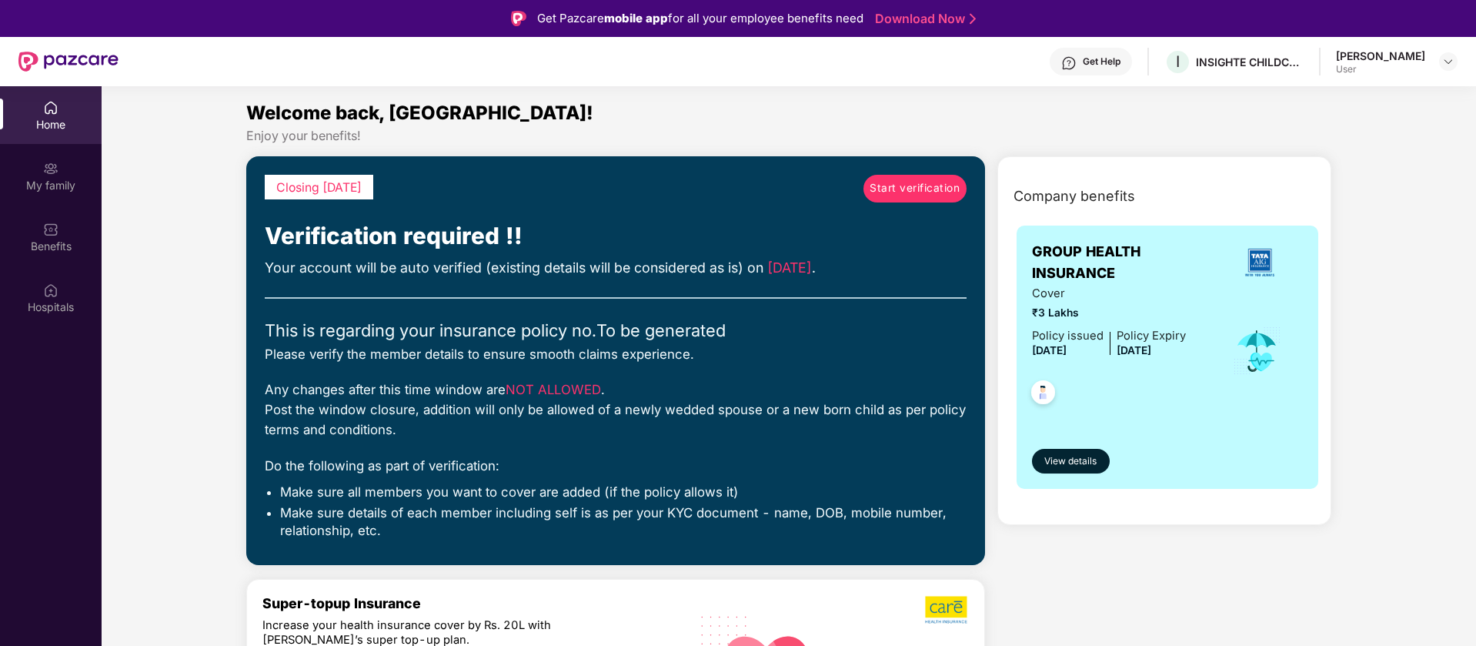
click at [1024, 73] on div "Get Help I INSIGHTE CHILDCARE PRIVATE LIMITED [PERSON_NAME] User" at bounding box center [787, 61] width 1339 height 49
click at [1450, 64] on img at bounding box center [1448, 61] width 12 height 12
click at [1370, 128] on div "Logout" at bounding box center [1376, 128] width 200 height 30
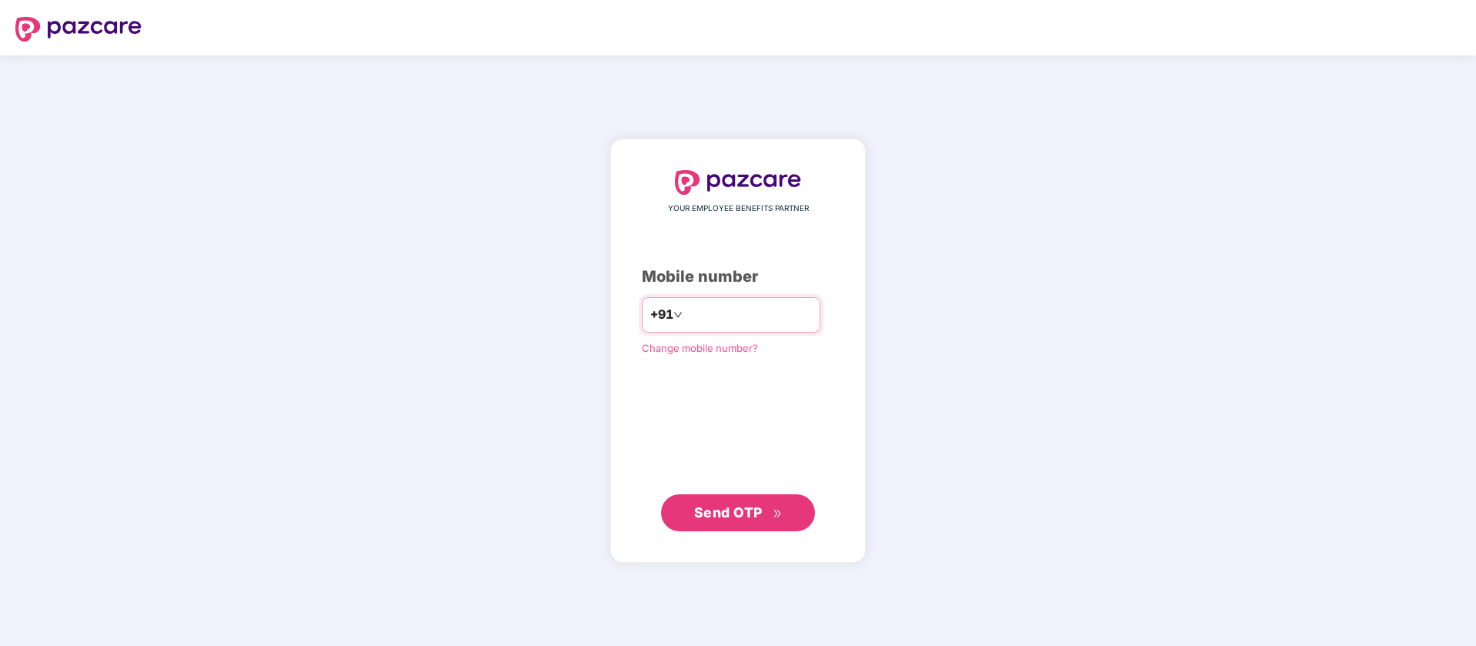
type input "**********"
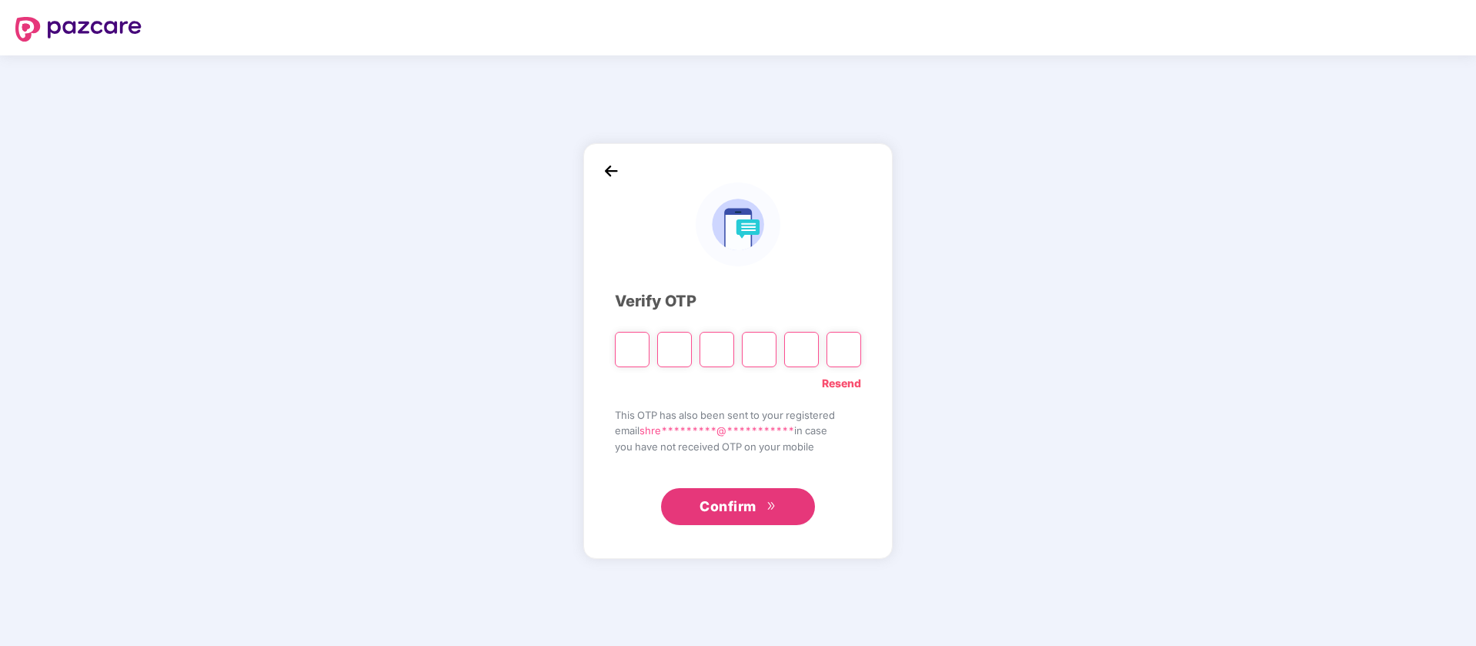
type input "*"
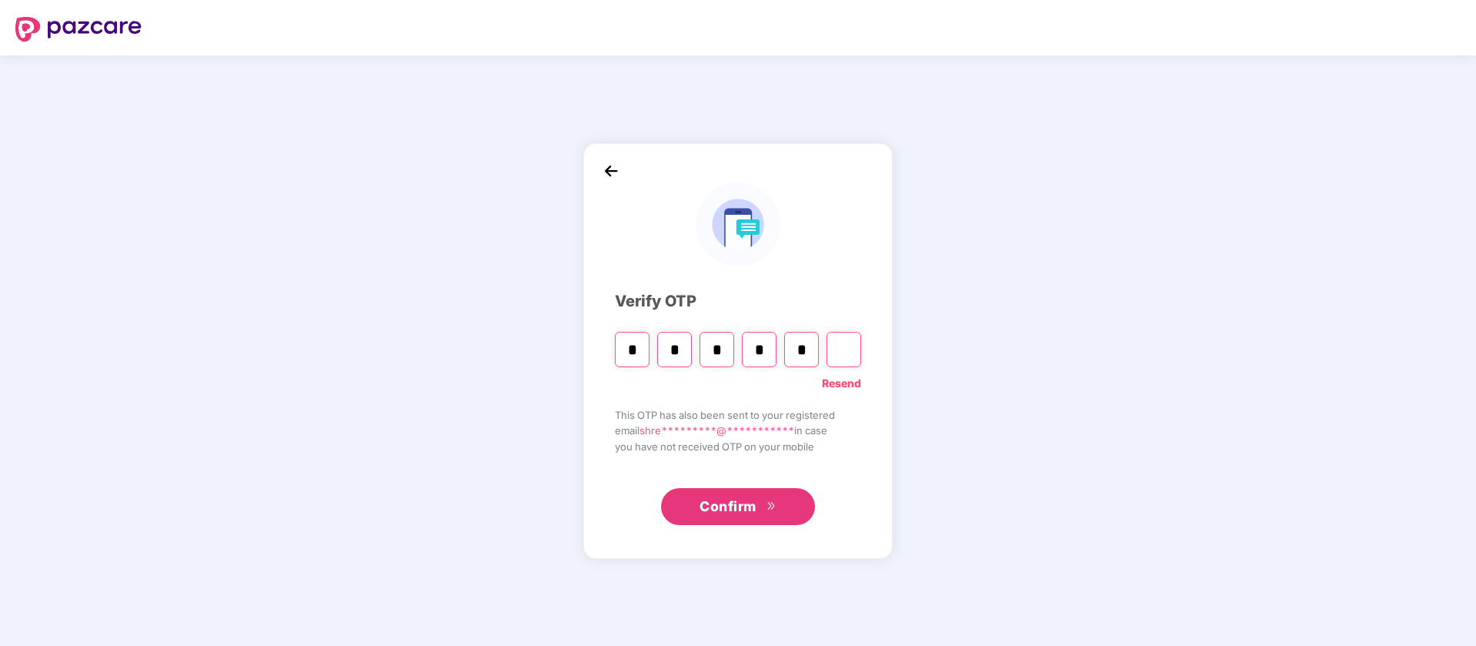
type input "*"
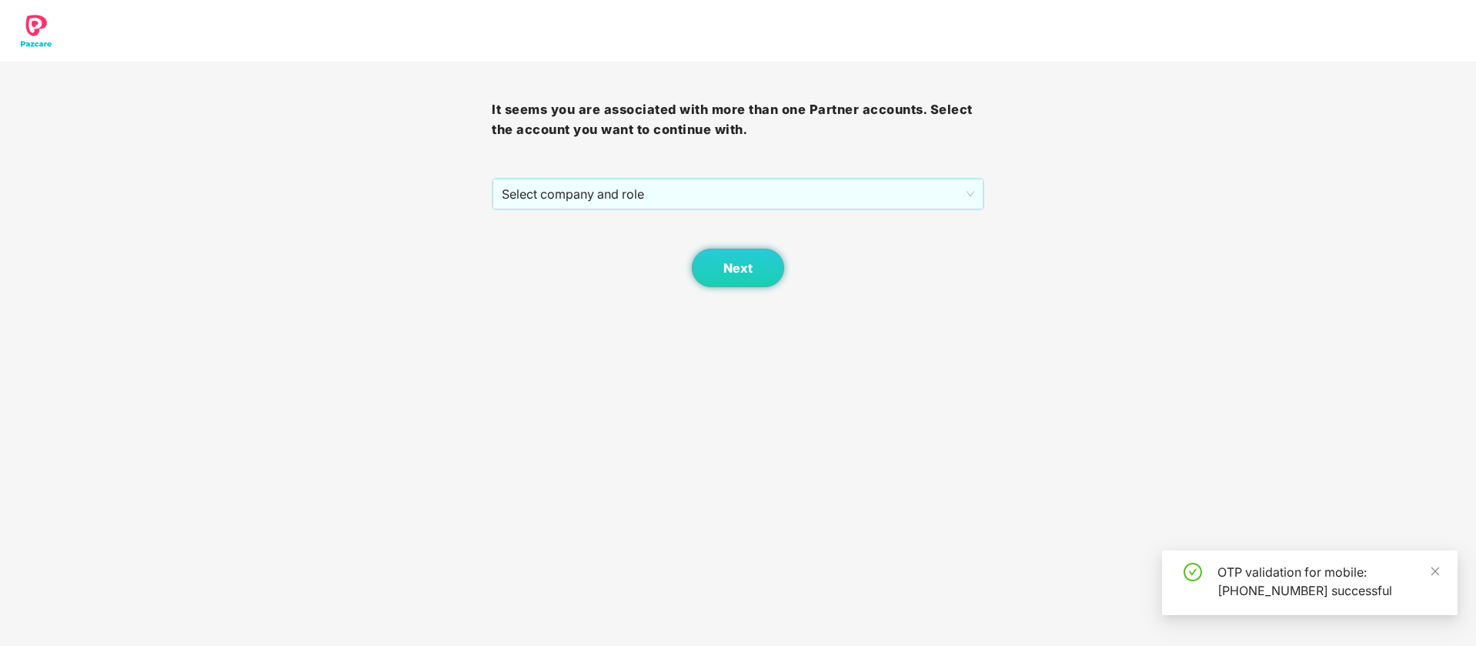
click at [668, 175] on div "It seems you are associated with more than one Partner accounts. Select the acc…" at bounding box center [738, 174] width 492 height 225
click at [666, 196] on span "Select company and role" at bounding box center [738, 193] width 472 height 29
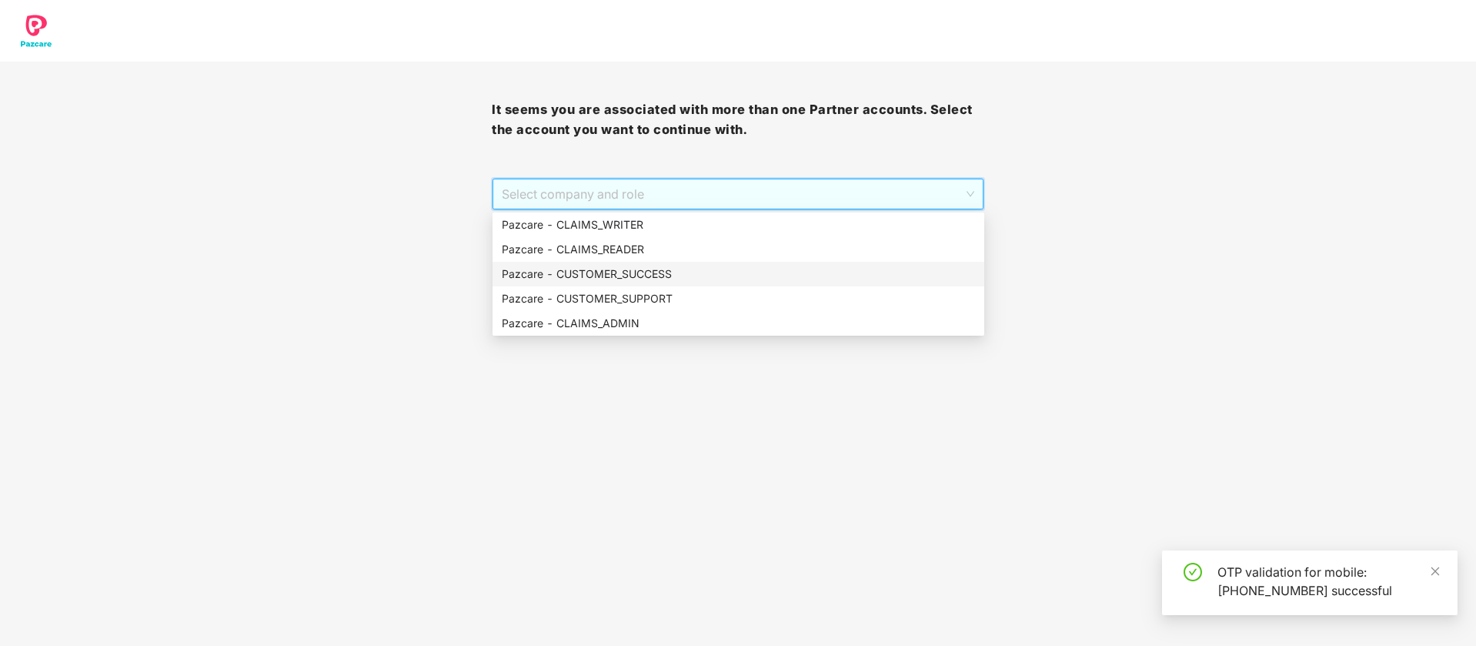
click at [658, 275] on div "Pazcare - CUSTOMER_SUCCESS" at bounding box center [738, 273] width 473 height 17
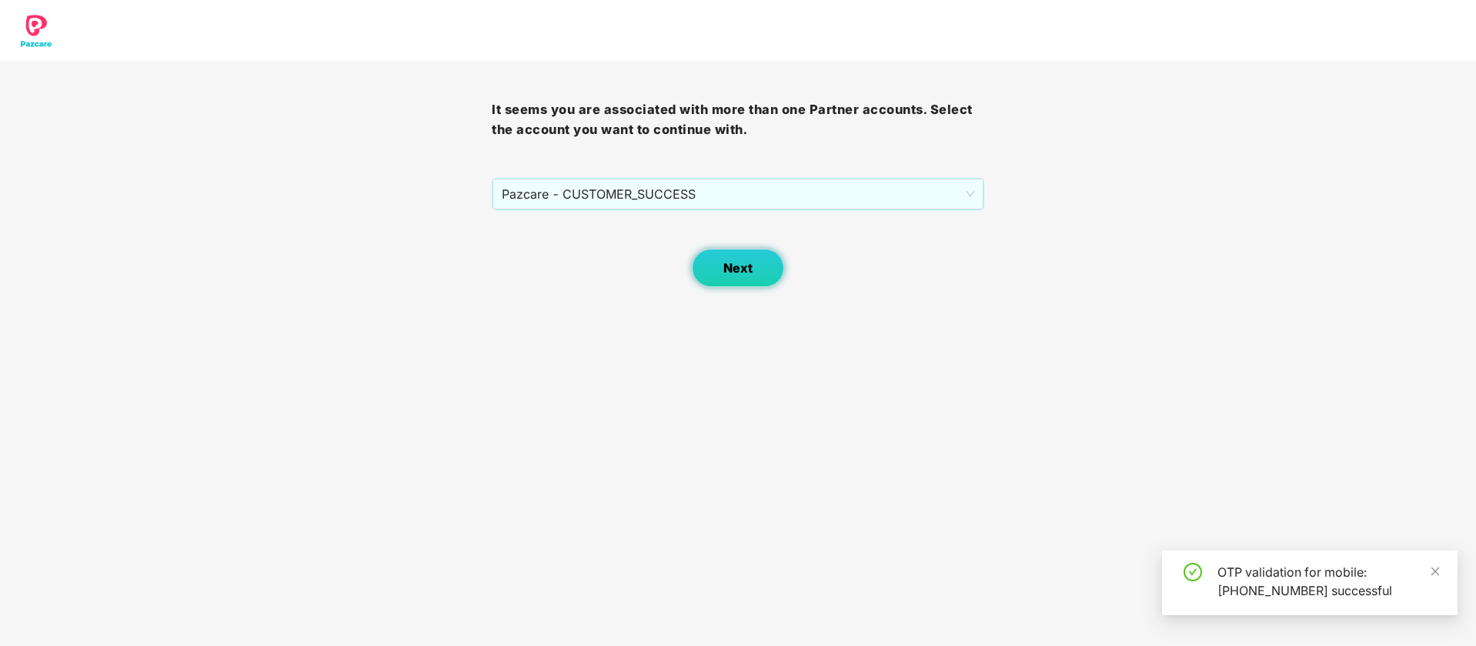
click at [723, 282] on button "Next" at bounding box center [738, 268] width 92 height 38
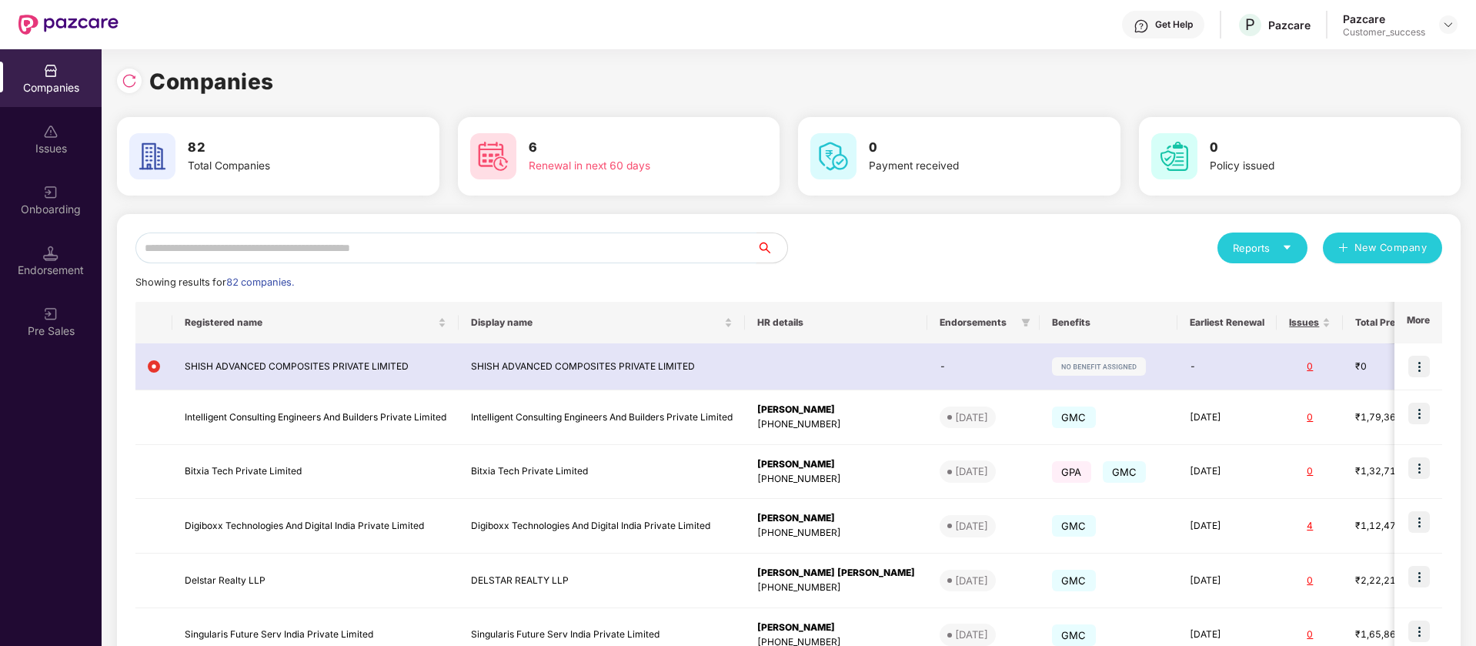
click at [372, 243] on input "text" at bounding box center [445, 247] width 621 height 31
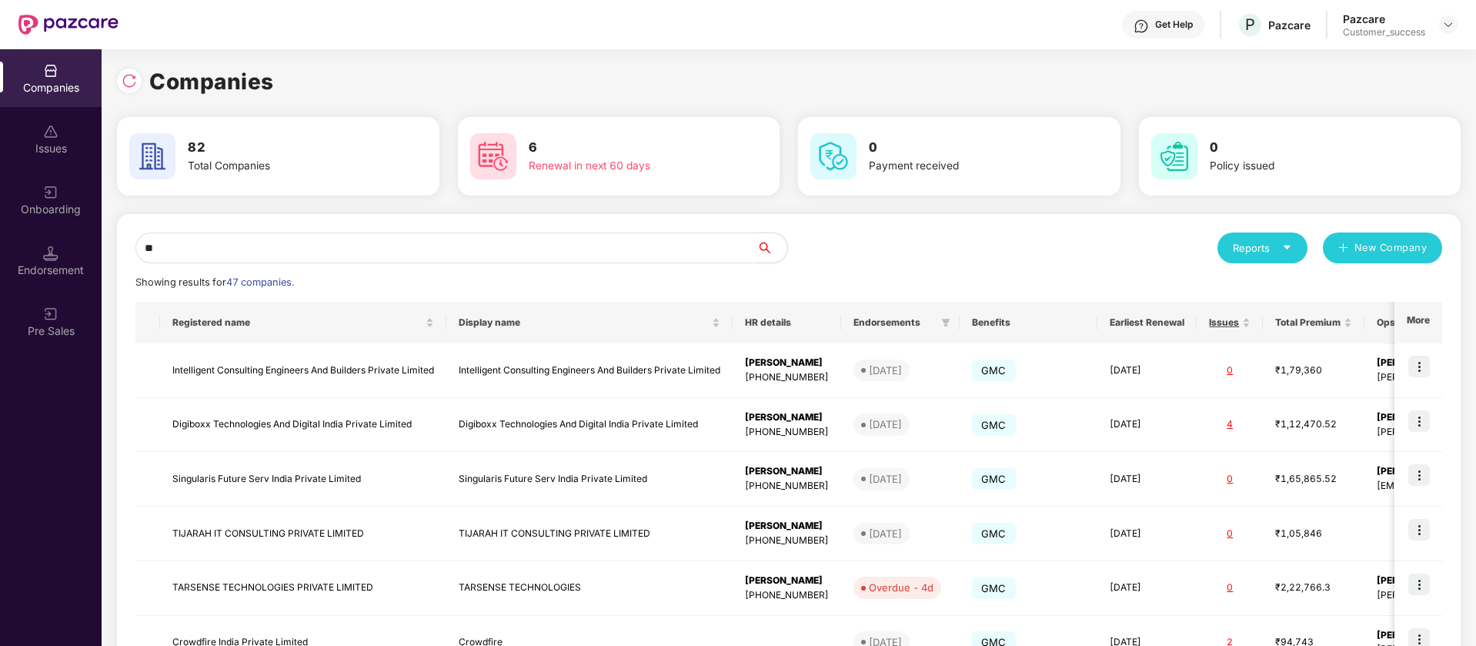
type input "***"
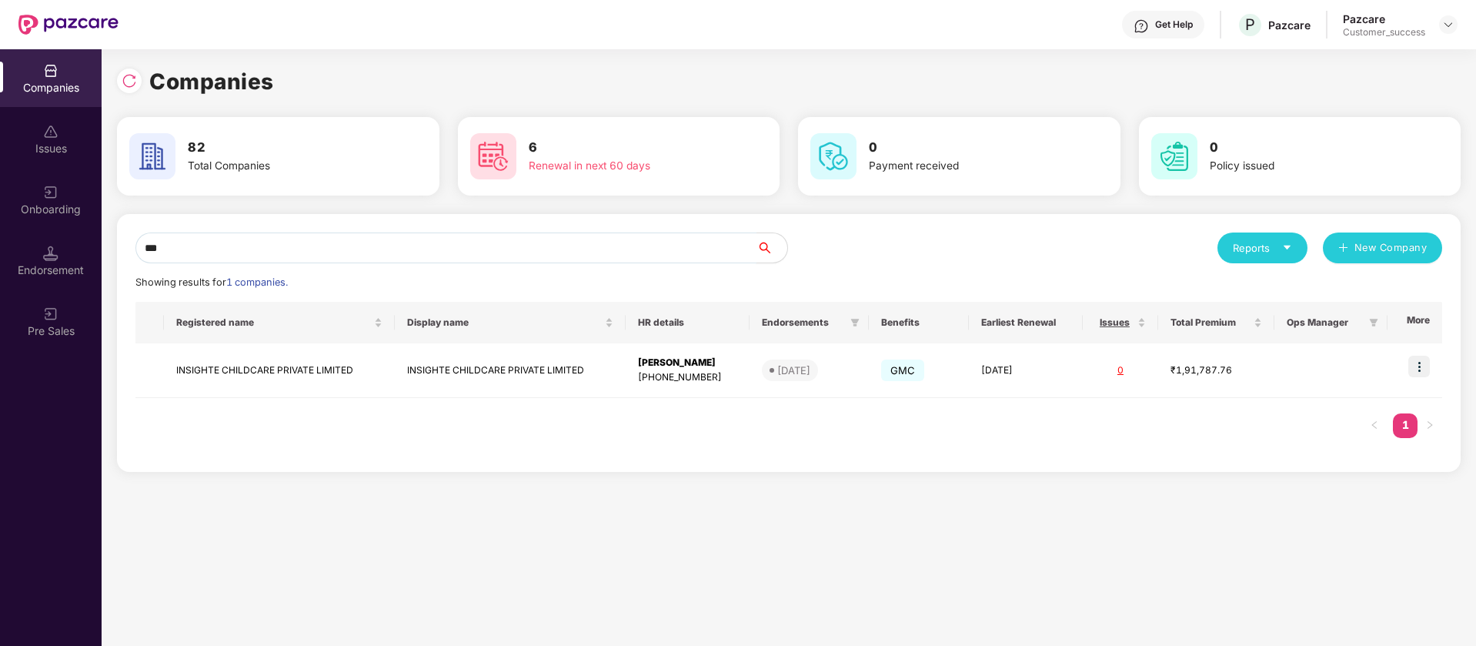
click at [666, 248] on input "***" at bounding box center [445, 247] width 621 height 31
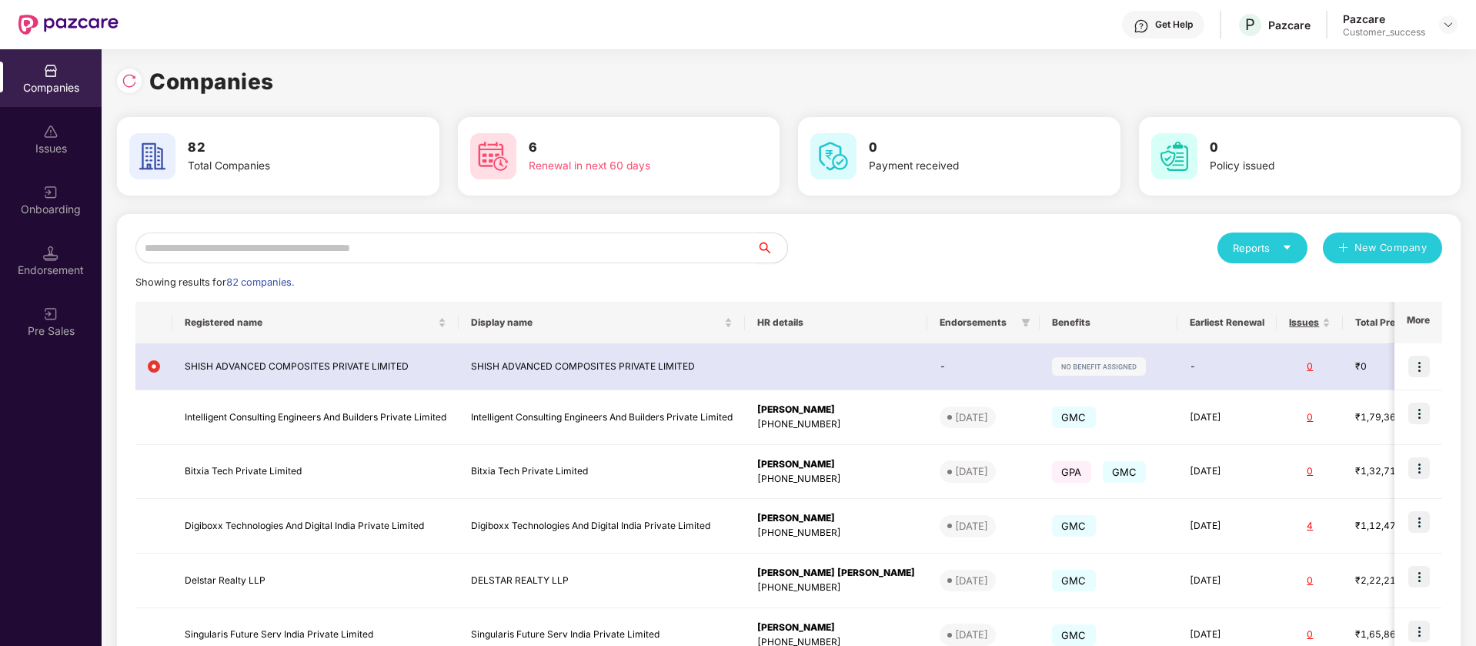
type input "*"
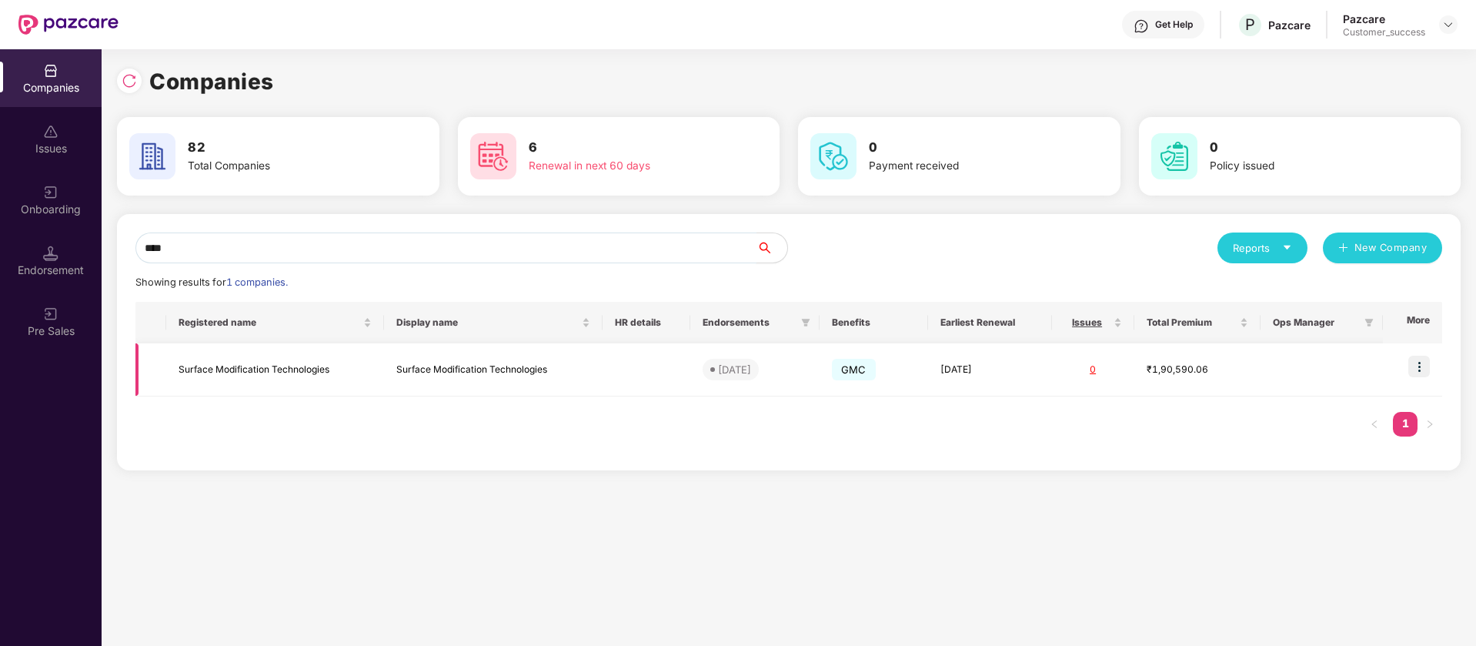
type input "****"
click at [1425, 369] on img at bounding box center [1419, 366] width 22 height 22
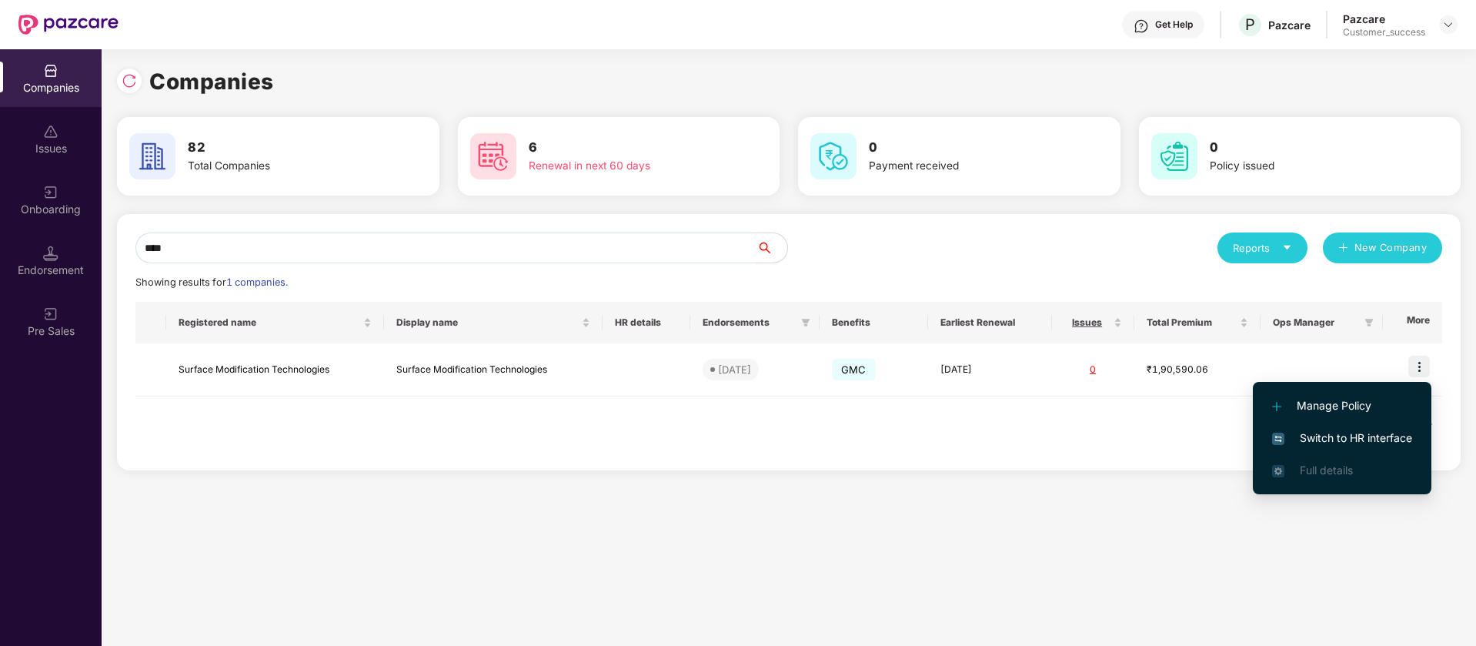
click at [1357, 433] on span "Switch to HR interface" at bounding box center [1342, 437] width 140 height 17
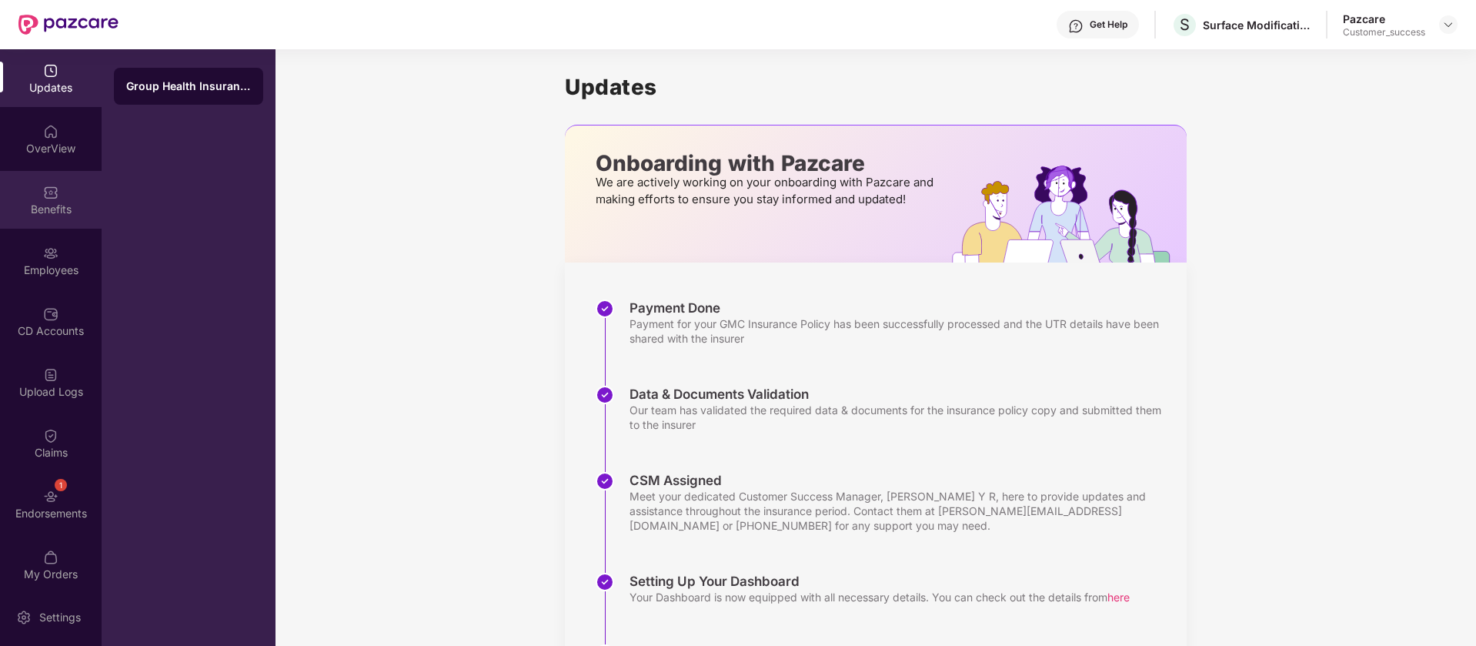
click at [58, 182] on div "Benefits" at bounding box center [51, 200] width 102 height 58
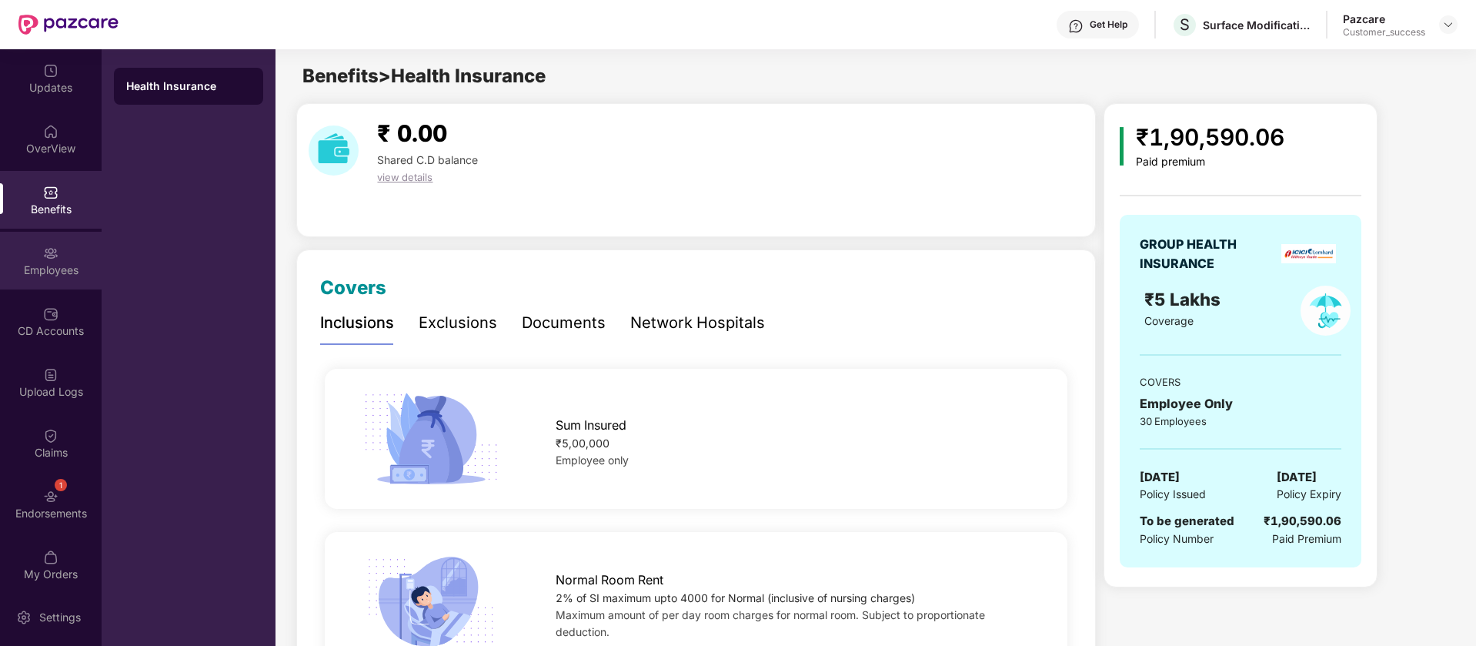
click at [62, 262] on div "Employees" at bounding box center [51, 269] width 102 height 15
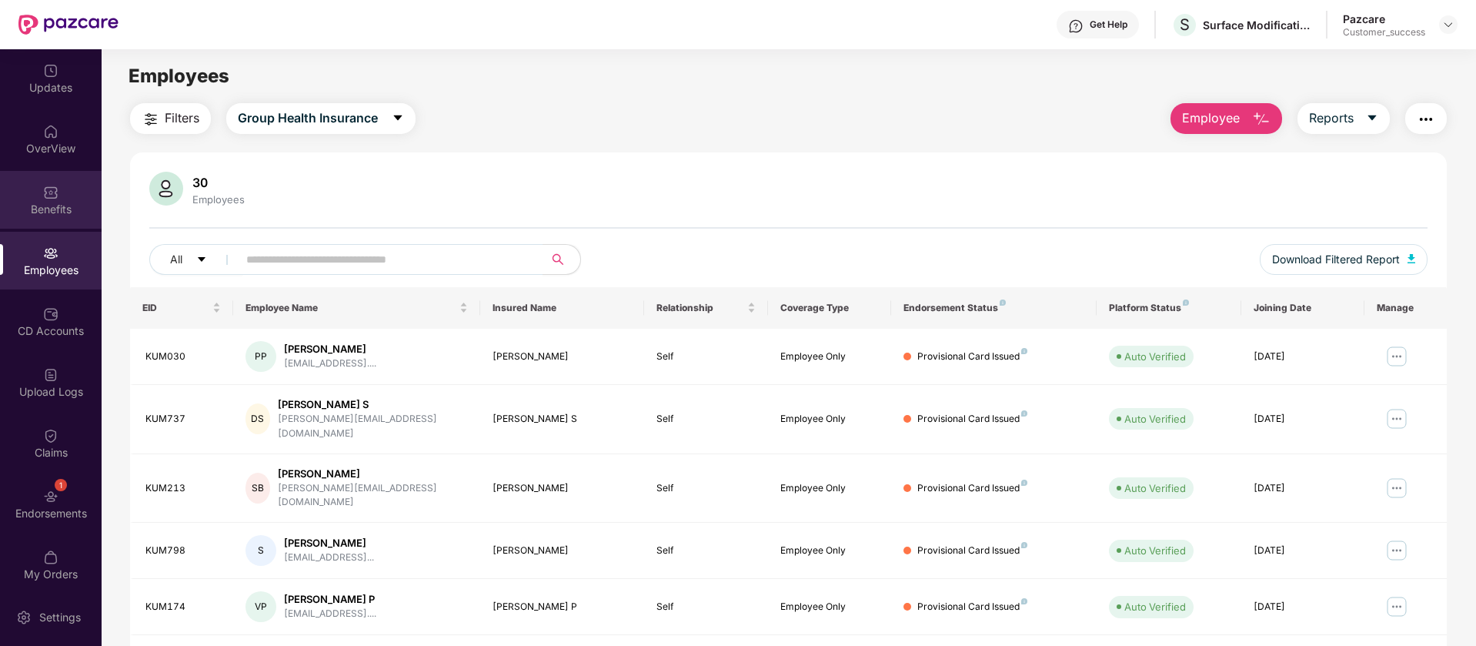
click at [44, 192] on img at bounding box center [50, 192] width 15 height 15
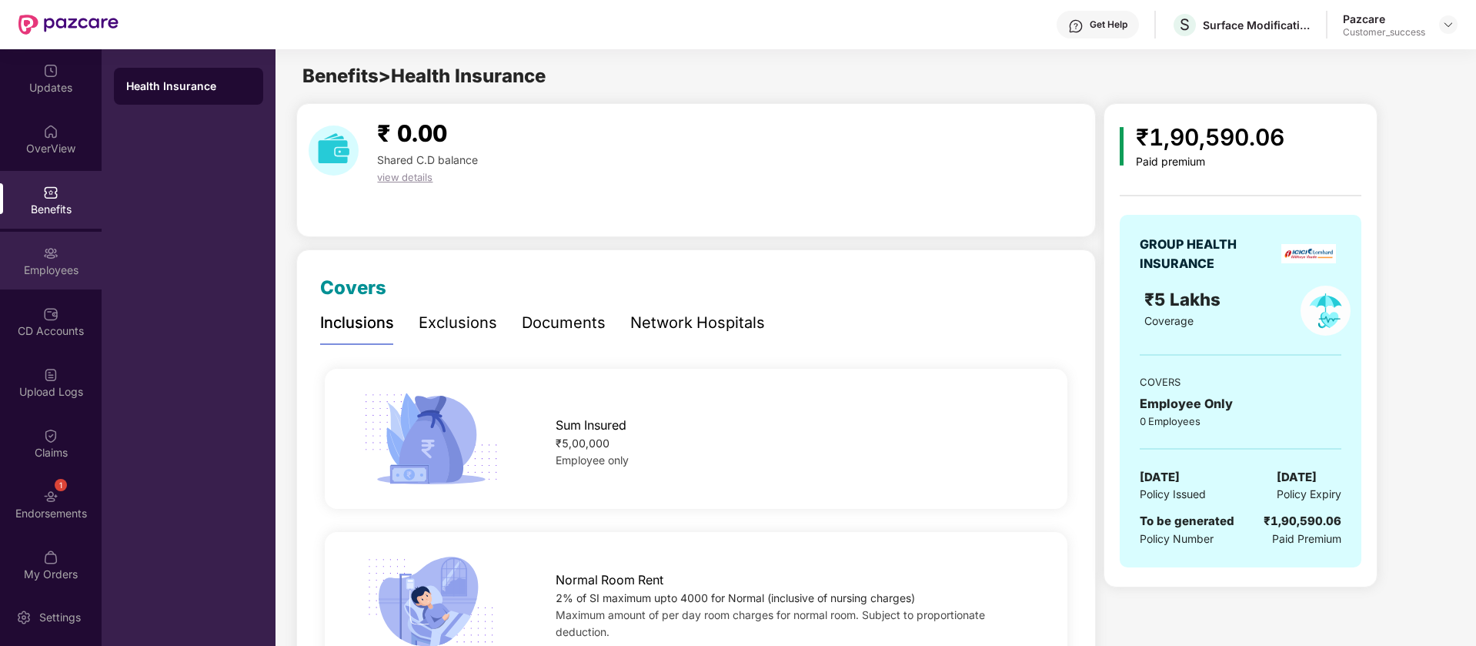
click at [68, 277] on div "Employees" at bounding box center [51, 261] width 102 height 58
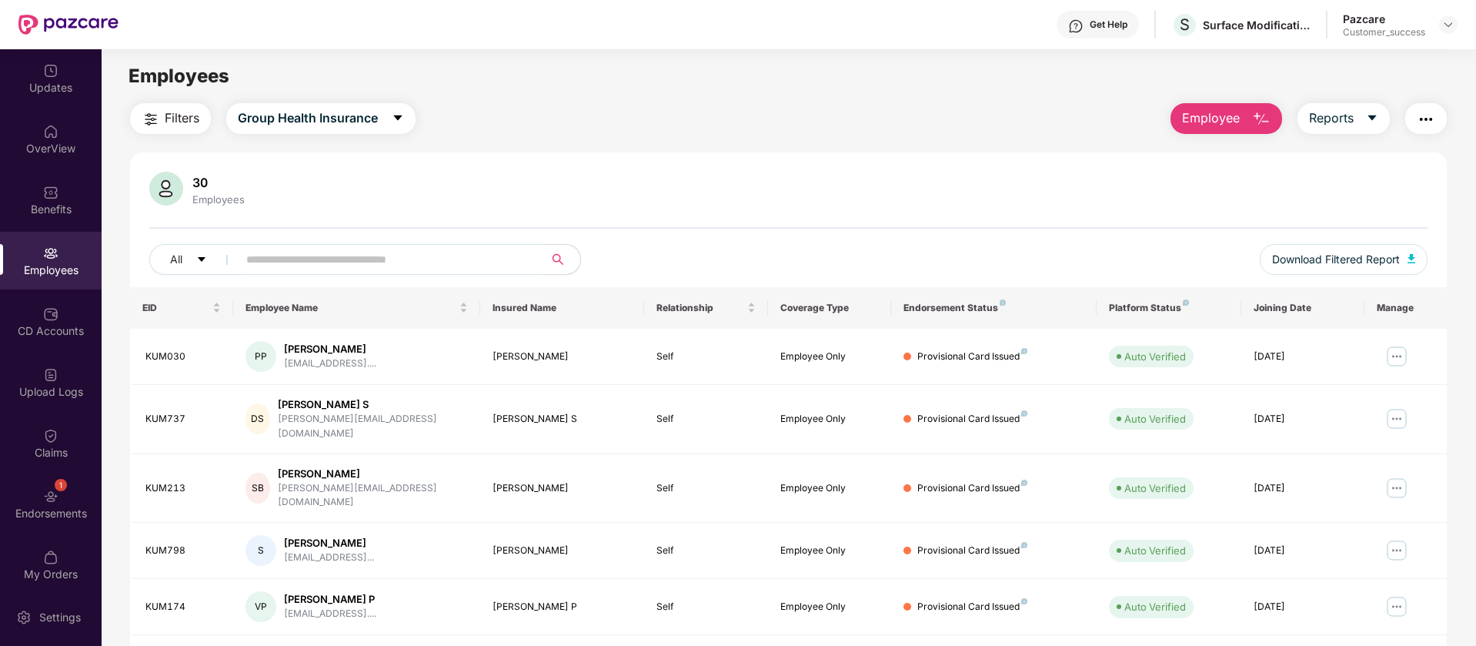
click at [469, 264] on input "text" at bounding box center [384, 259] width 276 height 23
click at [376, 262] on input "text" at bounding box center [384, 259] width 276 height 23
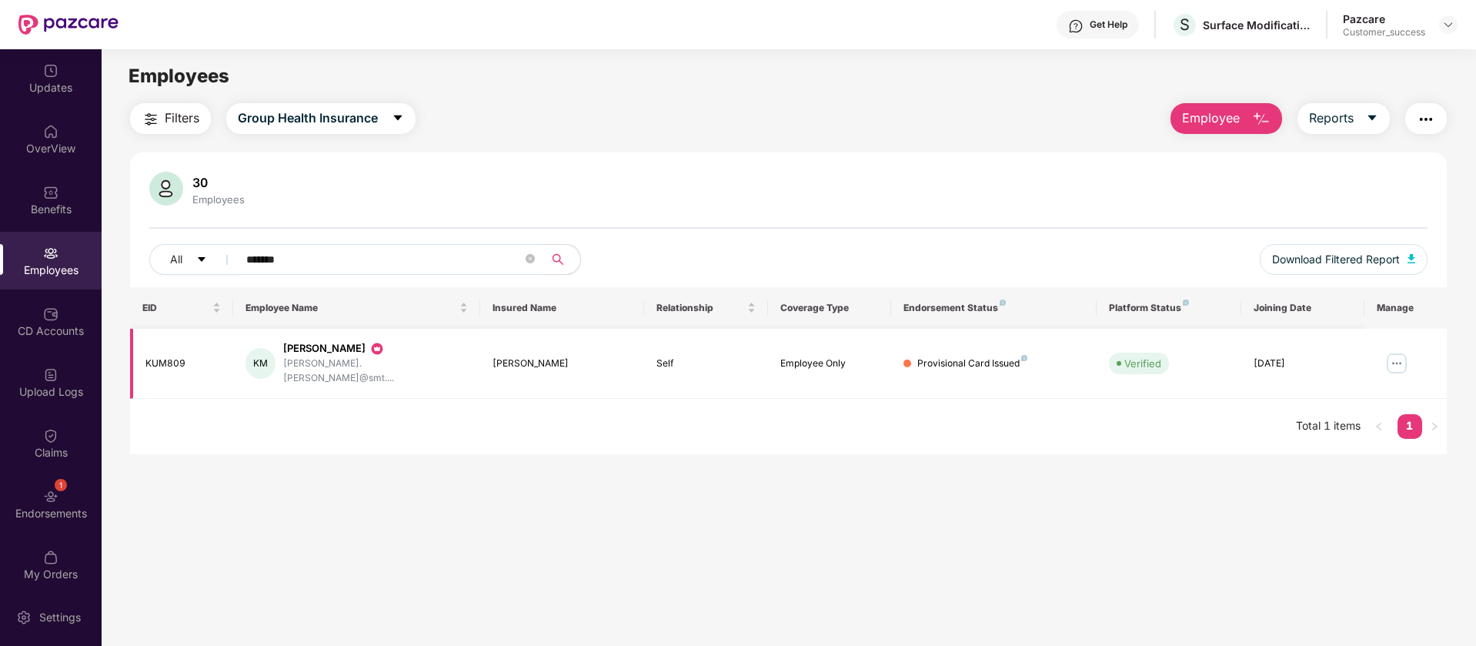
type input "*******"
click at [1398, 351] on img at bounding box center [1396, 363] width 25 height 25
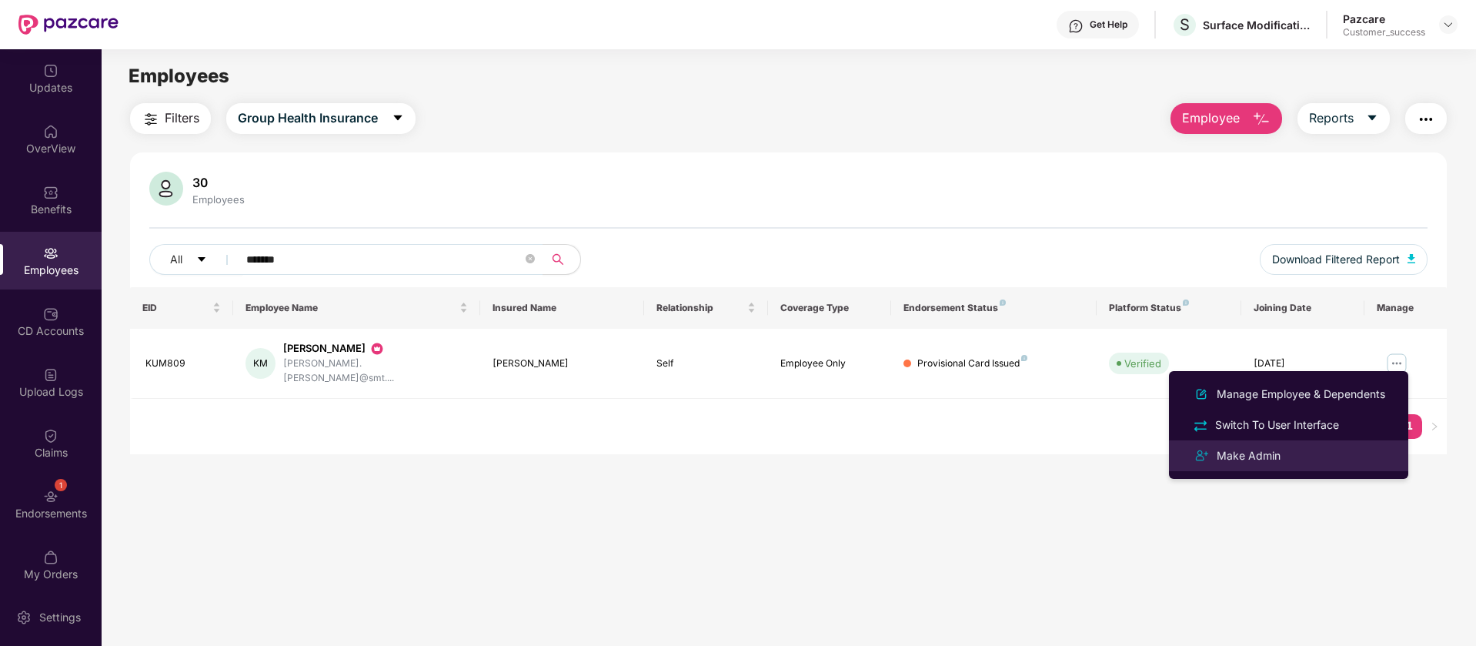
click at [1338, 455] on div "Make Admin" at bounding box center [1288, 455] width 199 height 18
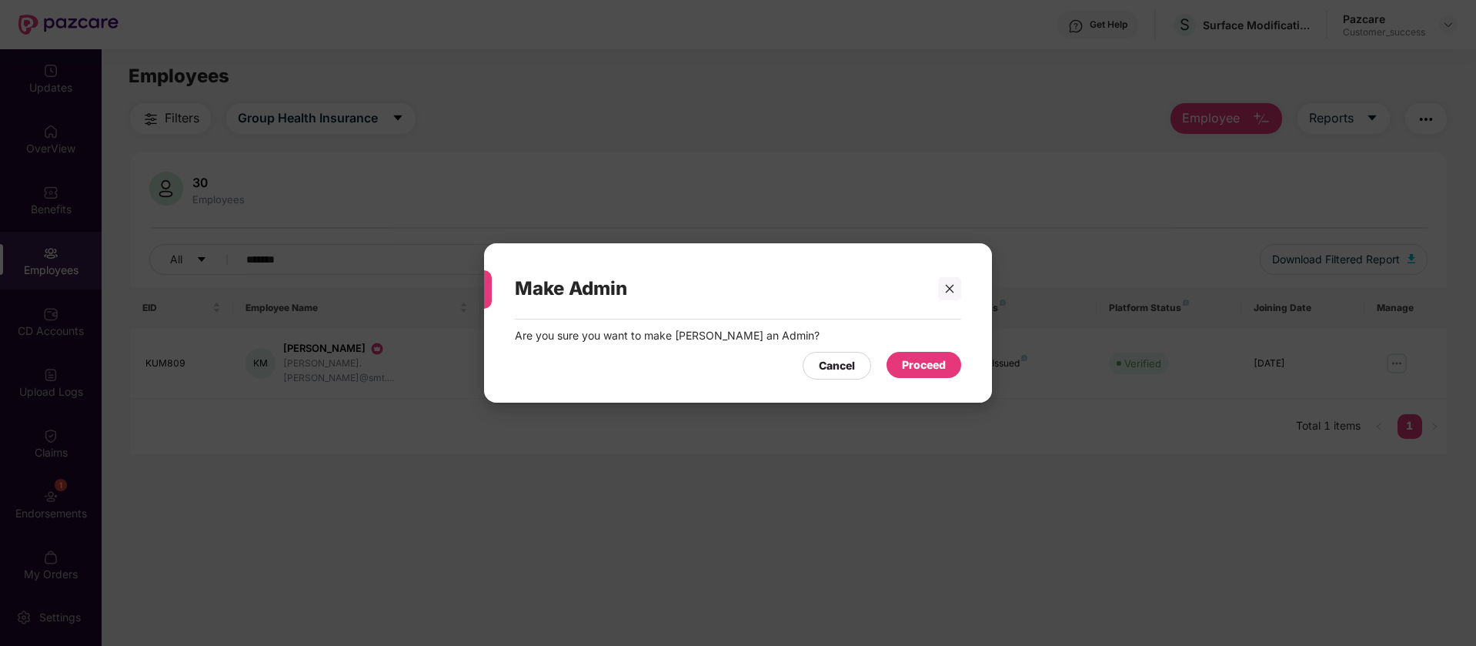
click at [918, 373] on div "Proceed" at bounding box center [923, 365] width 75 height 26
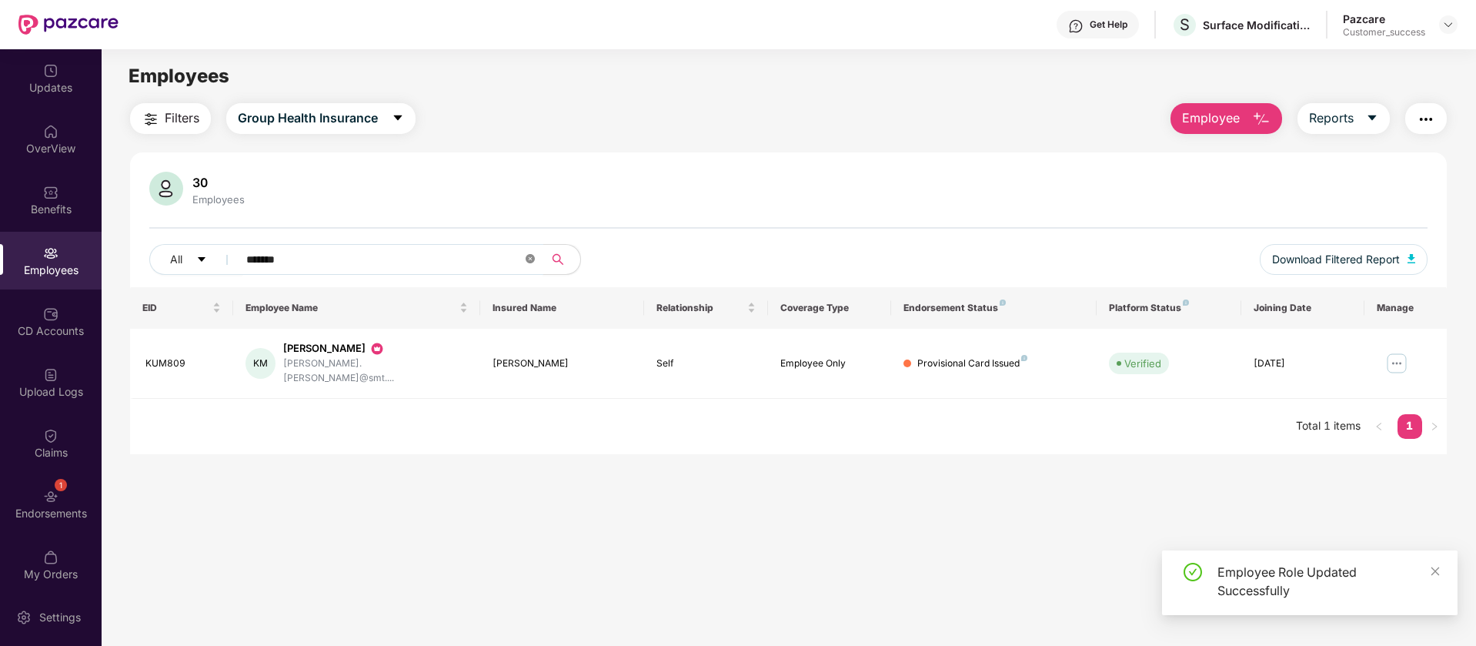
click at [533, 259] on icon "close-circle" at bounding box center [530, 258] width 9 height 9
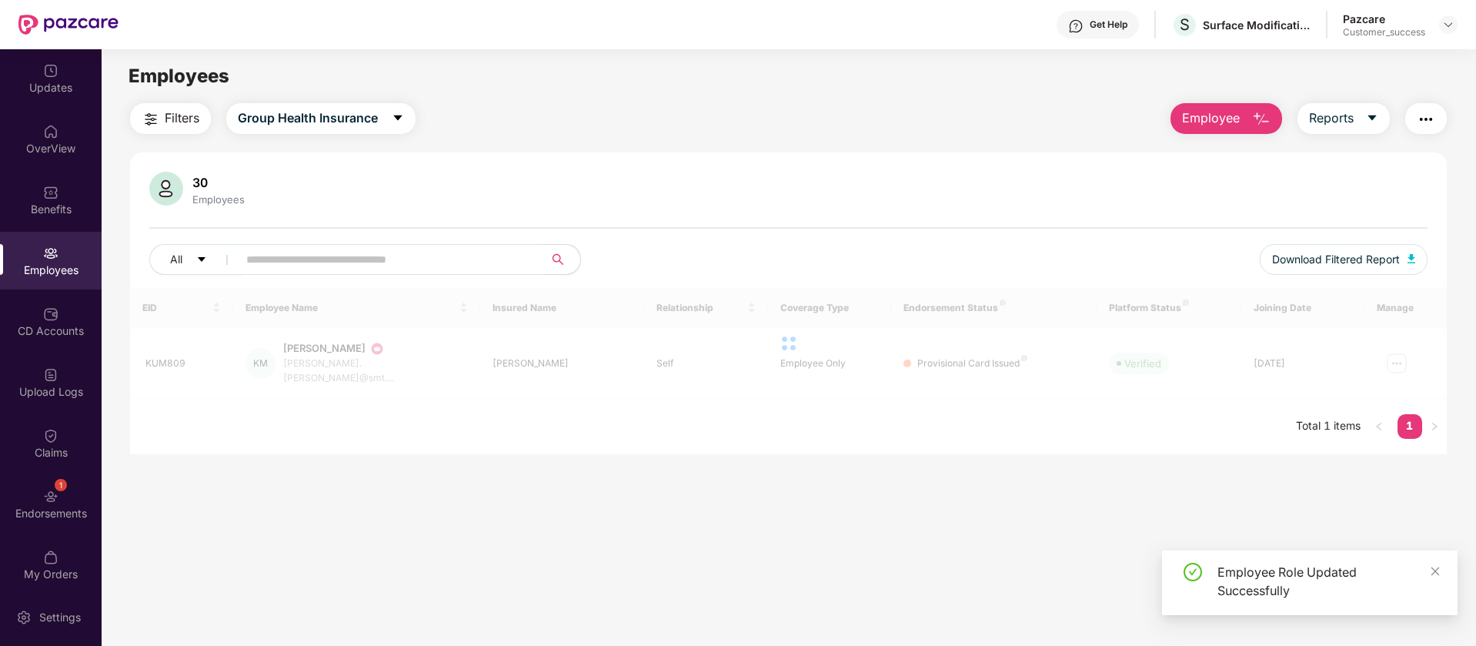
click at [383, 256] on input "text" at bounding box center [384, 259] width 276 height 23
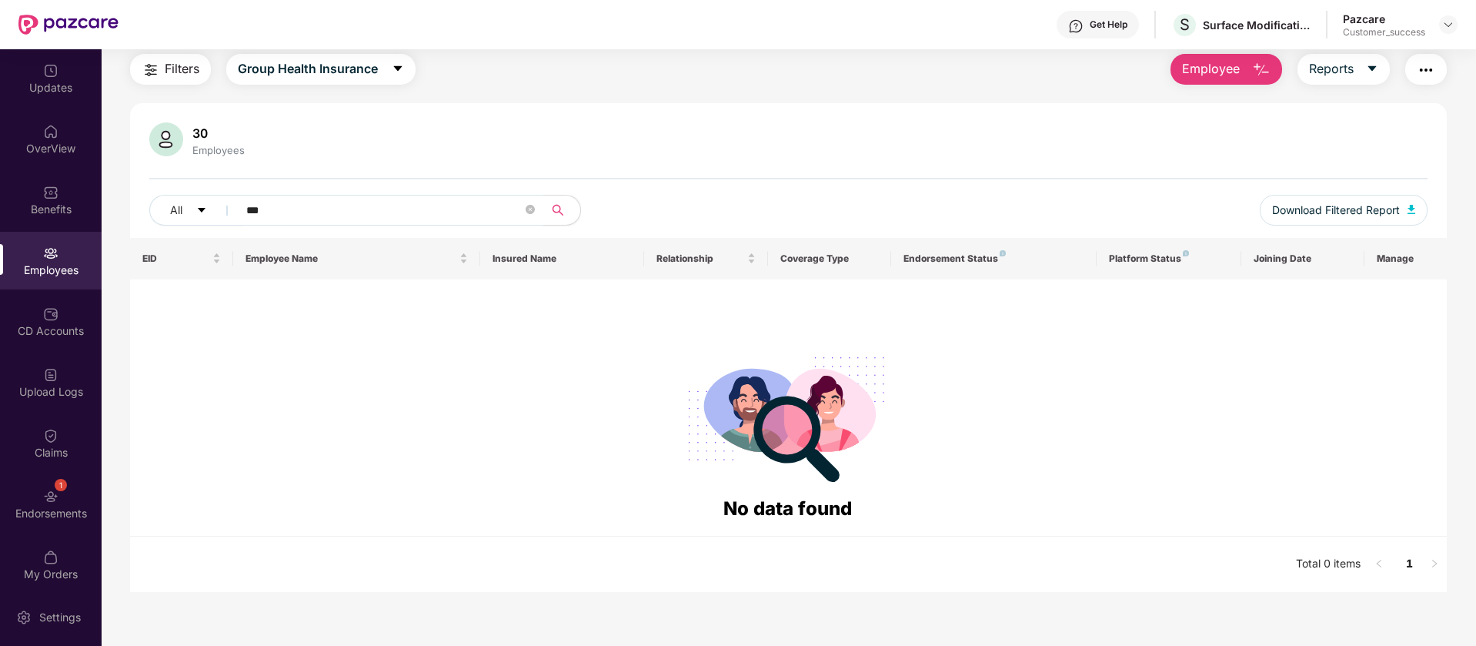
scroll to position [49, 0]
type input "*"
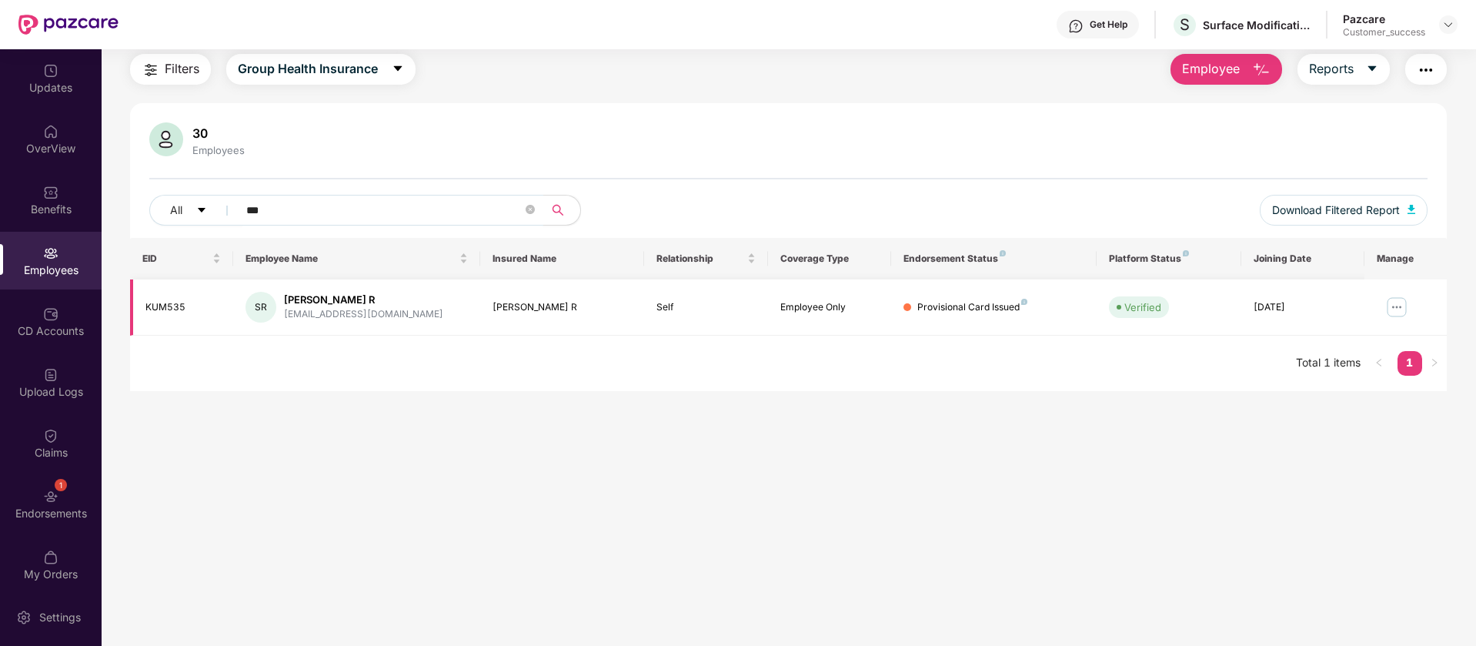
type input "***"
click at [1392, 310] on img at bounding box center [1396, 307] width 25 height 25
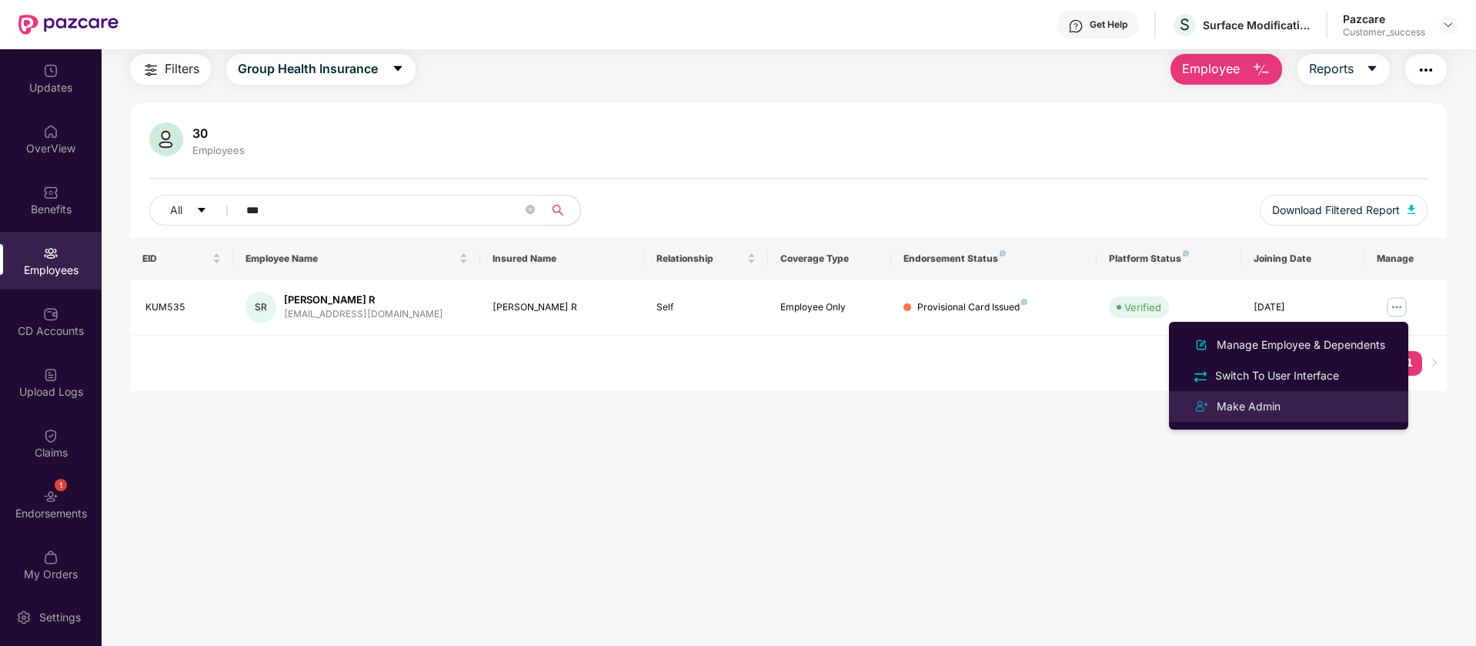
click at [1297, 404] on div "Make Admin" at bounding box center [1288, 406] width 199 height 18
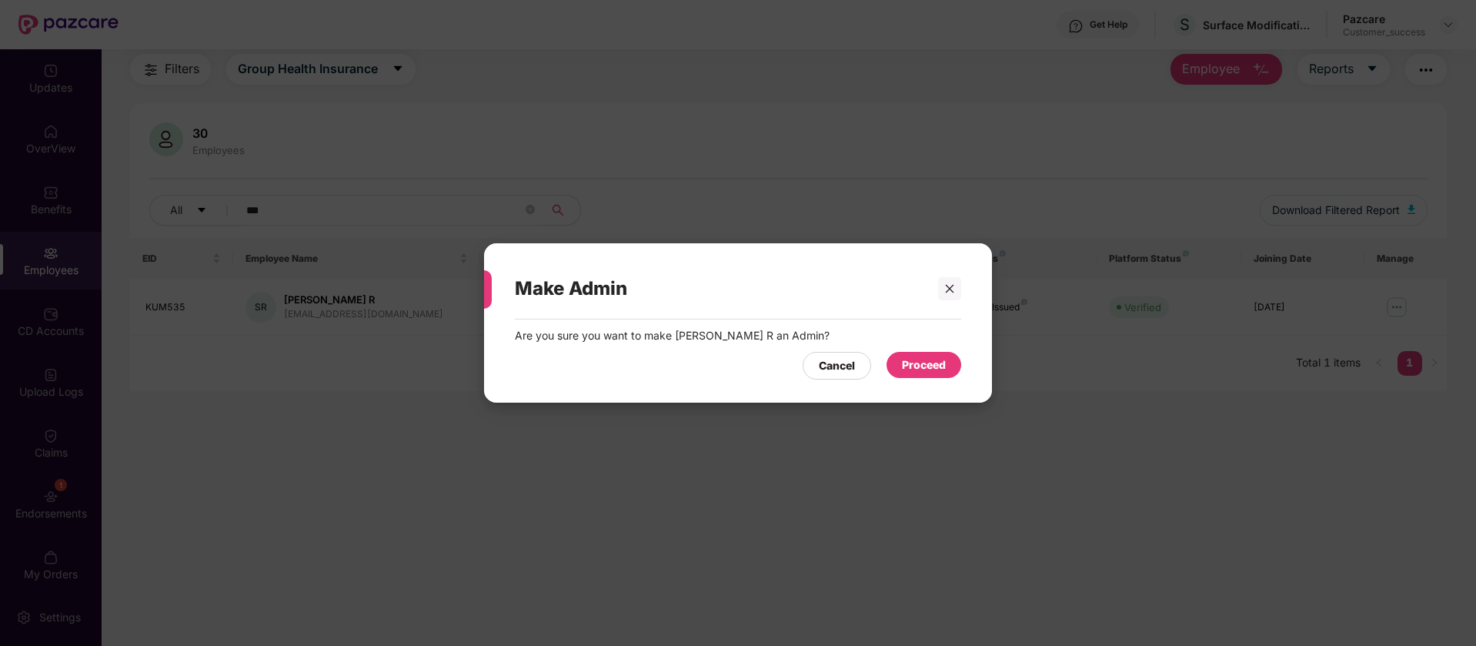
click at [949, 362] on div "Proceed" at bounding box center [923, 365] width 75 height 26
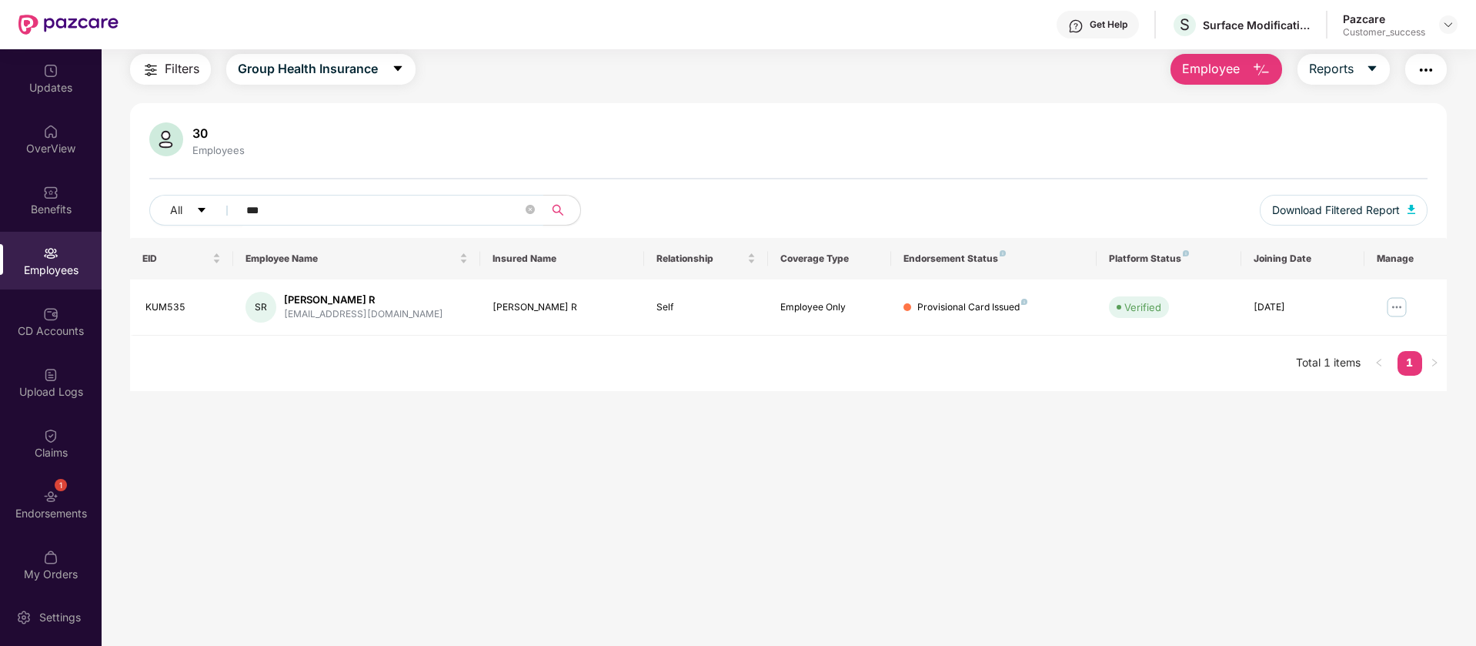
click at [402, 215] on input "***" at bounding box center [384, 210] width 276 height 23
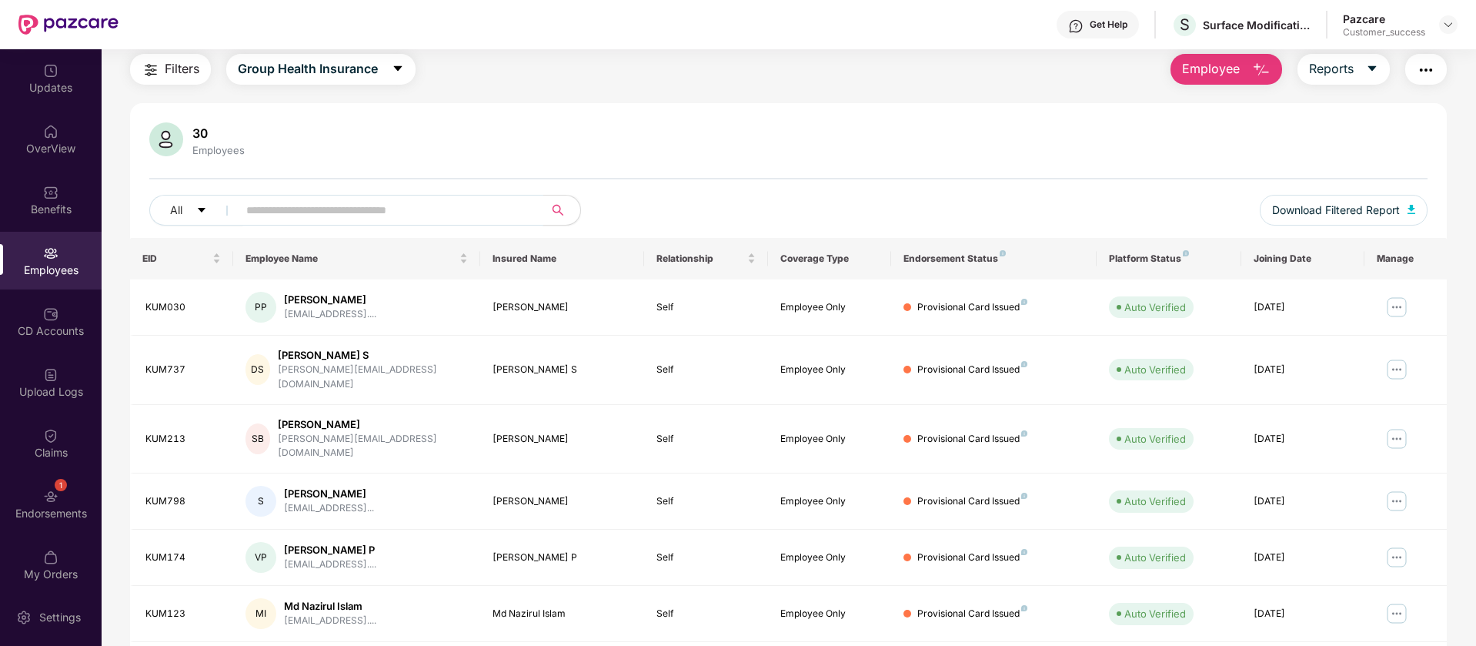
click at [402, 215] on input "text" at bounding box center [384, 210] width 276 height 23
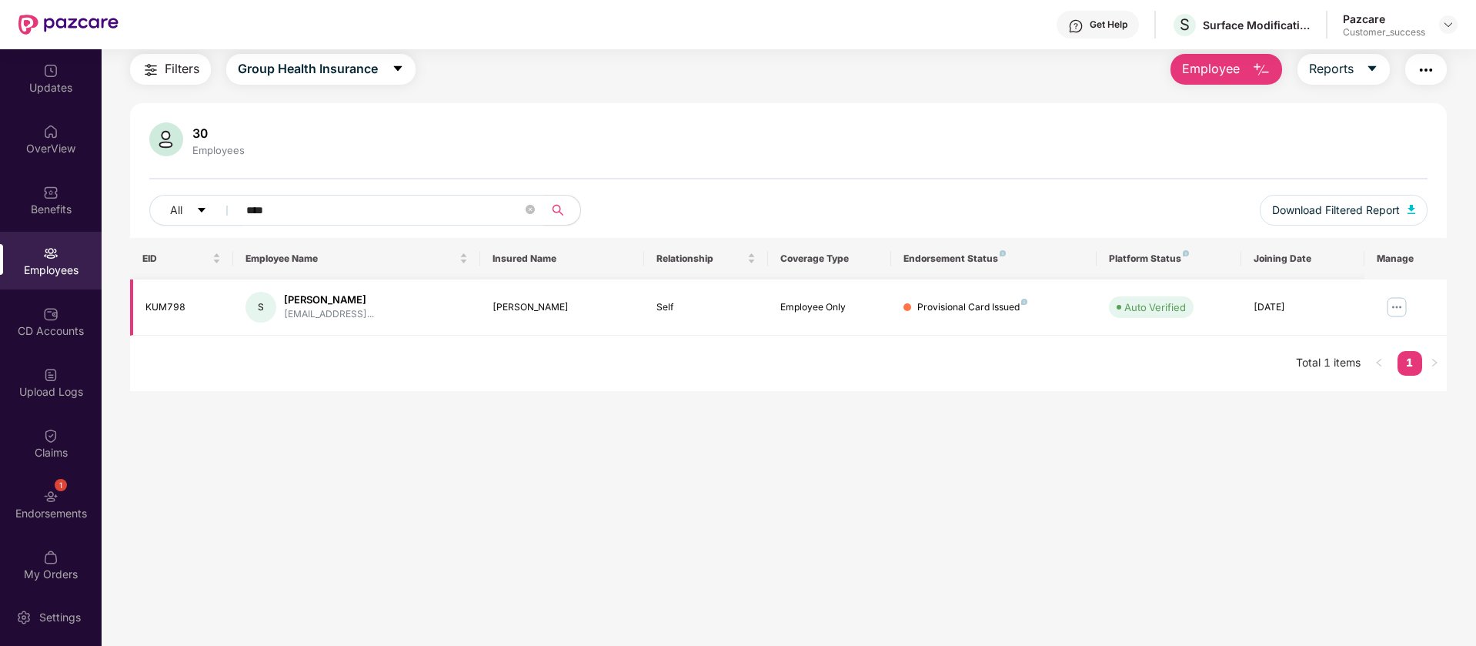
type input "****"
click at [1389, 299] on img at bounding box center [1396, 307] width 25 height 25
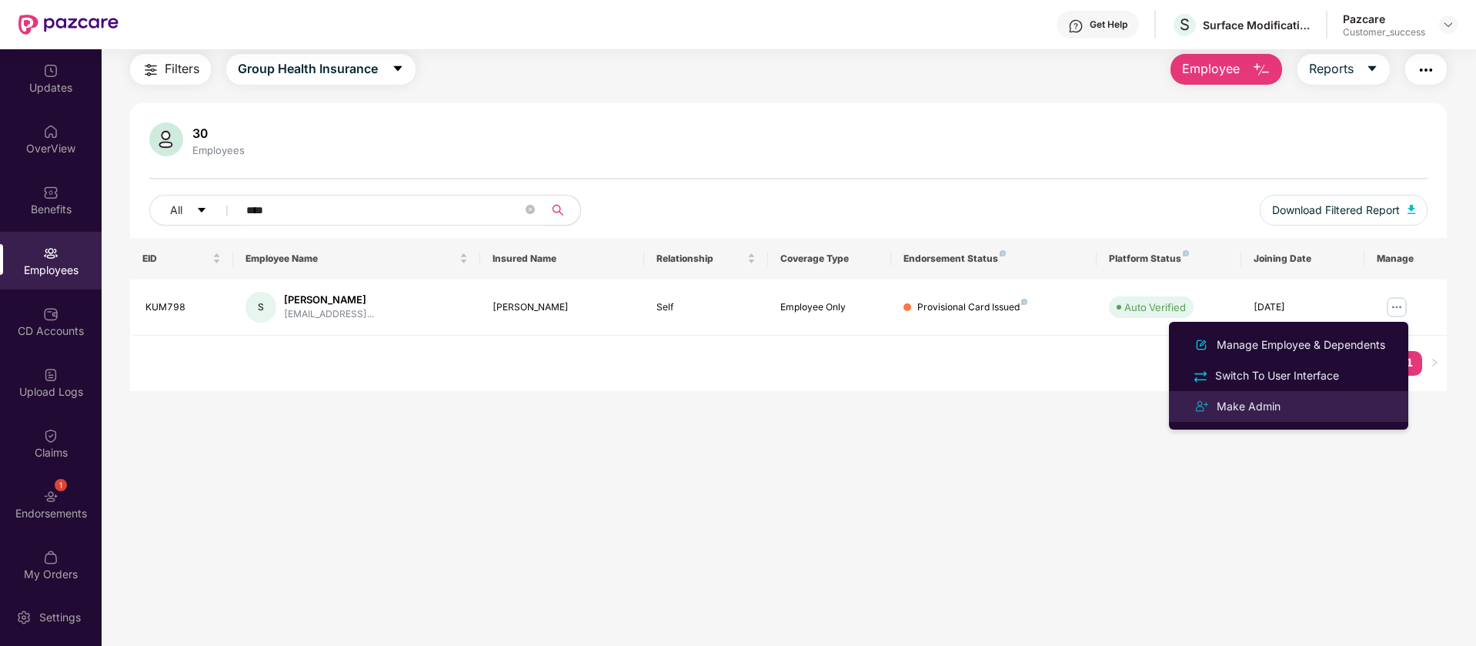
click at [1279, 400] on div "Make Admin" at bounding box center [1248, 406] width 70 height 17
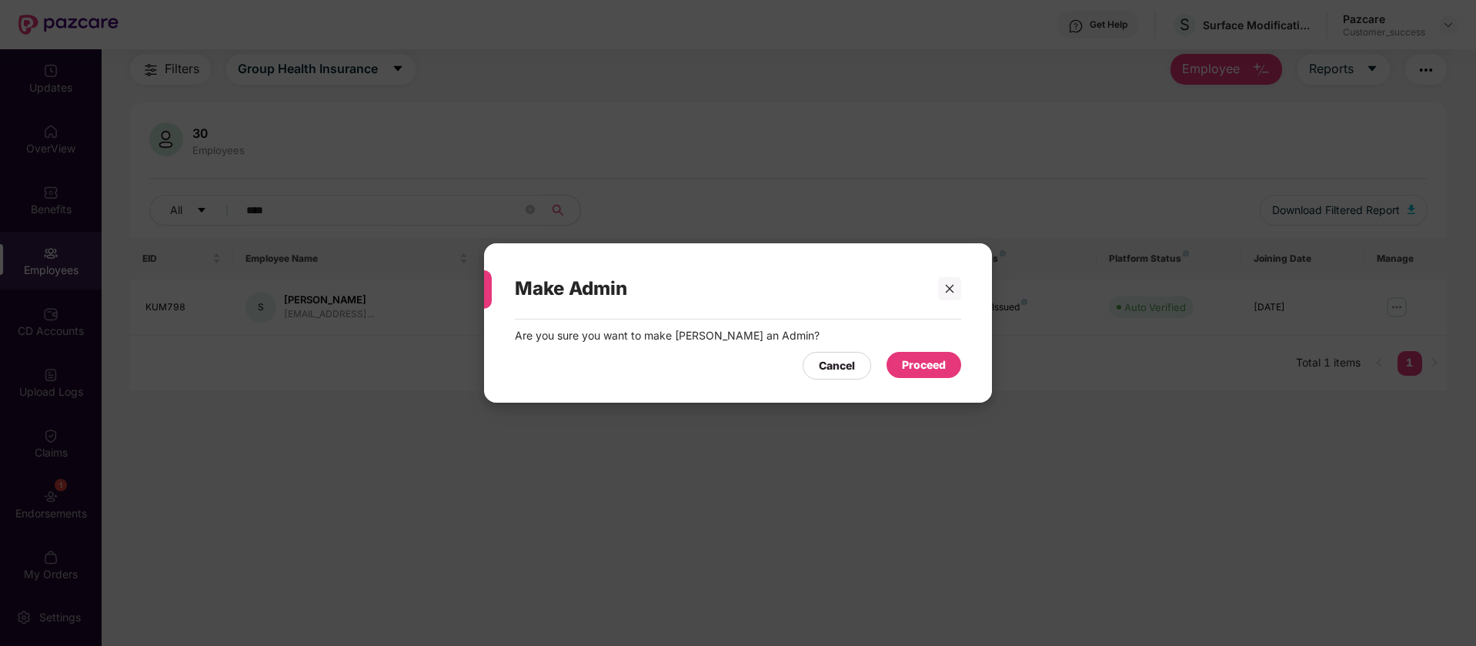
click at [897, 366] on div "Proceed" at bounding box center [923, 365] width 75 height 26
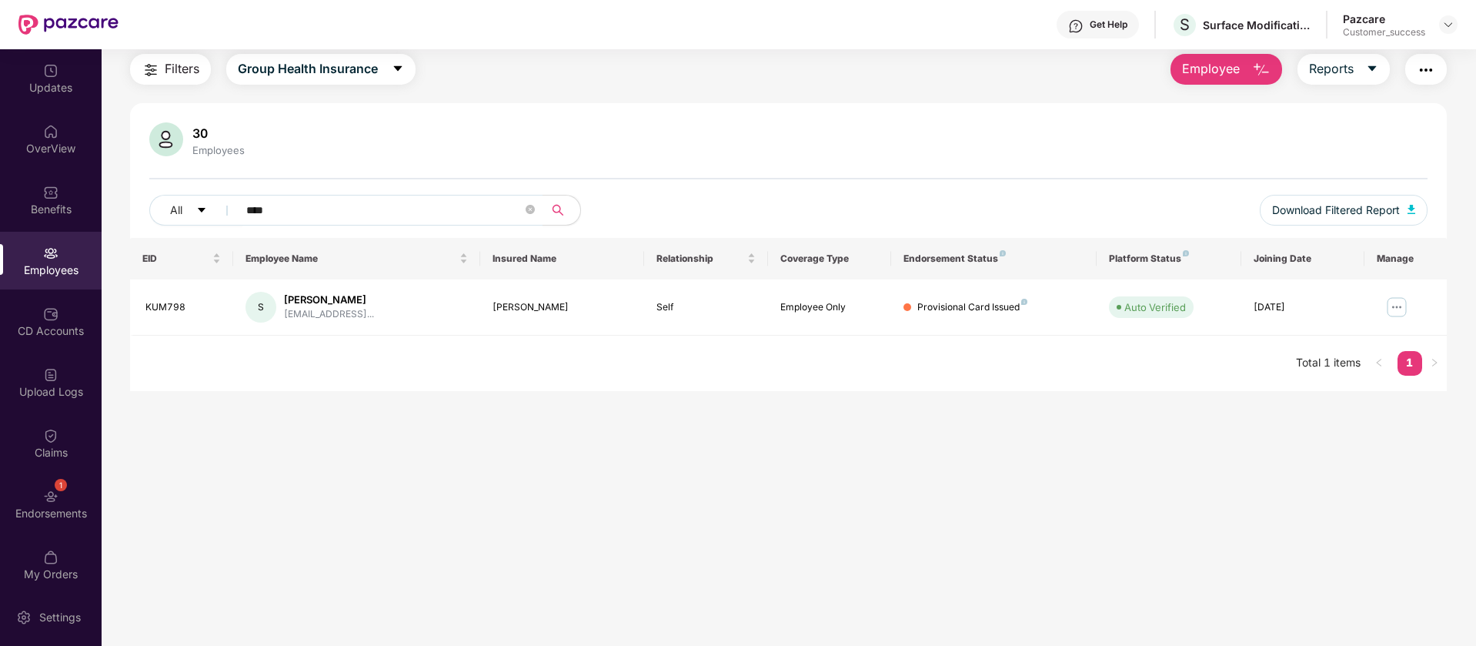
scroll to position [0, 0]
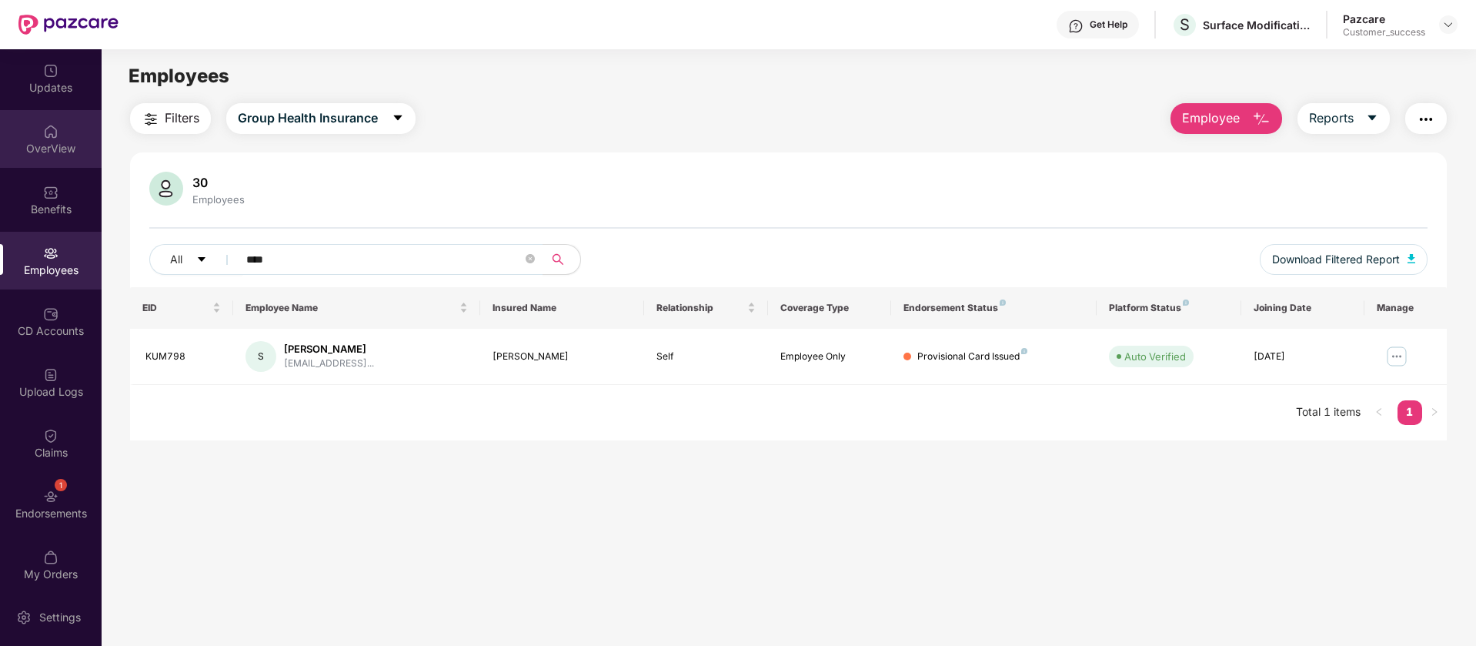
click at [56, 154] on div "OverView" at bounding box center [51, 148] width 102 height 15
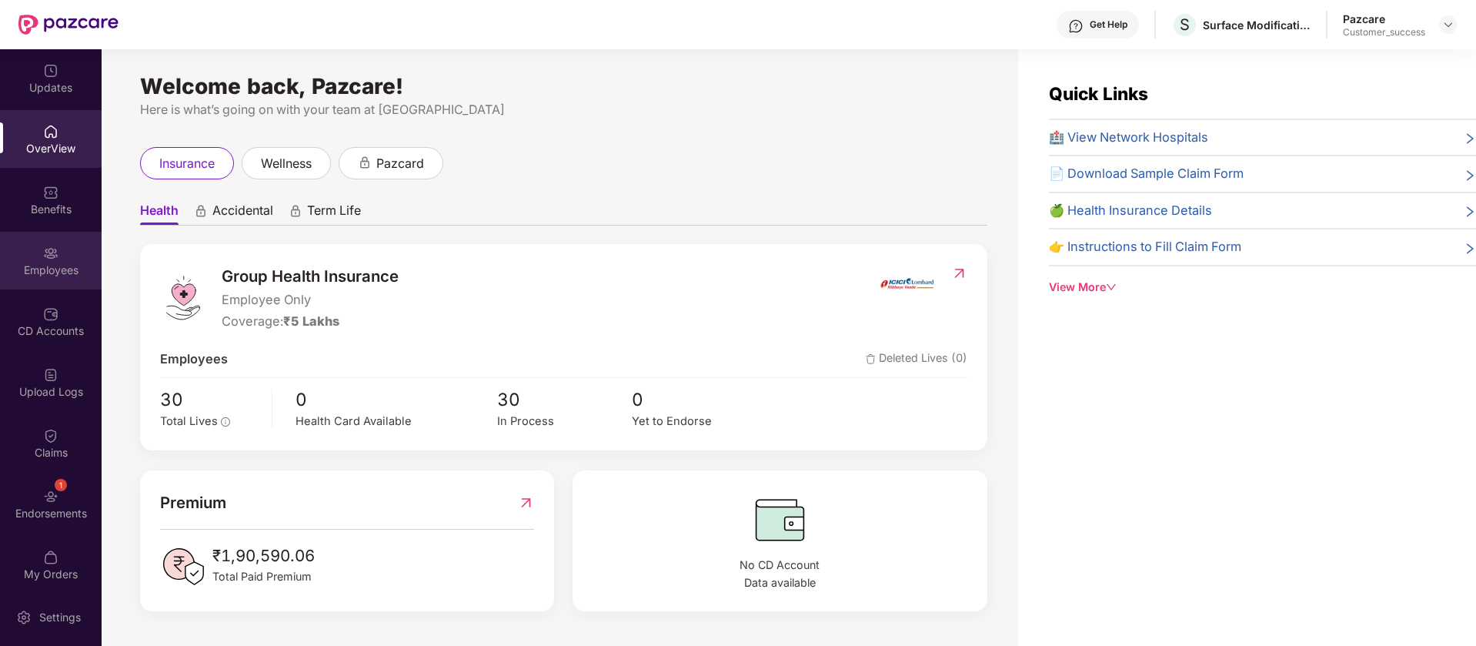
click at [70, 252] on div "Employees" at bounding box center [51, 261] width 102 height 58
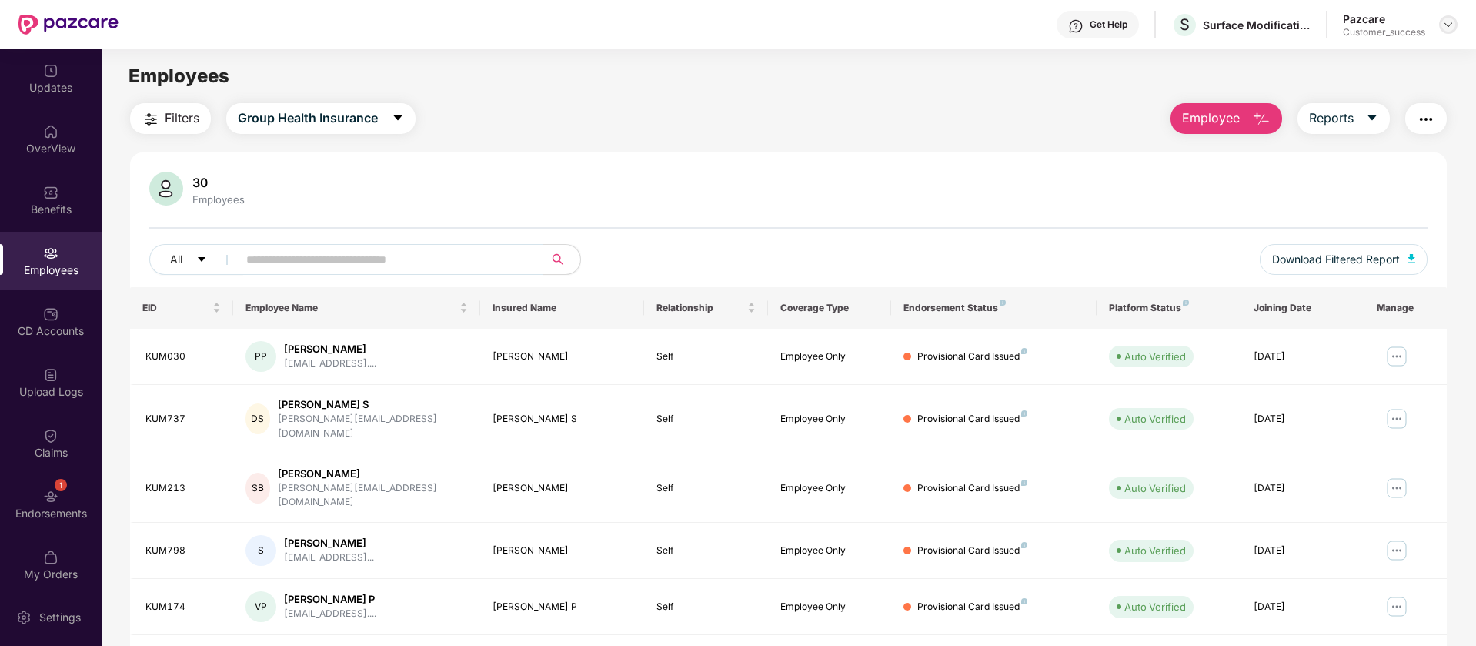
click at [1449, 27] on img at bounding box center [1448, 24] width 12 height 12
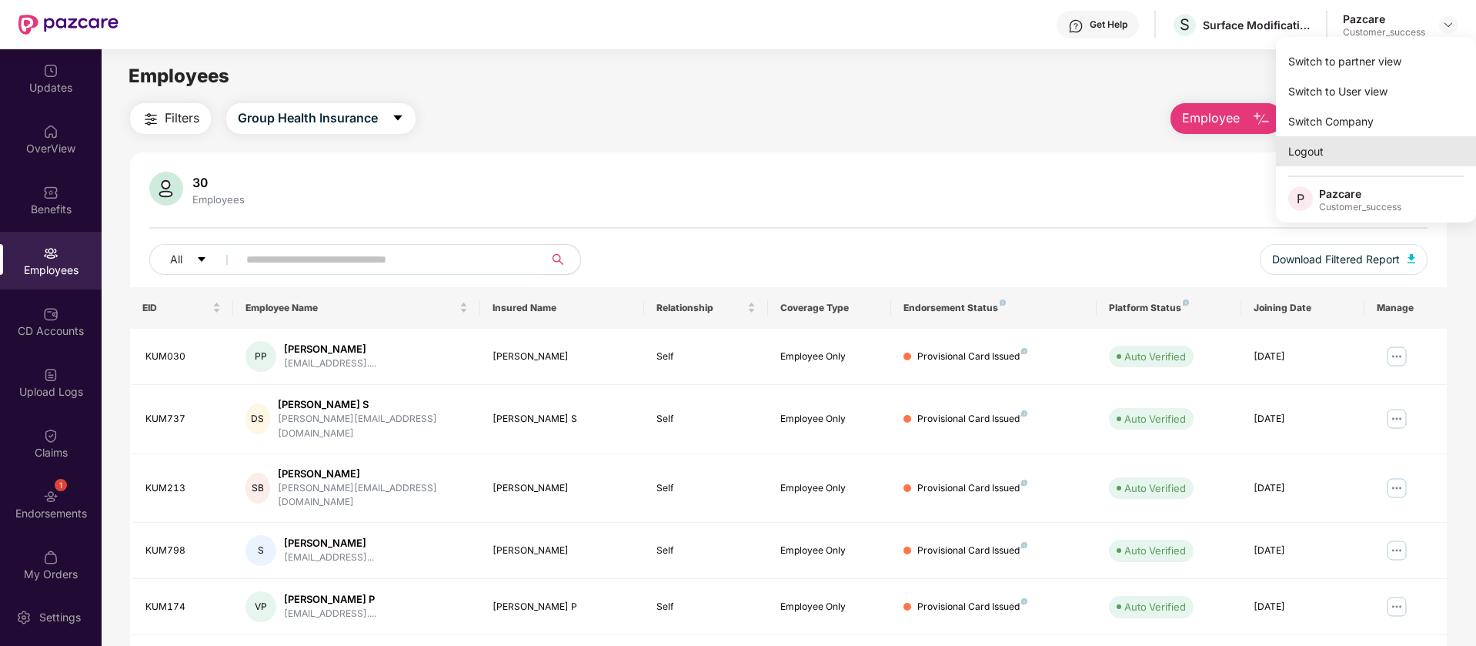
click at [1336, 143] on div "Logout" at bounding box center [1376, 151] width 200 height 30
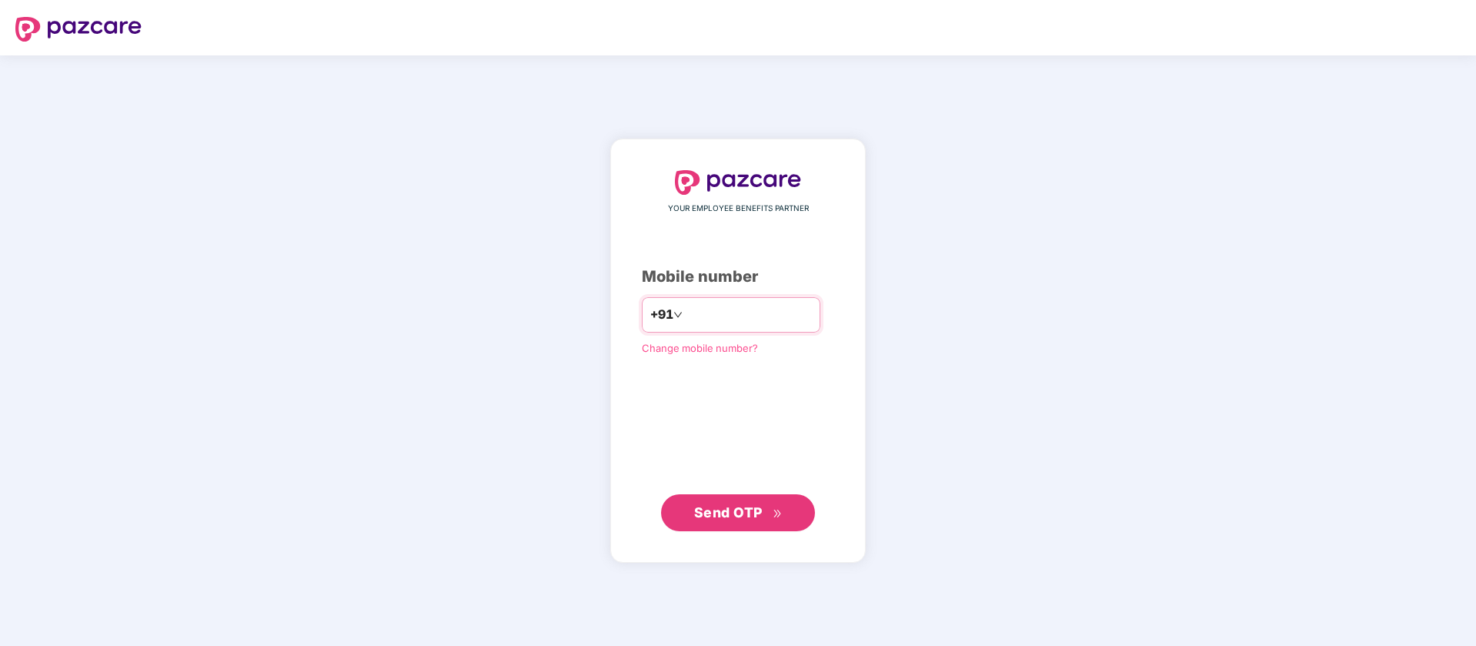
click at [745, 312] on input "number" at bounding box center [749, 314] width 126 height 25
type input "**********"
click at [760, 518] on span "Send OTP" at bounding box center [728, 511] width 68 height 16
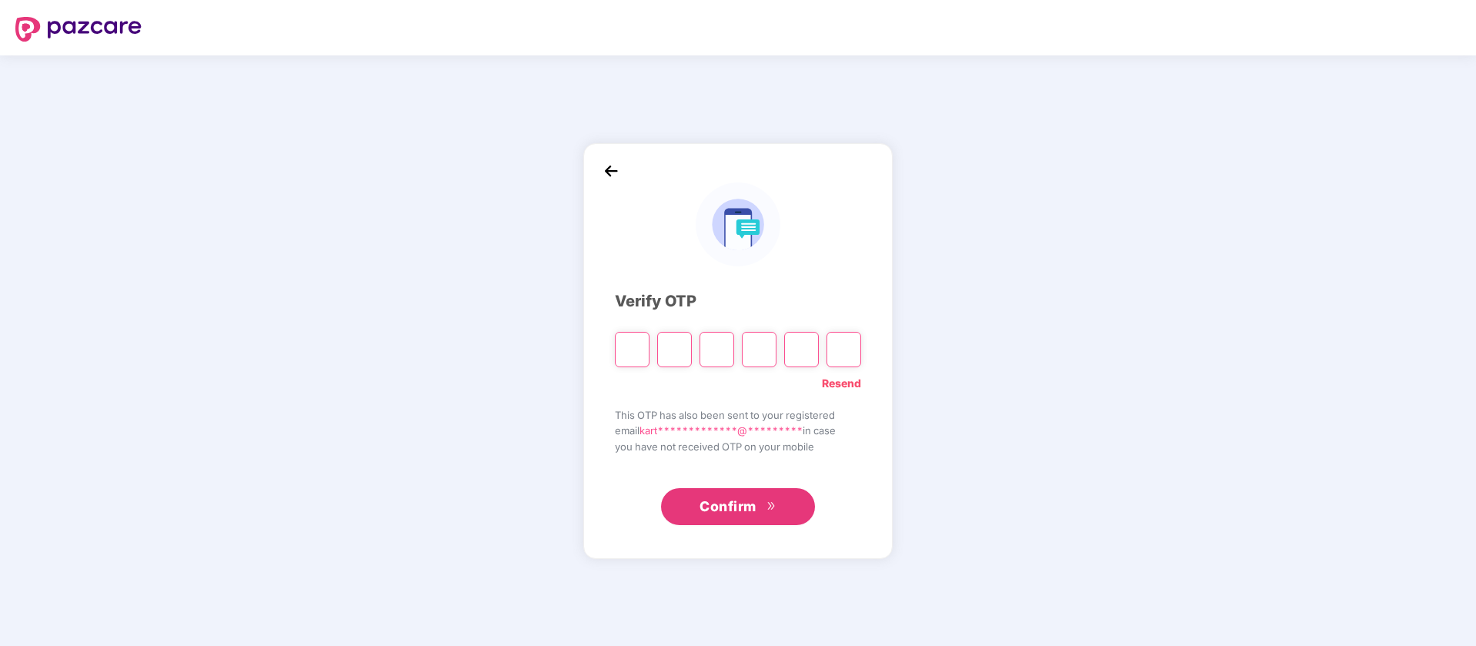
type input "*"
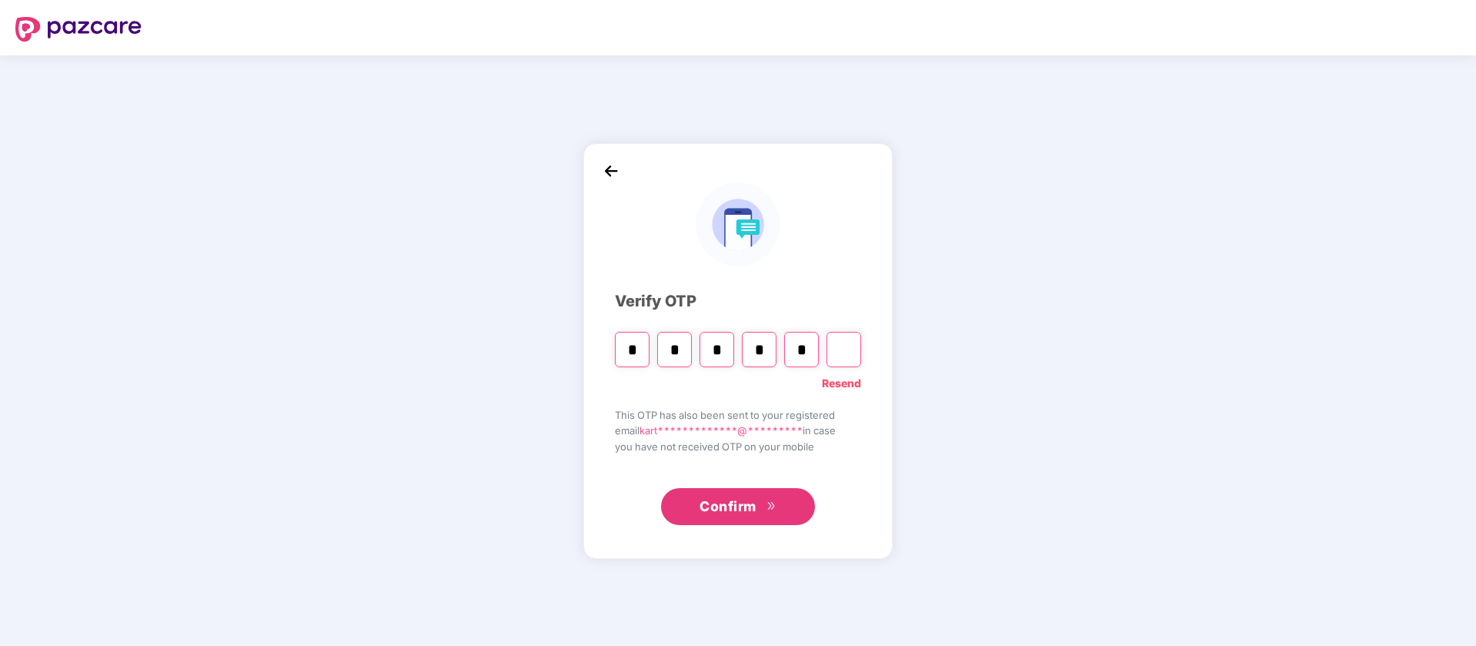
type input "*"
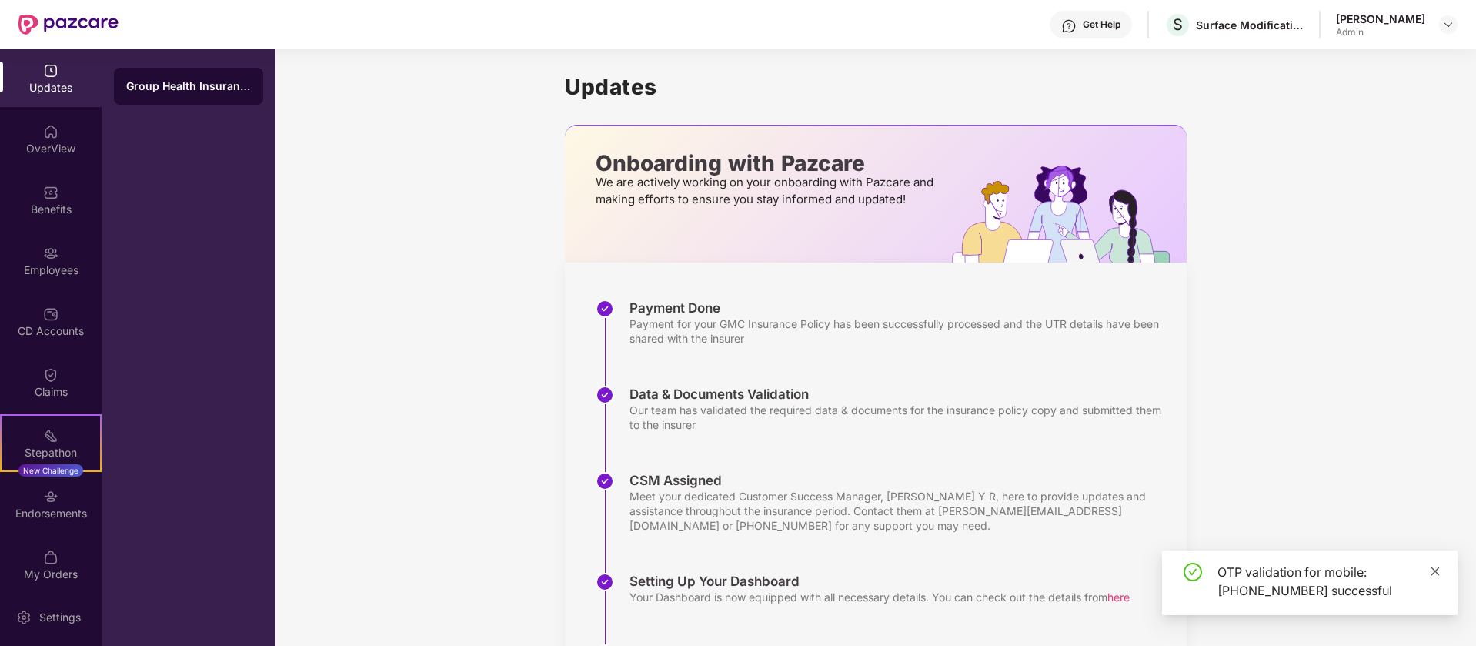
click at [1438, 570] on icon "close" at bounding box center [1435, 571] width 11 height 11
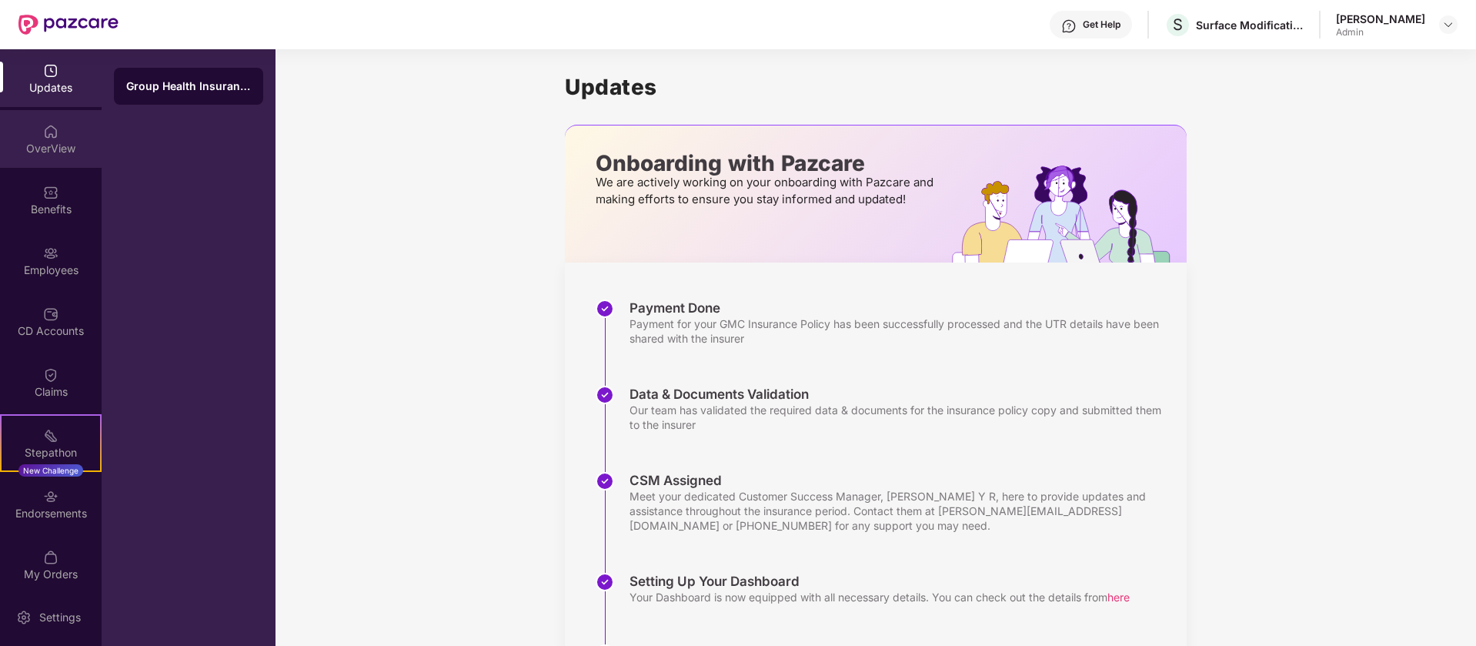
click at [73, 138] on div "OverView" at bounding box center [51, 139] width 102 height 58
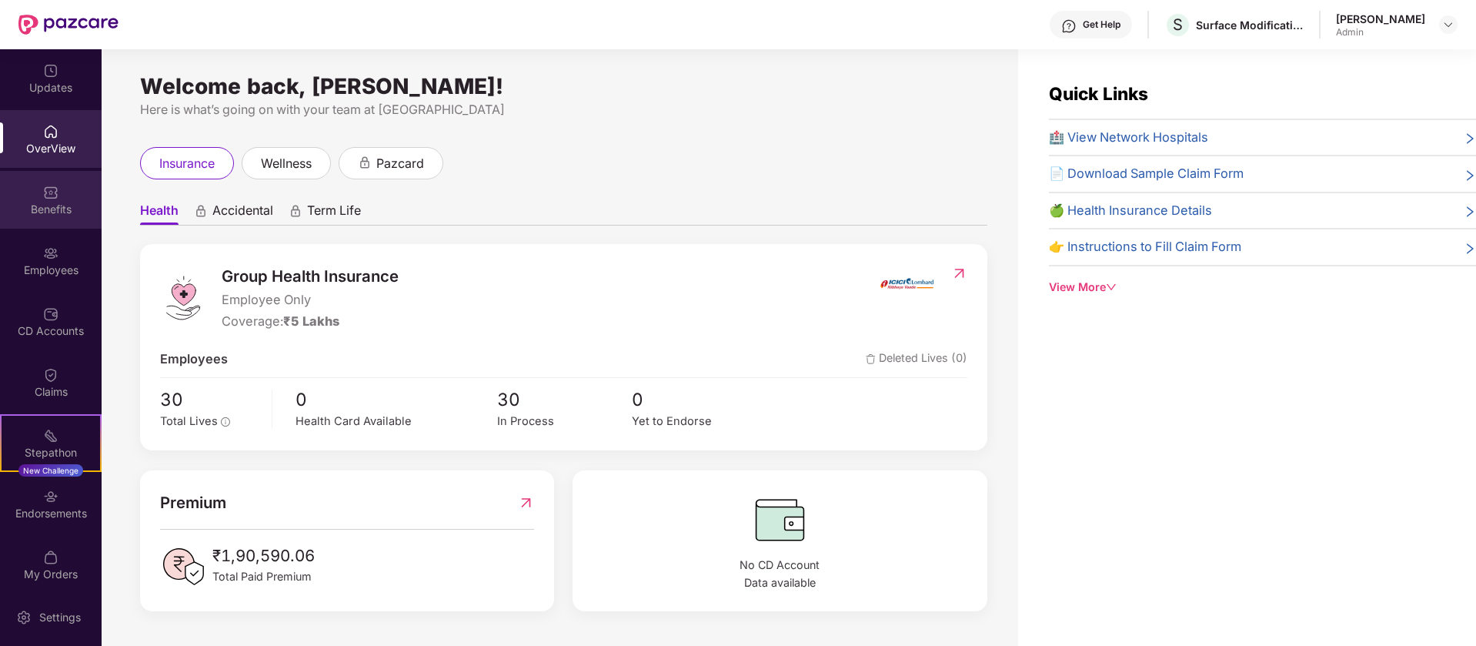
click at [38, 195] on div "Benefits" at bounding box center [51, 200] width 102 height 58
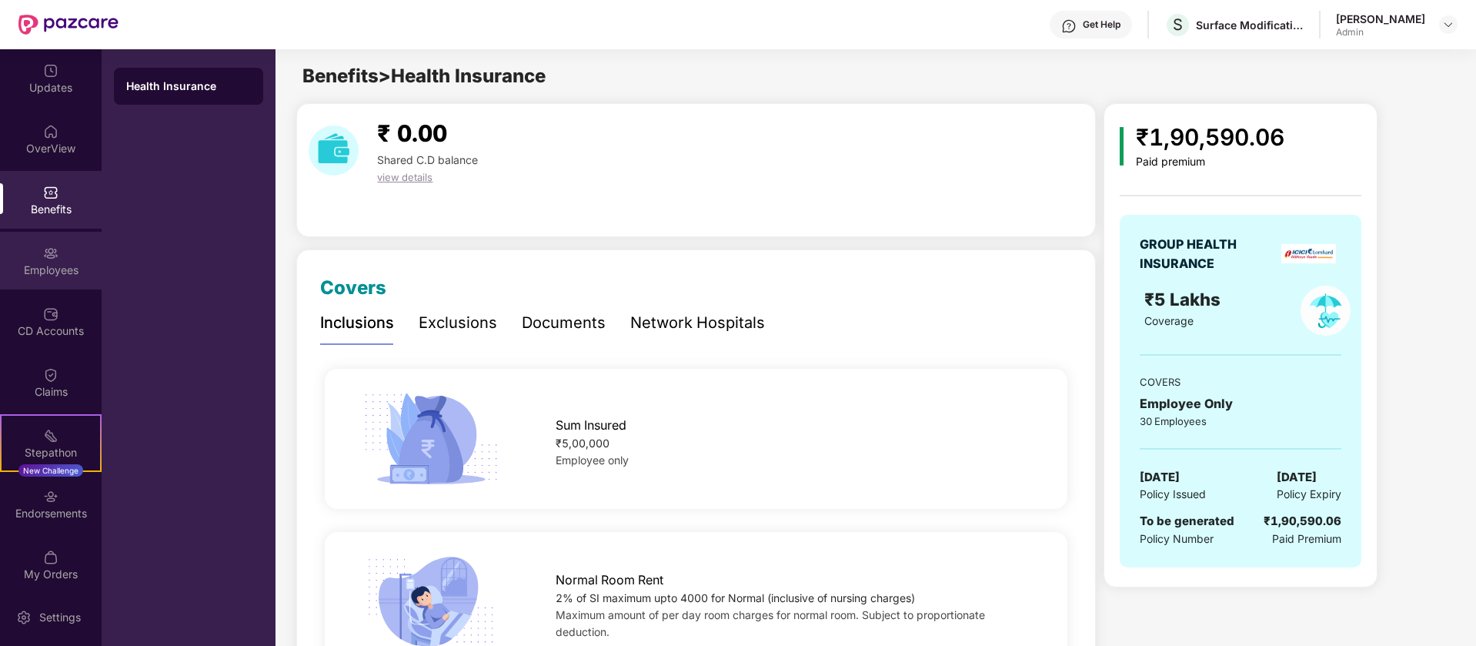
click at [59, 245] on div "Employees" at bounding box center [51, 261] width 102 height 58
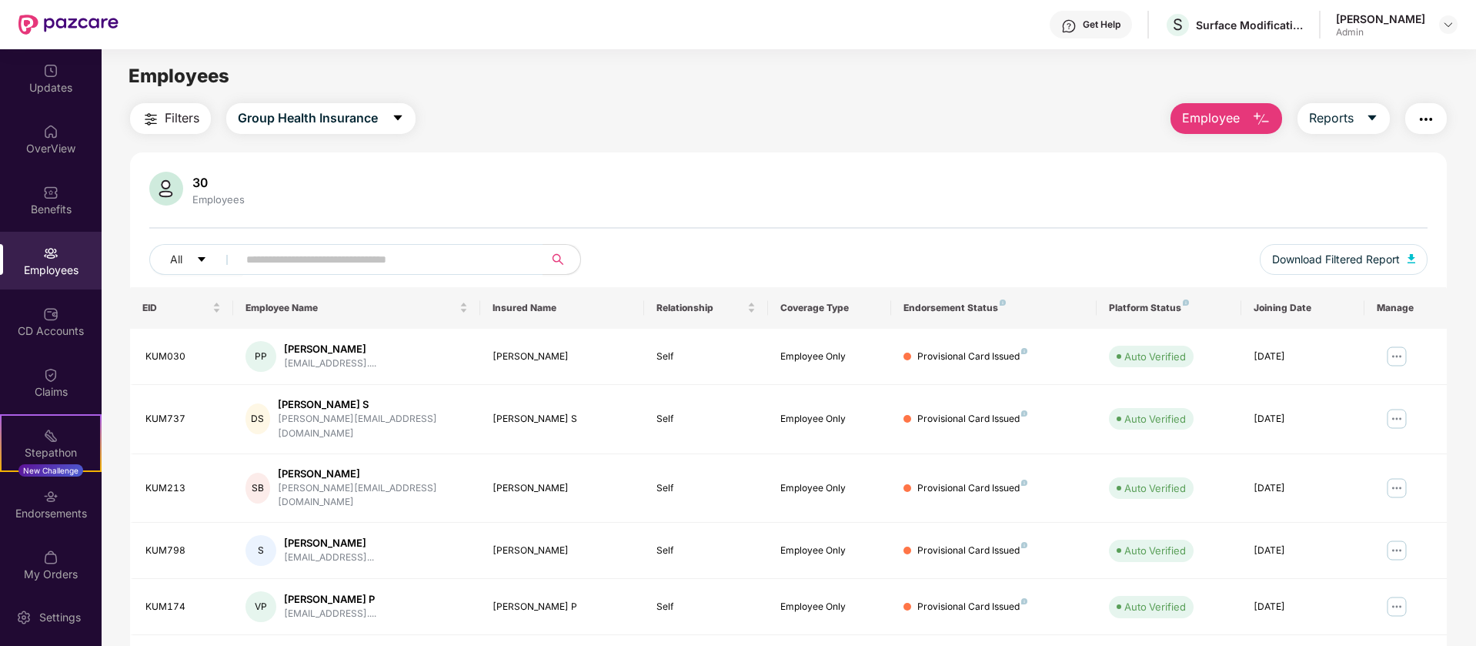
click at [1227, 115] on span "Employee" at bounding box center [1211, 117] width 58 height 19
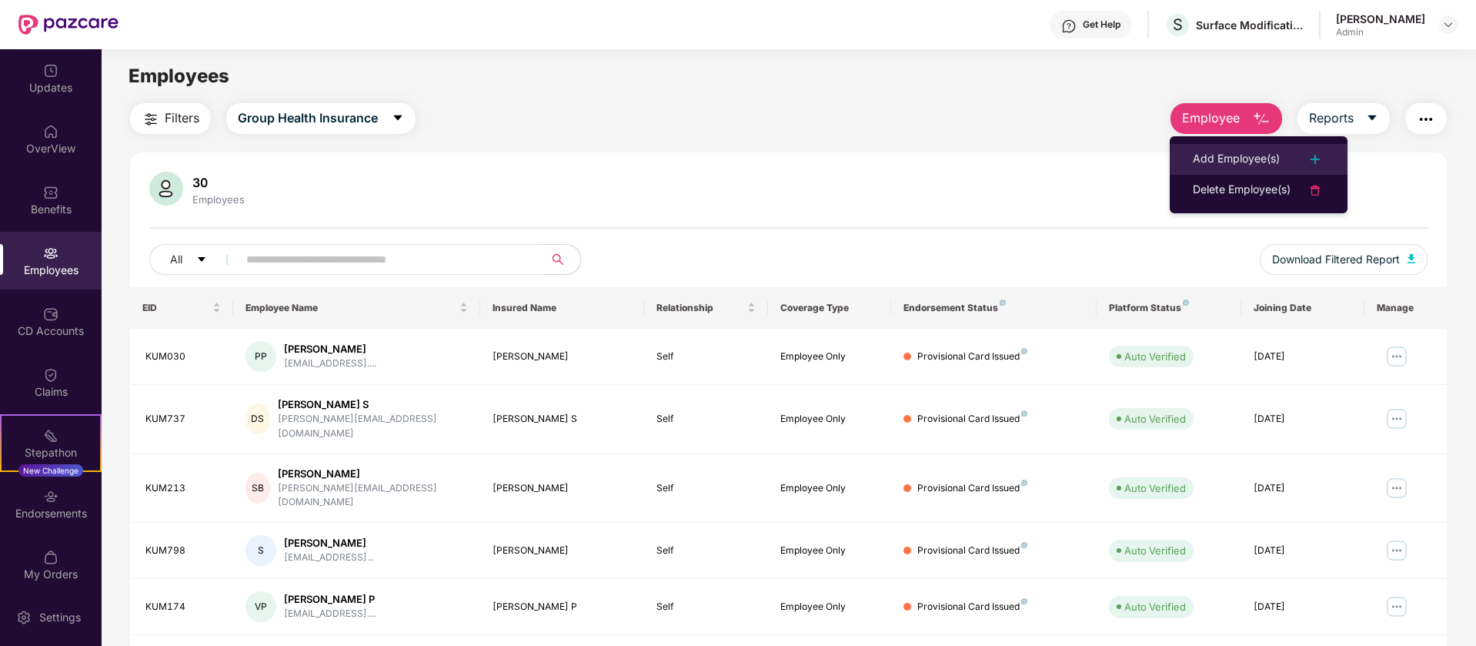
click at [1267, 159] on div "Add Employee(s)" at bounding box center [1236, 159] width 87 height 18
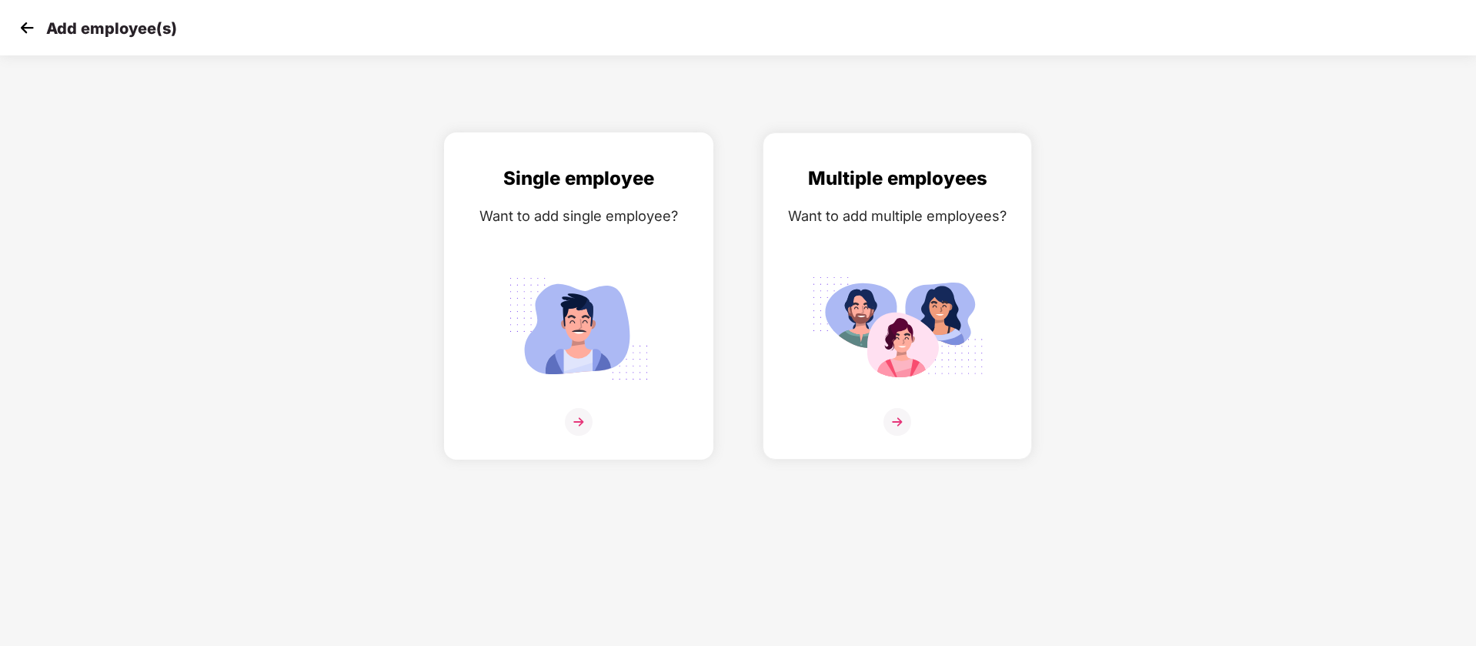
click at [622, 259] on div "Single employee Want to add single employee?" at bounding box center [578, 309] width 237 height 291
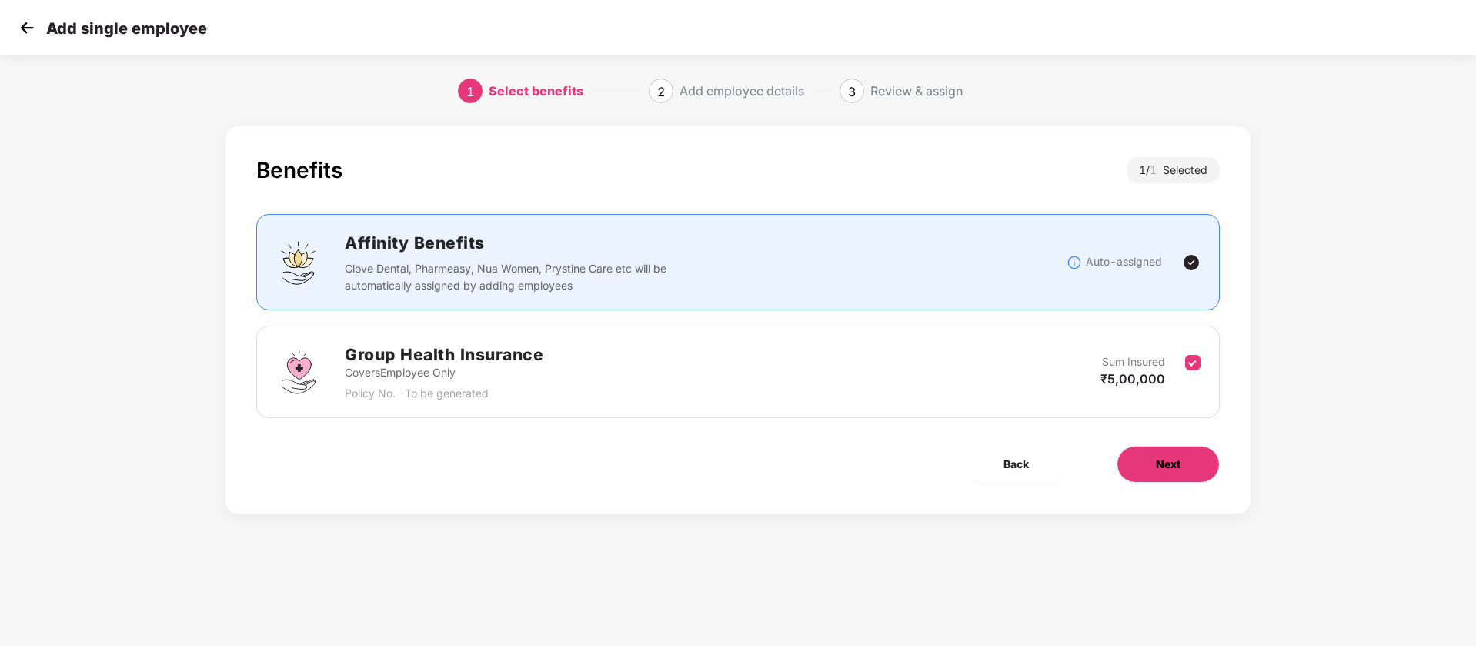
click at [1180, 476] on button "Next" at bounding box center [1167, 464] width 103 height 37
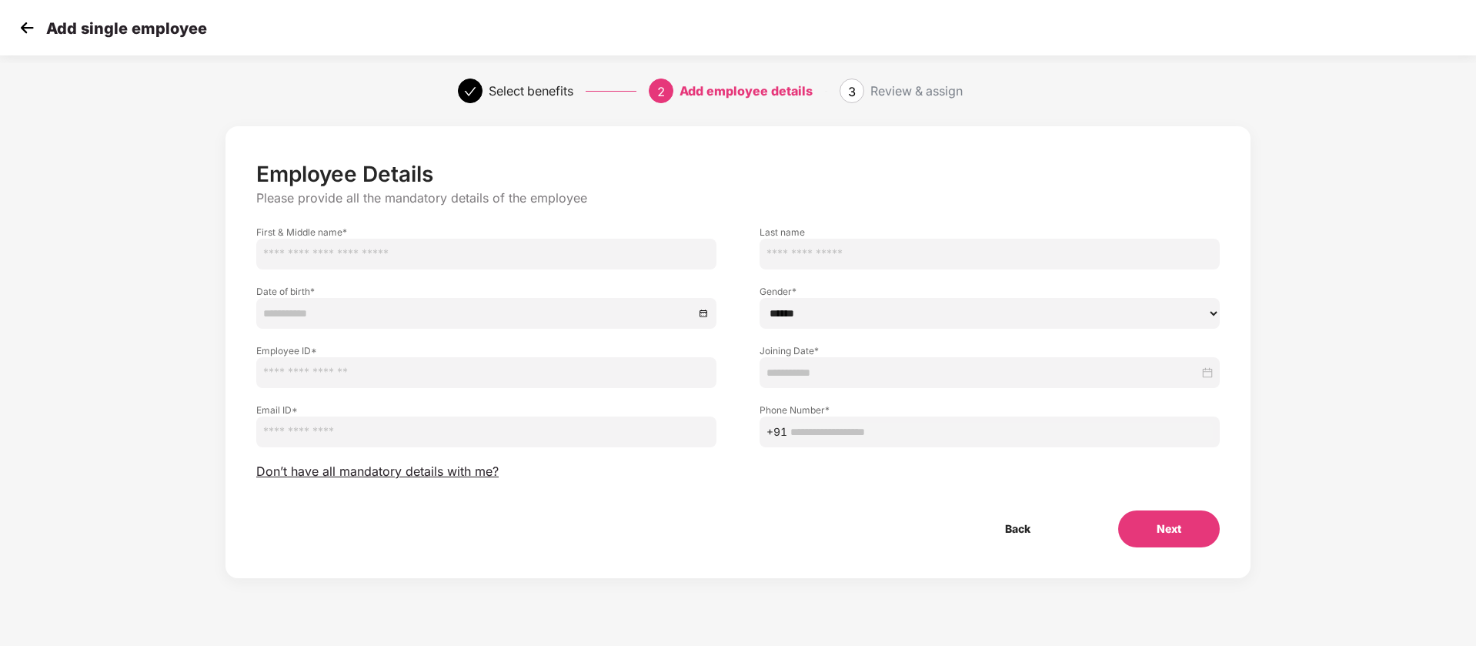
click at [25, 34] on img at bounding box center [26, 27] width 23 height 23
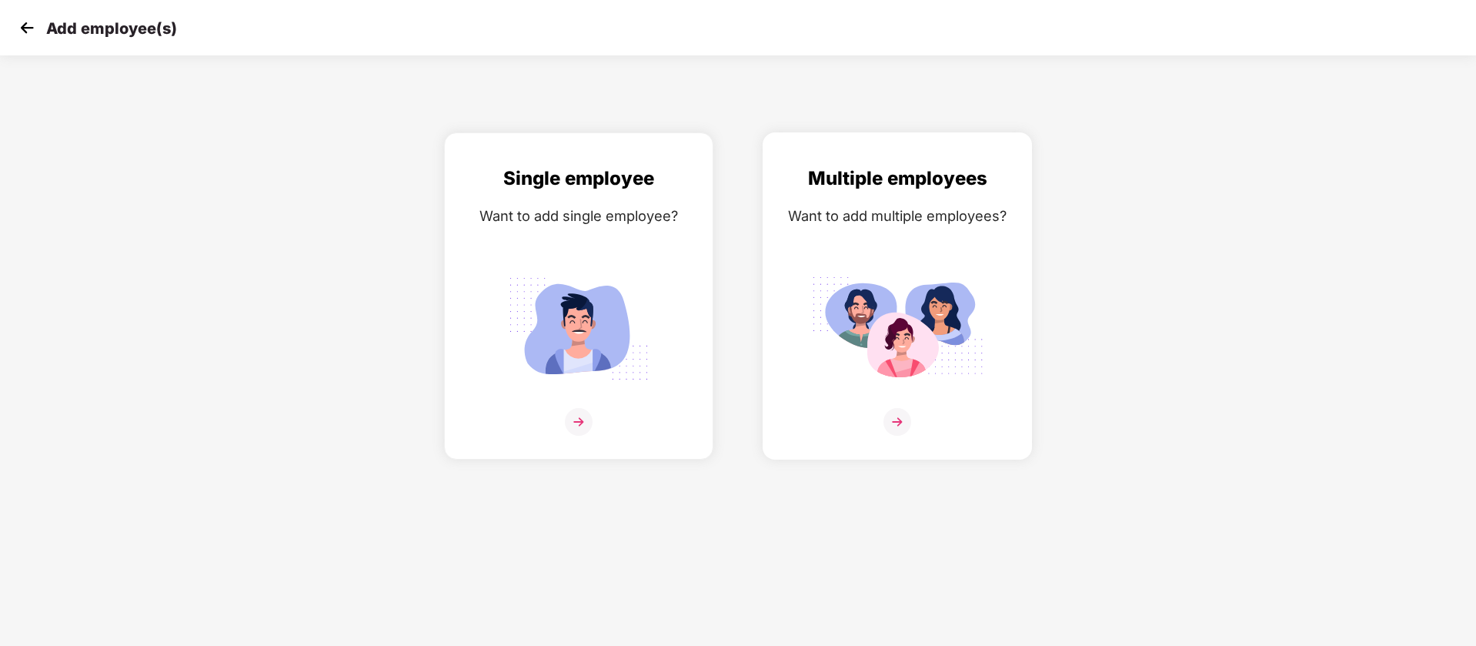
click at [933, 311] on img at bounding box center [897, 329] width 172 height 120
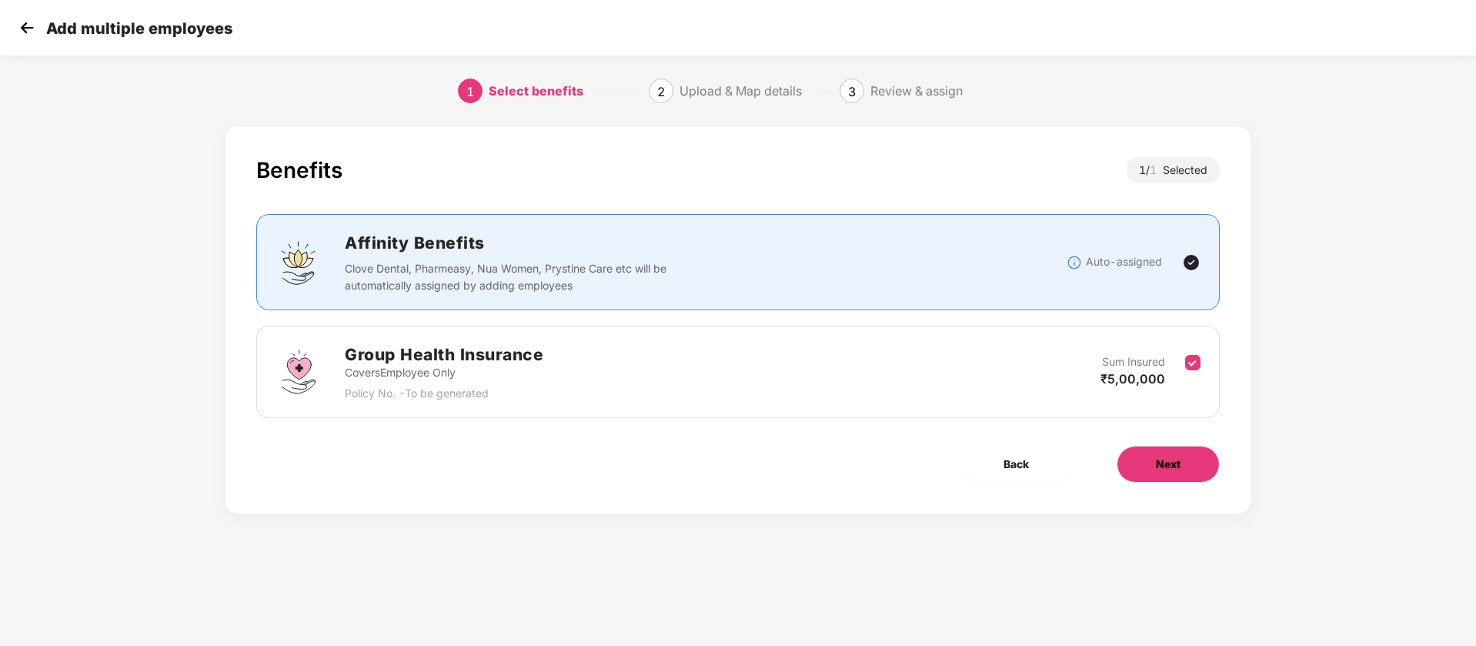
click at [1196, 459] on button "Next" at bounding box center [1167, 464] width 103 height 37
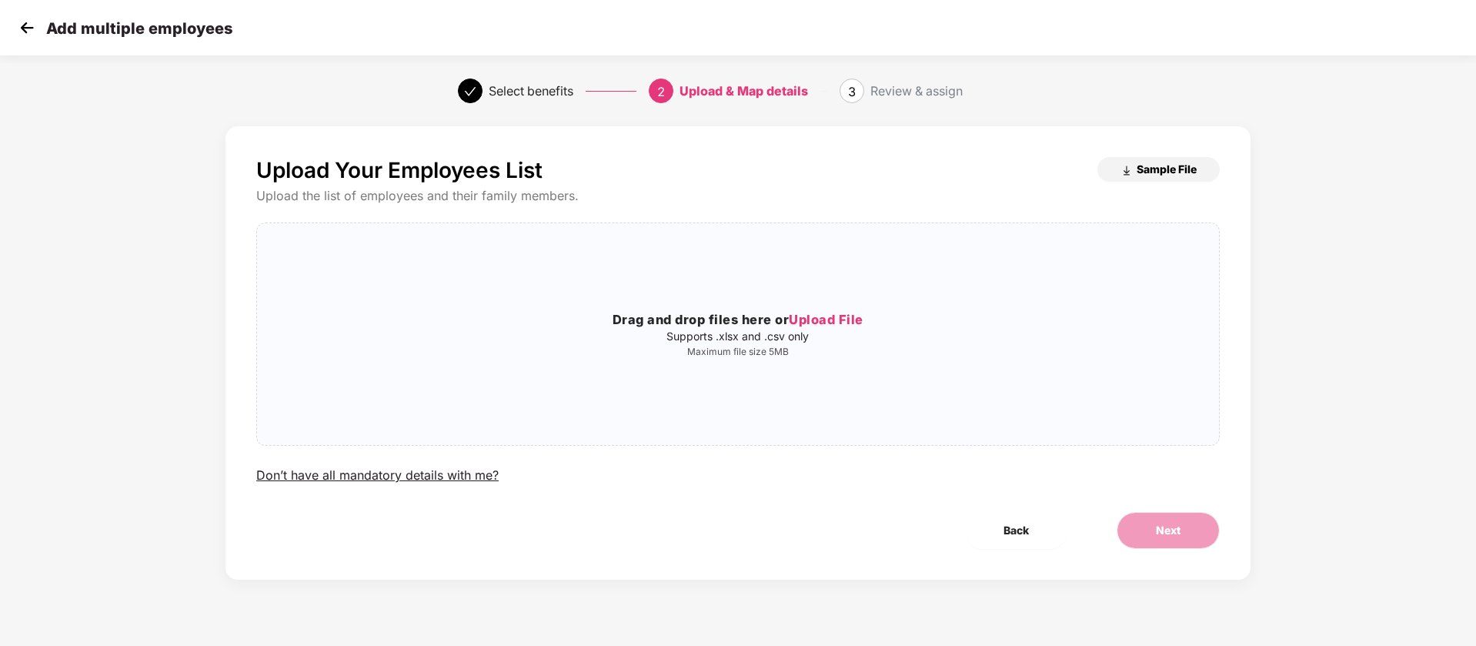
click at [1170, 175] on span "Sample File" at bounding box center [1166, 169] width 60 height 15
click at [33, 24] on img at bounding box center [26, 27] width 23 height 23
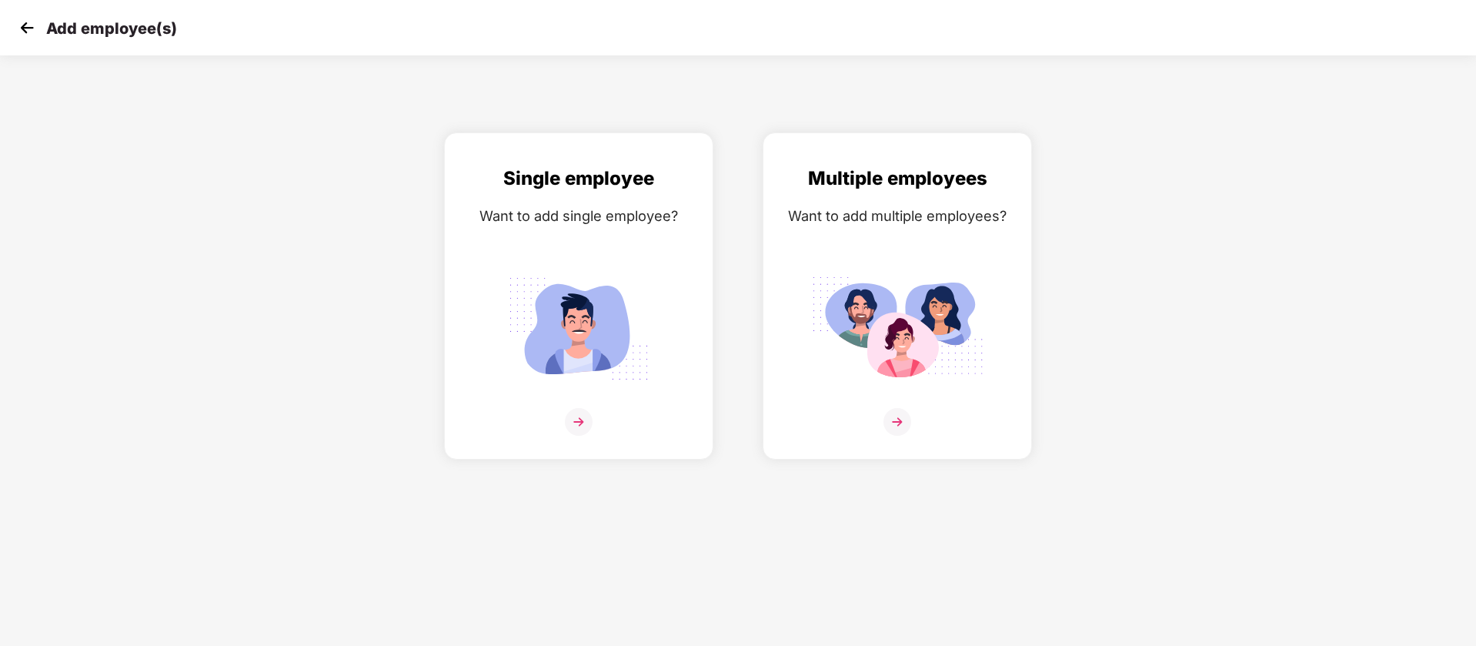
click at [33, 24] on img at bounding box center [26, 27] width 23 height 23
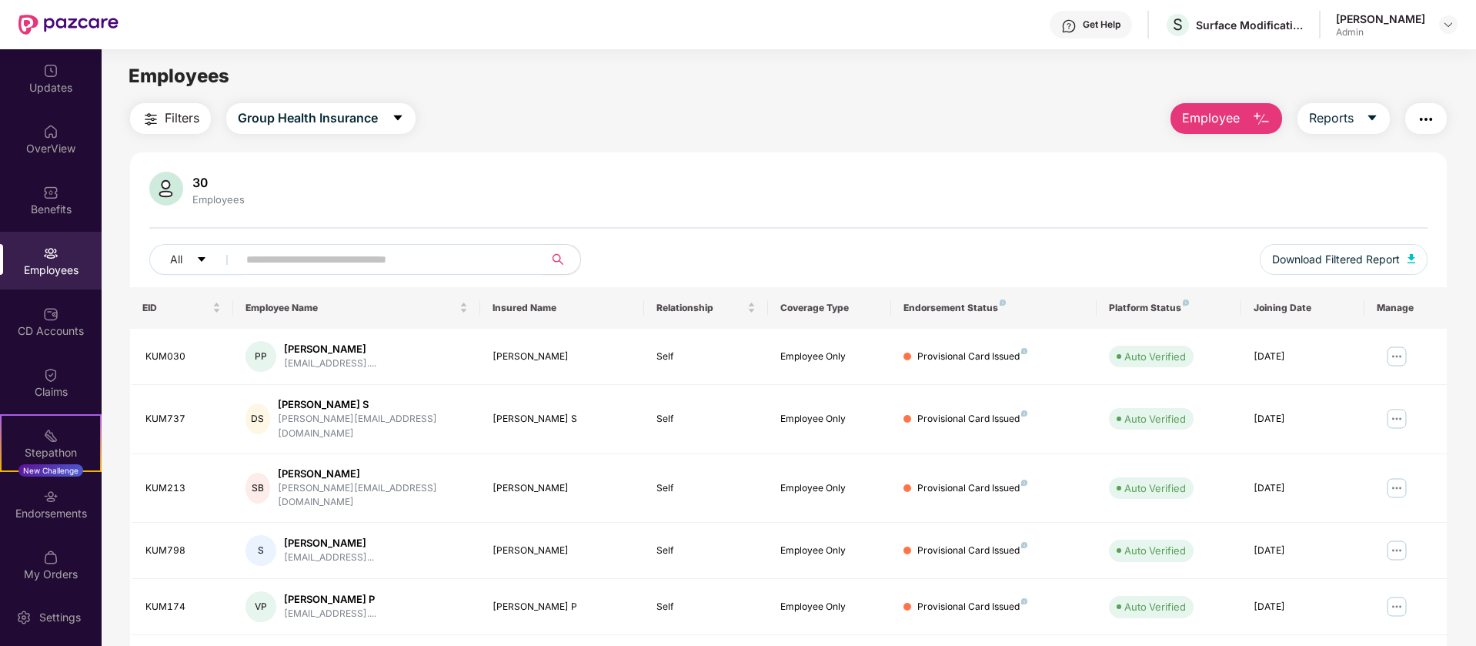
click at [1424, 118] on img "button" at bounding box center [1426, 119] width 18 height 18
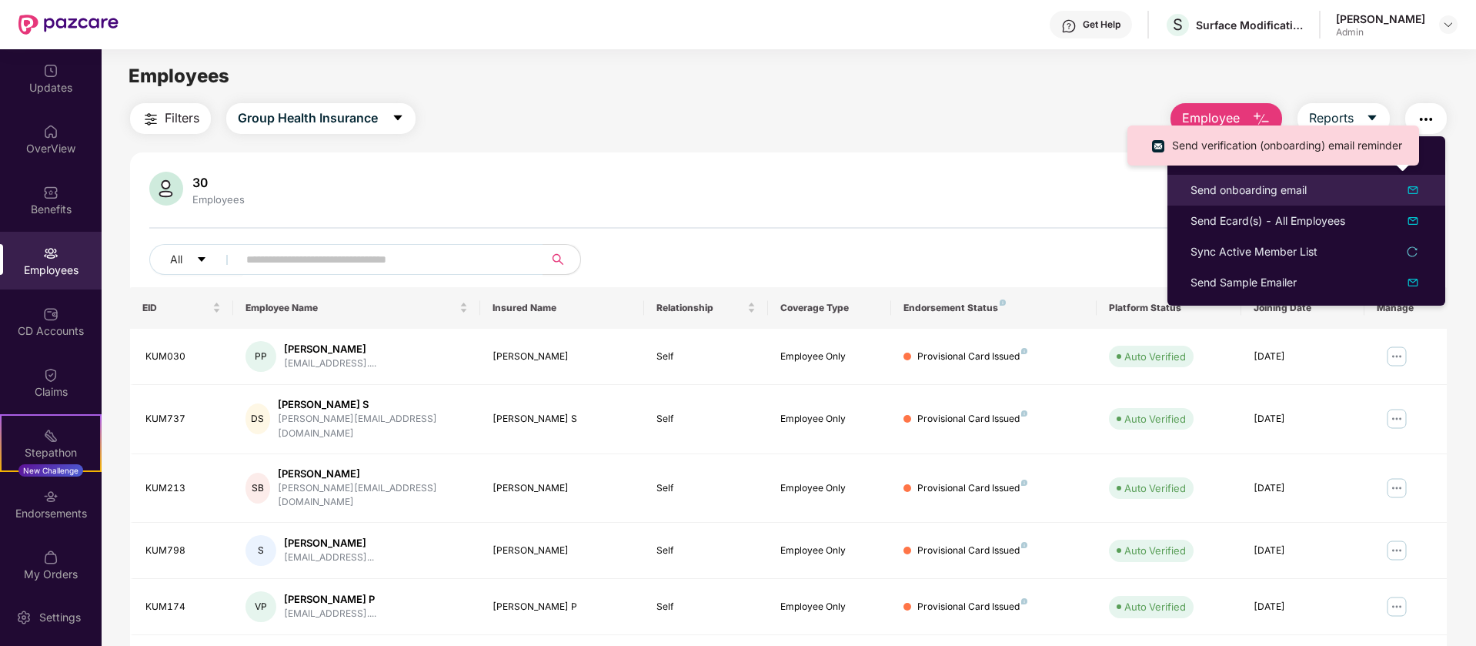
click at [1398, 199] on div at bounding box center [1405, 190] width 34 height 18
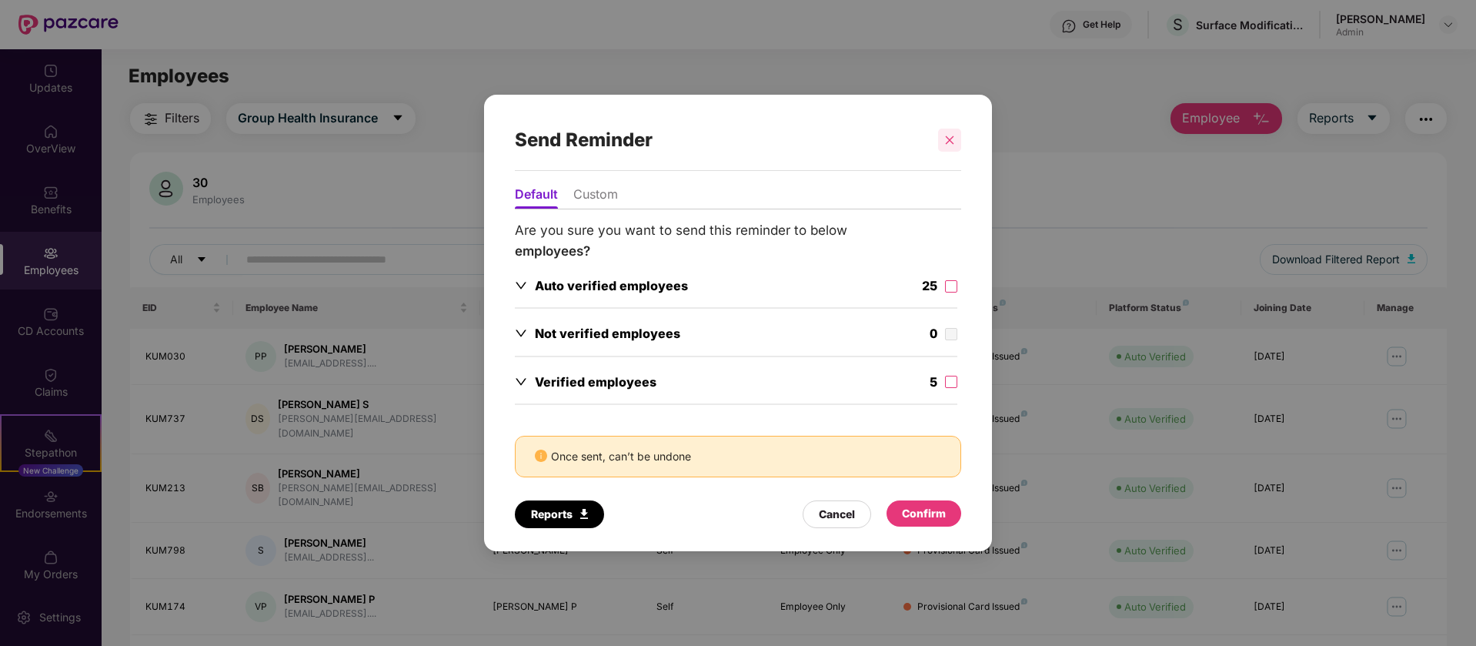
click at [950, 142] on icon "close" at bounding box center [949, 140] width 11 height 11
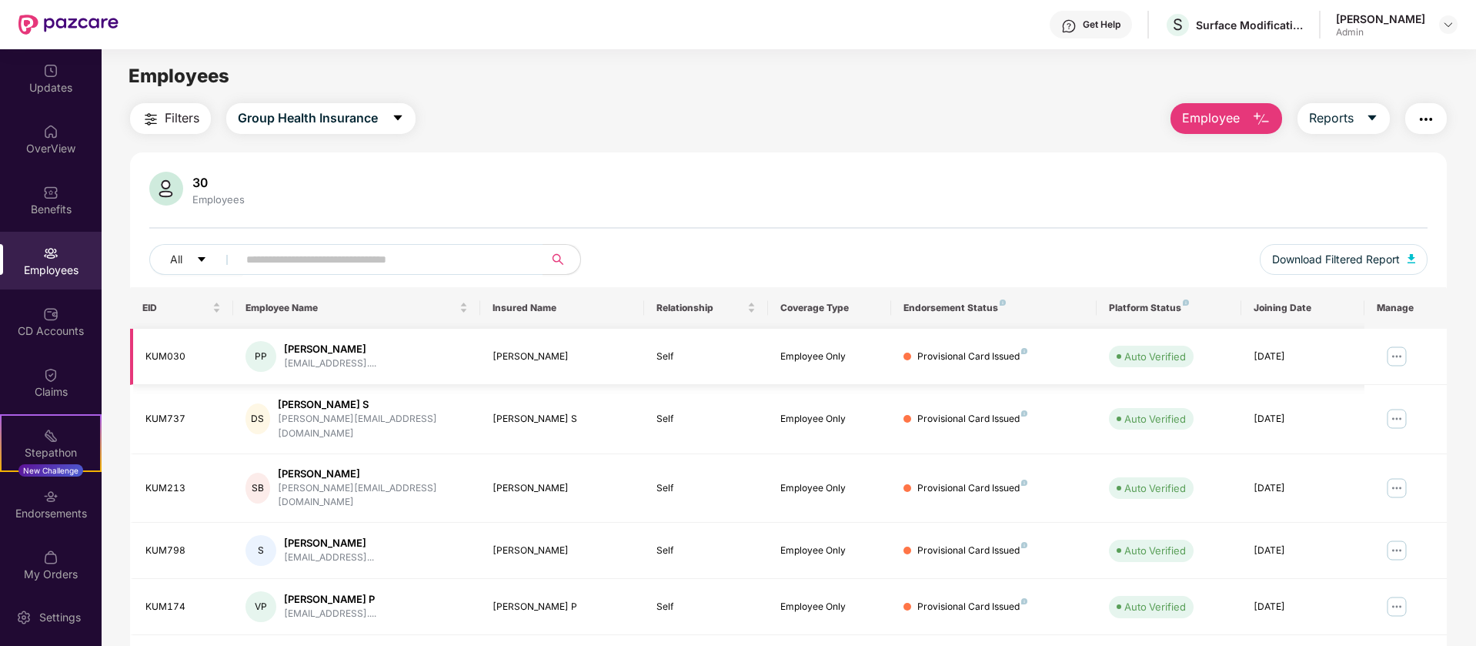
click at [1396, 350] on img at bounding box center [1396, 356] width 25 height 25
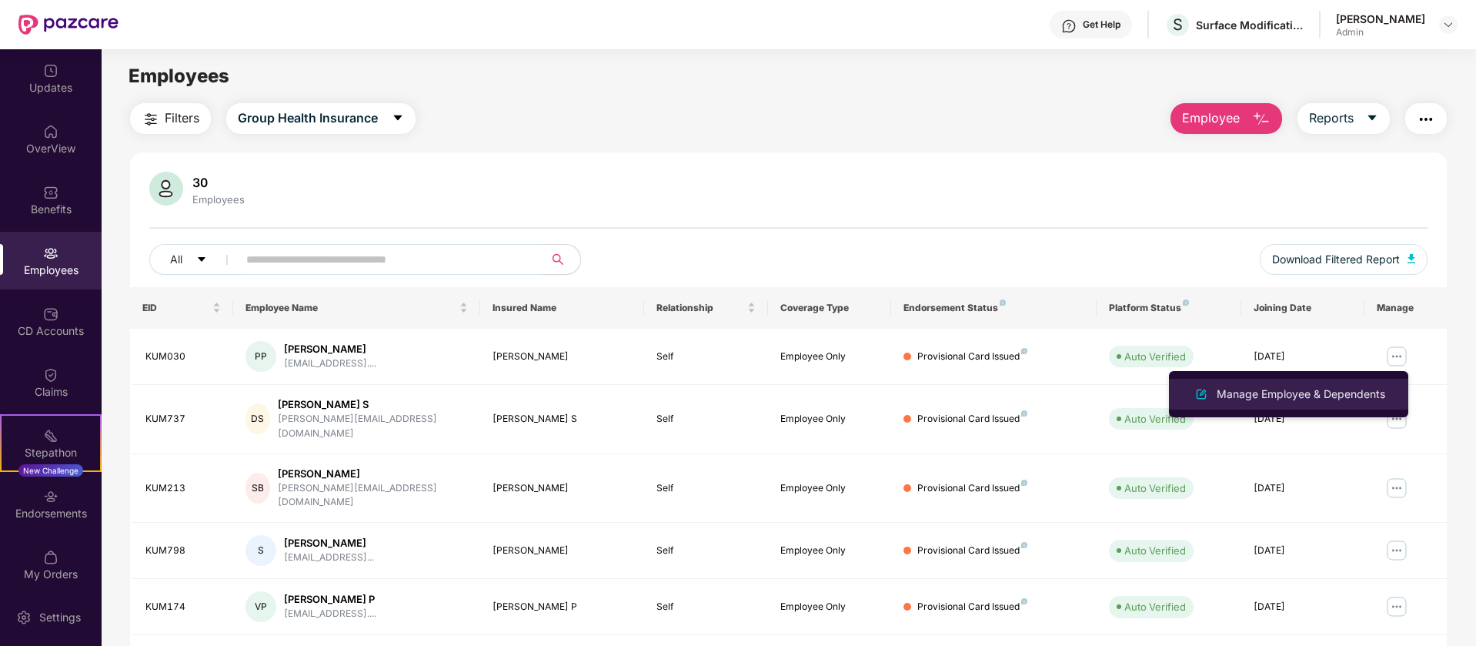
click at [1273, 397] on div "Manage Employee & Dependents" at bounding box center [1300, 393] width 175 height 17
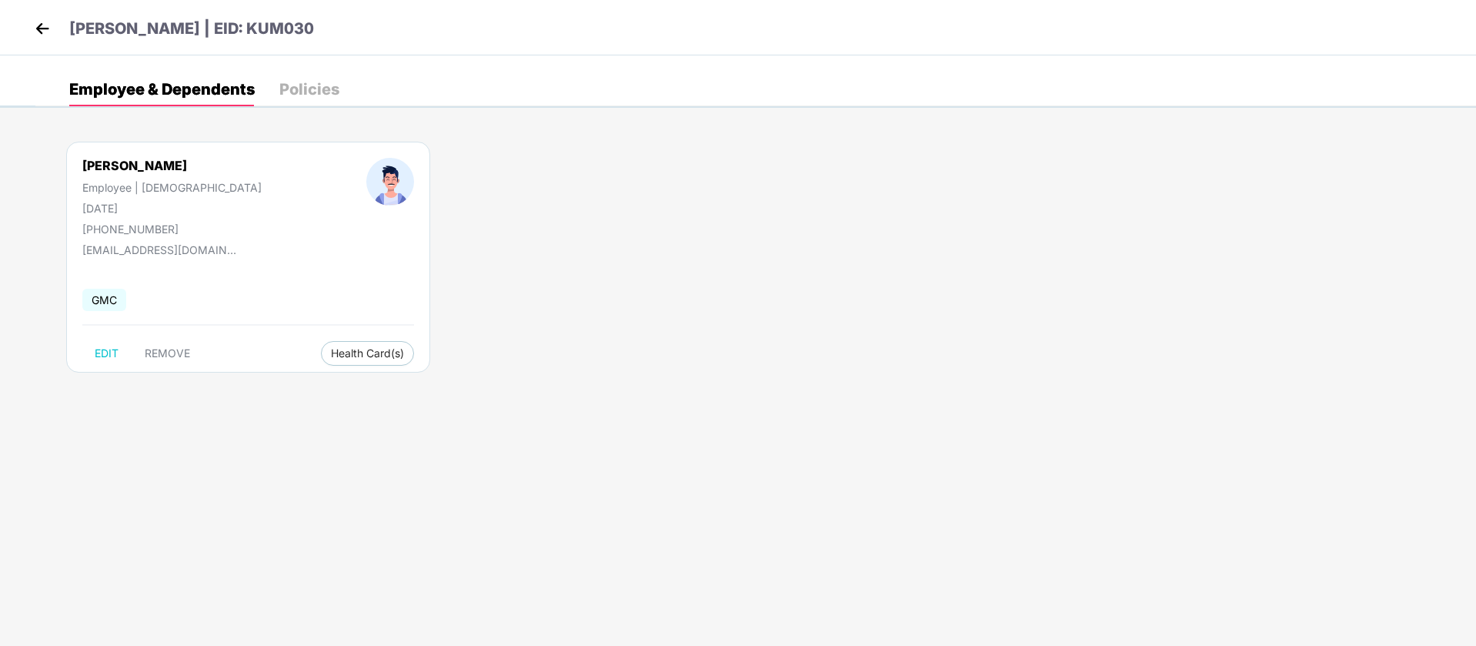
click at [48, 32] on img at bounding box center [42, 28] width 23 height 23
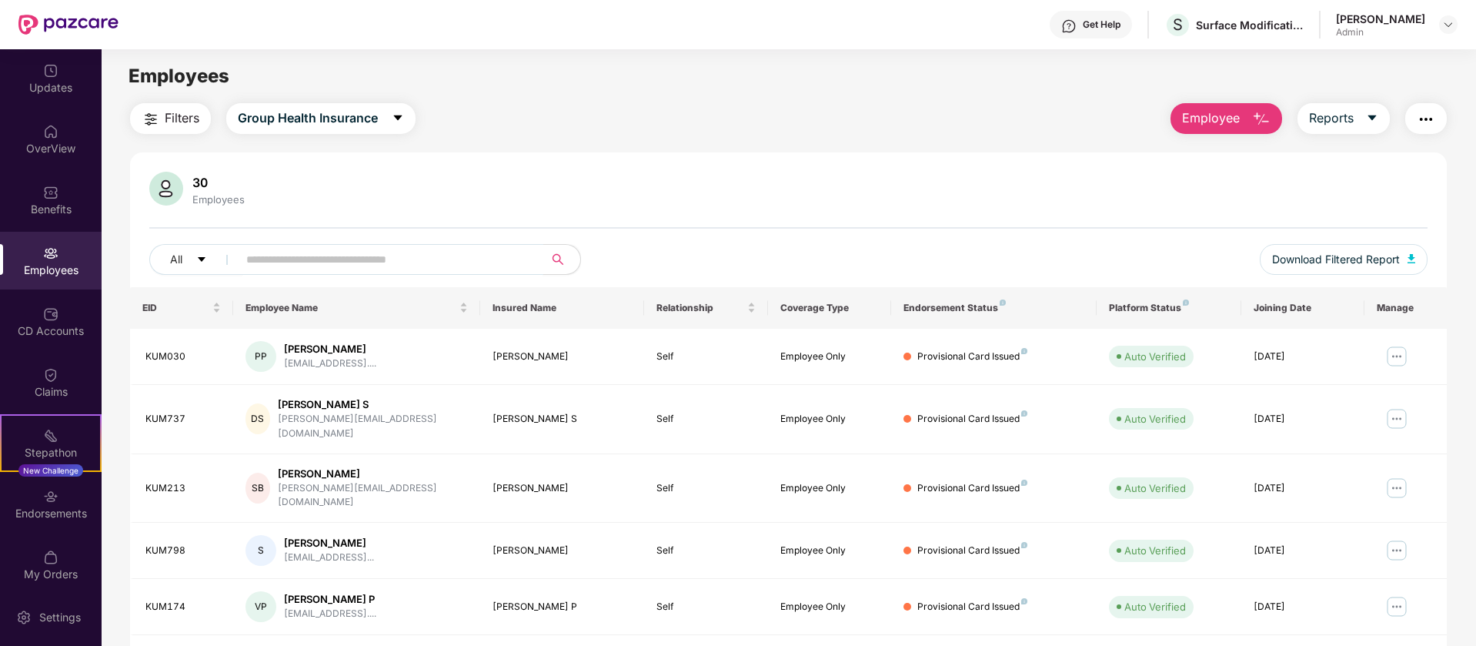
click at [409, 259] on input "text" at bounding box center [384, 259] width 276 height 23
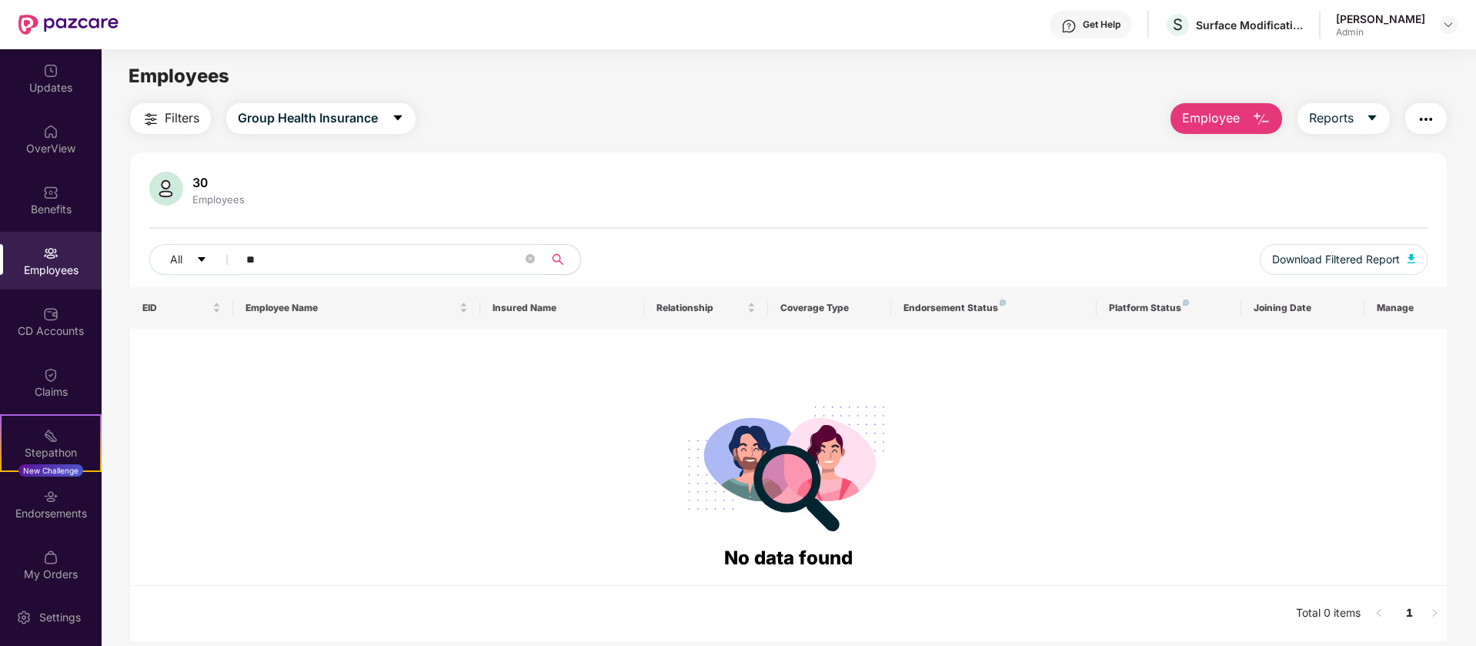
type input "*"
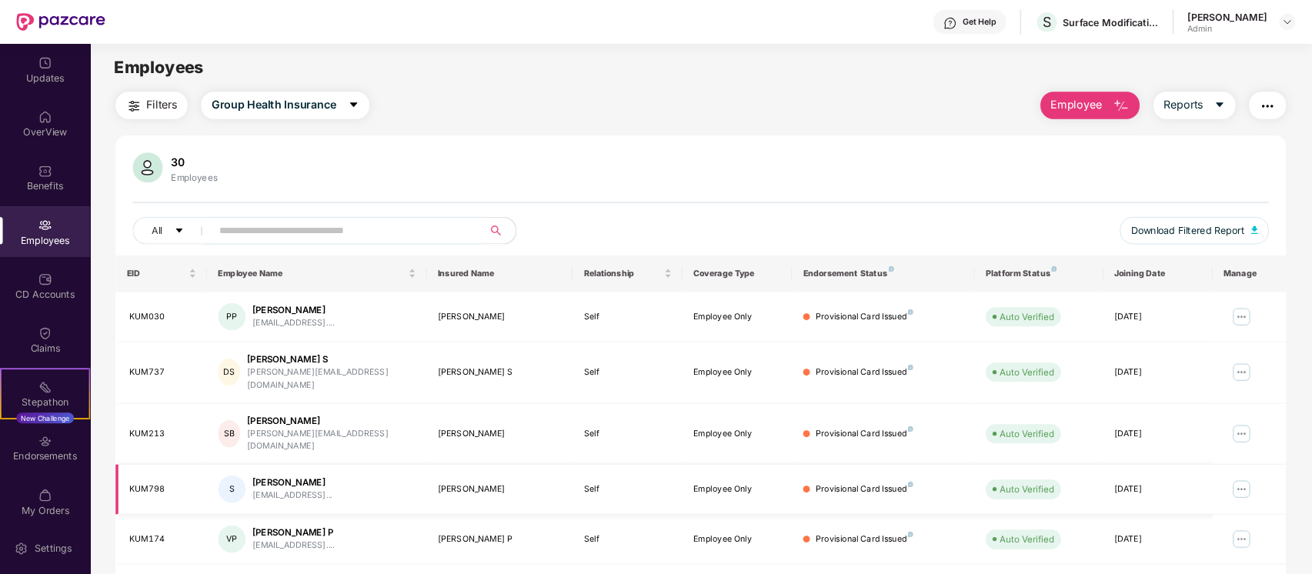
scroll to position [300, 0]
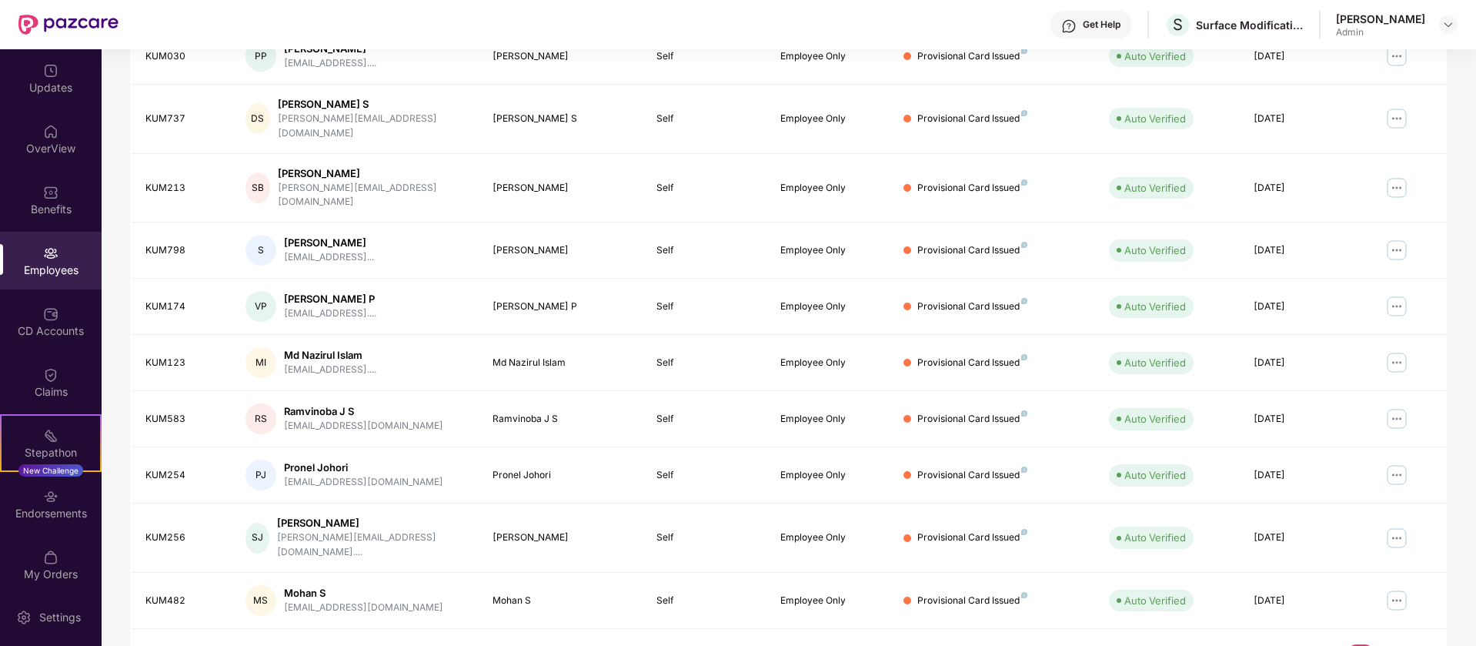
click at [1393, 644] on link "2" at bounding box center [1385, 655] width 25 height 23
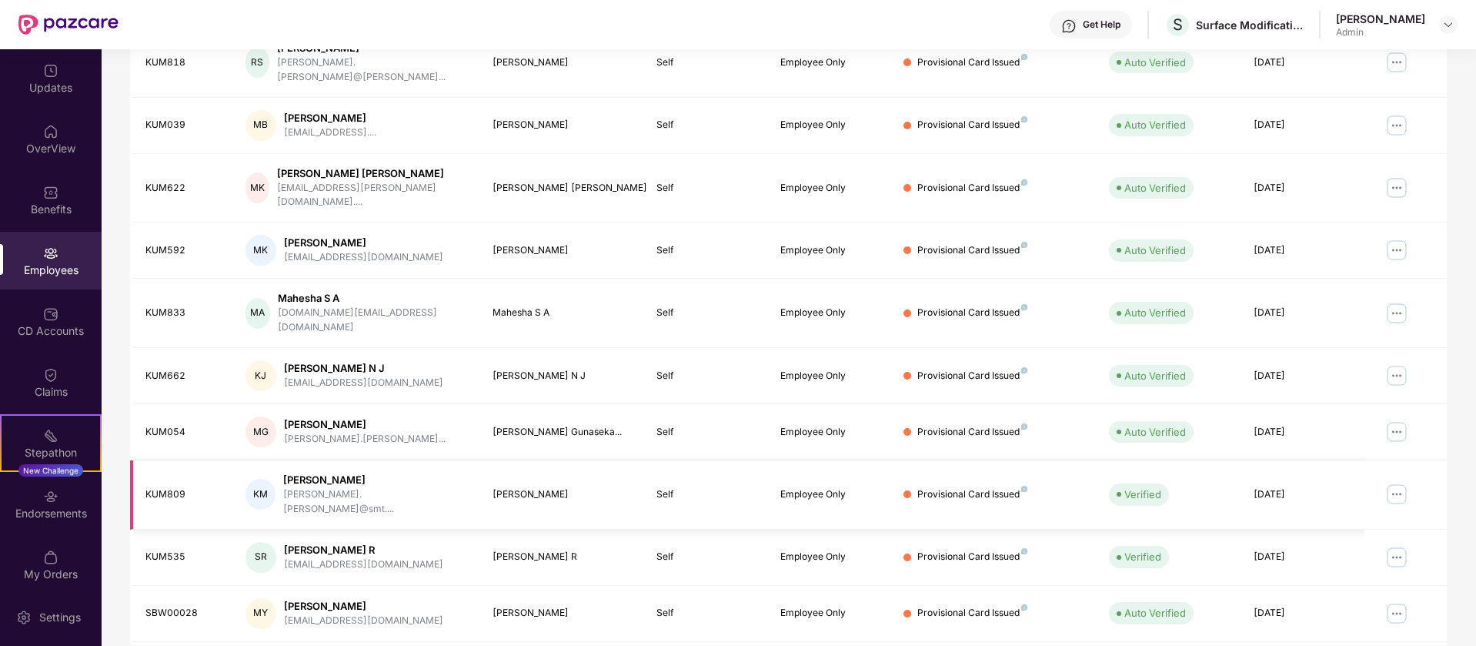
click at [1399, 482] on img at bounding box center [1396, 494] width 25 height 25
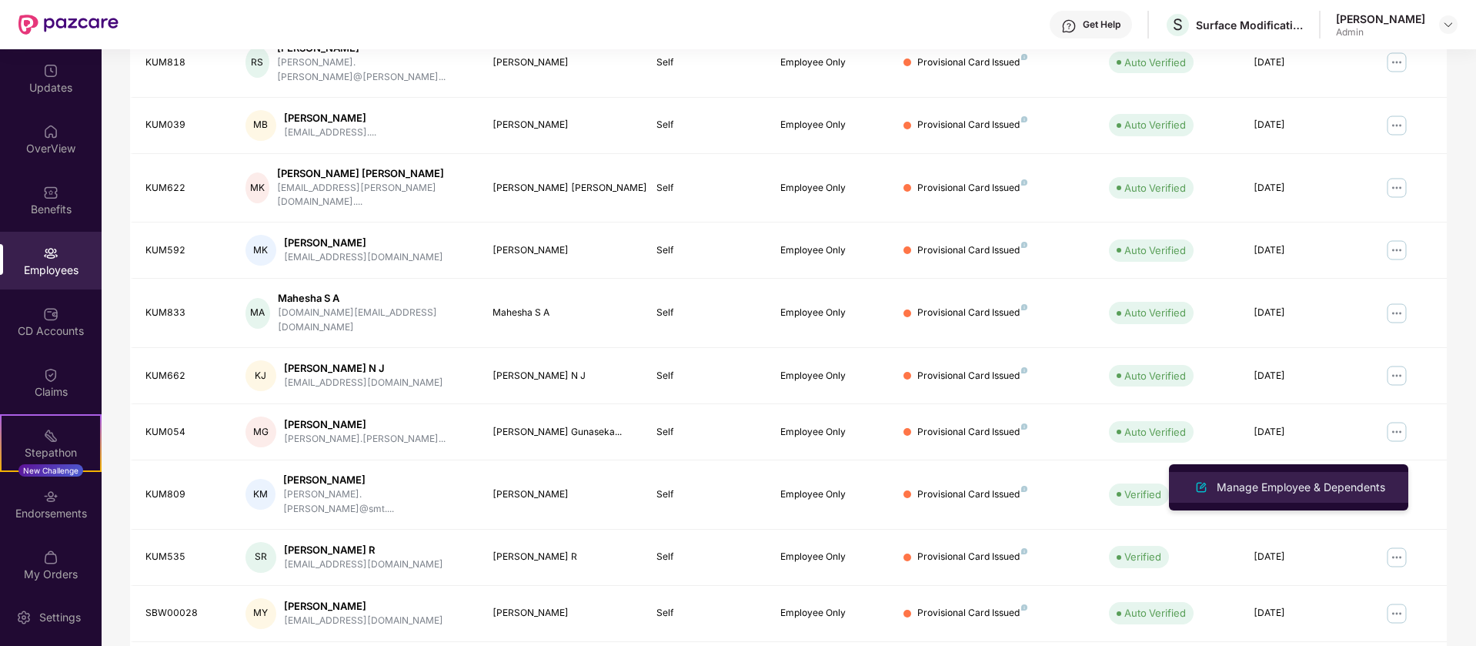
click at [1310, 487] on div "Manage Employee & Dependents" at bounding box center [1300, 487] width 175 height 17
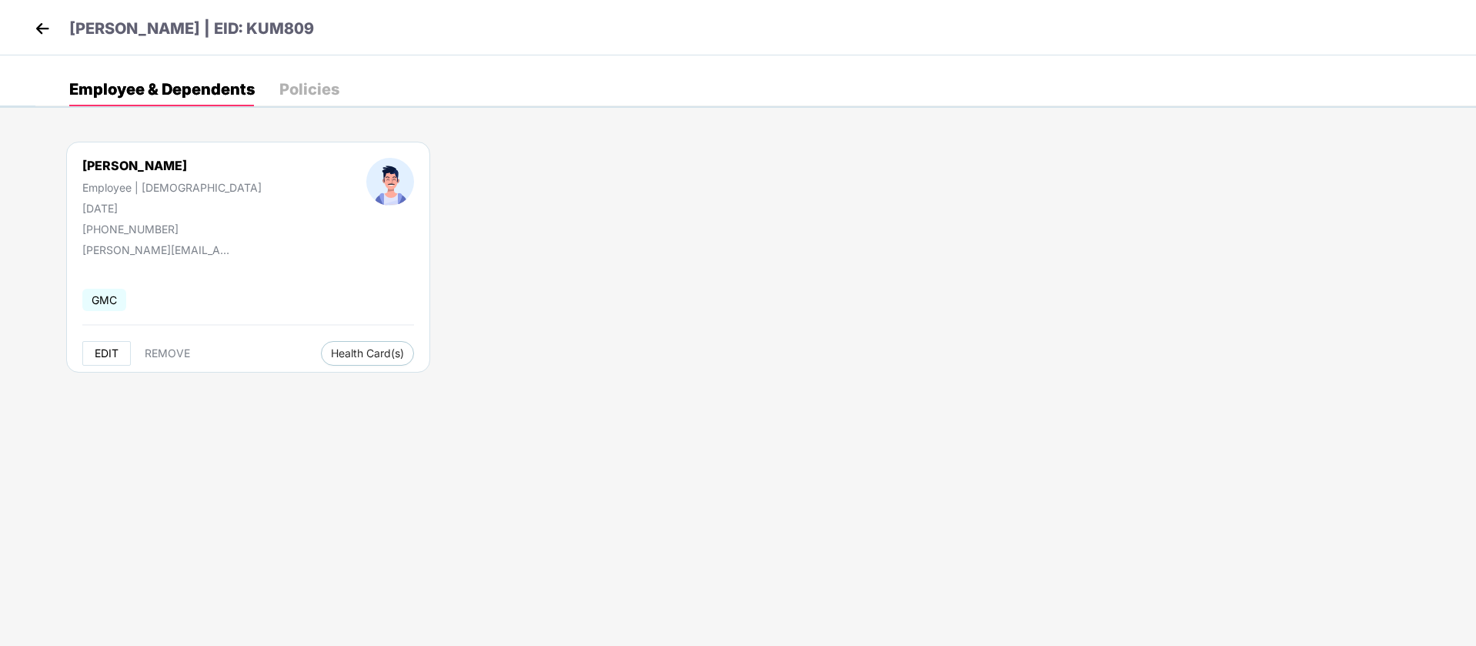
click at [115, 354] on span "EDIT" at bounding box center [107, 353] width 24 height 12
select select "****"
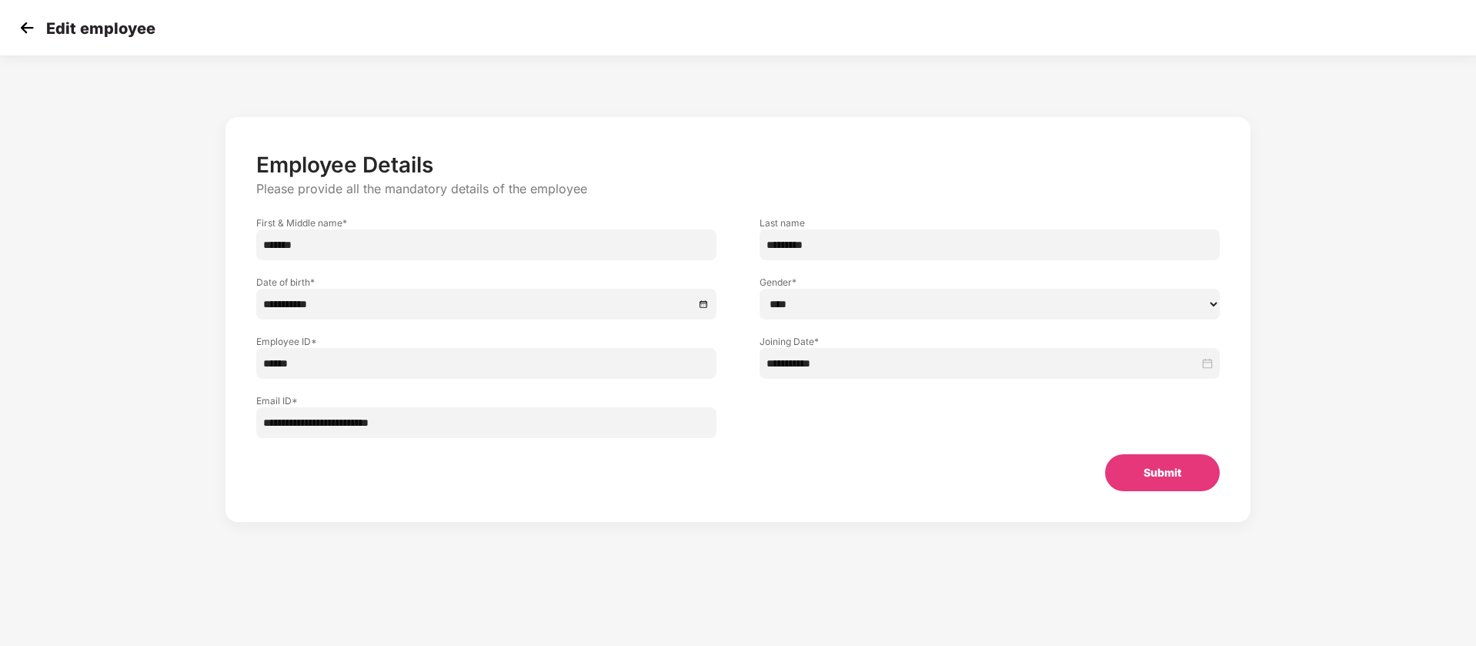
click at [28, 29] on img at bounding box center [26, 27] width 23 height 23
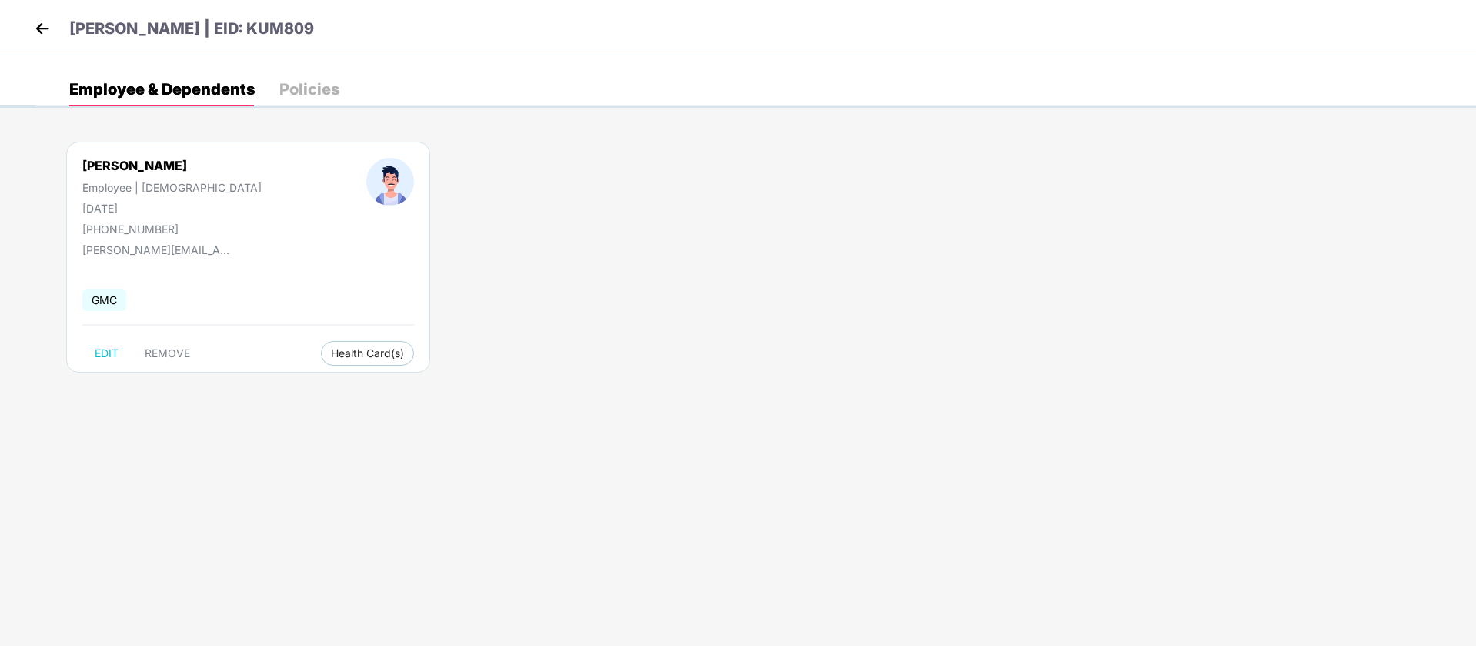
click at [36, 28] on img at bounding box center [42, 28] width 23 height 23
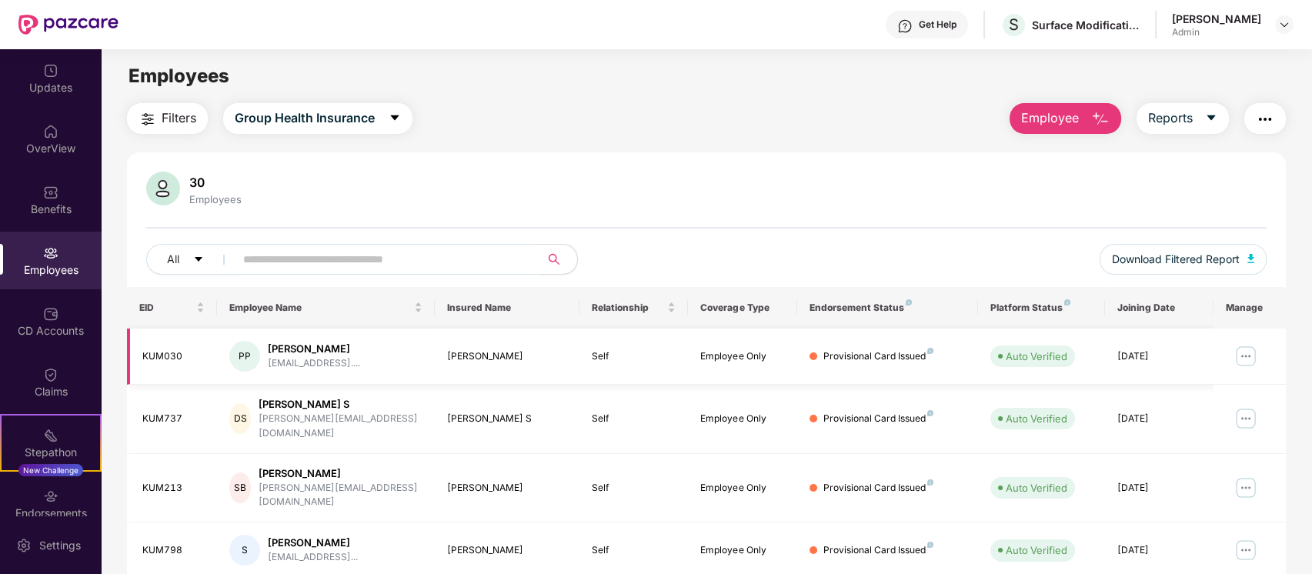
scroll to position [370, 0]
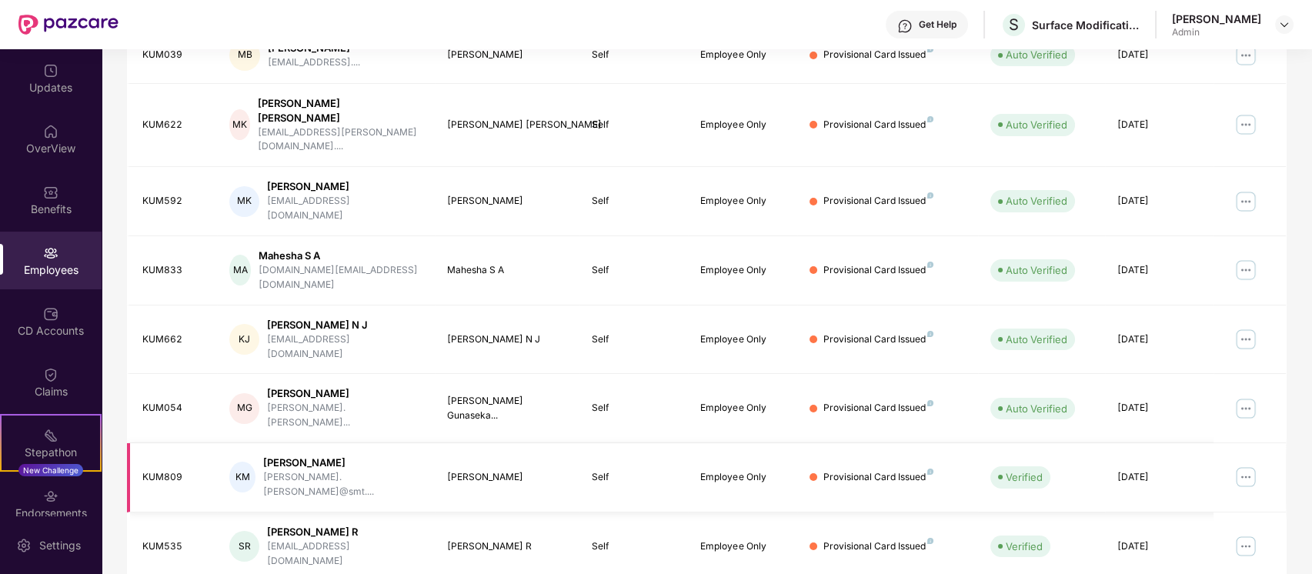
click at [1249, 465] on img at bounding box center [1245, 477] width 25 height 25
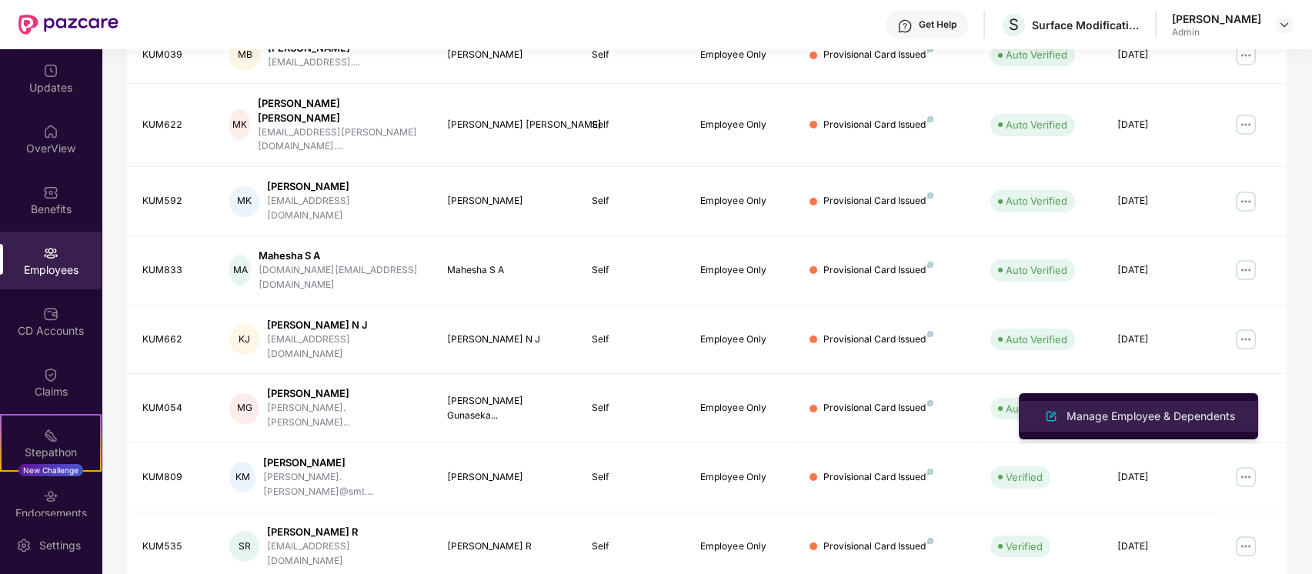
click at [1179, 416] on div "Manage Employee & Dependents" at bounding box center [1150, 416] width 175 height 17
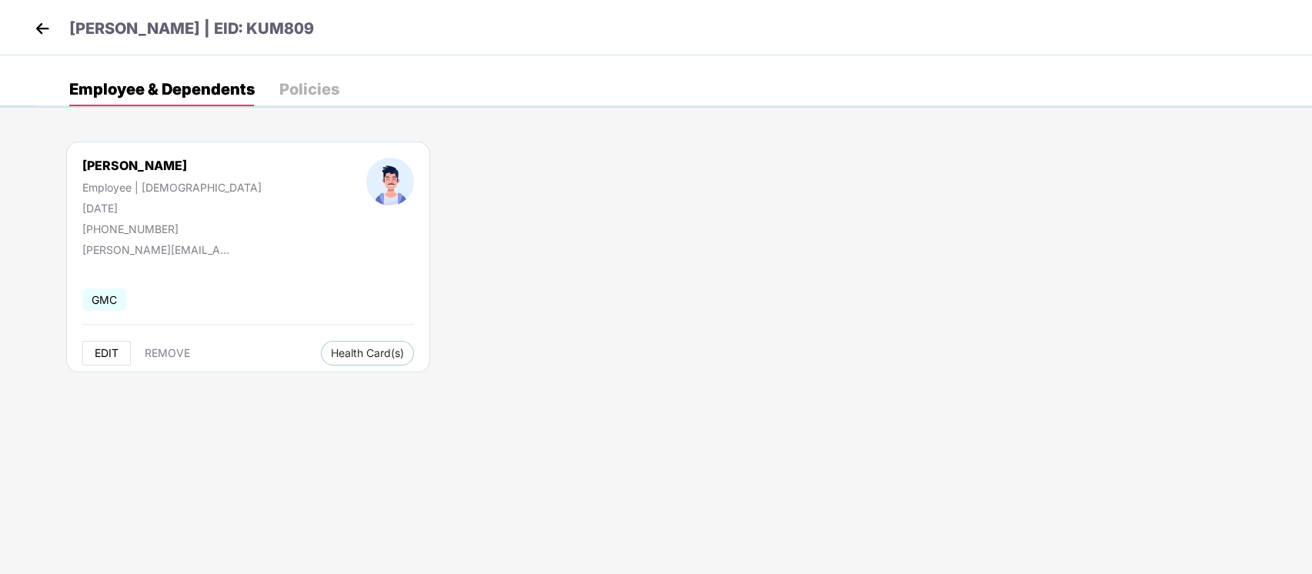
click at [101, 348] on span "EDIT" at bounding box center [107, 353] width 24 height 12
select select "****"
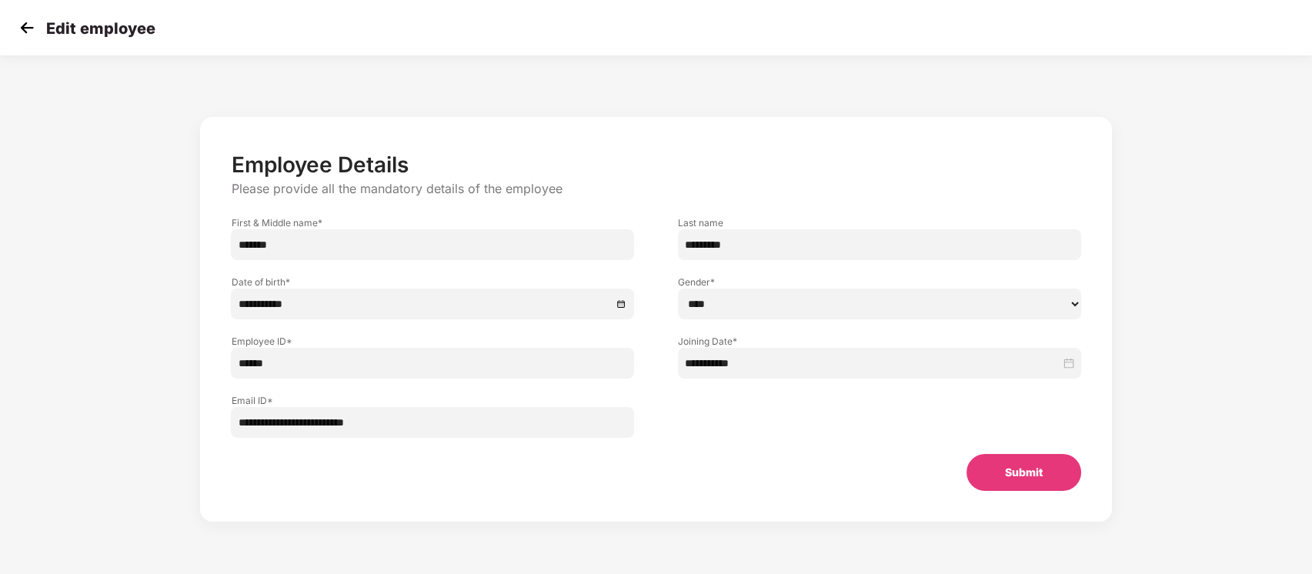
click at [31, 27] on img at bounding box center [26, 27] width 23 height 23
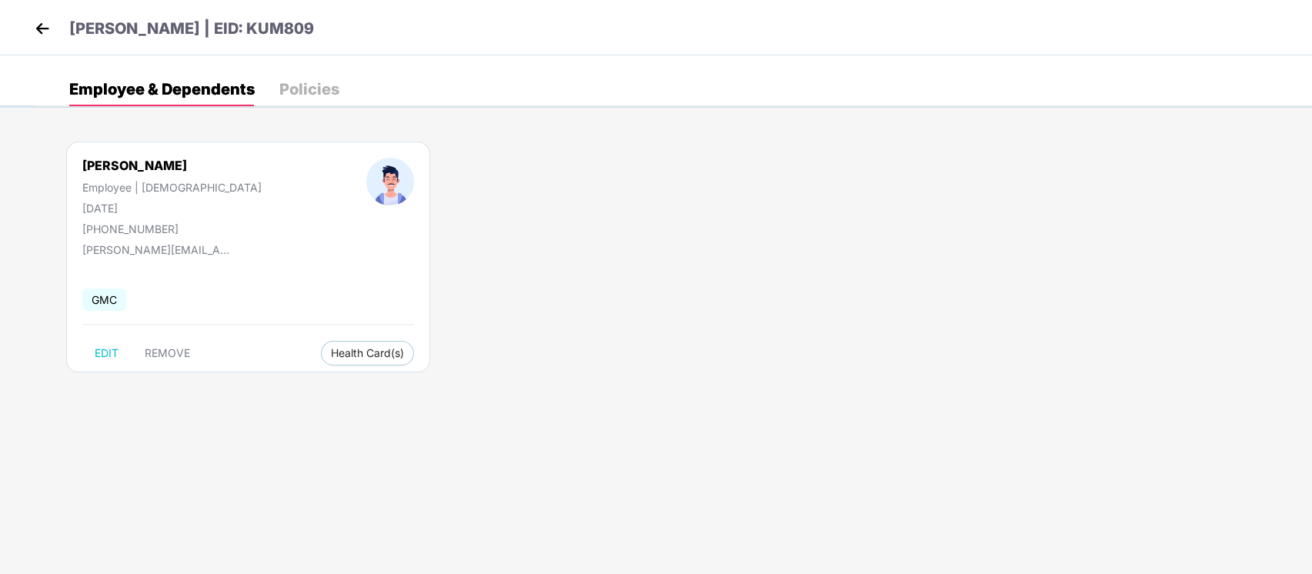
click at [44, 29] on img at bounding box center [42, 28] width 23 height 23
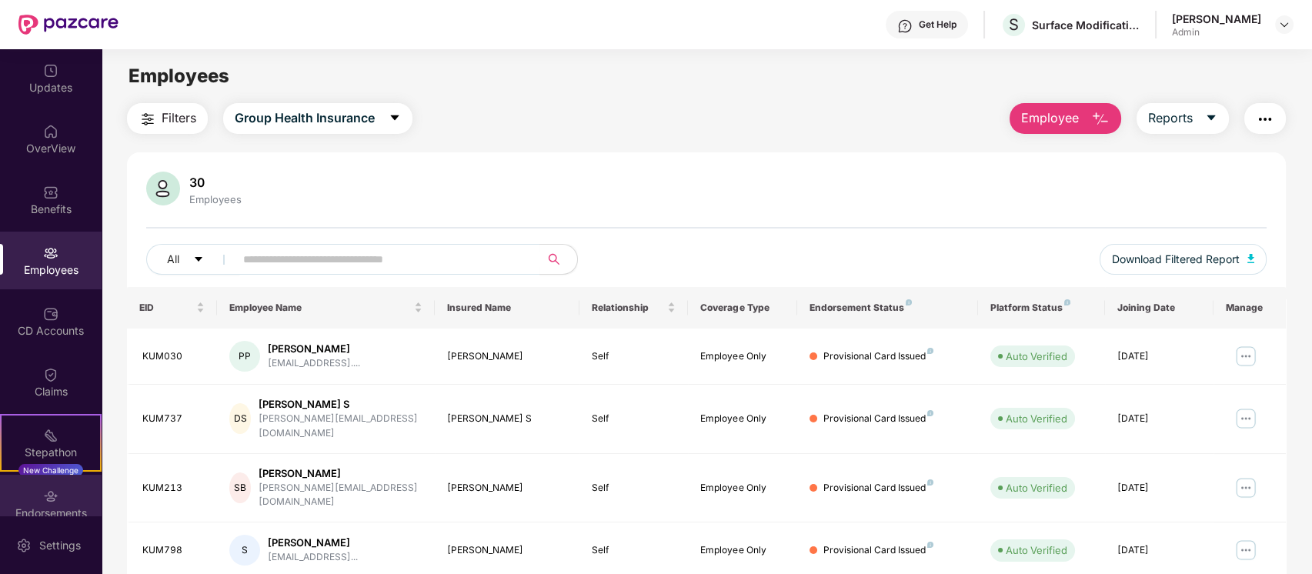
click at [47, 503] on div "Endorsements" at bounding box center [51, 504] width 102 height 58
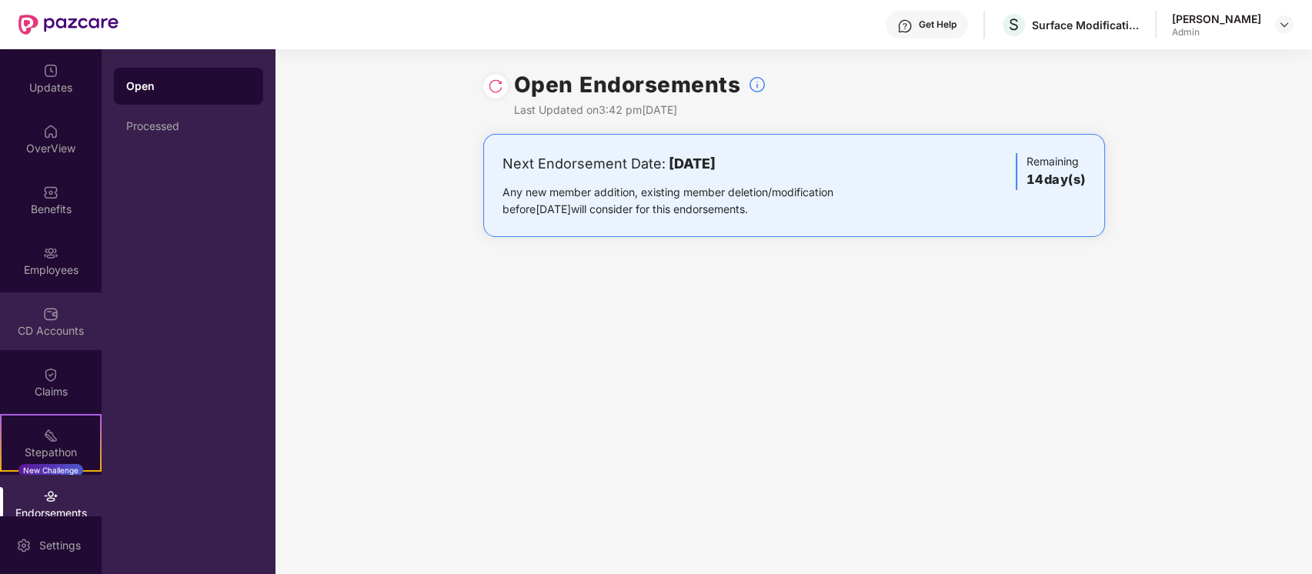
click at [62, 307] on div "CD Accounts" at bounding box center [51, 321] width 102 height 58
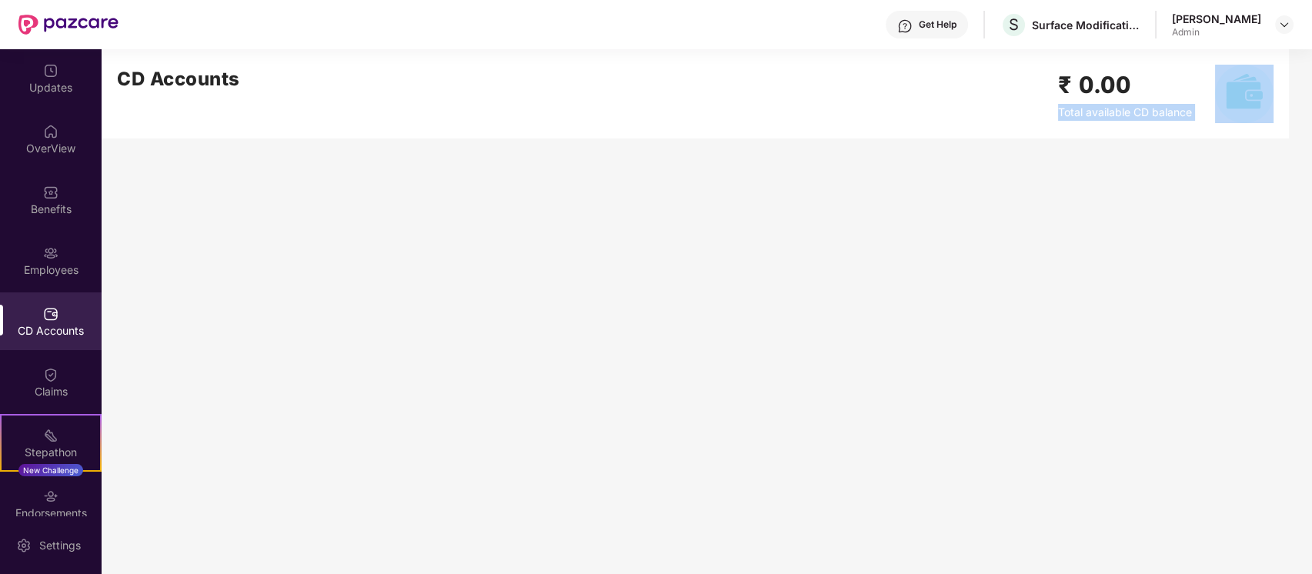
drag, startPoint x: 783, startPoint y: 125, endPoint x: 579, endPoint y: 161, distance: 207.1
click at [579, 161] on main "CD Accounts ₹ 0.00 Total available CD balance" at bounding box center [707, 311] width 1210 height 525
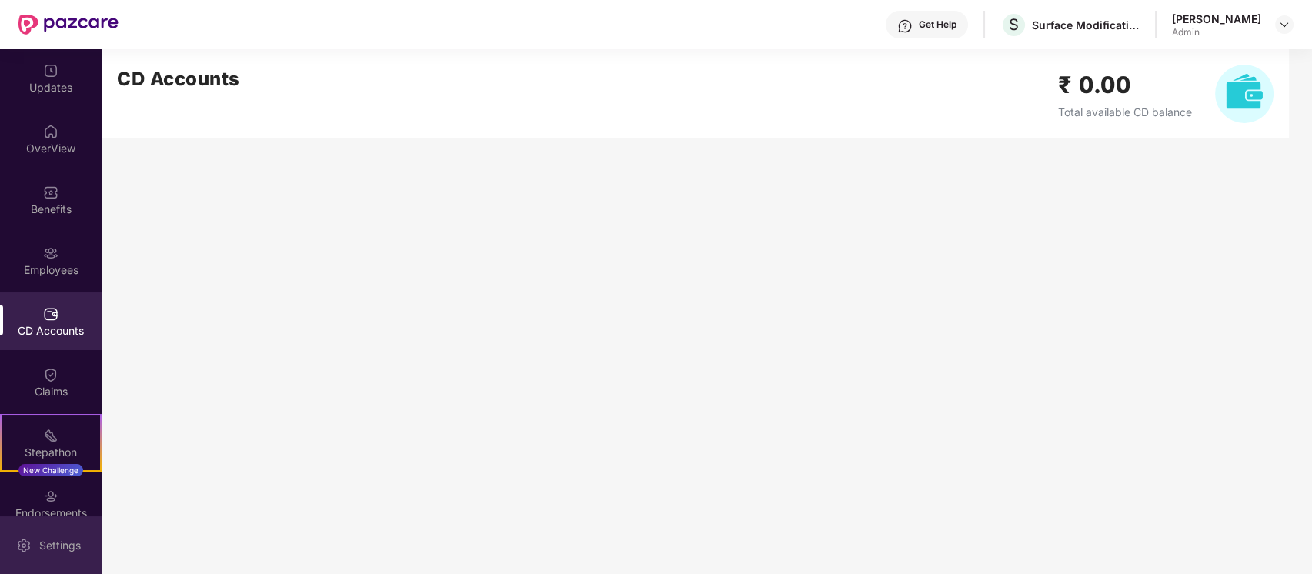
click at [43, 516] on div "Settings" at bounding box center [51, 545] width 102 height 58
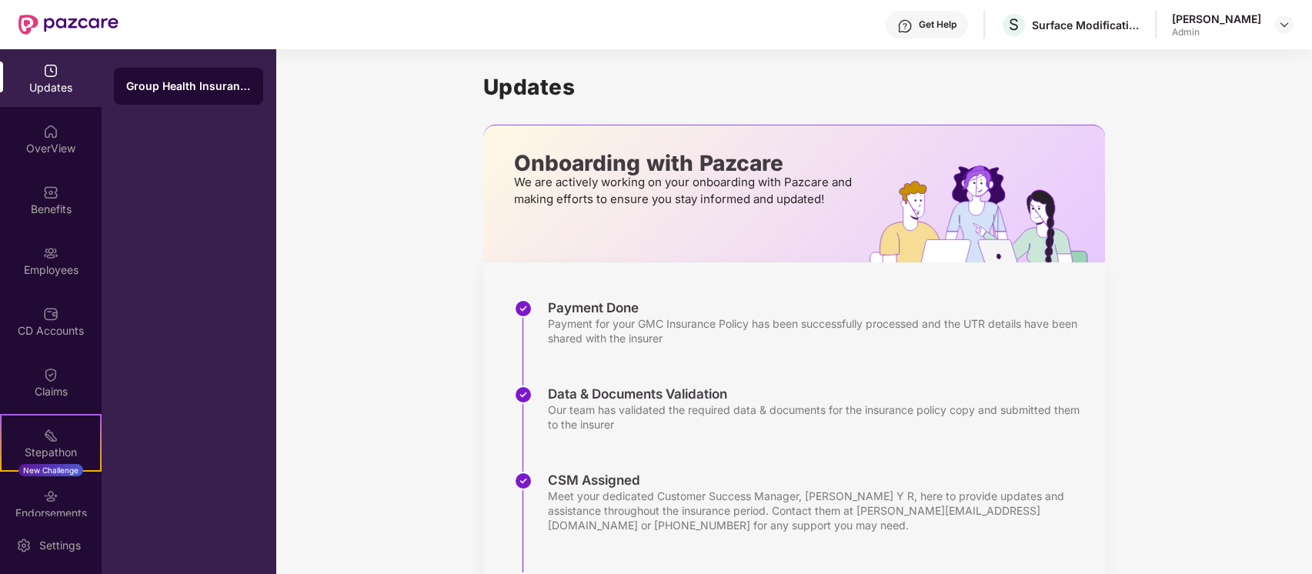
click at [919, 24] on div "Get Help" at bounding box center [938, 24] width 38 height 12
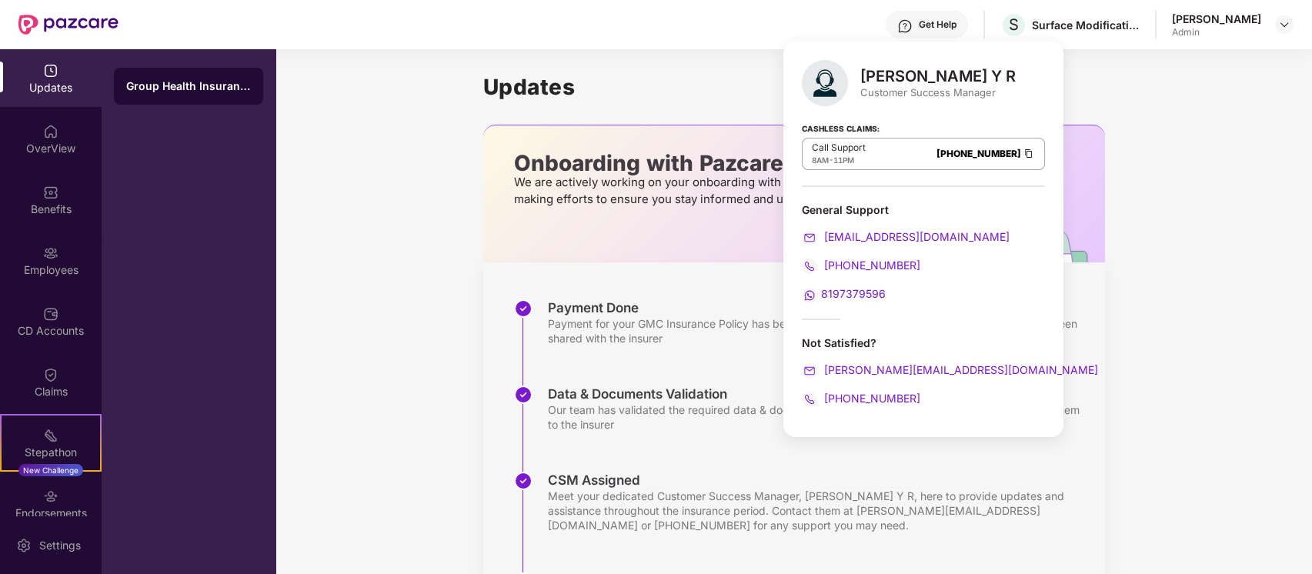
click at [840, 126] on strong "Cashless Claims:" at bounding box center [841, 127] width 78 height 17
click at [339, 157] on div "Updates Onboarding with Pazcare We are actively working on your onboarding with…" at bounding box center [793, 433] width 1036 height 769
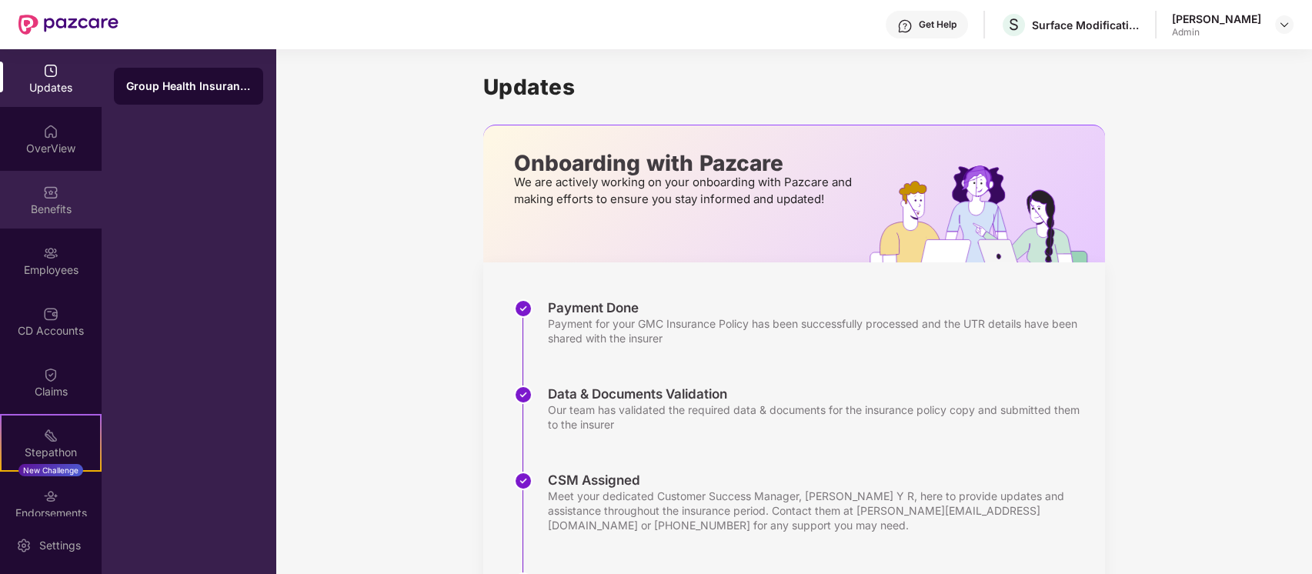
click at [49, 212] on div "Benefits" at bounding box center [51, 209] width 102 height 15
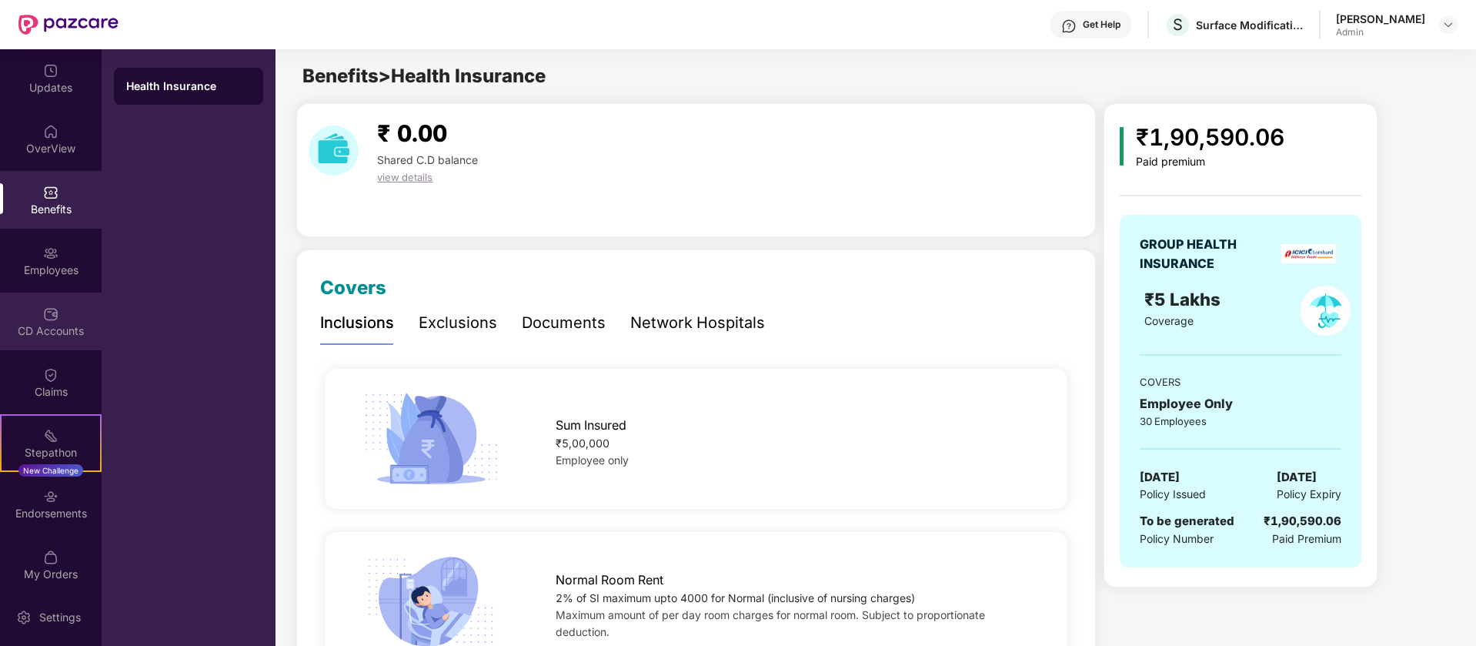
click at [47, 331] on div "CD Accounts" at bounding box center [51, 330] width 102 height 15
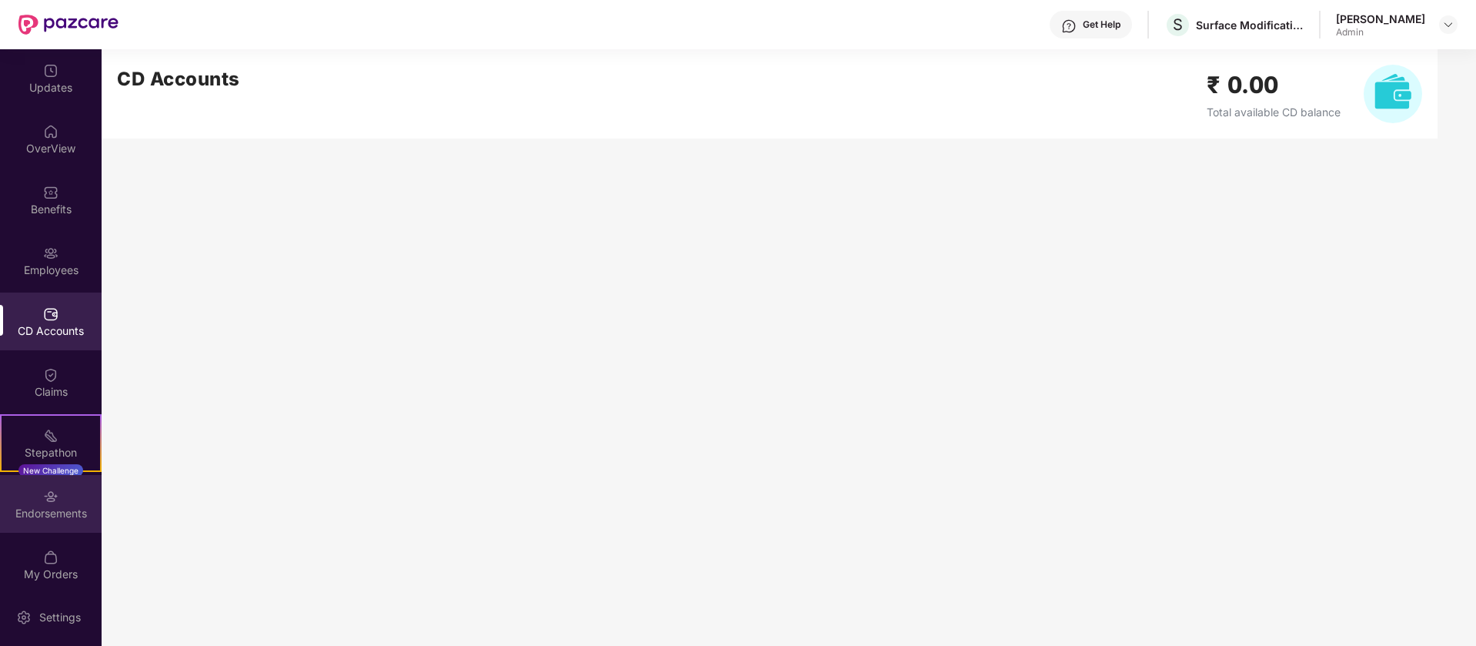
click at [61, 512] on div "Endorsements" at bounding box center [51, 513] width 102 height 15
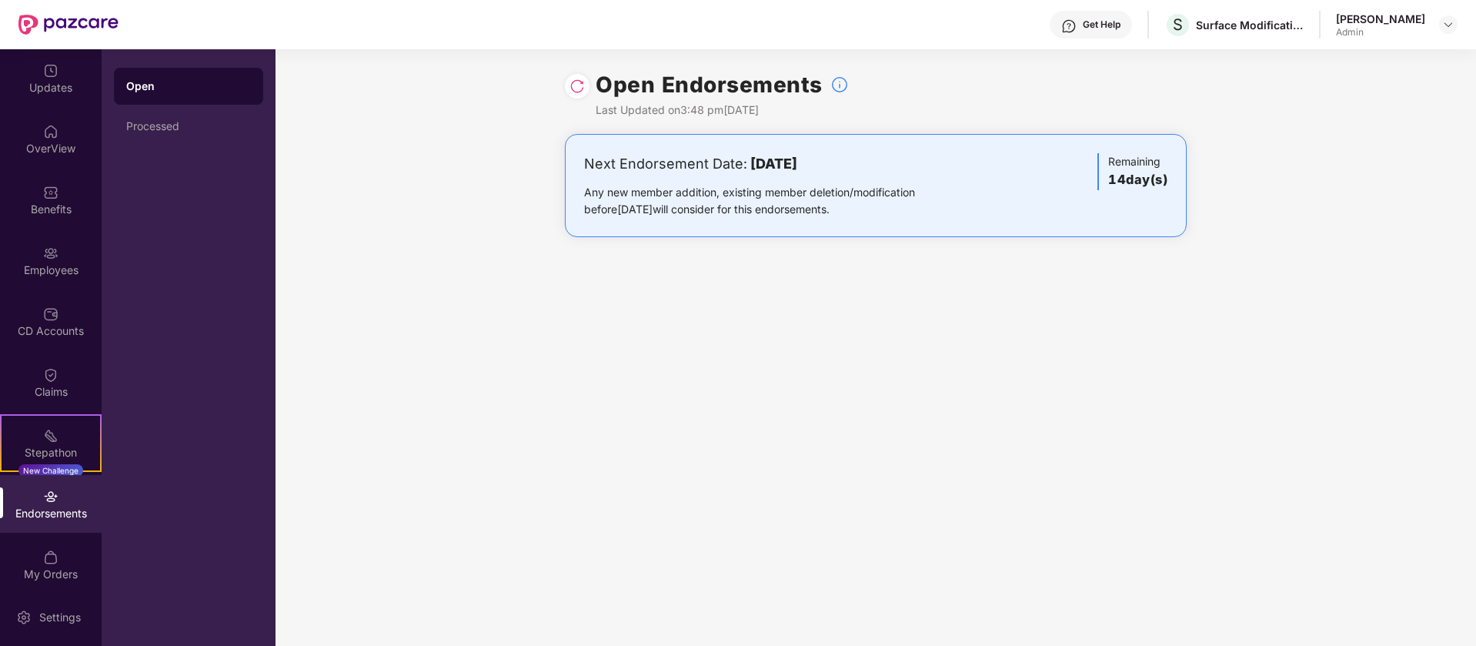
click at [574, 87] on img at bounding box center [576, 85] width 15 height 15
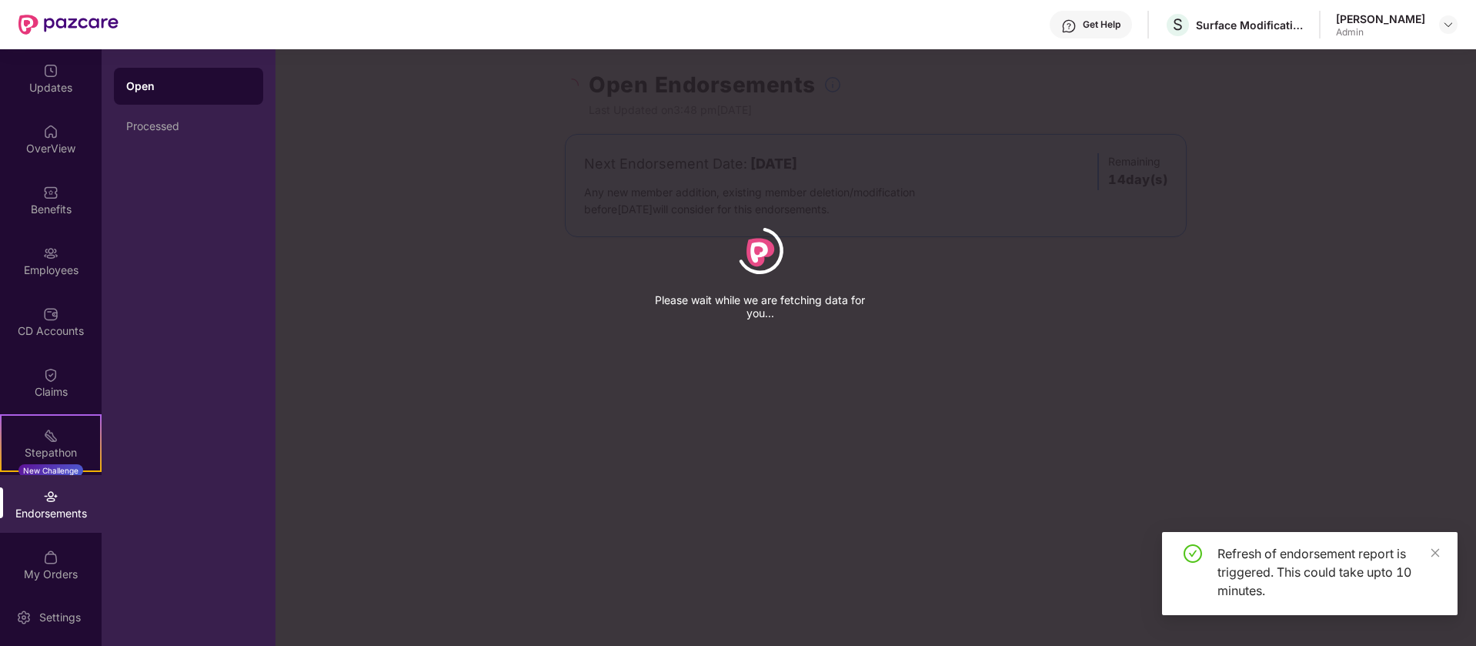
click at [1089, 27] on div "Get Help" at bounding box center [1102, 24] width 38 height 12
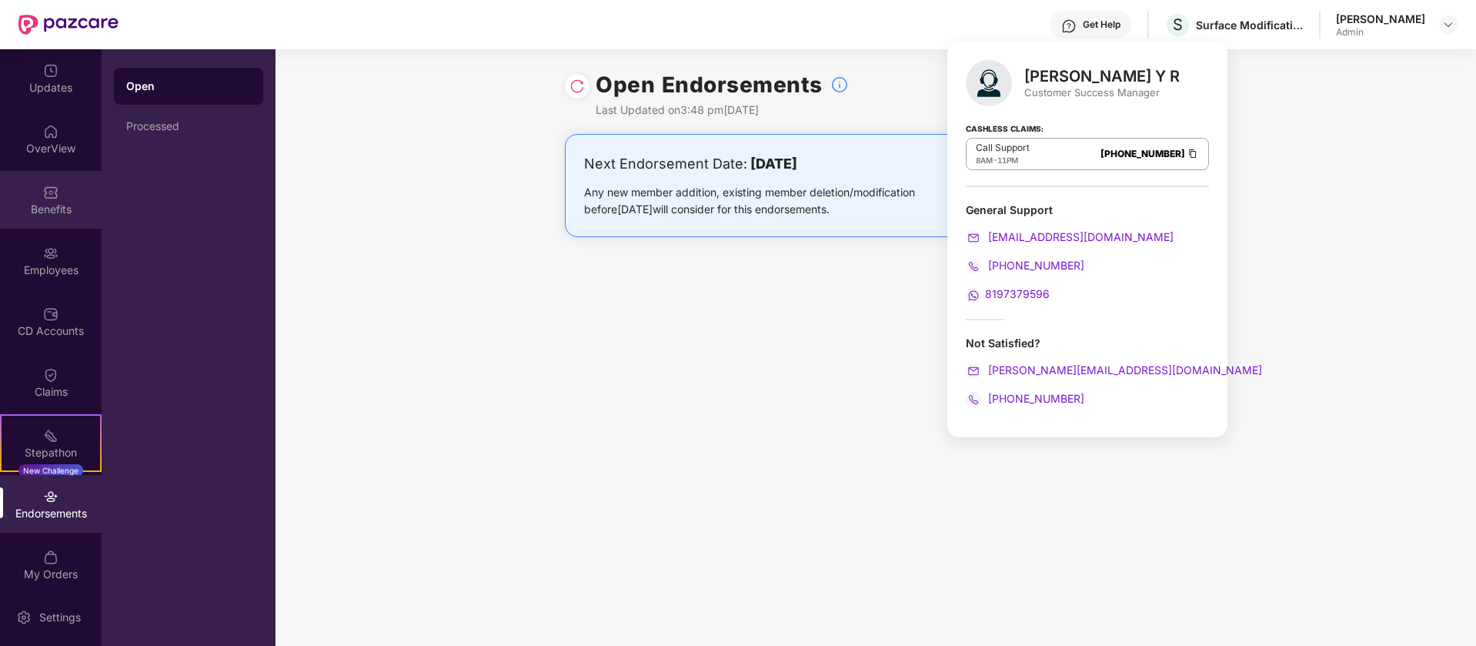
click at [66, 200] on div "Benefits" at bounding box center [51, 200] width 102 height 58
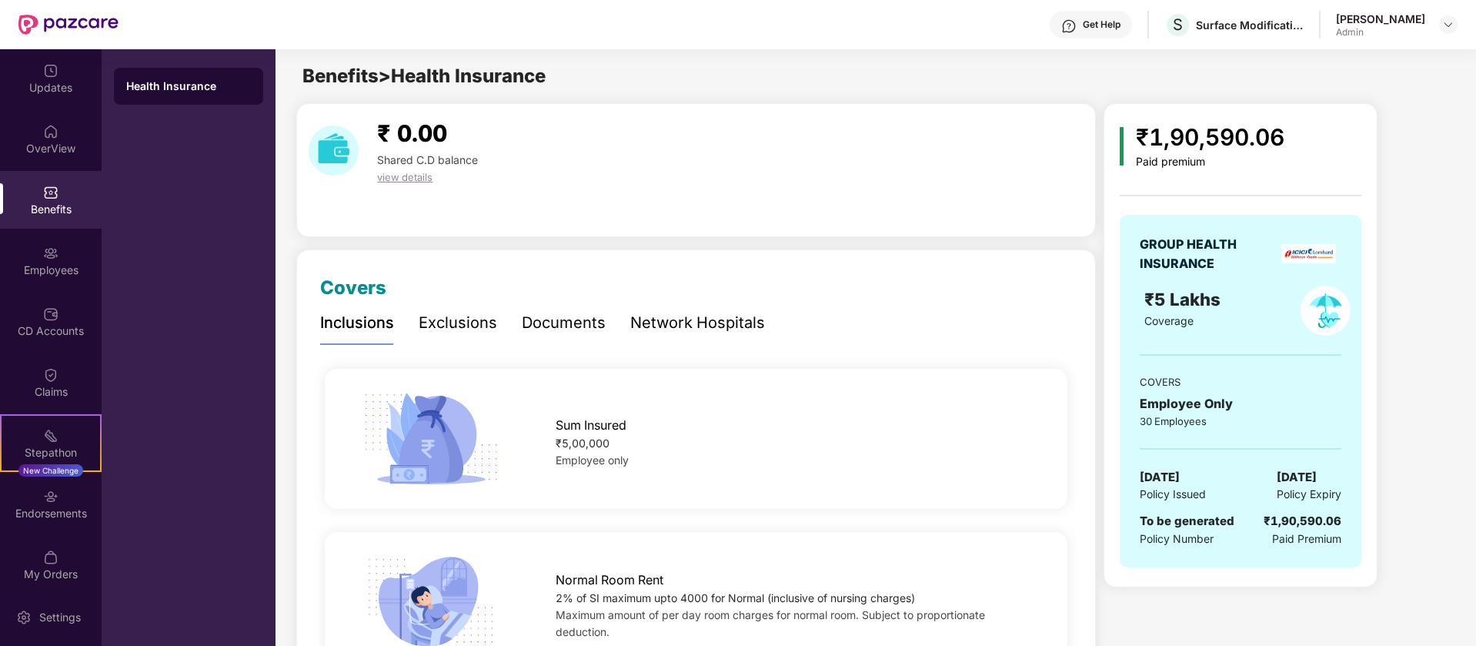
click at [729, 314] on div "Network Hospitals" at bounding box center [697, 323] width 135 height 24
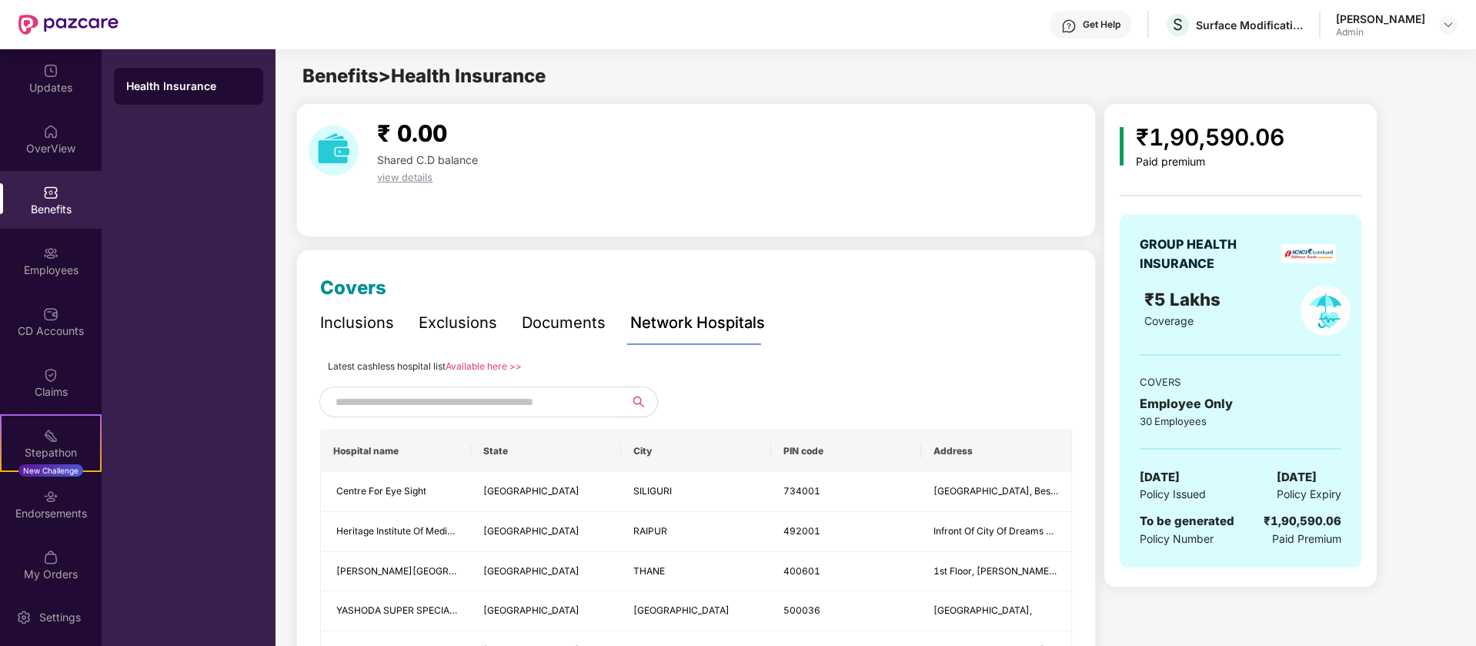
click at [499, 369] on link "Available here >>" at bounding box center [484, 366] width 76 height 12
click at [48, 267] on div "Employees" at bounding box center [51, 269] width 102 height 15
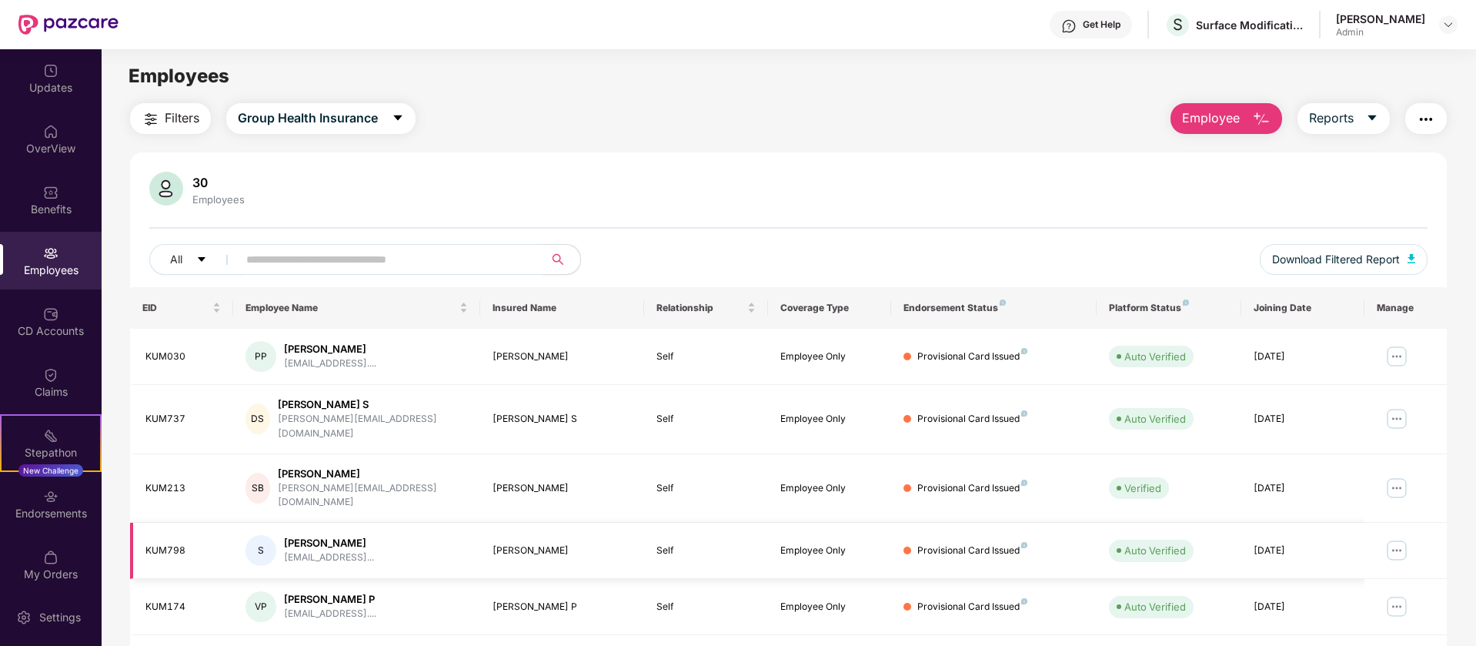
scroll to position [300, 0]
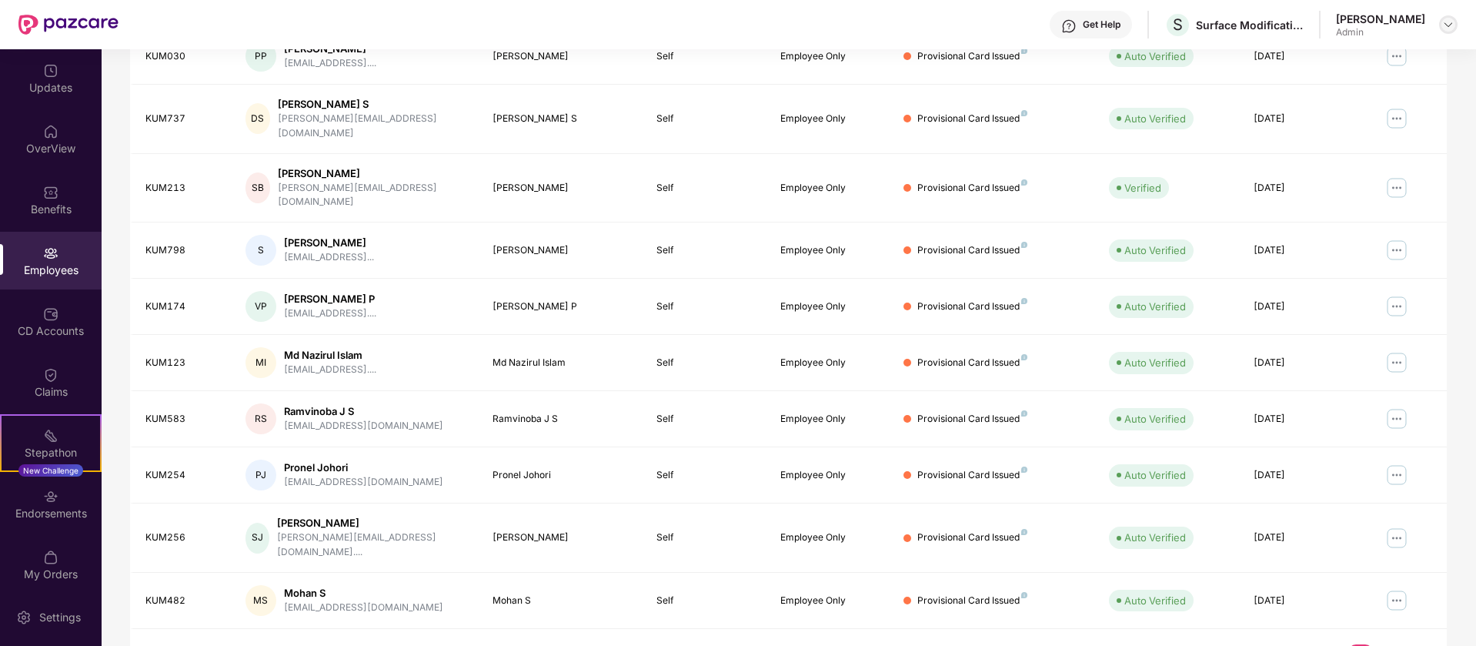
click at [1311, 25] on img at bounding box center [1448, 24] width 12 height 12
click at [1311, 55] on div "Switch to User view" at bounding box center [1376, 61] width 200 height 30
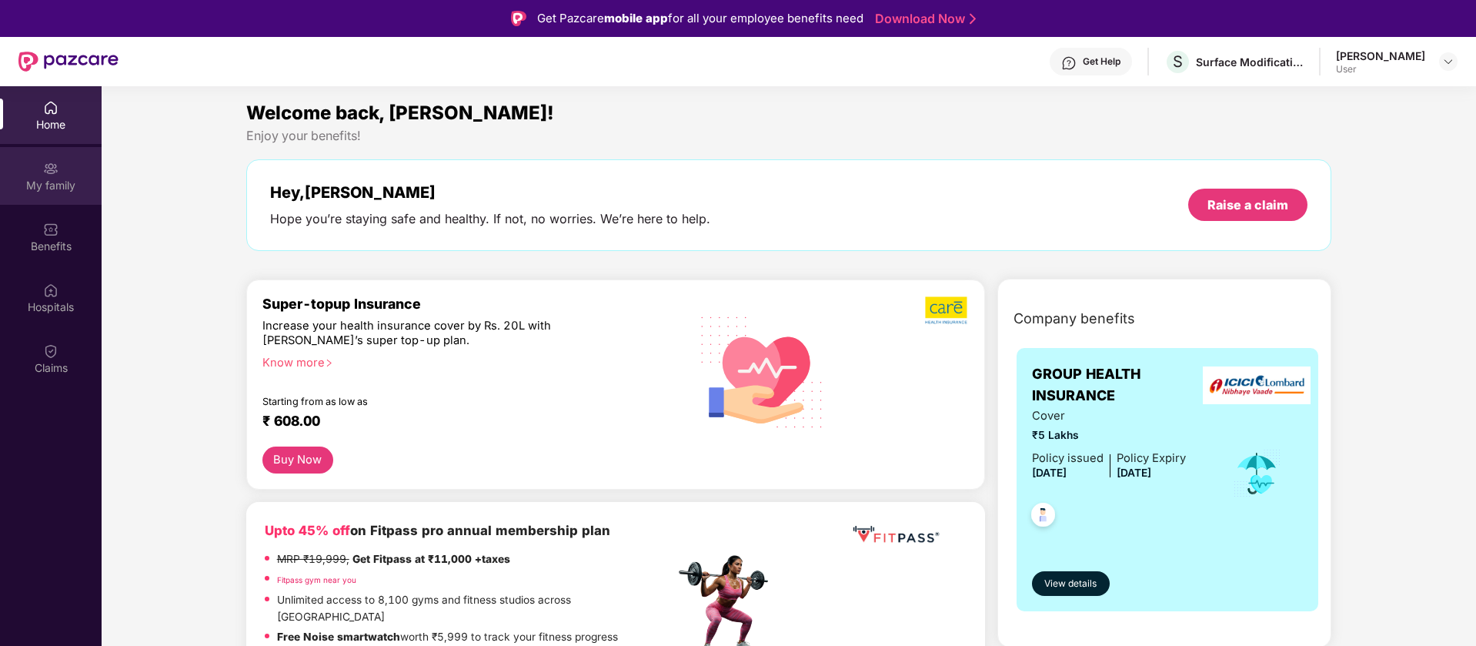
click at [63, 179] on div "My family" at bounding box center [51, 185] width 102 height 15
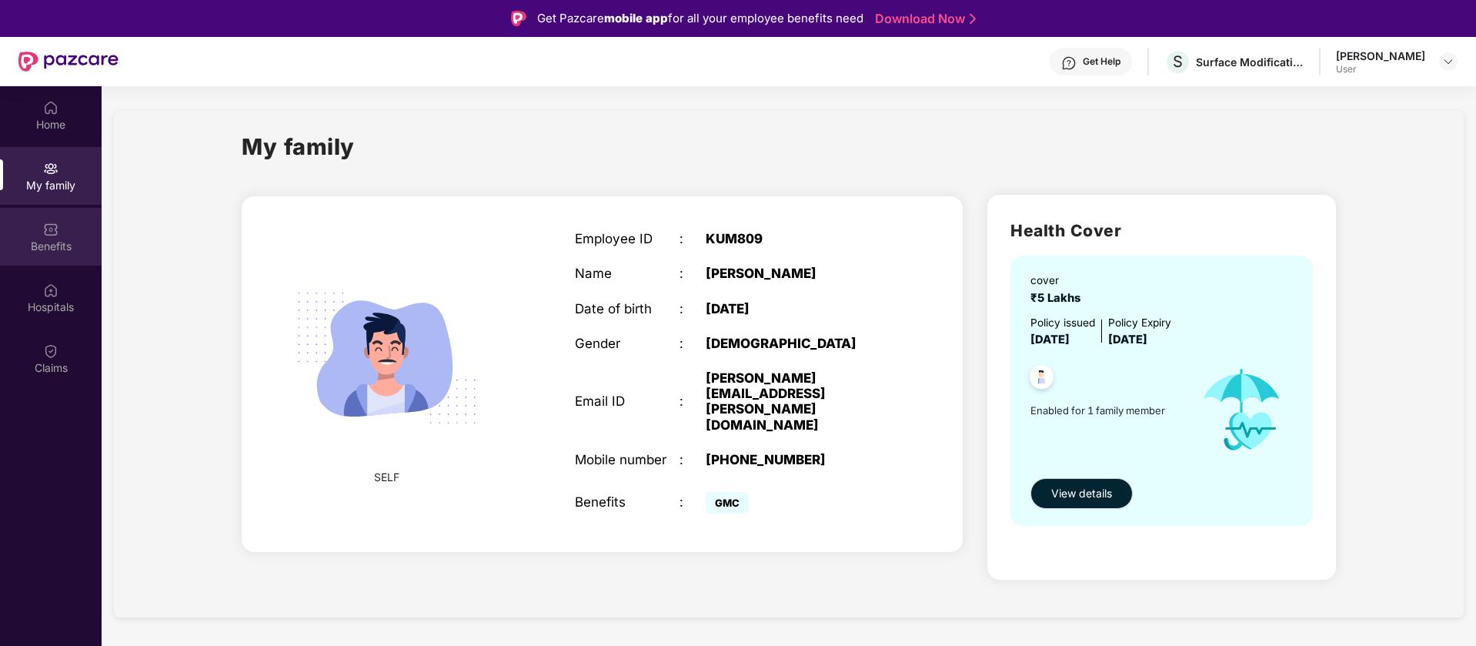
click at [37, 247] on div "Benefits" at bounding box center [51, 246] width 102 height 15
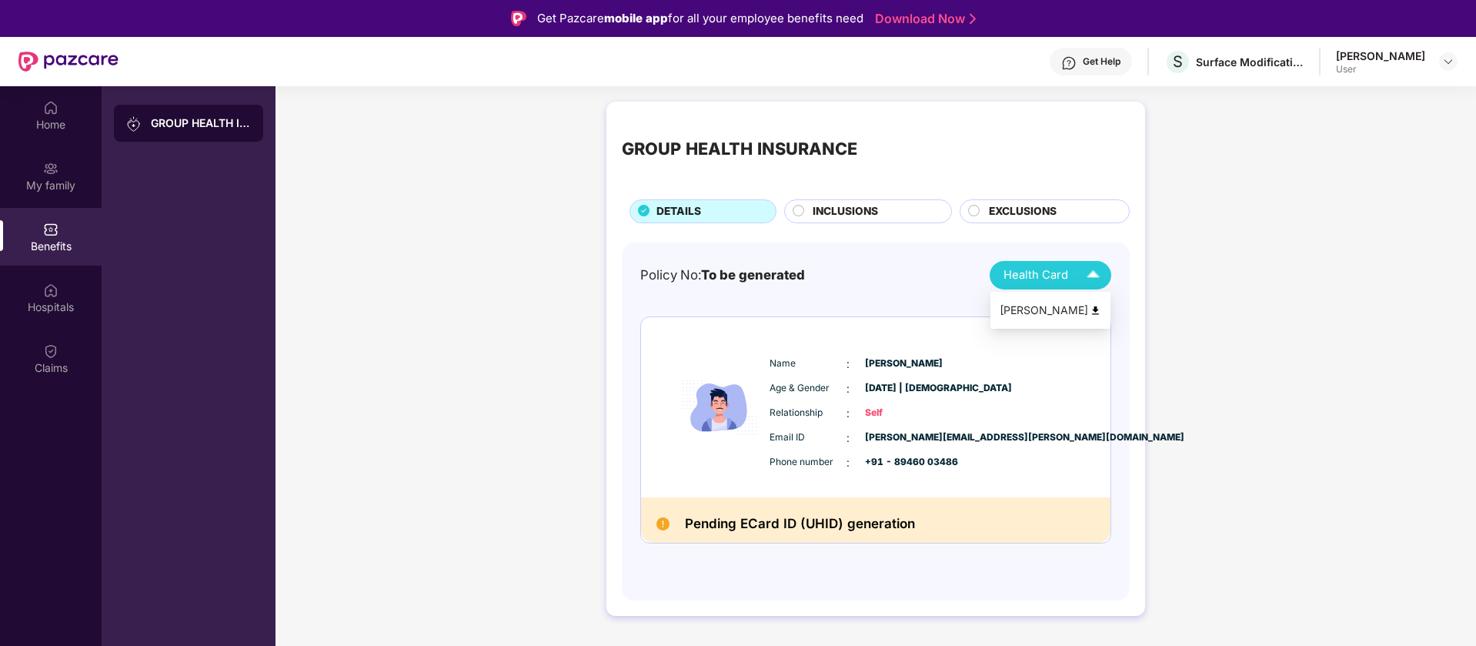
click at [1093, 275] on img at bounding box center [1093, 275] width 27 height 27
click at [1096, 309] on img at bounding box center [1096, 311] width 12 height 12
click at [1230, 219] on div "GROUP HEALTH INSURANCE DETAILS INCLUSIONS EXCLUSIONS Policy No: To be generated…" at bounding box center [875, 366] width 1200 height 545
click at [806, 210] on div "INCLUSIONS" at bounding box center [874, 212] width 139 height 19
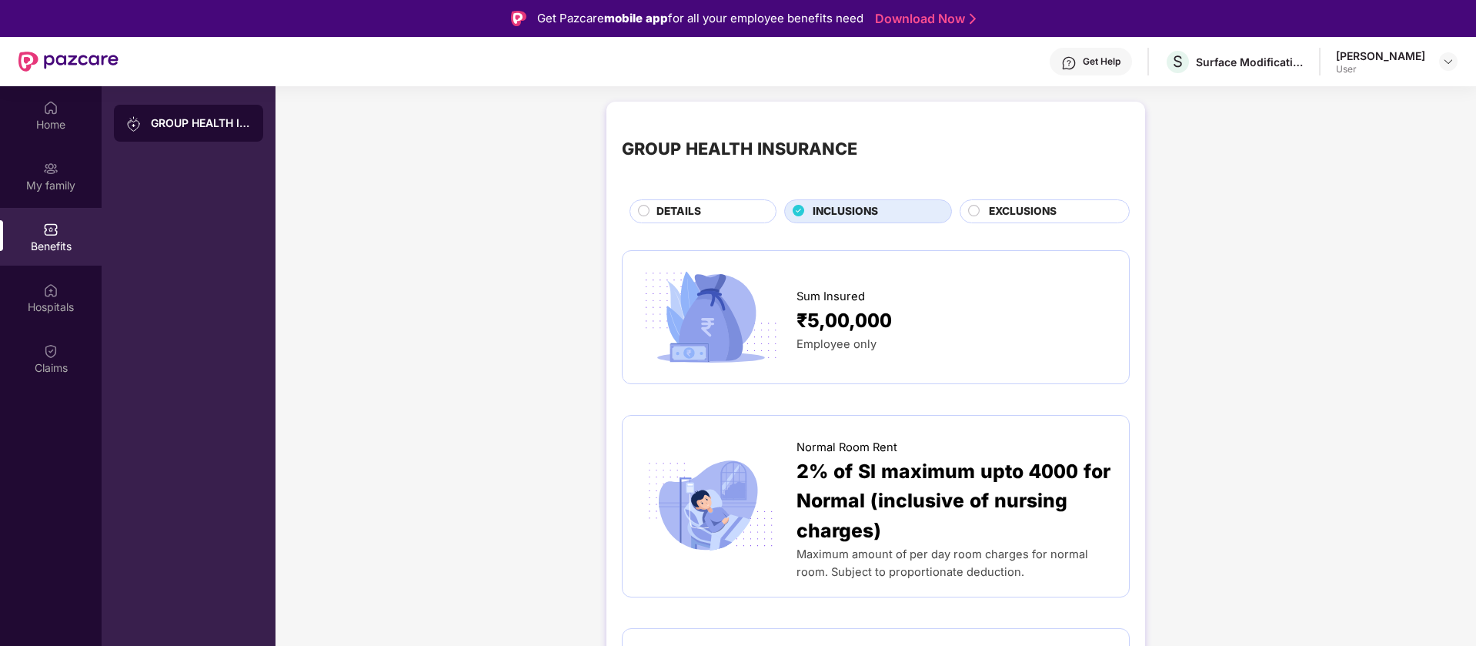
click at [36, 230] on div "Benefits" at bounding box center [51, 237] width 102 height 58
click at [72, 113] on div "Home" at bounding box center [51, 115] width 102 height 58
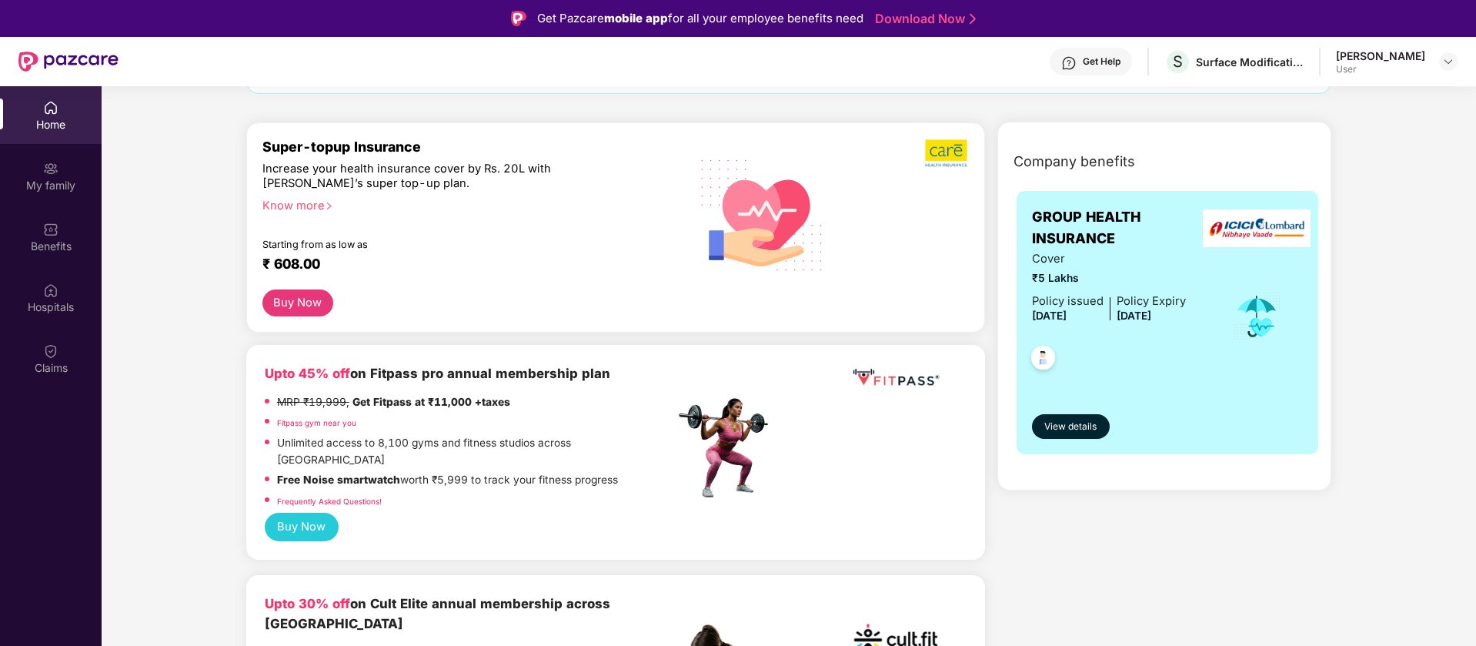
scroll to position [171, 0]
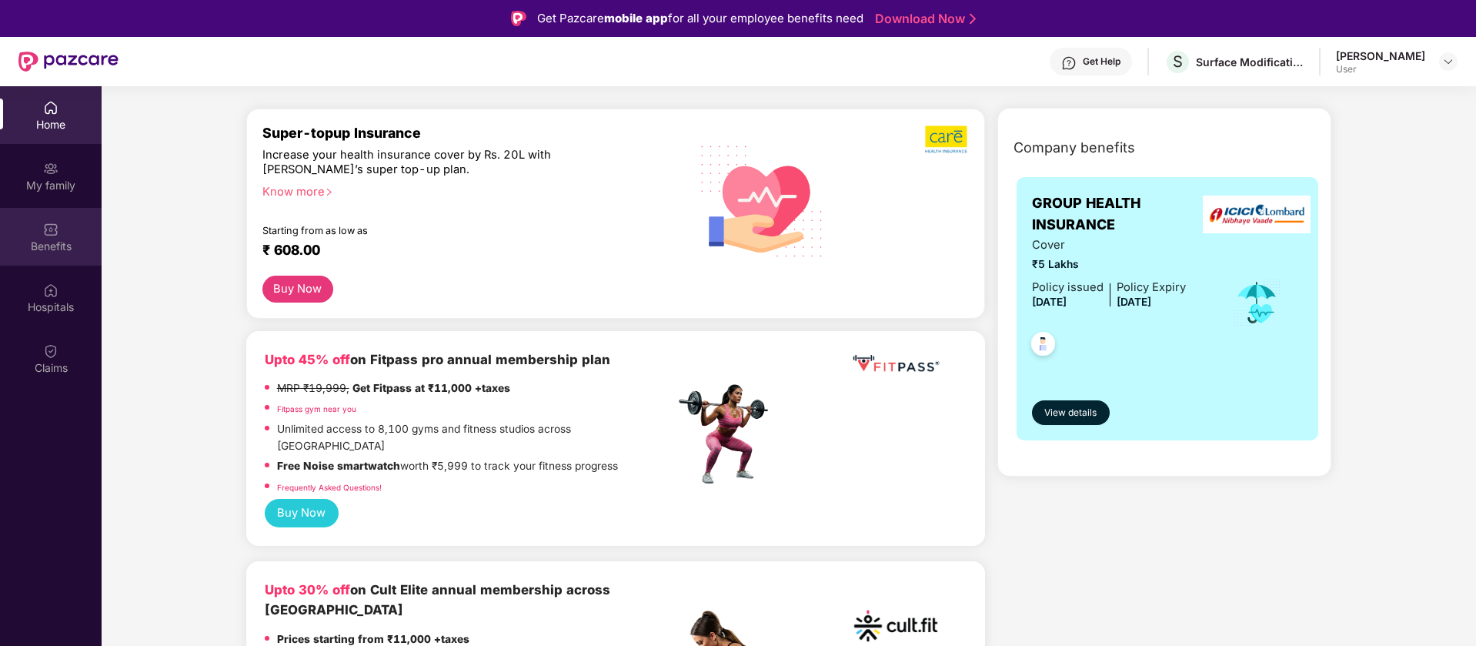
click at [45, 228] on img at bounding box center [50, 229] width 15 height 15
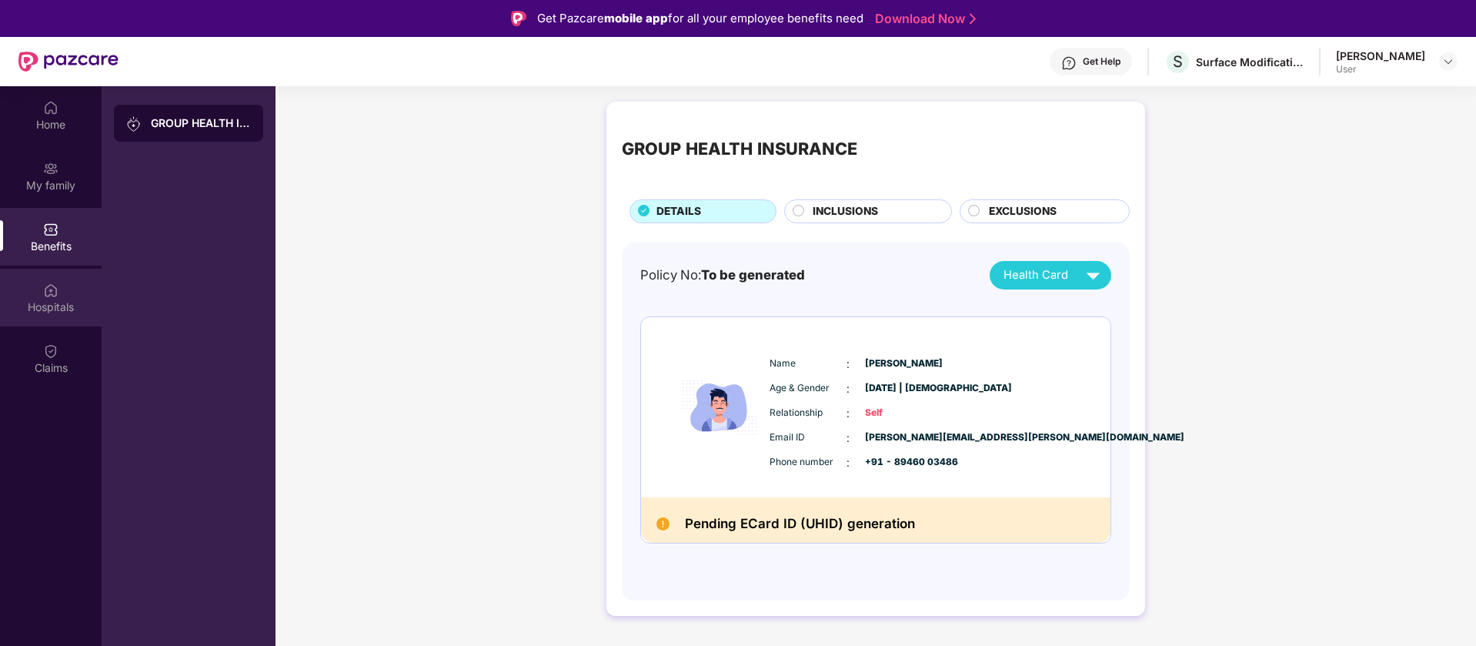
click at [46, 298] on div "Hospitals" at bounding box center [51, 298] width 102 height 58
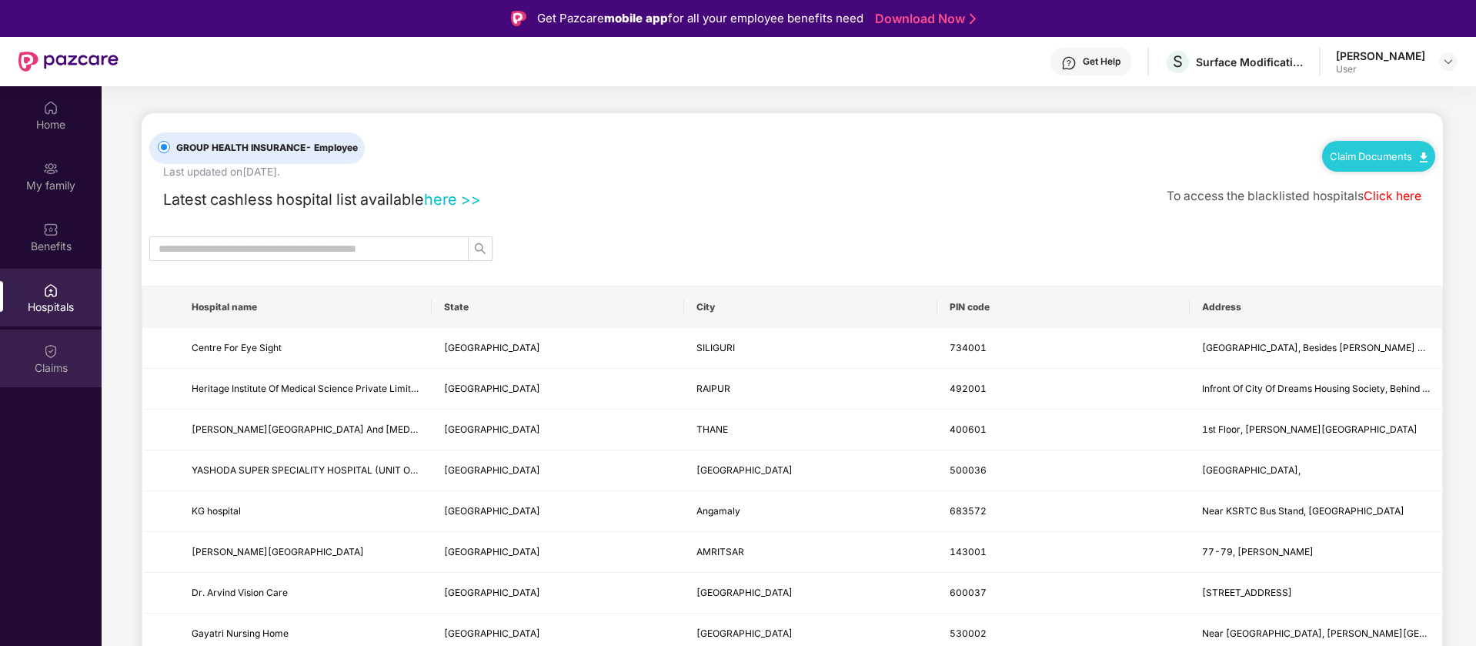
click at [51, 360] on div "Claims" at bounding box center [51, 367] width 102 height 15
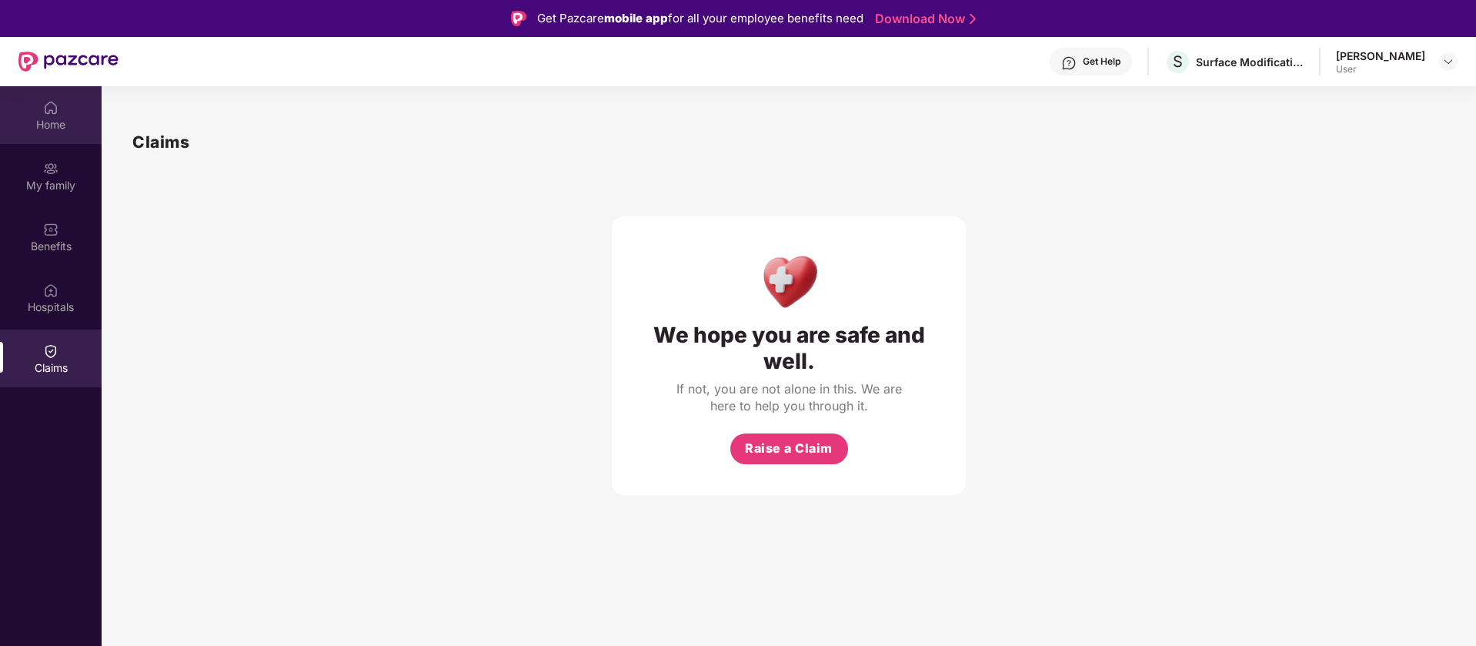
click at [65, 112] on div "Home" at bounding box center [51, 115] width 102 height 58
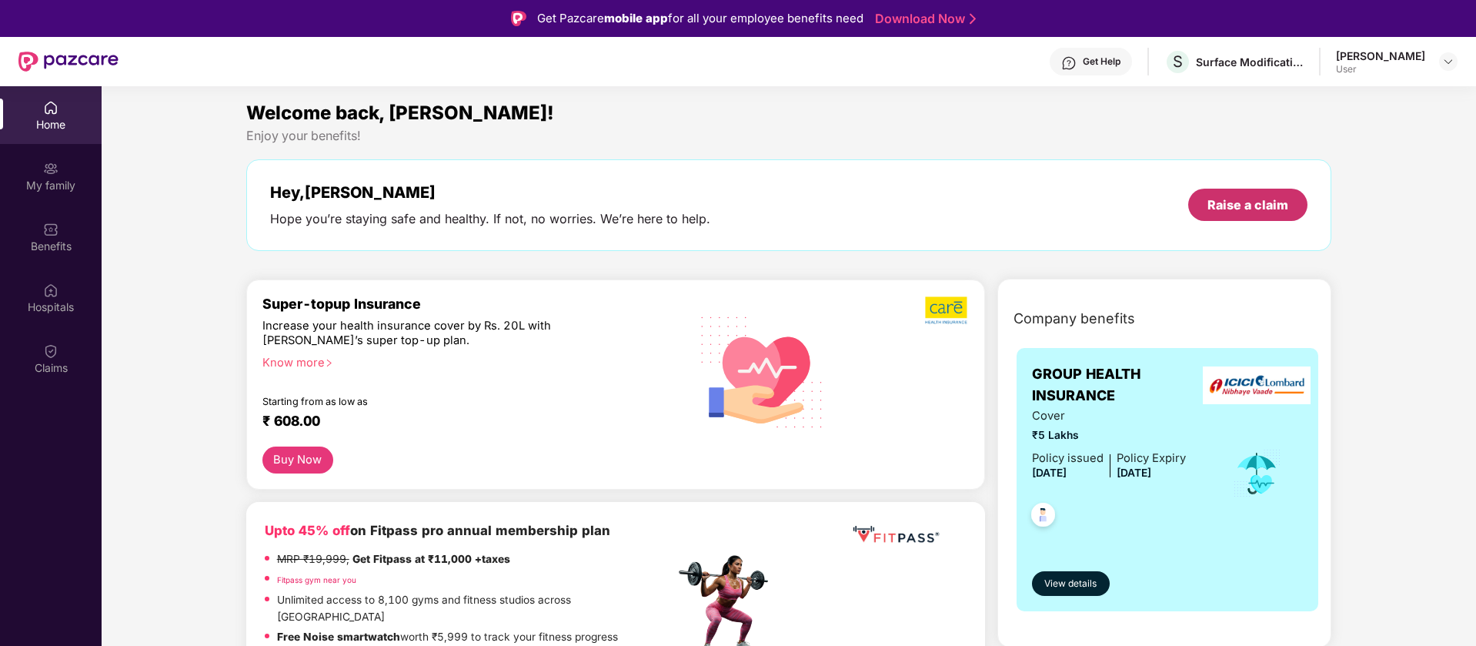
click at [1254, 208] on div "Raise a claim" at bounding box center [1247, 204] width 81 height 17
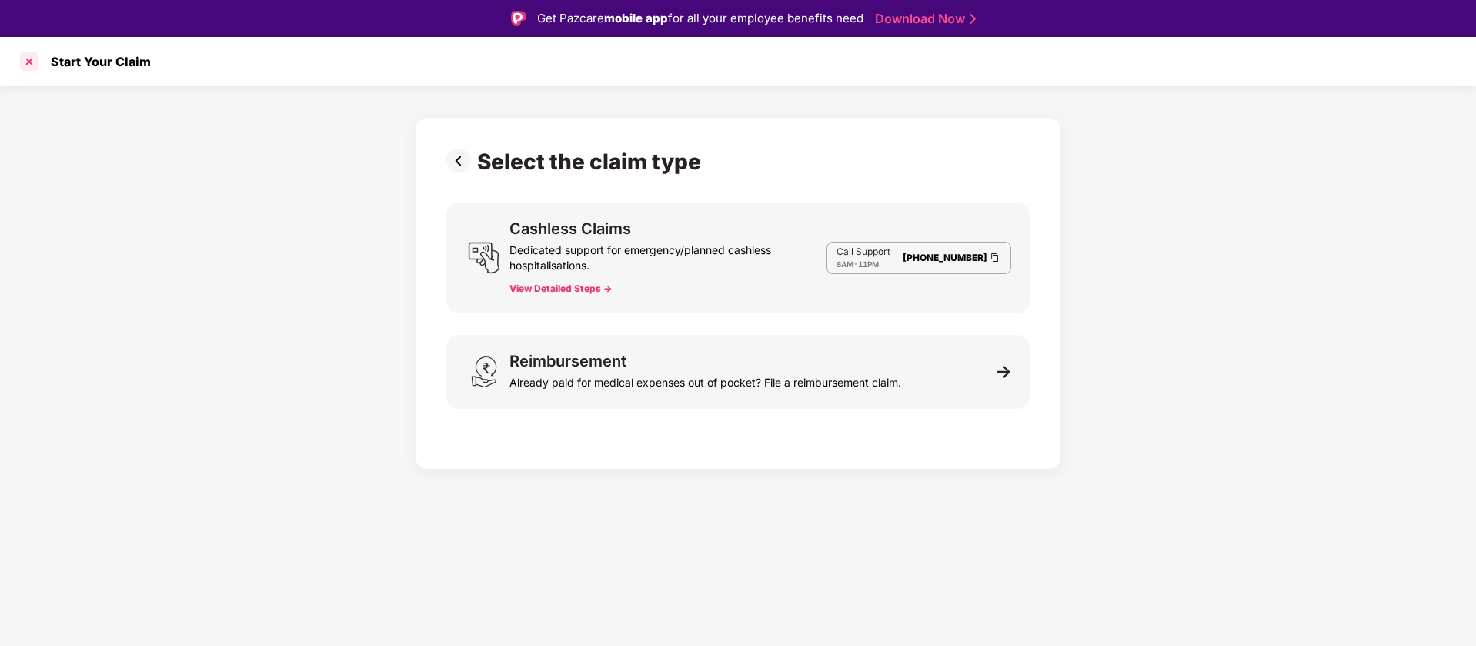
click at [32, 65] on div at bounding box center [29, 61] width 25 height 25
